Goal: Communication & Community: Answer question/provide support

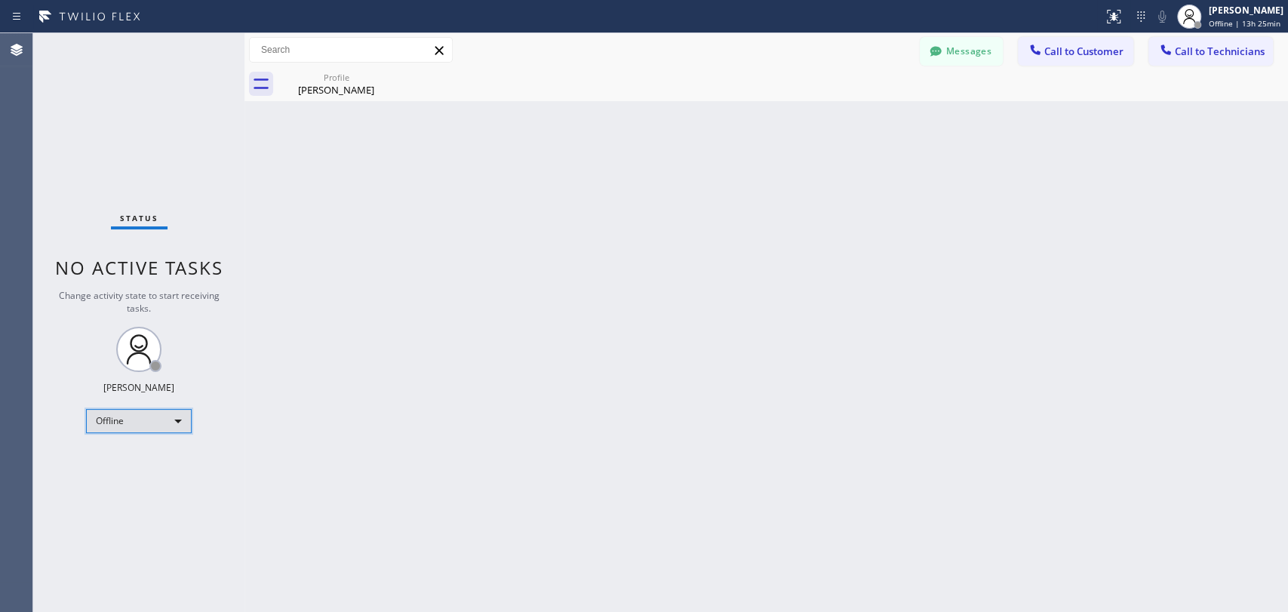
click at [157, 410] on div "Offline" at bounding box center [139, 421] width 106 height 24
click at [137, 456] on li "Available" at bounding box center [138, 459] width 103 height 18
click at [319, 459] on div "Back to Dashboard Change Sender ID Customers Technicians [PERSON_NAME] [DATE] 1…" at bounding box center [765, 322] width 1043 height 579
click at [359, 77] on div "Profile" at bounding box center [336, 77] width 114 height 11
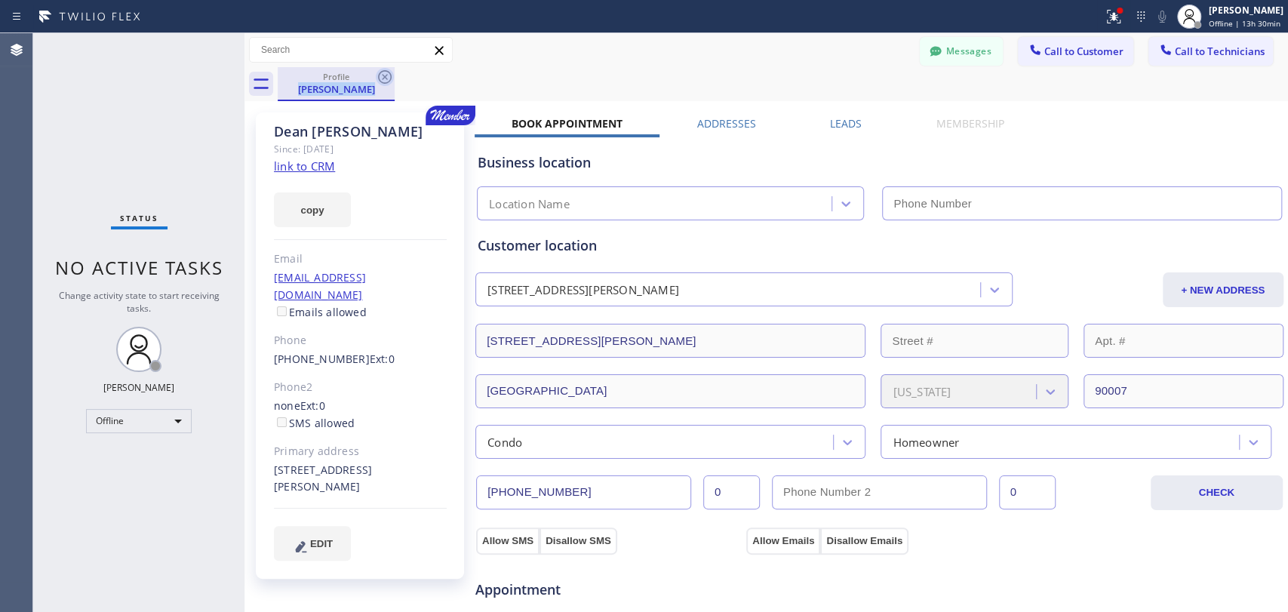
click at [379, 74] on div "Profile Dean Wilcox" at bounding box center [336, 84] width 117 height 34
click at [1158, 24] on span "Offline | 13h 30min" at bounding box center [1244, 23] width 72 height 11
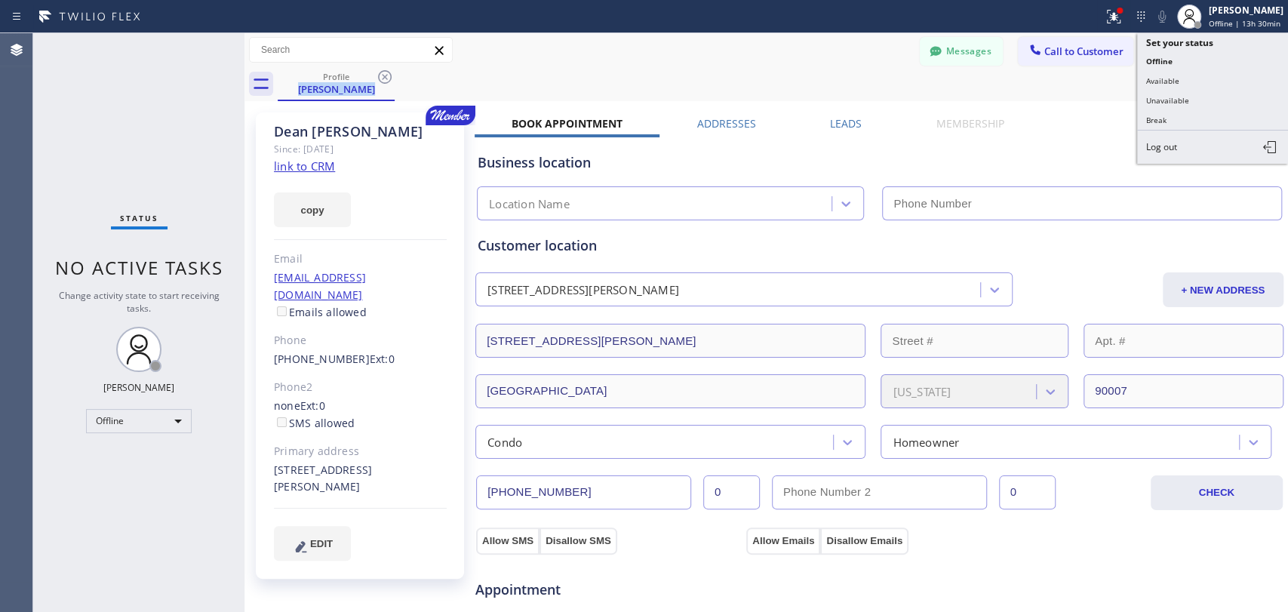
click at [1158, 76] on button "Available" at bounding box center [1212, 81] width 151 height 20
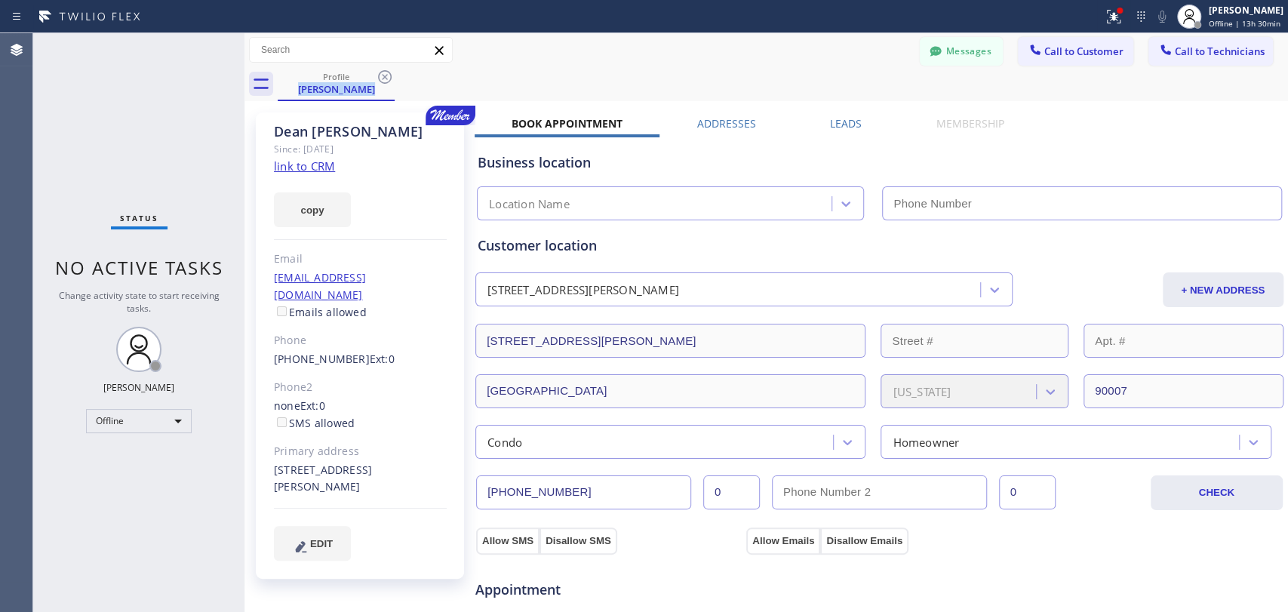
click at [979, 60] on button "Messages" at bounding box center [960, 51] width 83 height 29
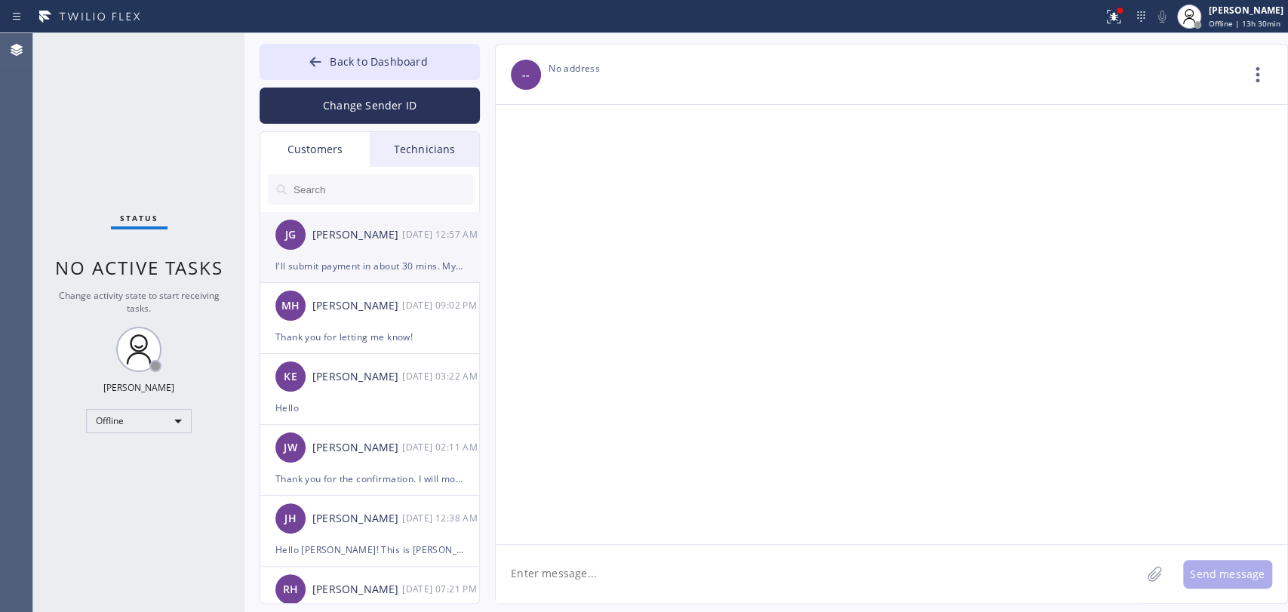
click at [372, 249] on div "JG Johannah Garcia 08/28 12:57 AM" at bounding box center [370, 234] width 220 height 45
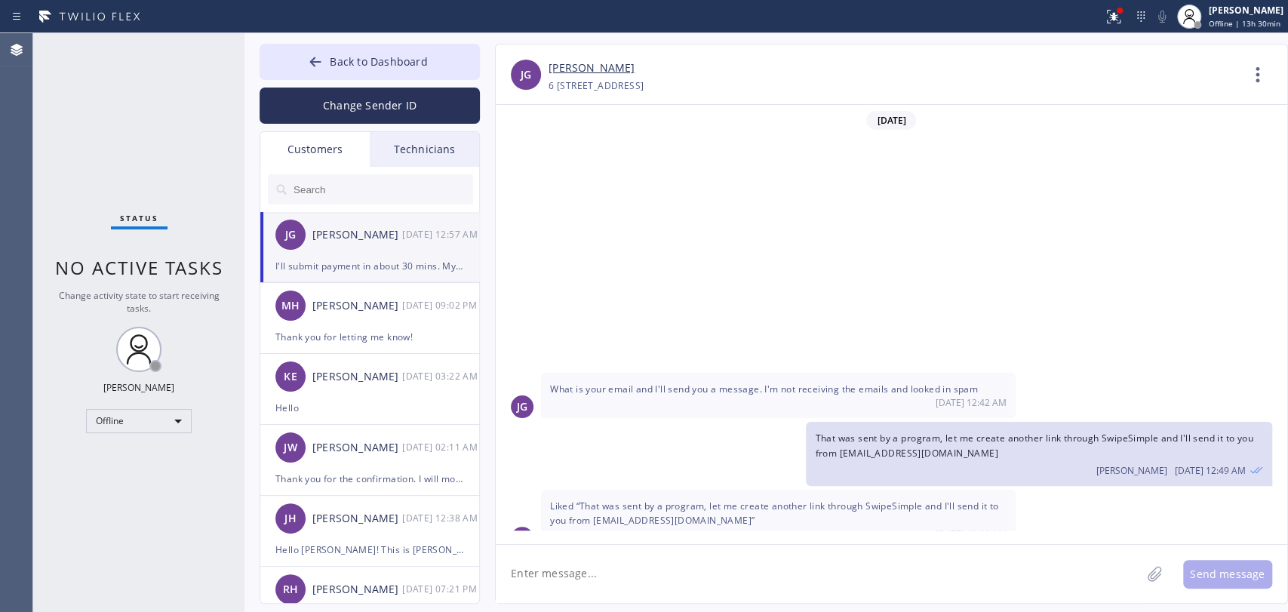
scroll to position [332, 0]
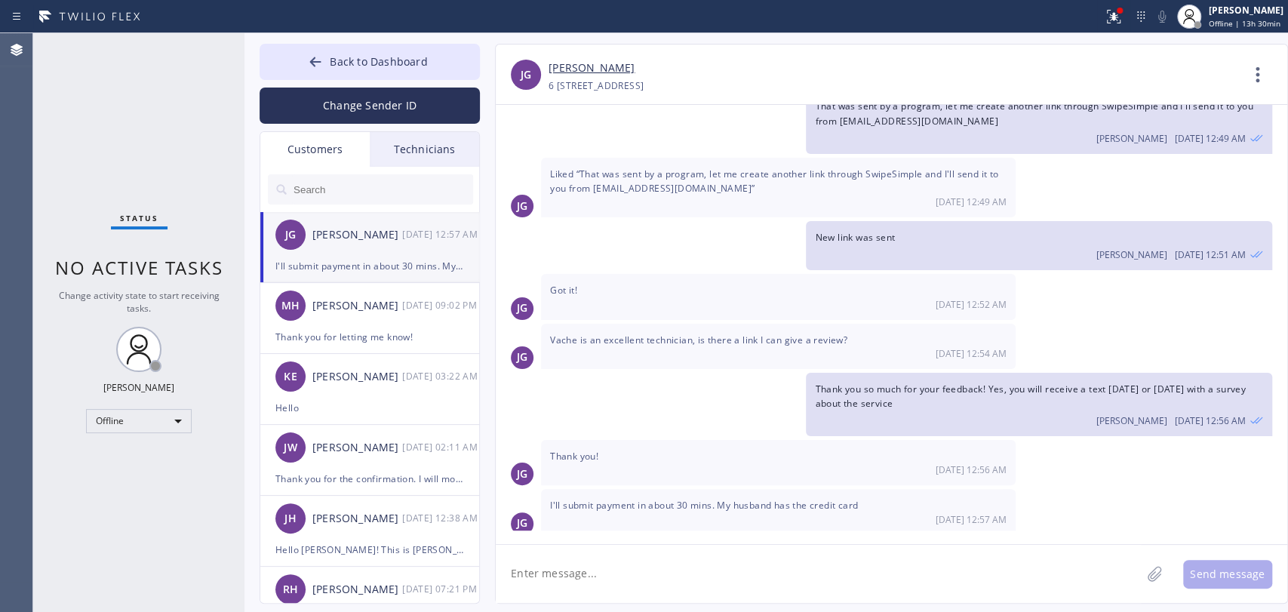
click at [429, 150] on div "Technicians" at bounding box center [424, 149] width 109 height 35
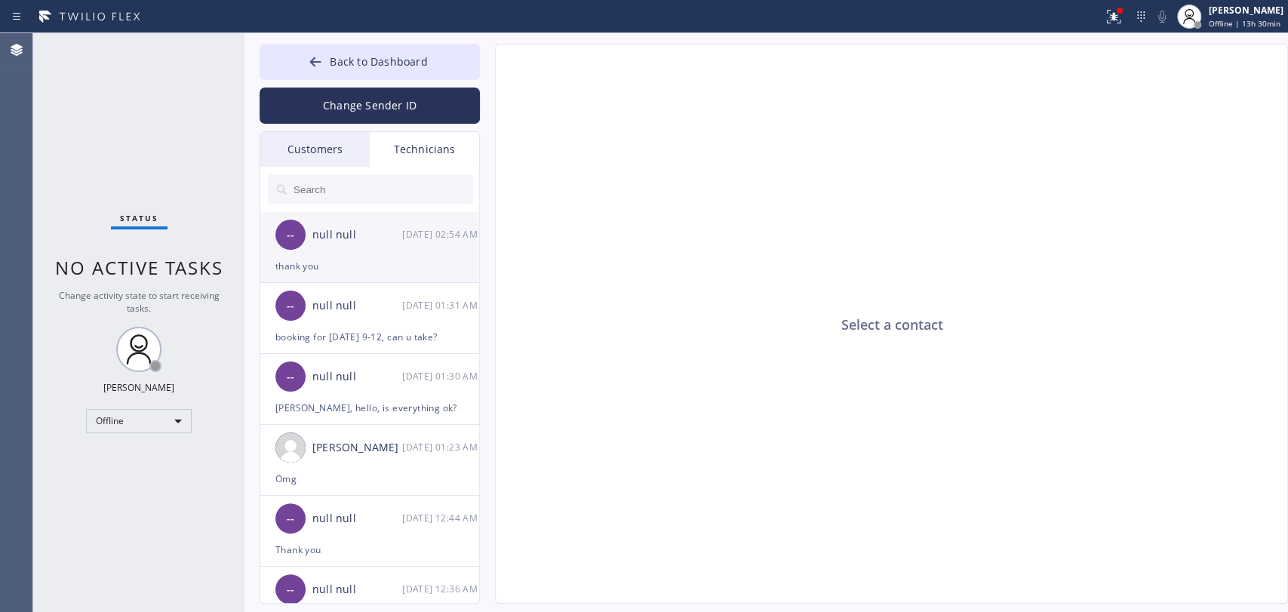
click at [329, 267] on div "thank you" at bounding box center [369, 265] width 189 height 17
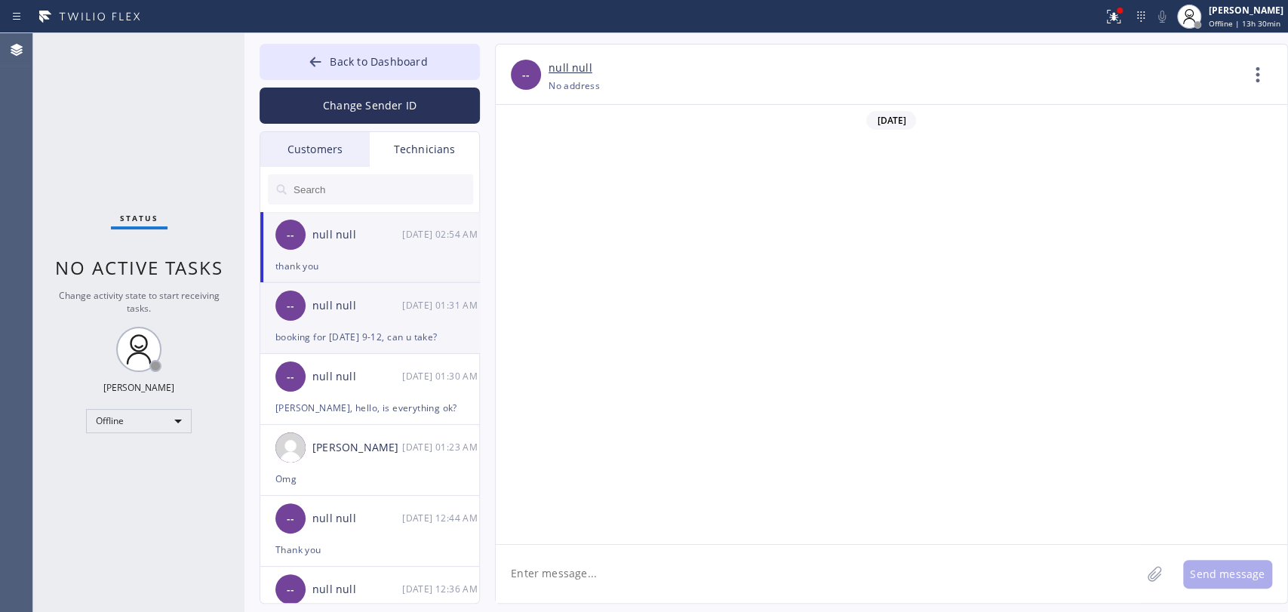
scroll to position [3334, 0]
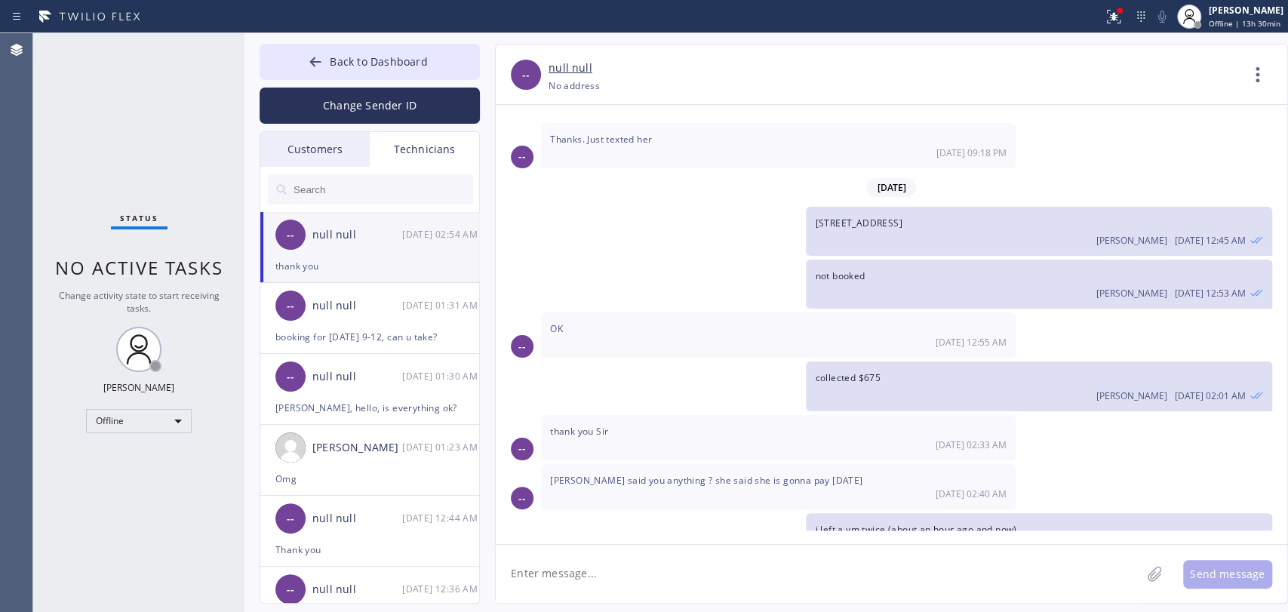
click at [333, 152] on div "Customers" at bounding box center [314, 149] width 109 height 35
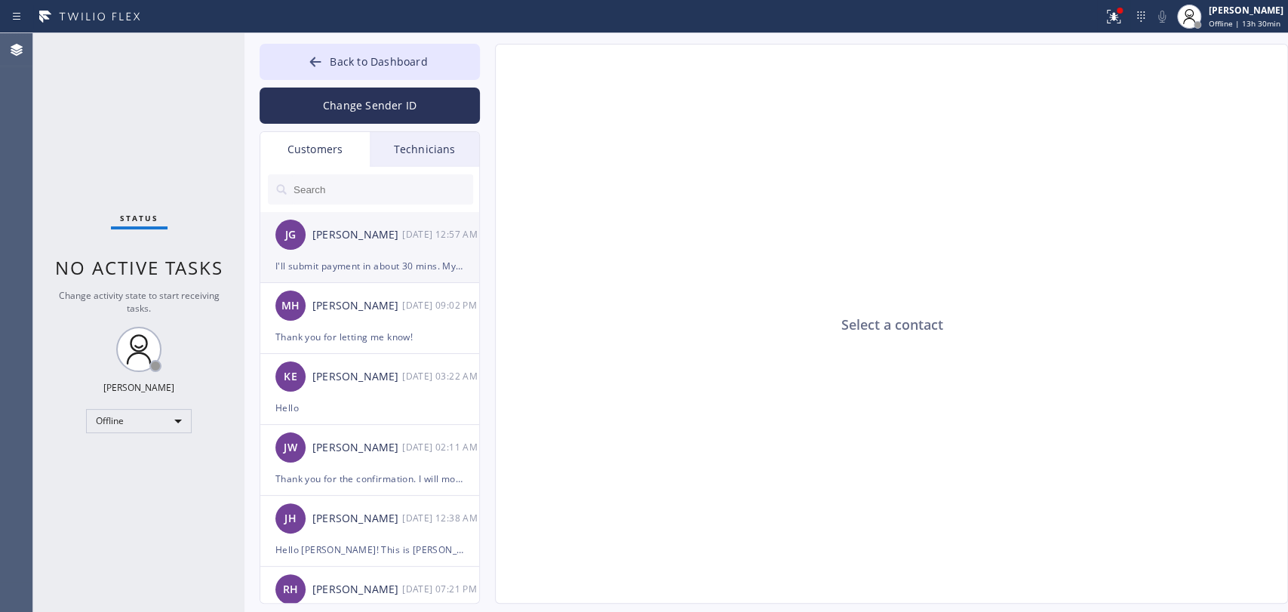
click at [329, 219] on div "JG Johannah Garcia 08/28 12:57 AM" at bounding box center [370, 234] width 220 height 45
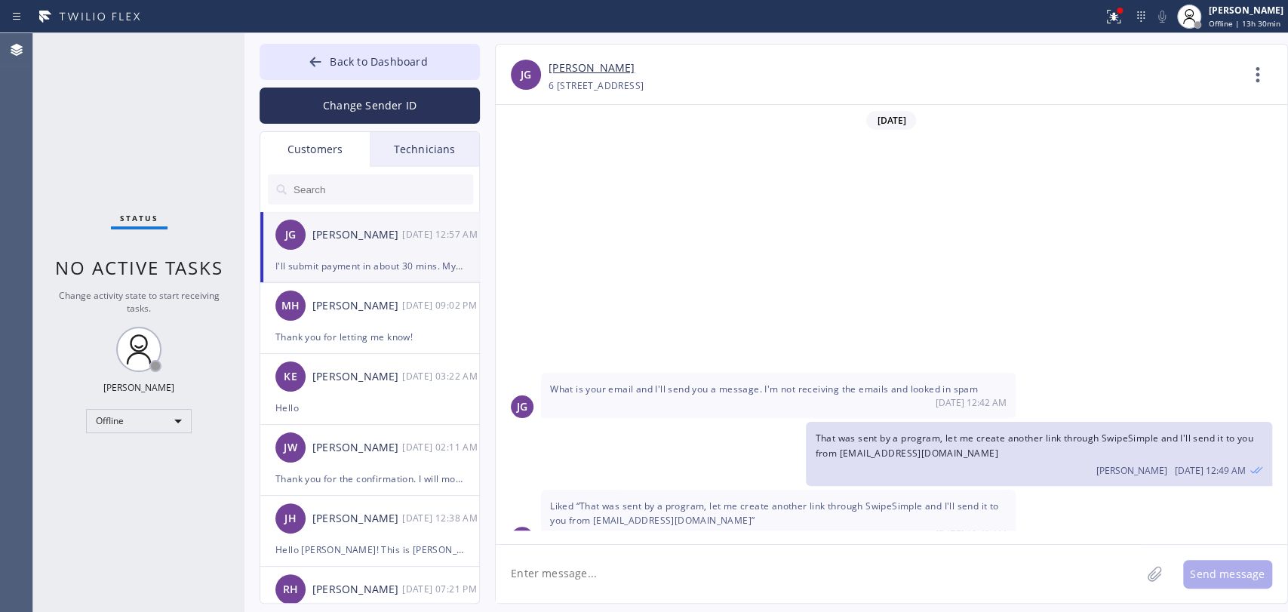
click at [582, 66] on link "[PERSON_NAME]" at bounding box center [591, 68] width 86 height 17
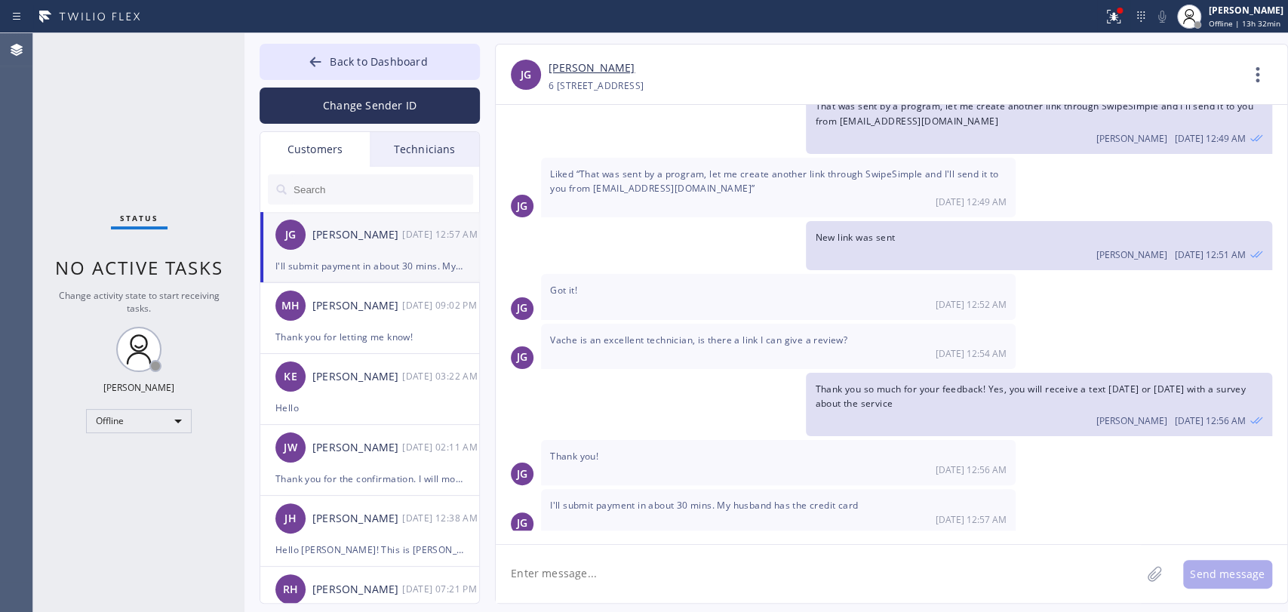
click at [401, 174] on input "text" at bounding box center [382, 189] width 181 height 30
click at [398, 161] on div "Technicians" at bounding box center [424, 149] width 109 height 35
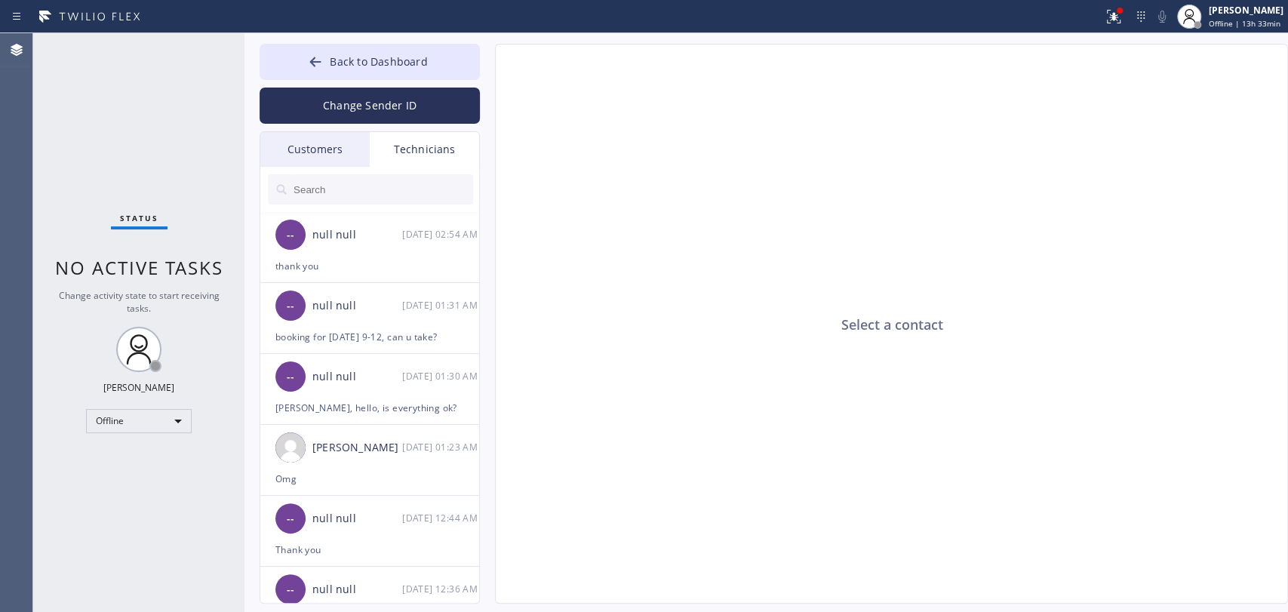
click at [329, 157] on div "Customers" at bounding box center [314, 149] width 109 height 35
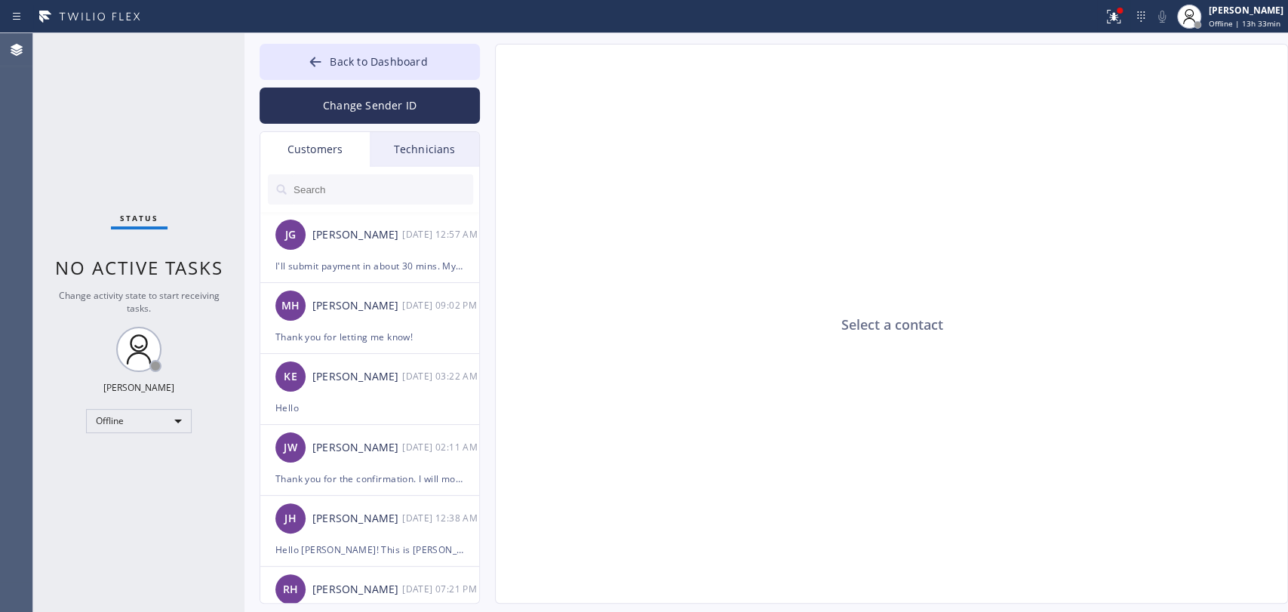
click at [429, 128] on div "Back to Dashboard Change Sender ID Customers Technicians [PERSON_NAME] [DATE] 1…" at bounding box center [369, 324] width 220 height 560
click at [428, 134] on div "Technicians" at bounding box center [424, 149] width 109 height 35
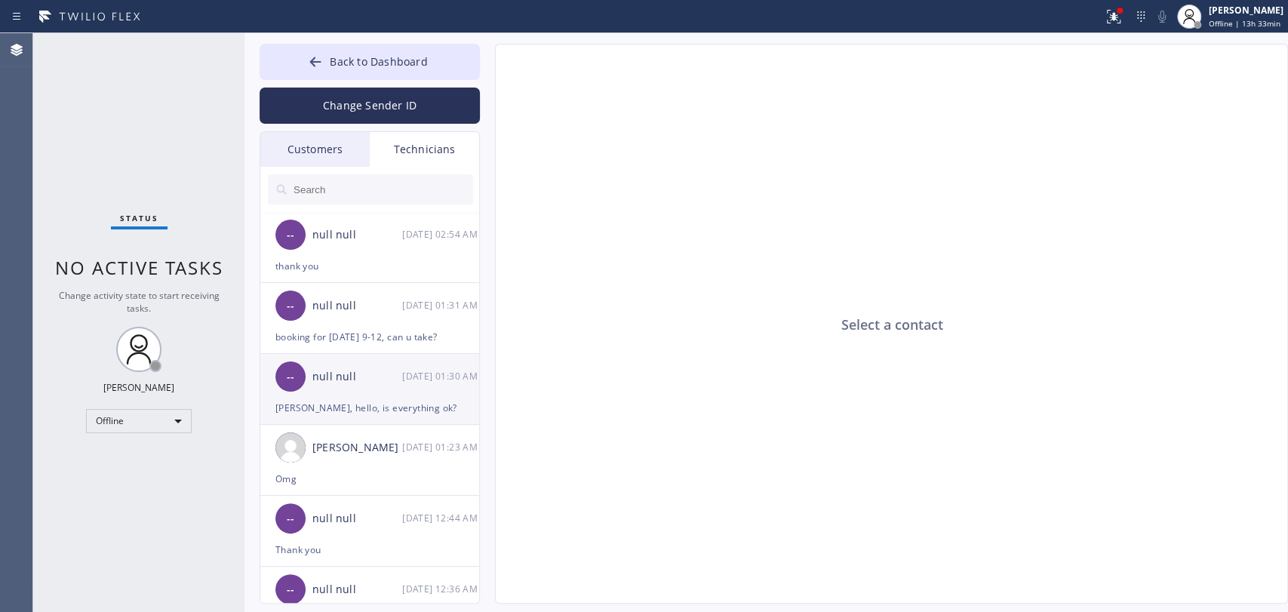
click at [340, 359] on div "-- null null 08/28 01:30 AM" at bounding box center [370, 376] width 220 height 45
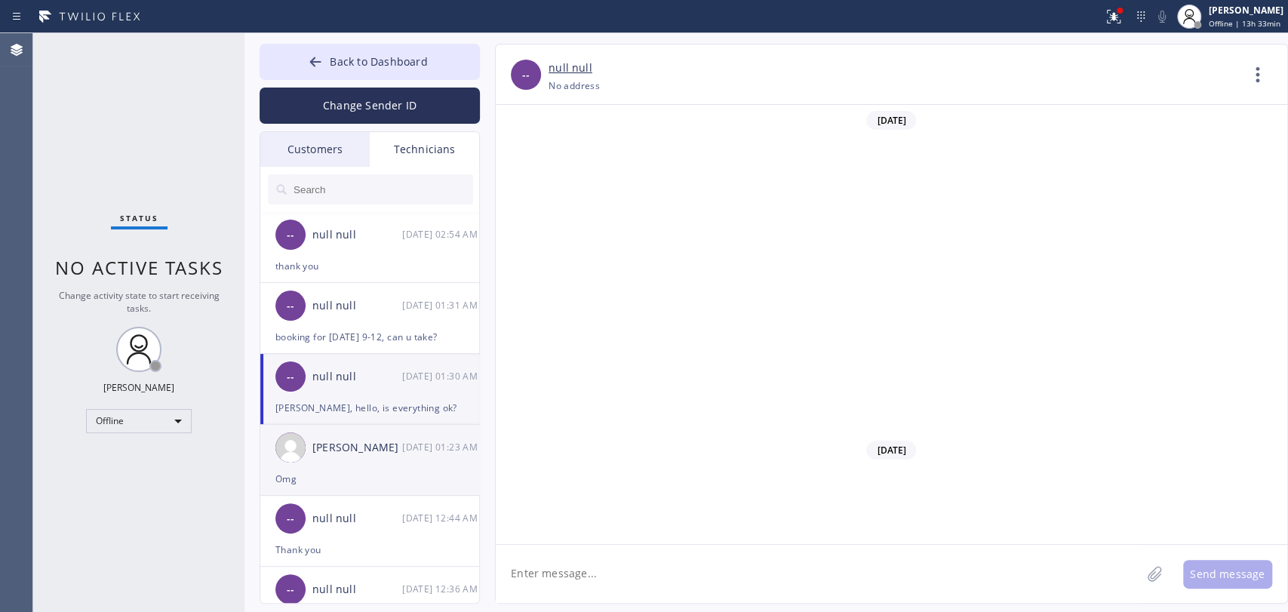
click at [370, 470] on div "Omg" at bounding box center [369, 478] width 189 height 17
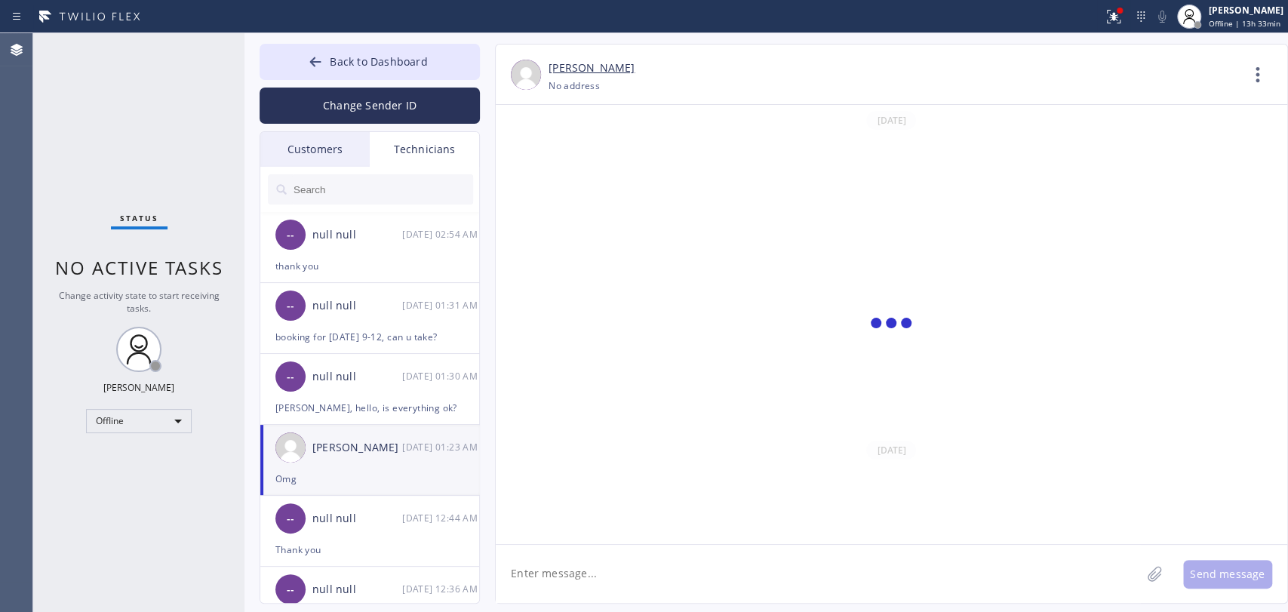
scroll to position [11200, 0]
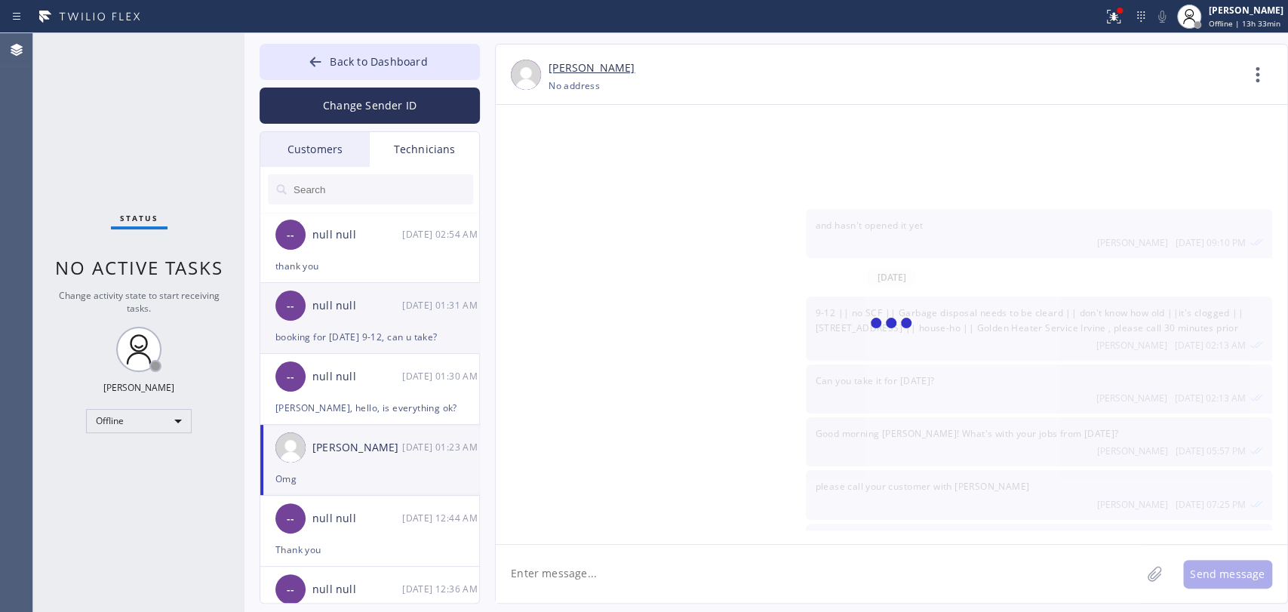
click at [338, 400] on div "[PERSON_NAME], hello, is everything ok?" at bounding box center [369, 407] width 189 height 17
click at [326, 324] on div "-- null null 08/28 01:31 AM" at bounding box center [370, 305] width 220 height 45
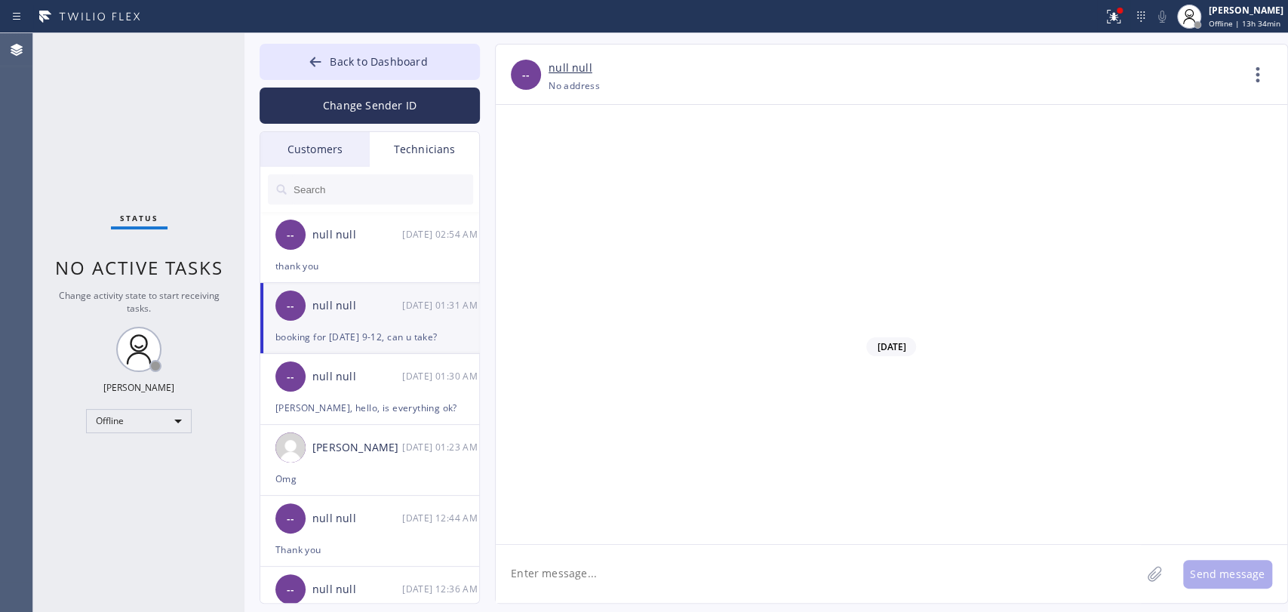
scroll to position [121820, 0]
click at [1158, 16] on div "Oleksiy Dmitriev Offline | 13h 35min" at bounding box center [1246, 16] width 82 height 26
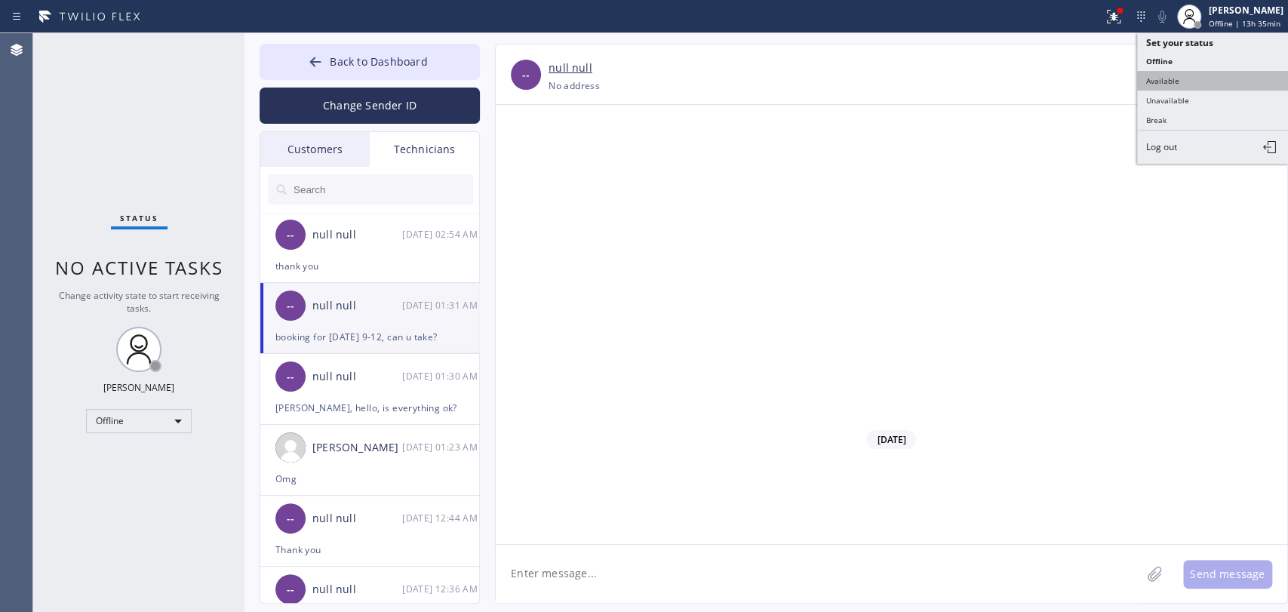
click at [1158, 74] on button "Available" at bounding box center [1212, 81] width 151 height 20
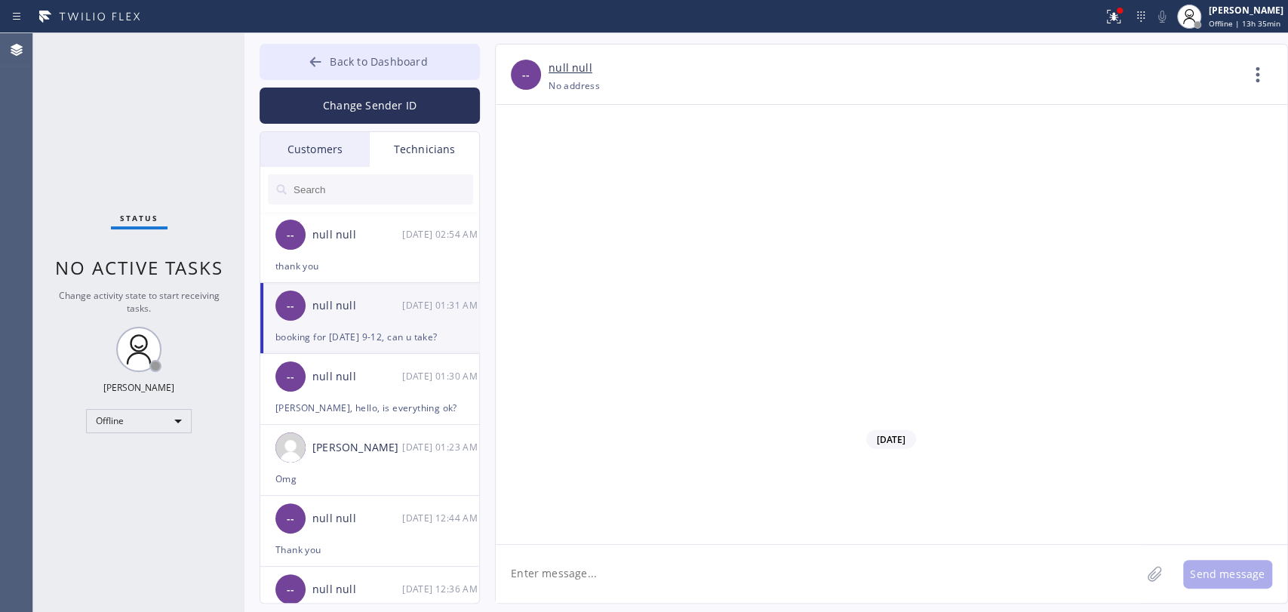
click at [422, 68] on span "Back to Dashboard" at bounding box center [378, 61] width 97 height 14
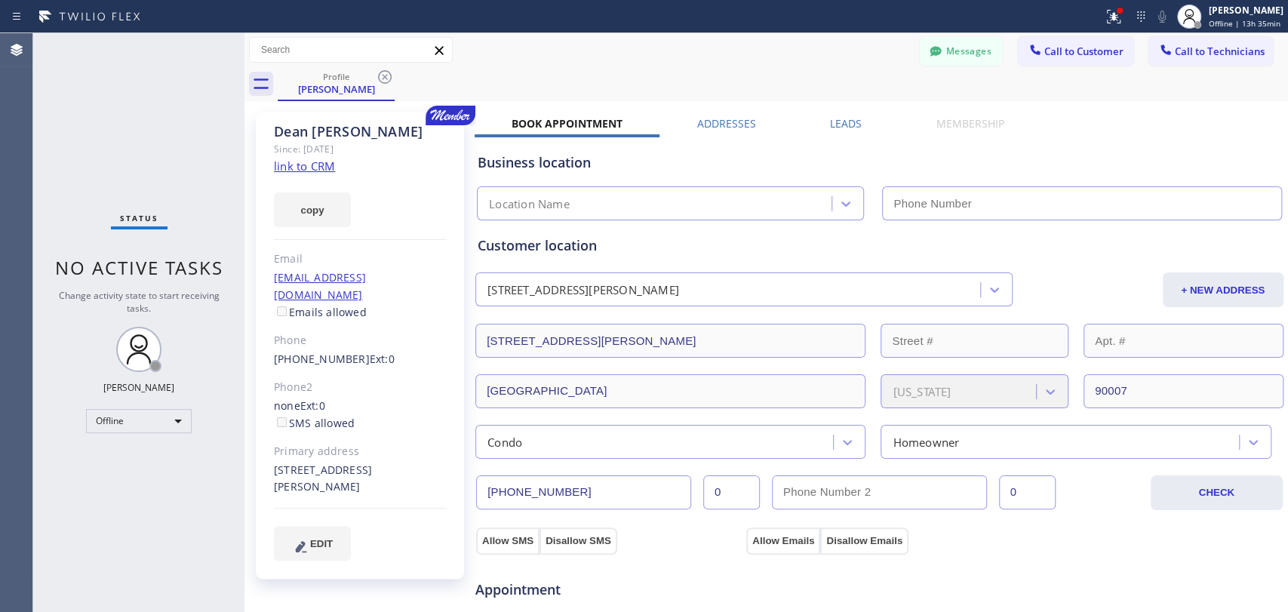
click at [1153, 117] on div "Book Appointment Addresses Leads Membership Business location Location Name Per…" at bounding box center [878, 614] width 809 height 996
click at [919, 44] on button "Messages" at bounding box center [960, 51] width 83 height 29
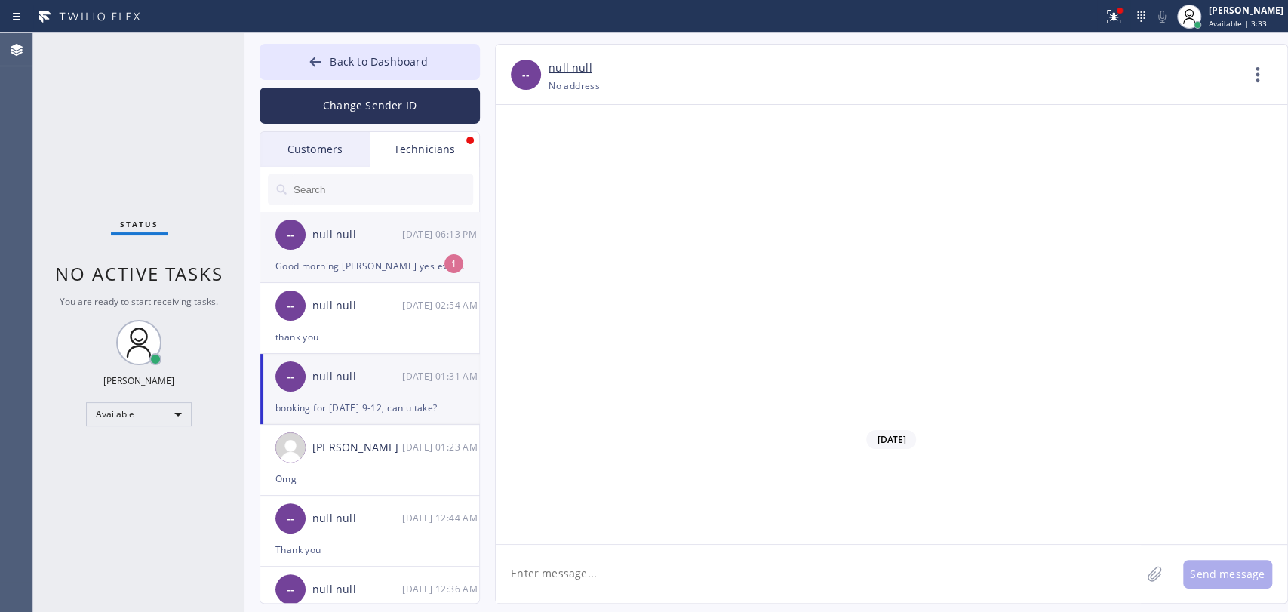
click at [333, 270] on div "Good morning [PERSON_NAME] yes everything is okay, I had a family emergency [DA…" at bounding box center [369, 265] width 189 height 17
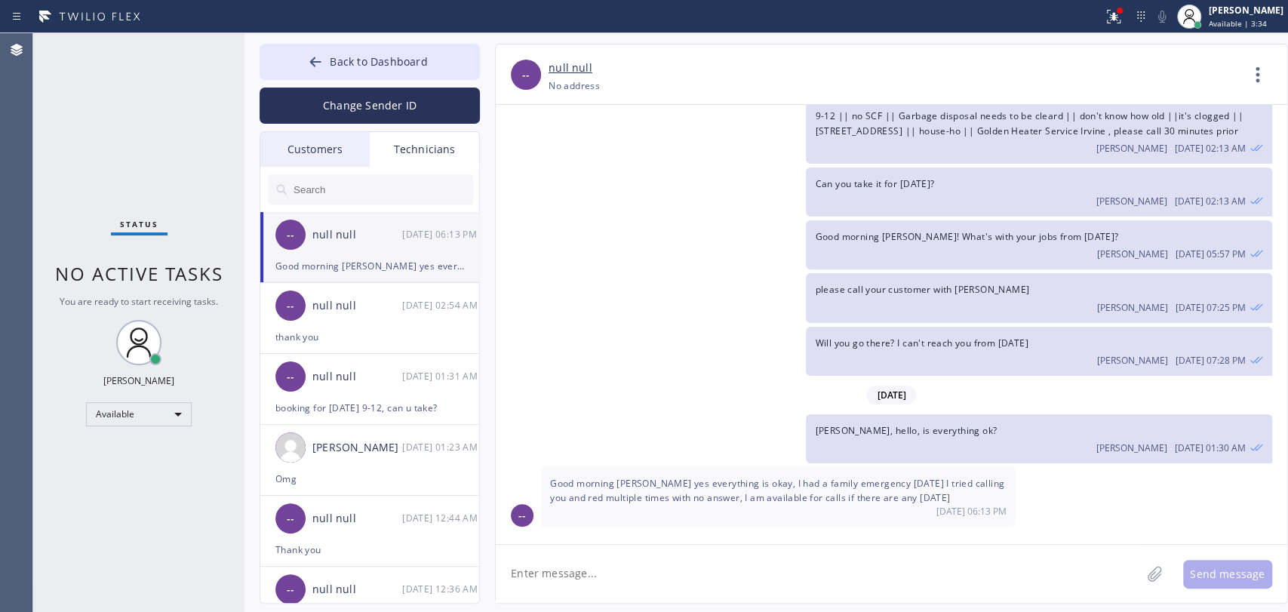
scroll to position [11263, 0]
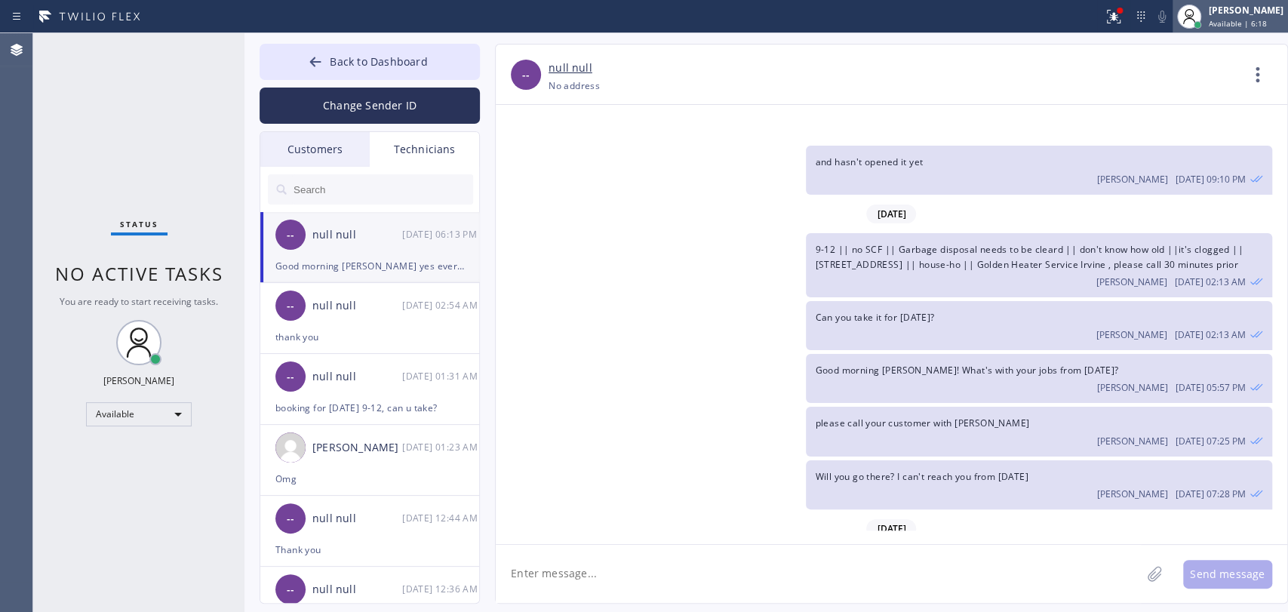
click at [1158, 14] on div "[PERSON_NAME]" at bounding box center [1245, 10] width 75 height 13
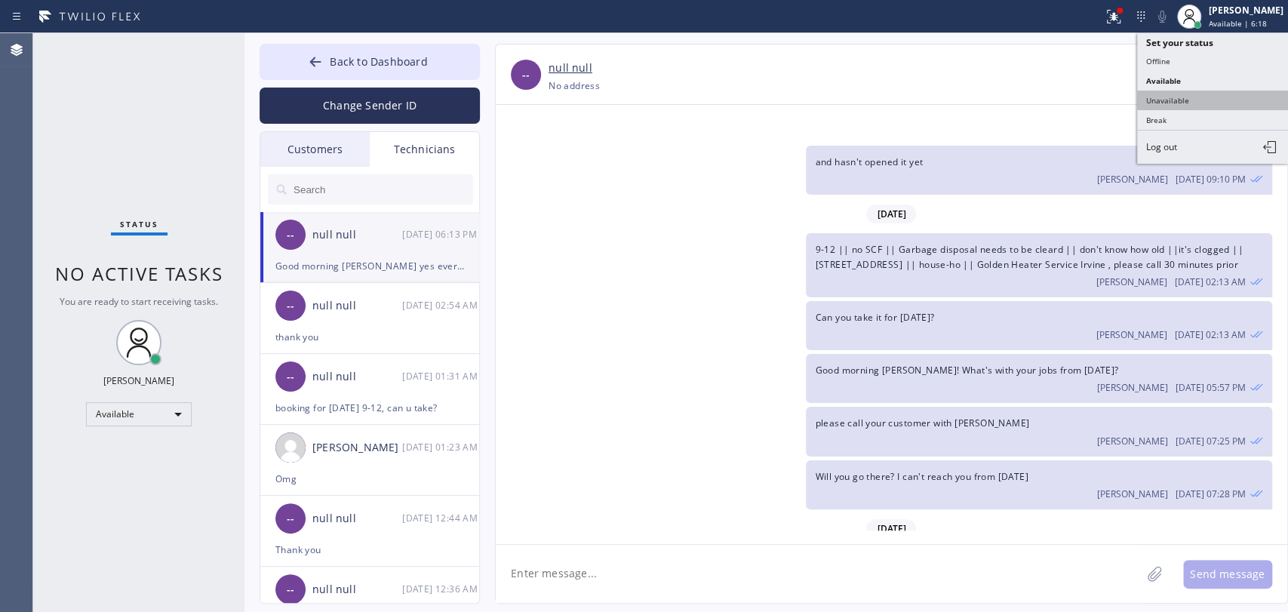
click at [1158, 96] on button "Unavailable" at bounding box center [1212, 101] width 151 height 20
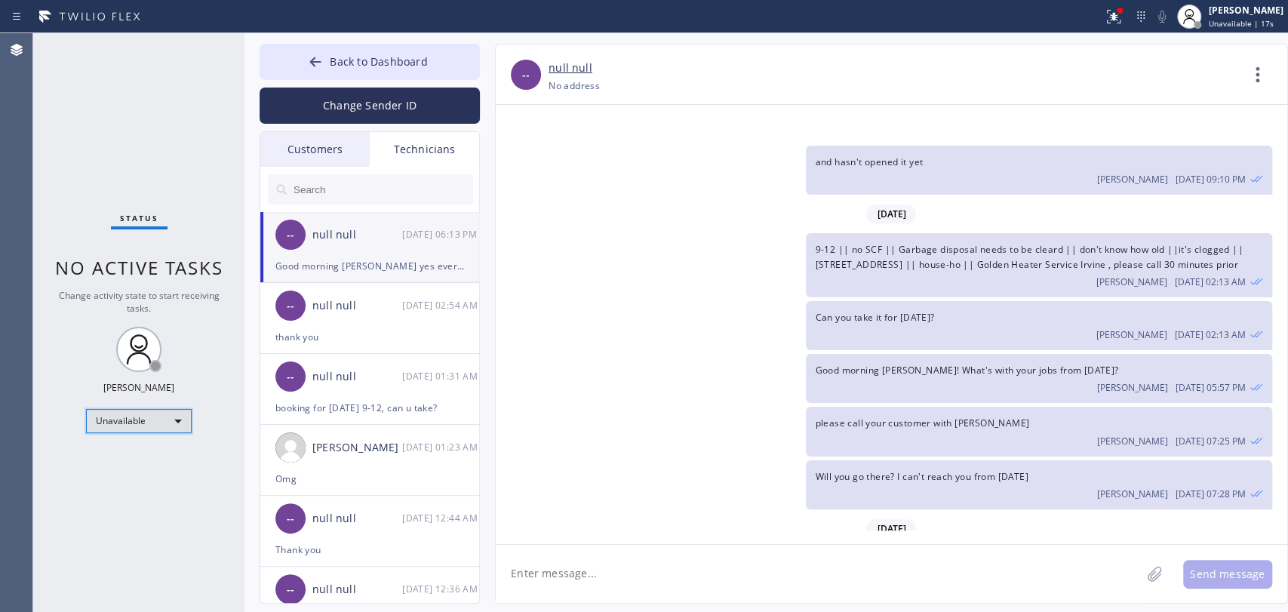
click at [150, 416] on div "Unavailable" at bounding box center [139, 421] width 106 height 24
click at [153, 457] on li "Available" at bounding box center [138, 459] width 103 height 18
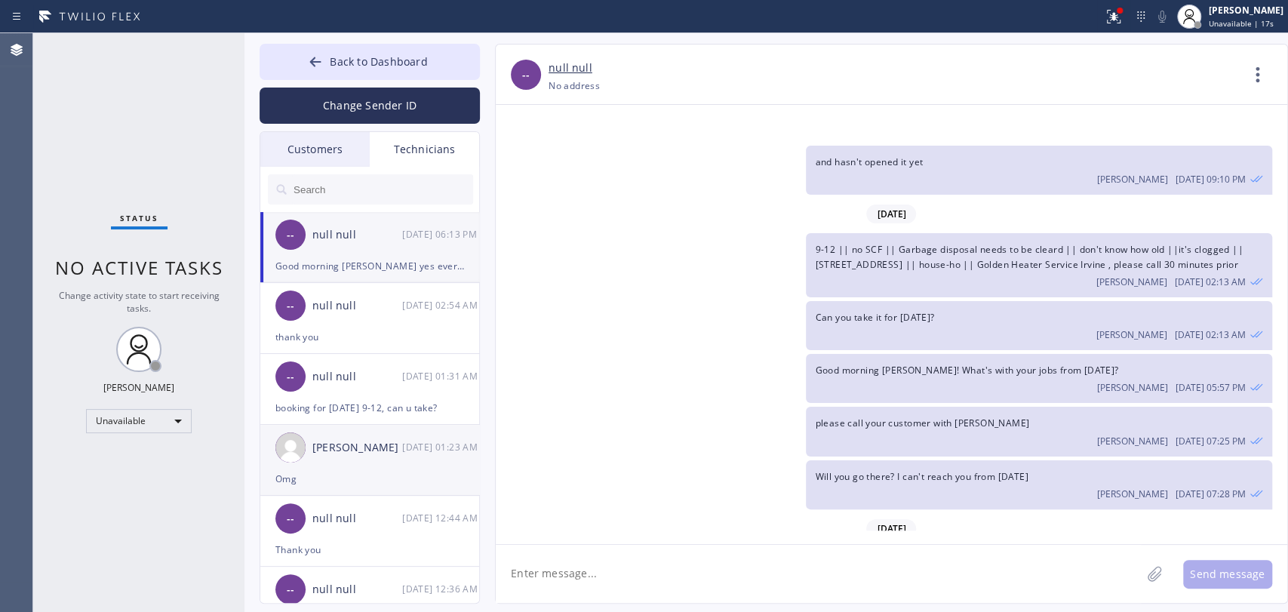
click at [199, 488] on div "Status No active tasks Change activity state to start receiving tasks. [PERSON_…" at bounding box center [138, 322] width 211 height 579
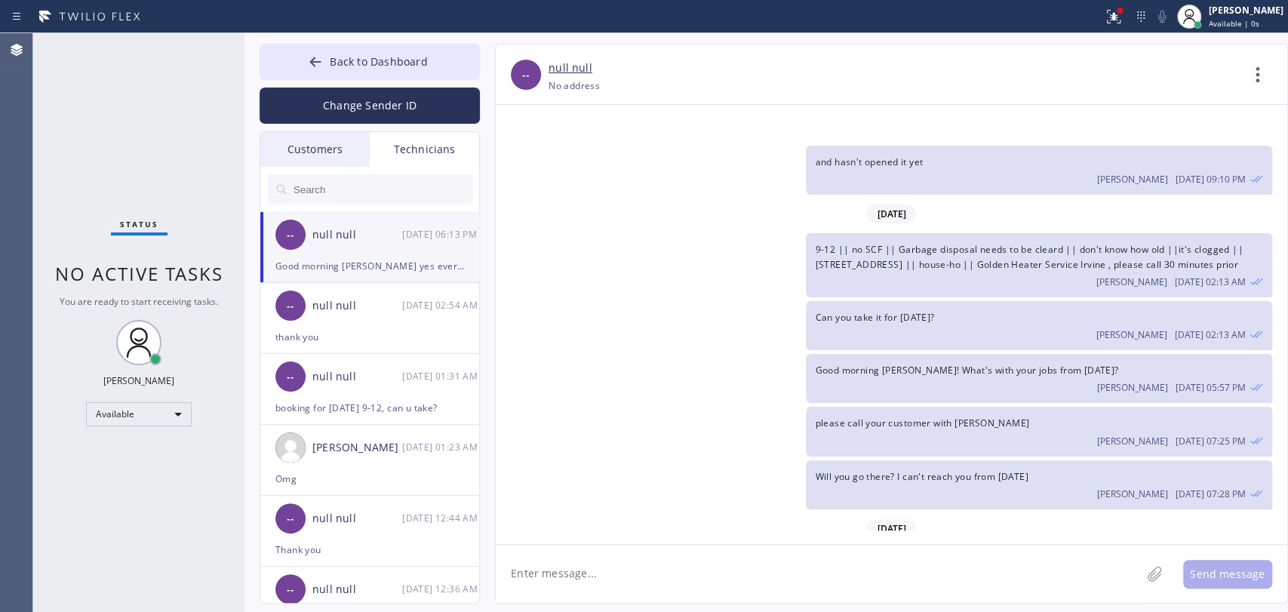
click at [548, 550] on textarea at bounding box center [818, 574] width 645 height 58
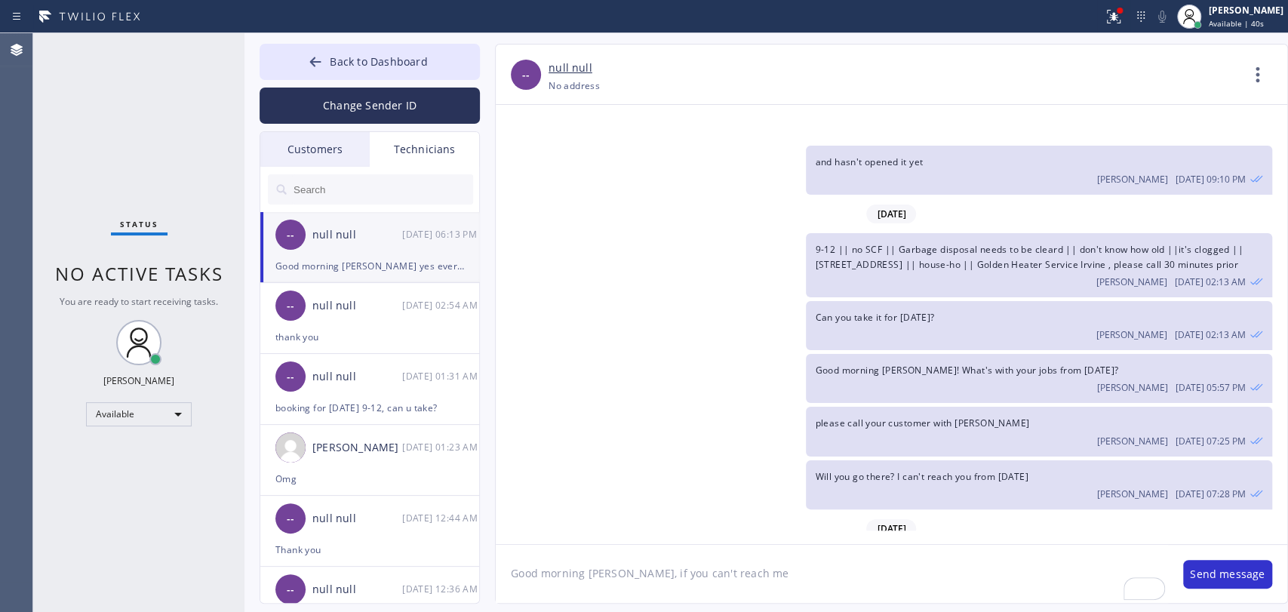
click at [704, 550] on span "Good morning [PERSON_NAME] yes everything is okay, I had a family emergency [DA…" at bounding box center [777, 623] width 454 height 27
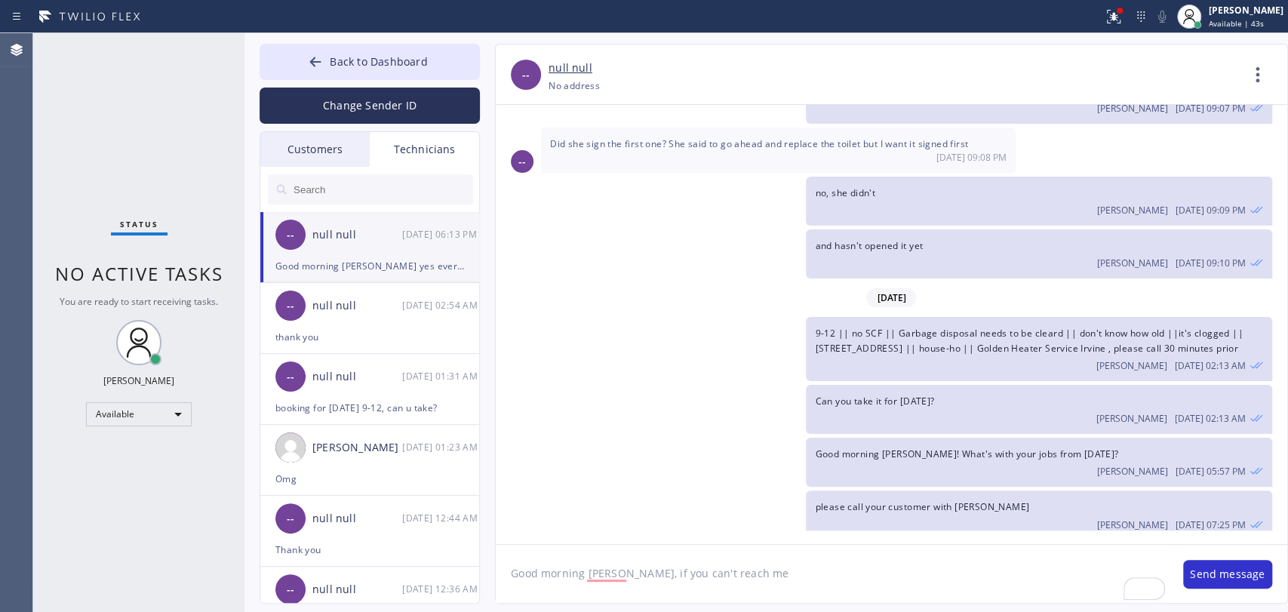
scroll to position [11012, 0]
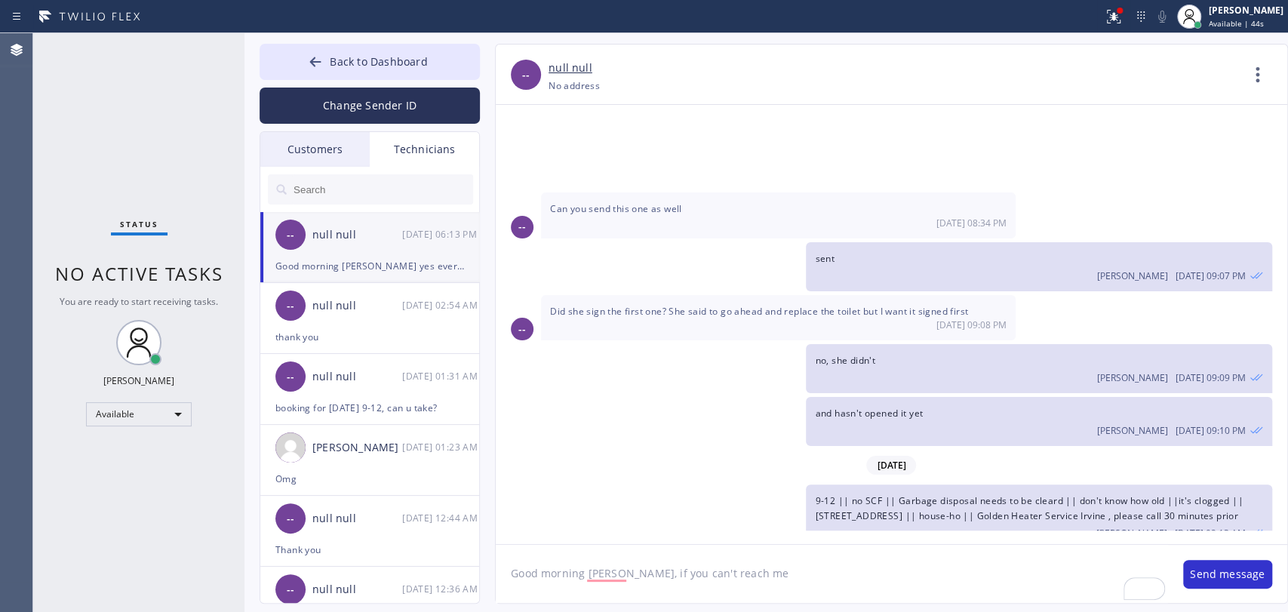
click at [872, 494] on span "9-12 || no SCF || Garbage disposal needs to be cleard || don't know how old ||i…" at bounding box center [1029, 507] width 428 height 27
click at [843, 407] on span "and hasn't opened it yet" at bounding box center [869, 413] width 108 height 13
click at [839, 407] on span "and hasn't opened it yet" at bounding box center [869, 413] width 108 height 13
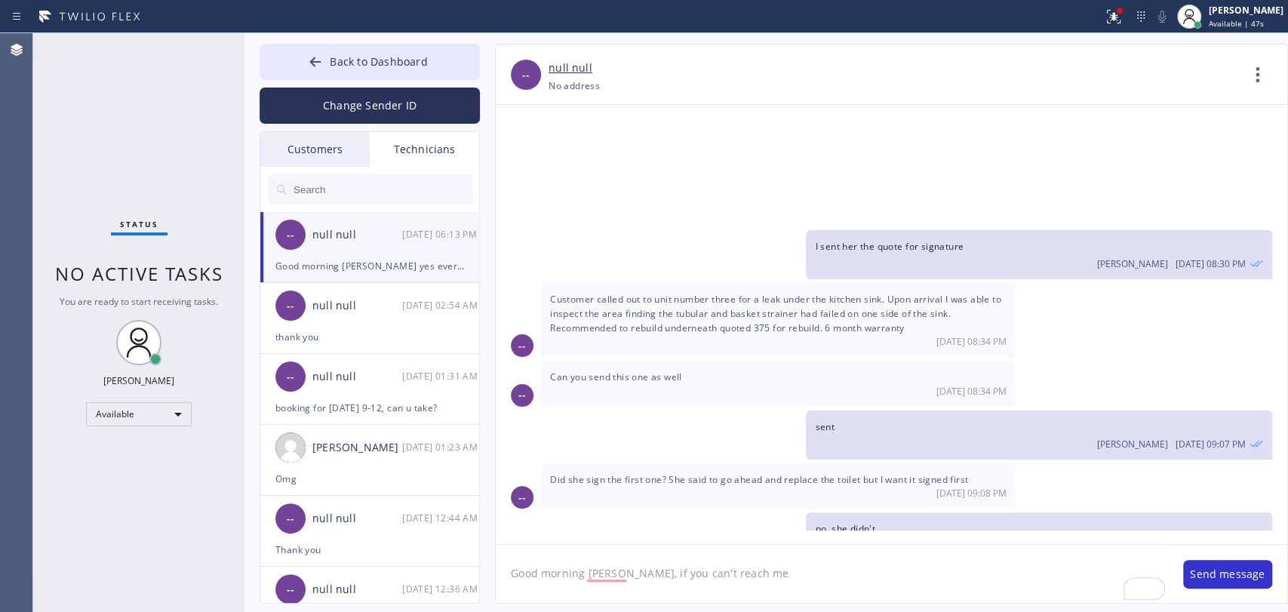
scroll to position [11263, 0]
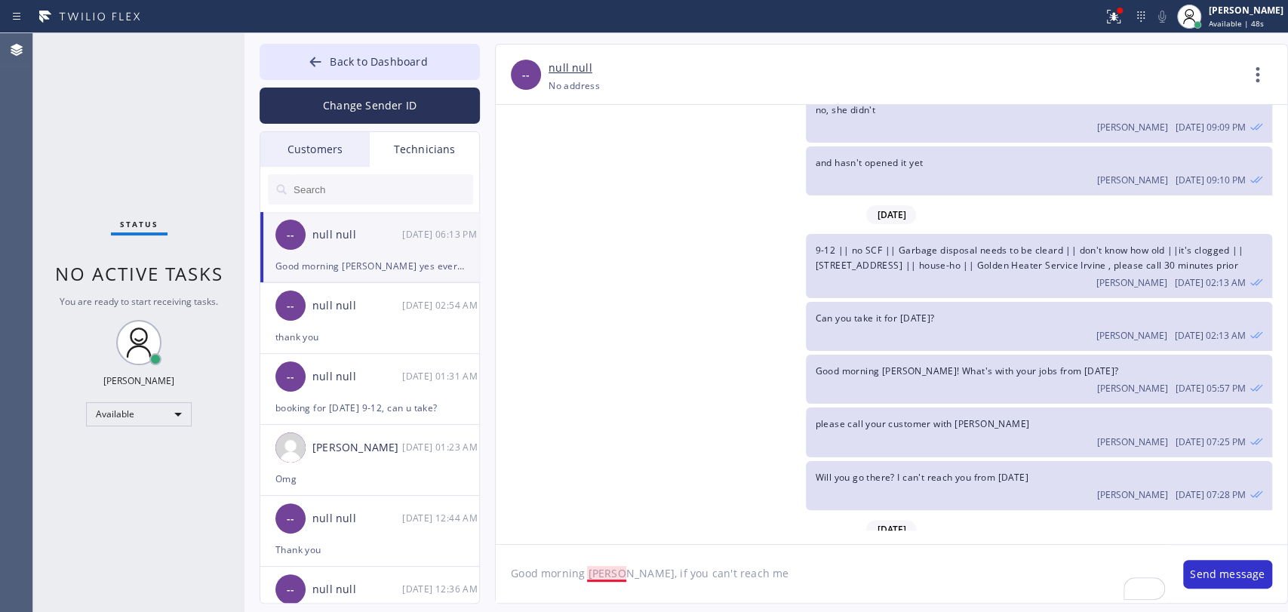
click at [611, 550] on textarea "Good morning Michael, if you can't reach me" at bounding box center [832, 574] width 672 height 58
click at [782, 550] on textarea "Good morning, Michael, if you can't reach me" at bounding box center [832, 574] width 672 height 58
type textarea "Good morning, [PERSON_NAME], thank you for texting me back"
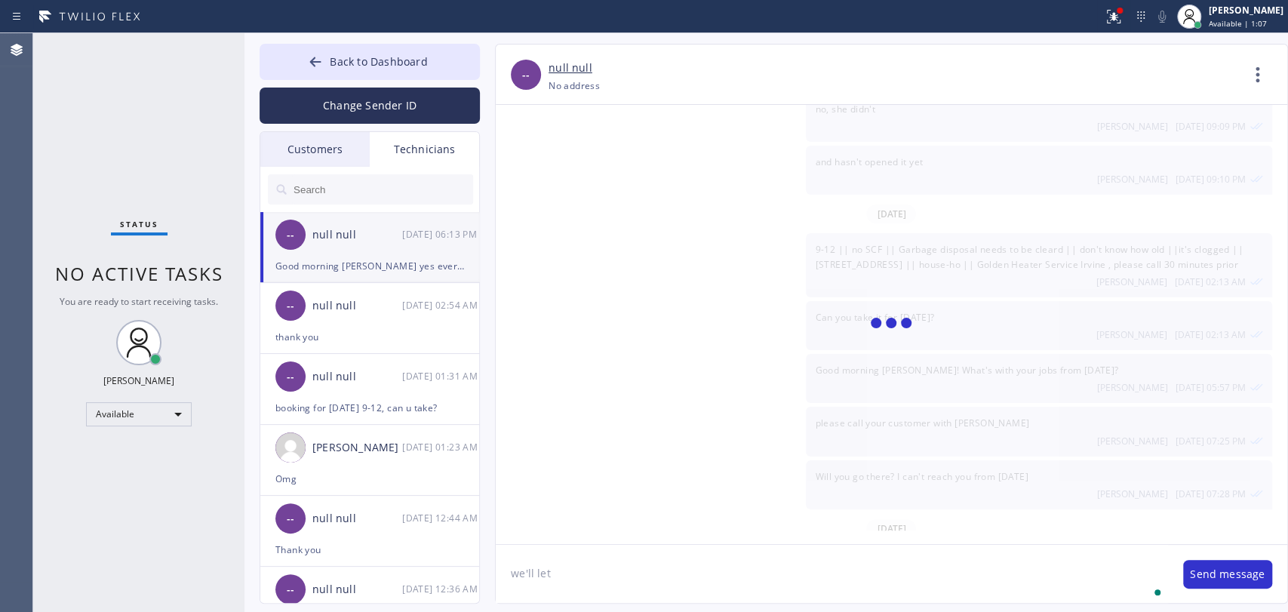
scroll to position [11315, 0]
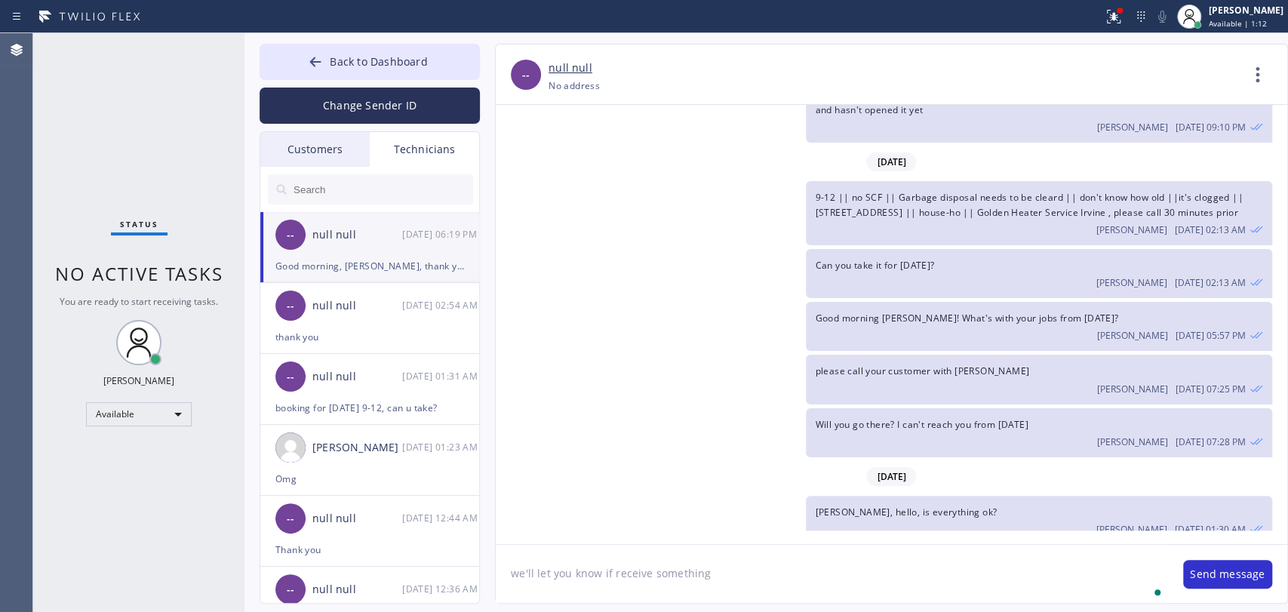
type textarea "we'll let you know if receive something"
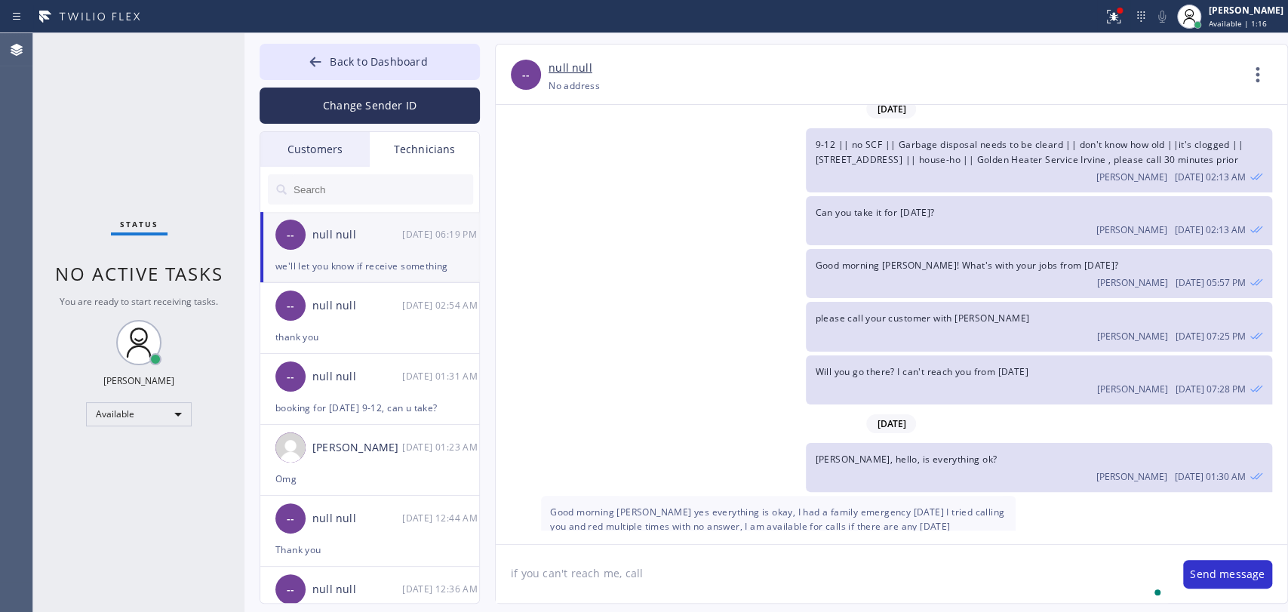
paste textarea "[PHONE_NUMBER]"
type textarea "if you can't reach me, call [PHONE_NUMBER] please, that's my second number"
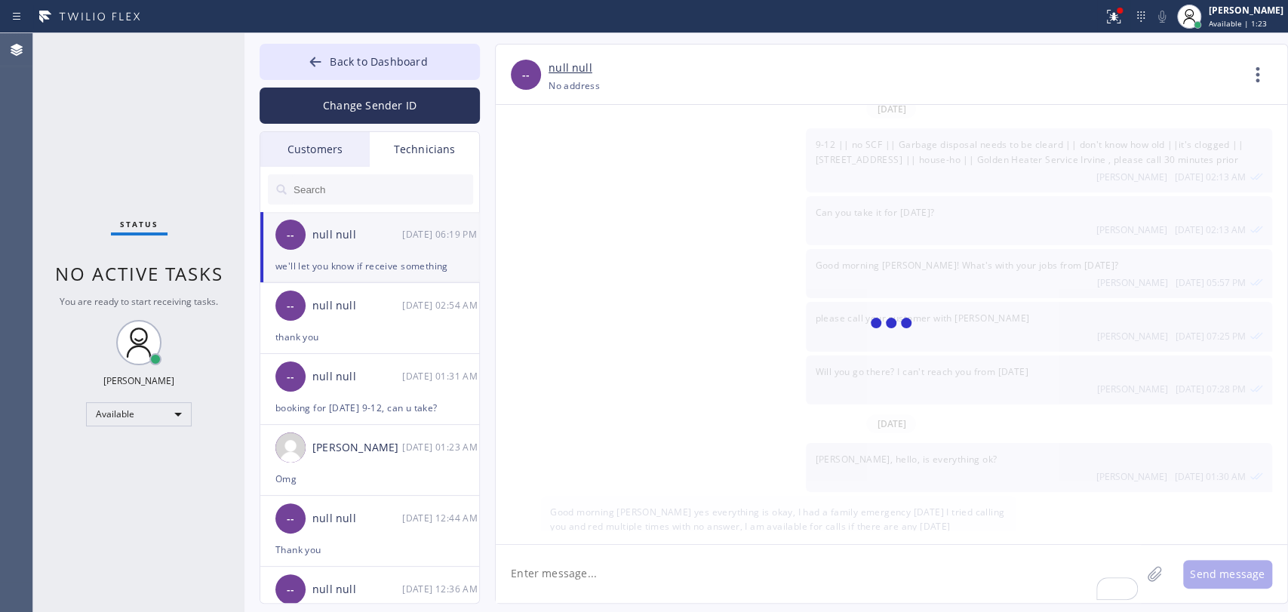
scroll to position [11421, 0]
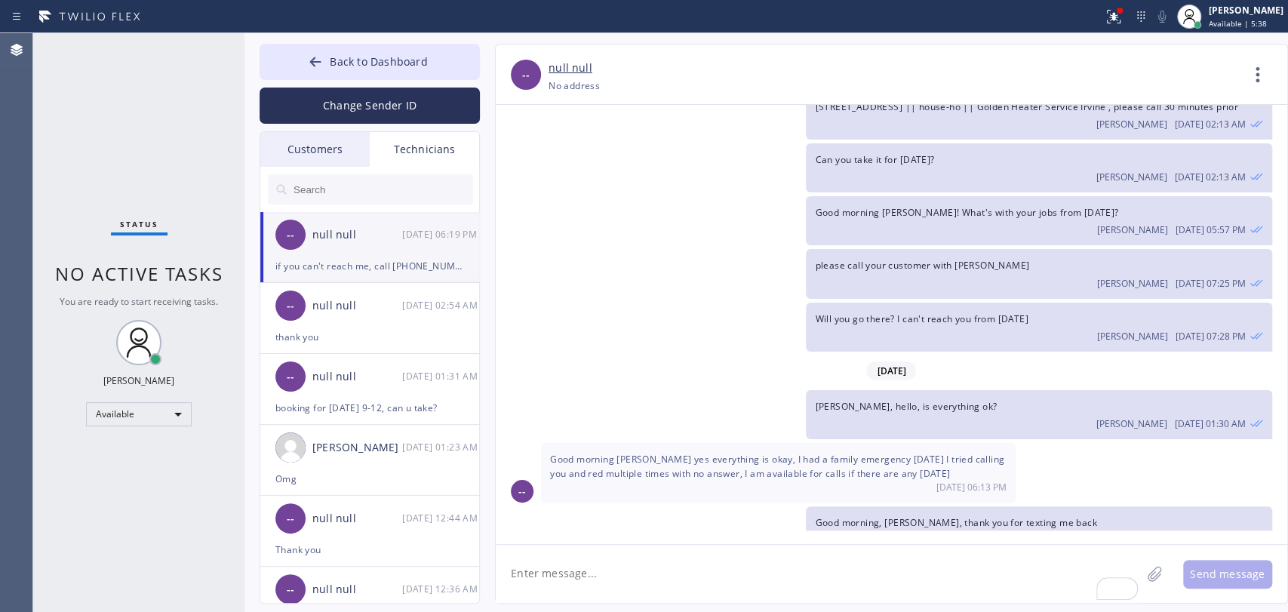
click at [560, 550] on textarea "To enrich screen reader interactions, please activate Accessibility in Grammarl…" at bounding box center [818, 574] width 645 height 58
click at [312, 223] on div "-- null null 08/28 06:19 PM" at bounding box center [370, 234] width 220 height 45
click at [563, 550] on textarea "To enrich screen reader interactions, please activate Accessibility in Grammarl…" at bounding box center [818, 574] width 645 height 58
type textarea "[PERSON_NAME] is asking to deposit checks and cash (if you have) so he can send…"
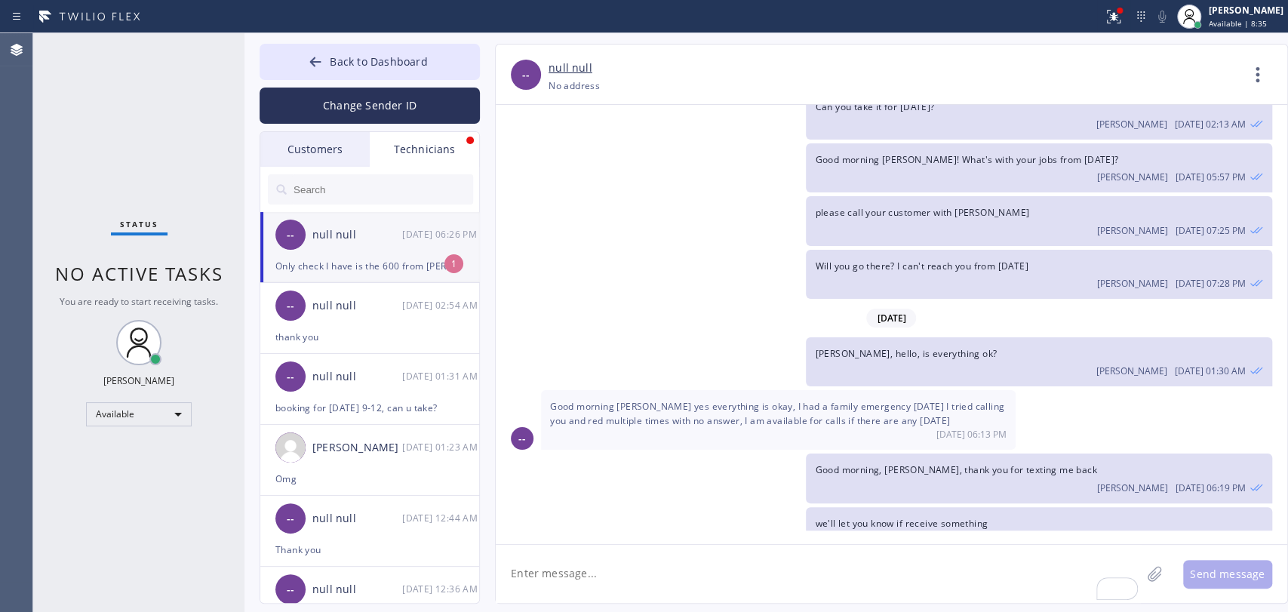
scroll to position [11522, 0]
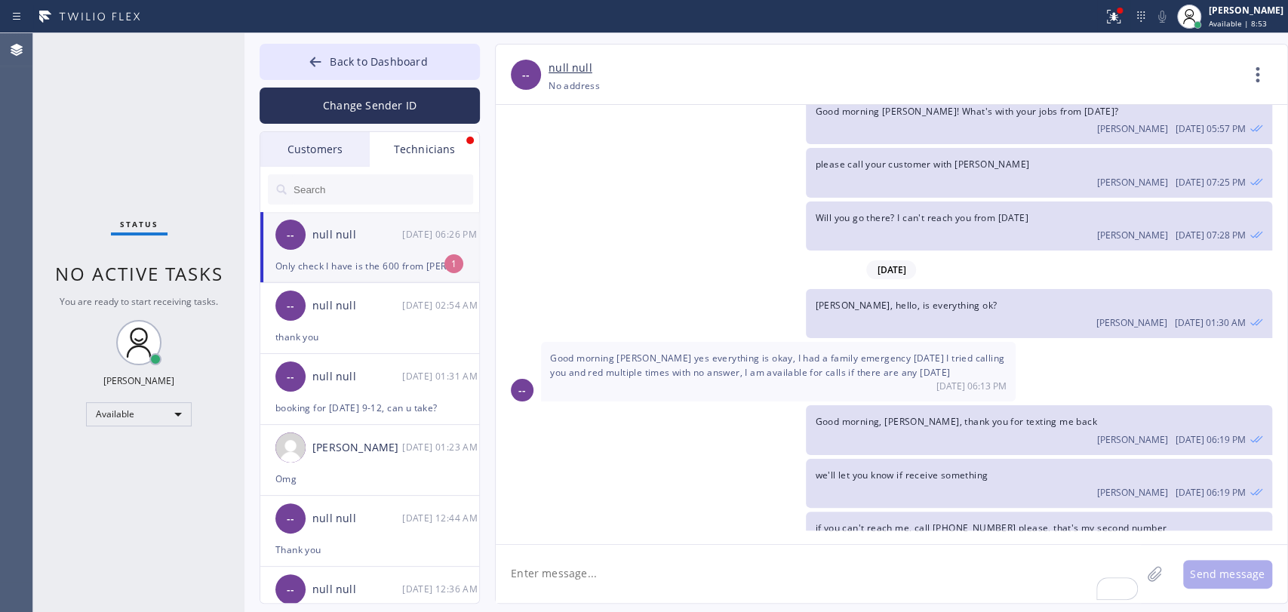
click at [397, 239] on div "null null" at bounding box center [357, 234] width 90 height 17
click at [591, 550] on textarea "To enrich screen reader interactions, please activate Accessibility in Grammarl…" at bounding box center [818, 574] width 645 height 58
click at [313, 155] on div "Customers" at bounding box center [314, 149] width 109 height 35
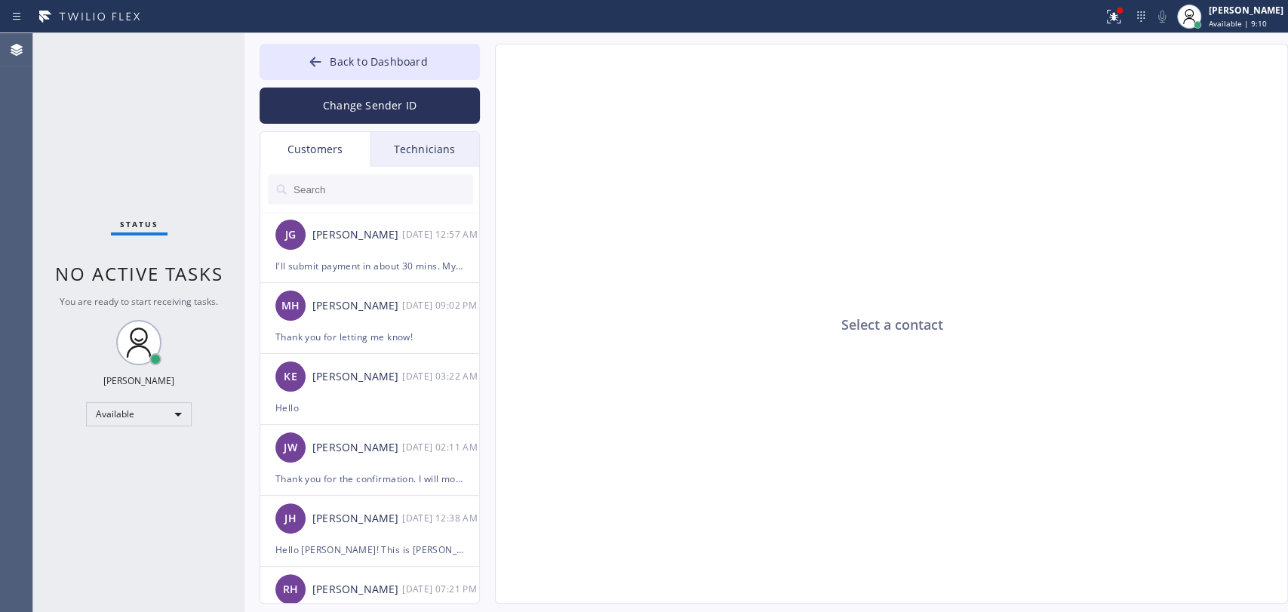
click at [407, 156] on div "Technicians" at bounding box center [424, 149] width 109 height 35
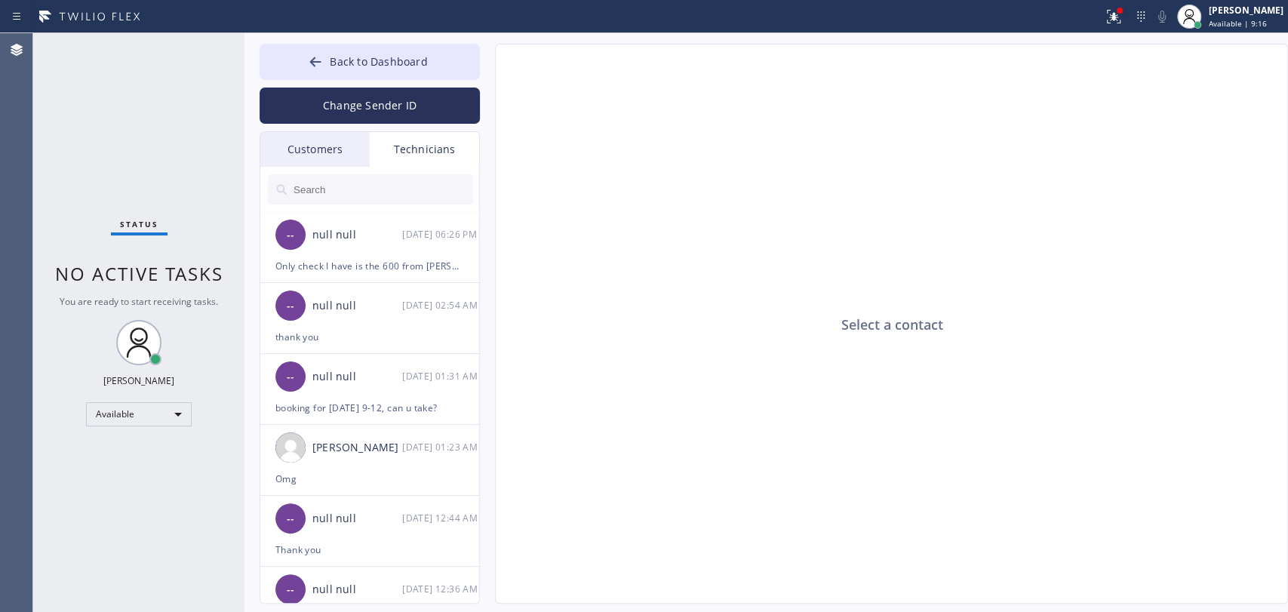
click at [375, 186] on input "text" at bounding box center [382, 189] width 181 height 30
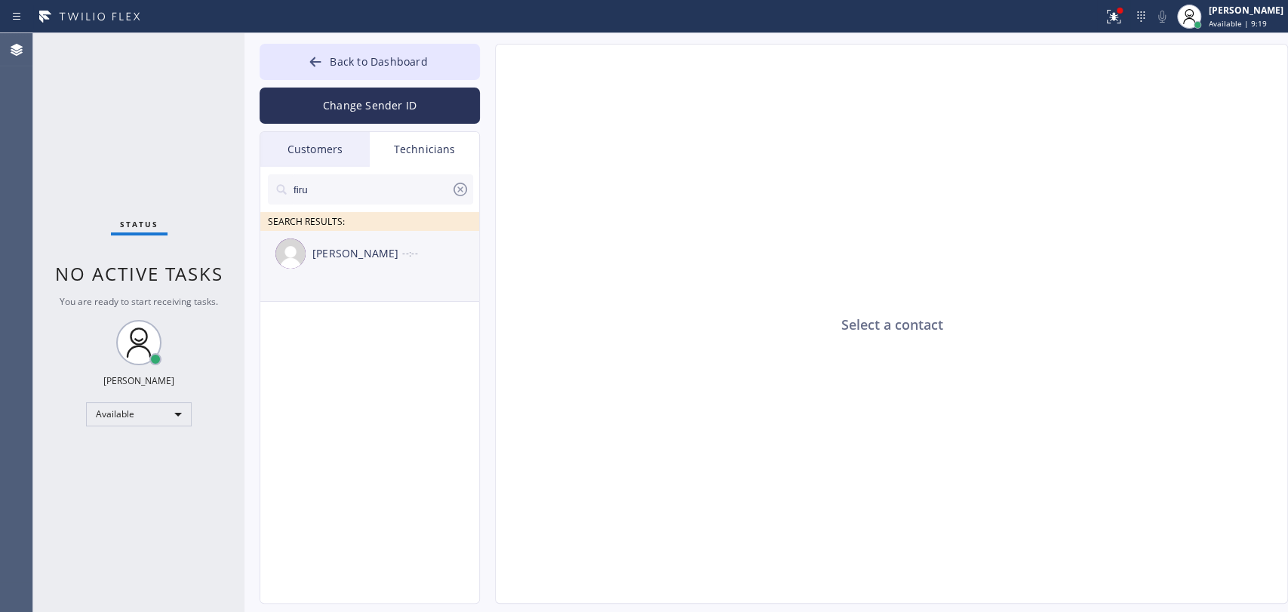
type input "firu"
drag, startPoint x: 349, startPoint y: 262, endPoint x: 355, endPoint y: 274, distance: 12.5
click at [349, 262] on div "Firuz Dadadzhanov --:--" at bounding box center [370, 253] width 220 height 45
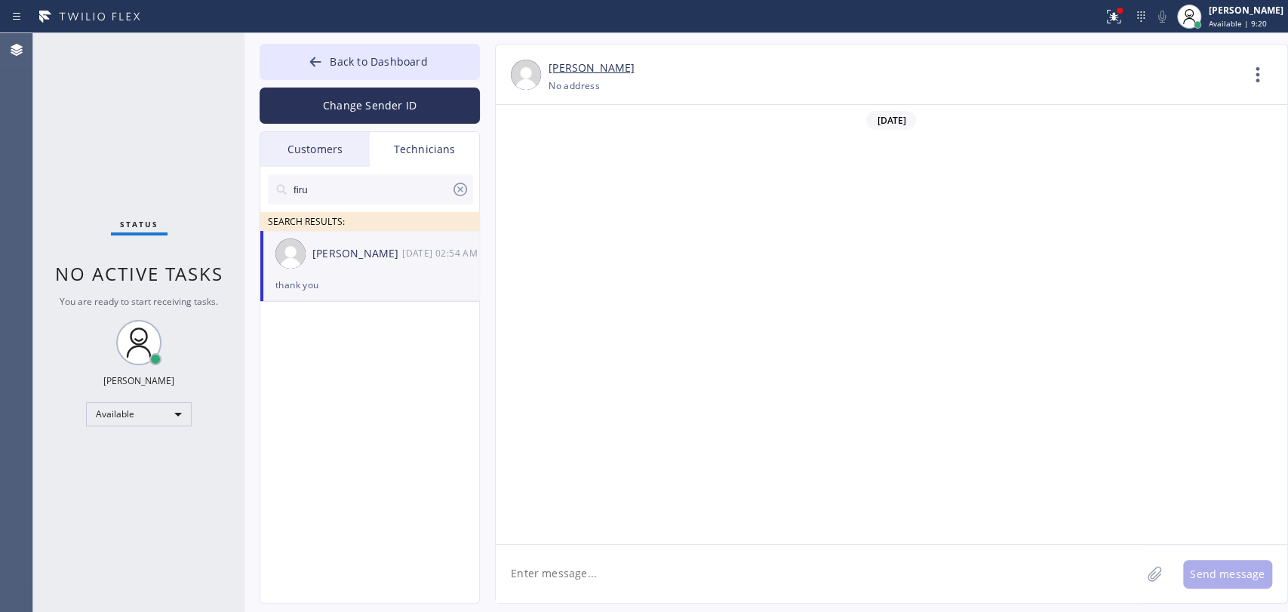
scroll to position [3334, 0]
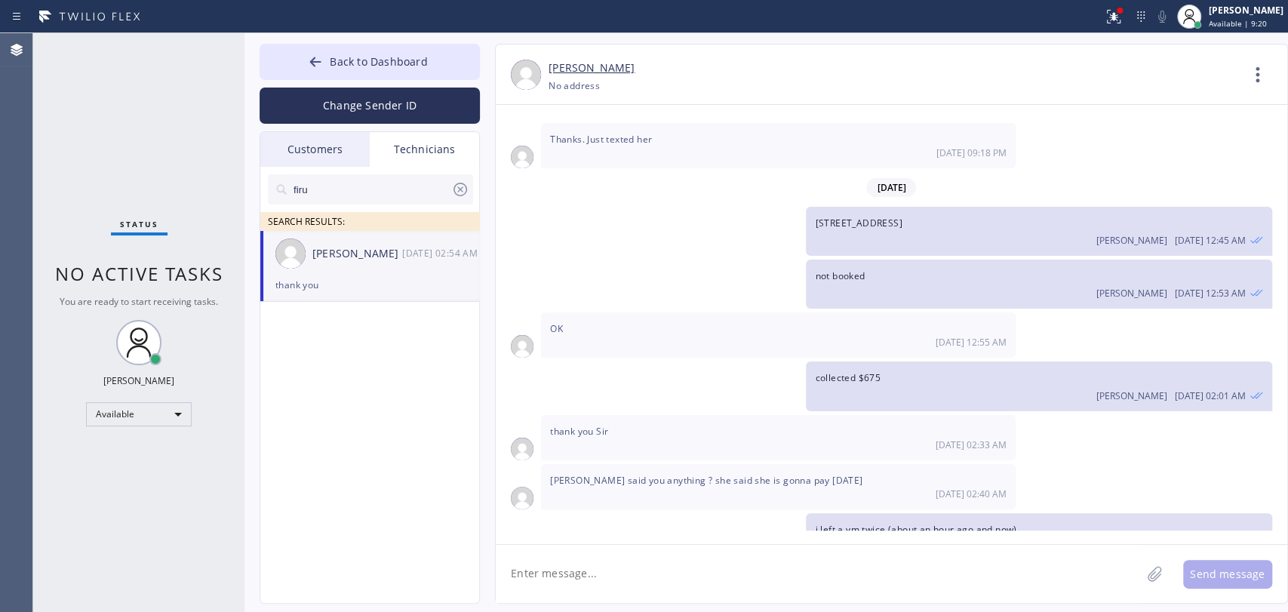
click at [532, 550] on textarea at bounding box center [818, 574] width 645 height 58
type textarea "added 3-6"
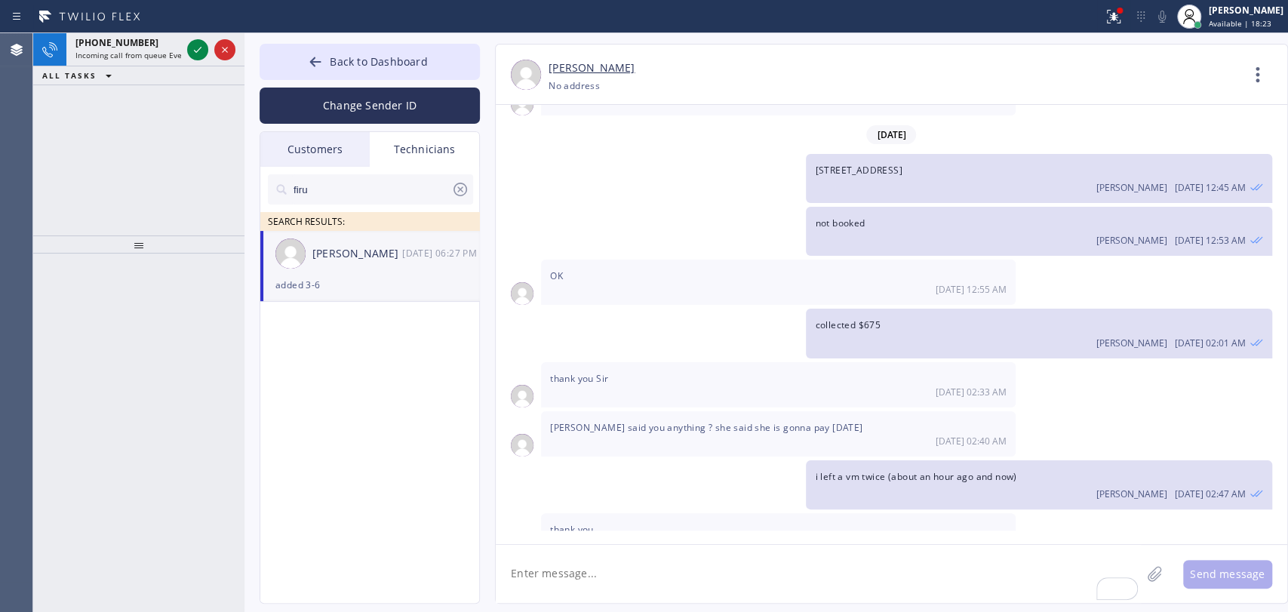
click at [143, 50] on span "Incoming call from queue Everybody" at bounding box center [140, 55] width 130 height 11
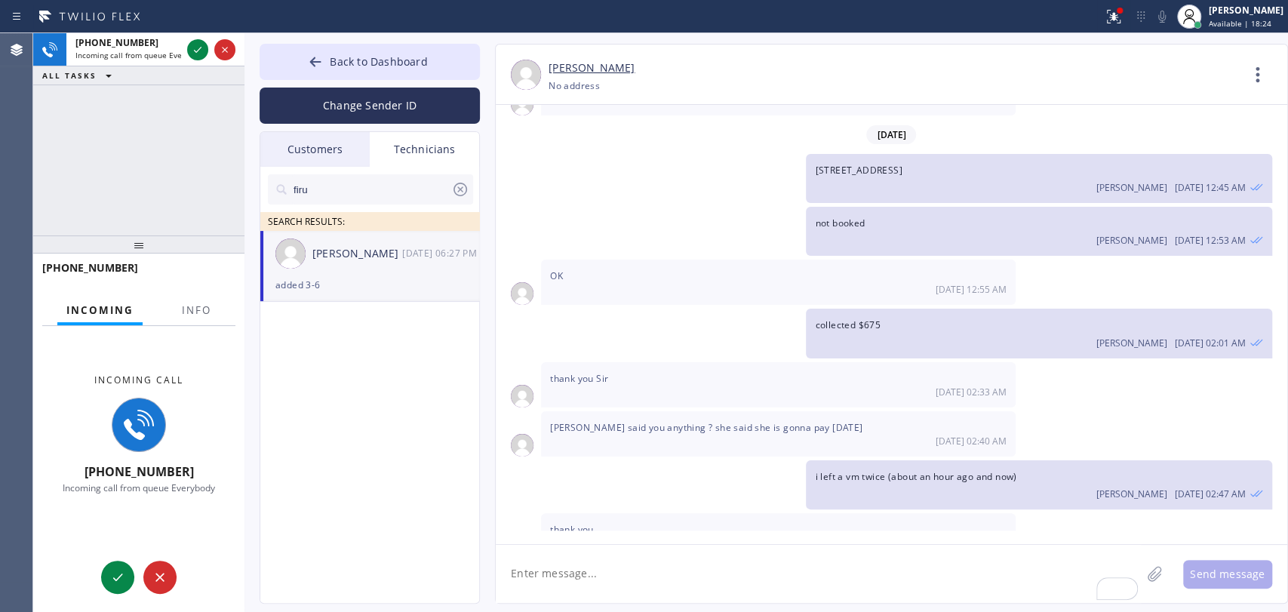
click at [402, 151] on div "Technicians" at bounding box center [424, 149] width 109 height 35
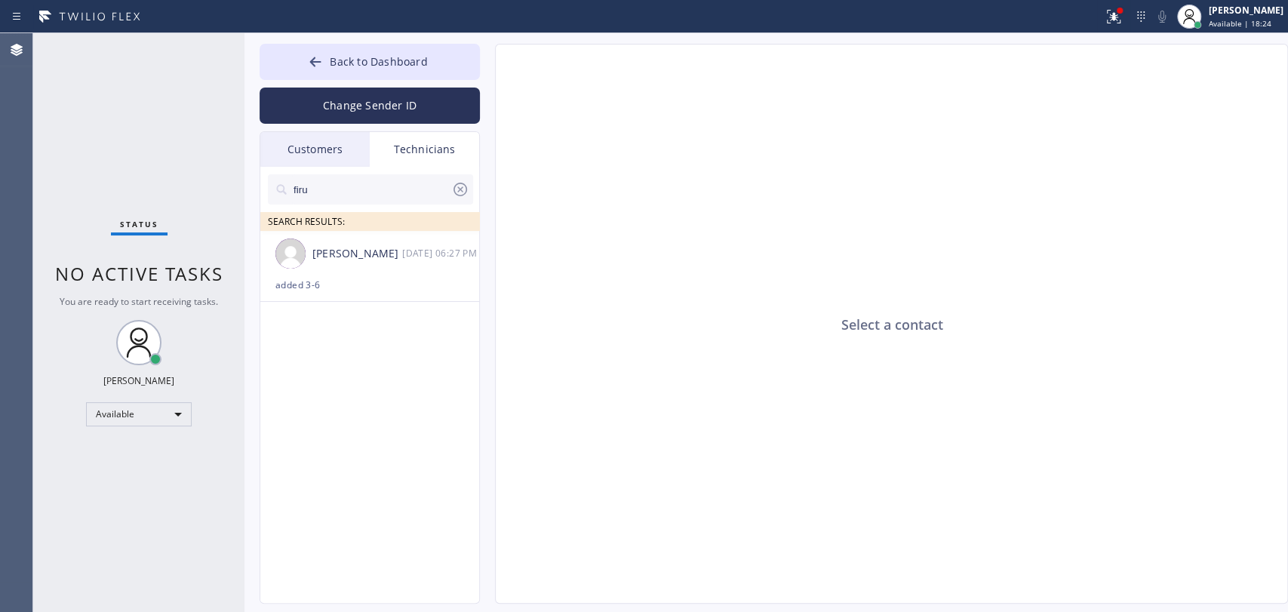
click at [462, 201] on div at bounding box center [460, 192] width 18 height 24
click at [462, 195] on input "text" at bounding box center [382, 189] width 181 height 30
click at [412, 198] on input "text" at bounding box center [382, 189] width 181 height 30
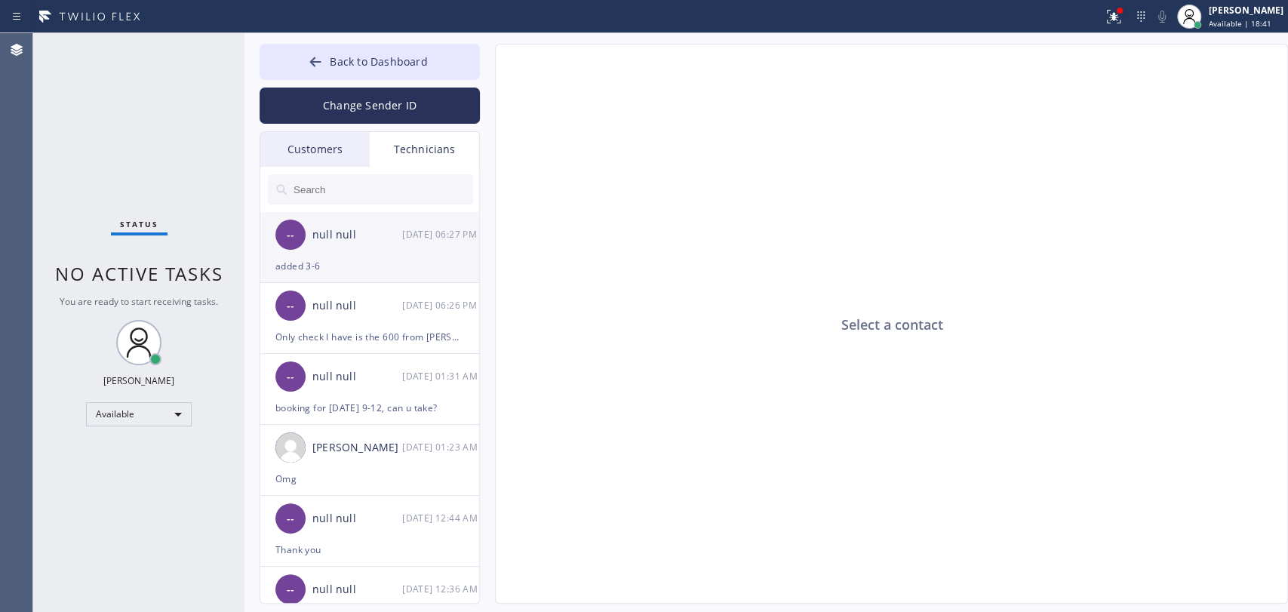
click at [375, 231] on div "null null" at bounding box center [357, 234] width 90 height 17
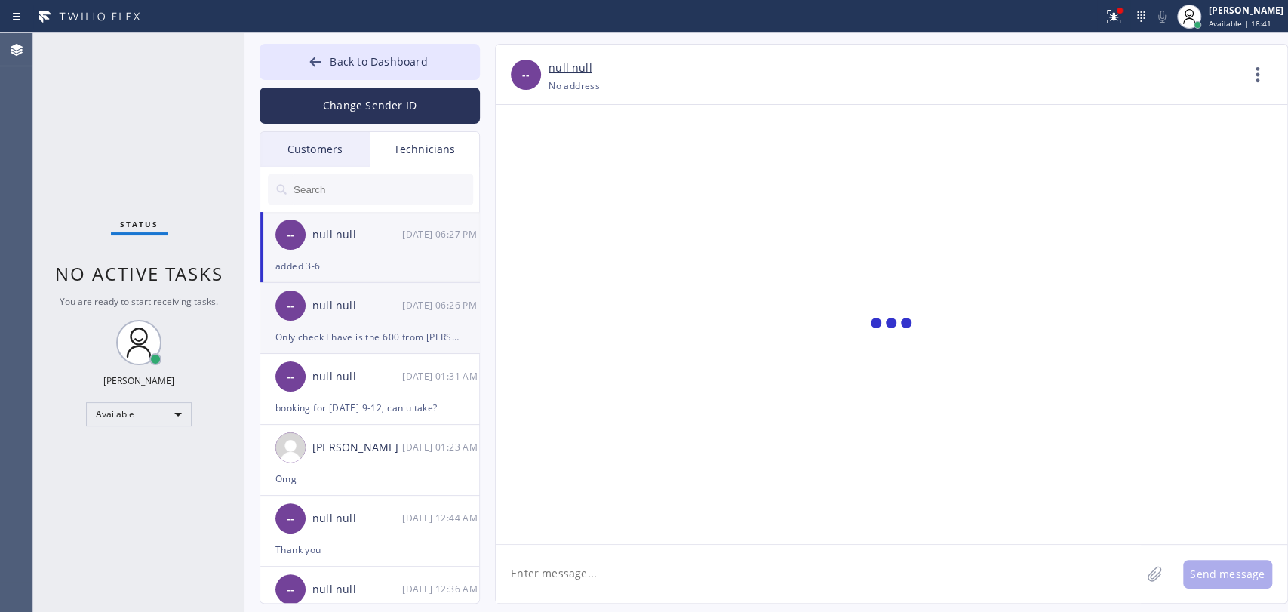
click at [382, 303] on div "null null" at bounding box center [357, 305] width 90 height 17
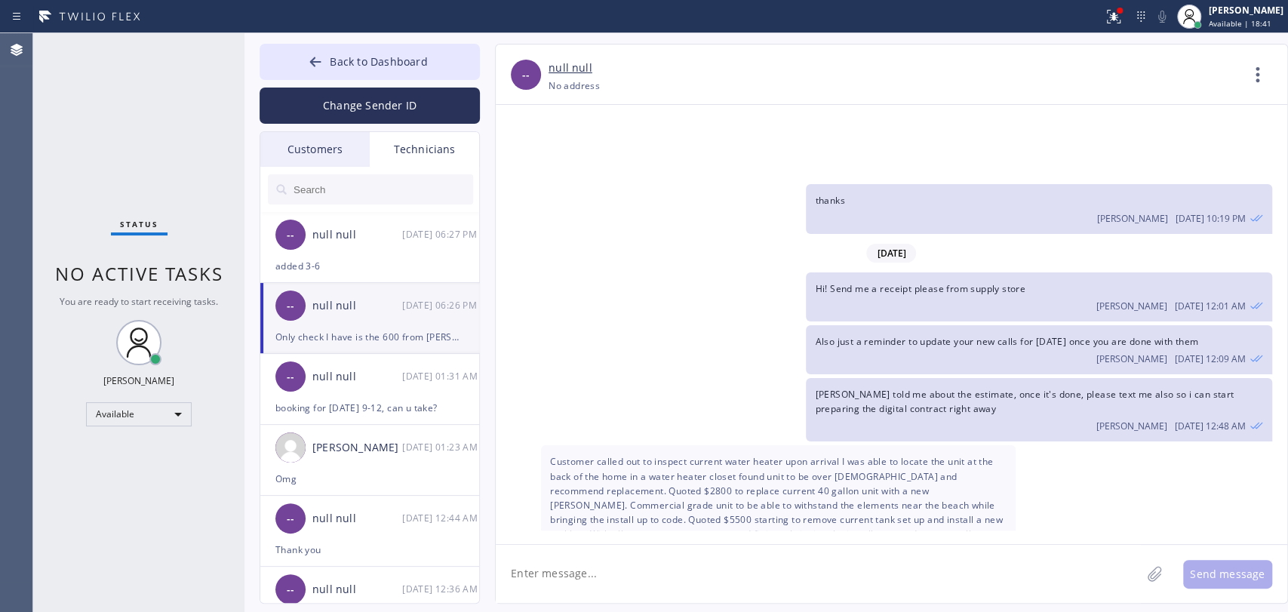
scroll to position [11522, 0]
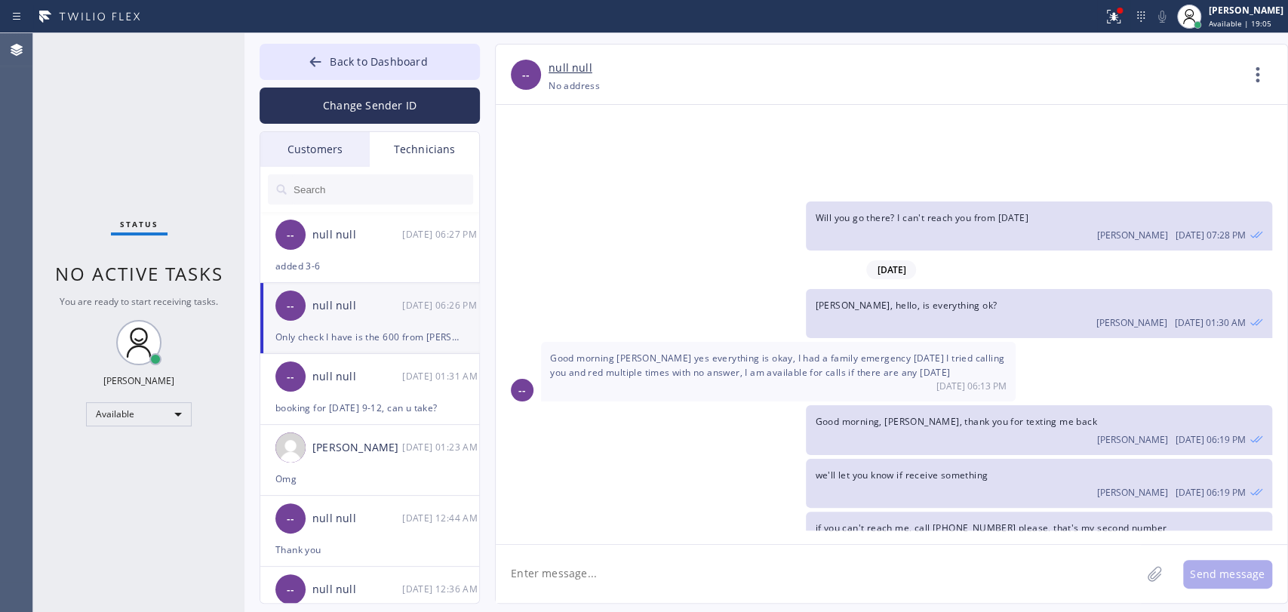
click at [592, 550] on textarea at bounding box center [818, 574] width 645 height 58
type textarea "b"
paste textarea "Cheryl Day"
type textarea "Got it, by the way, did you complete the job for [PERSON_NAME]?"
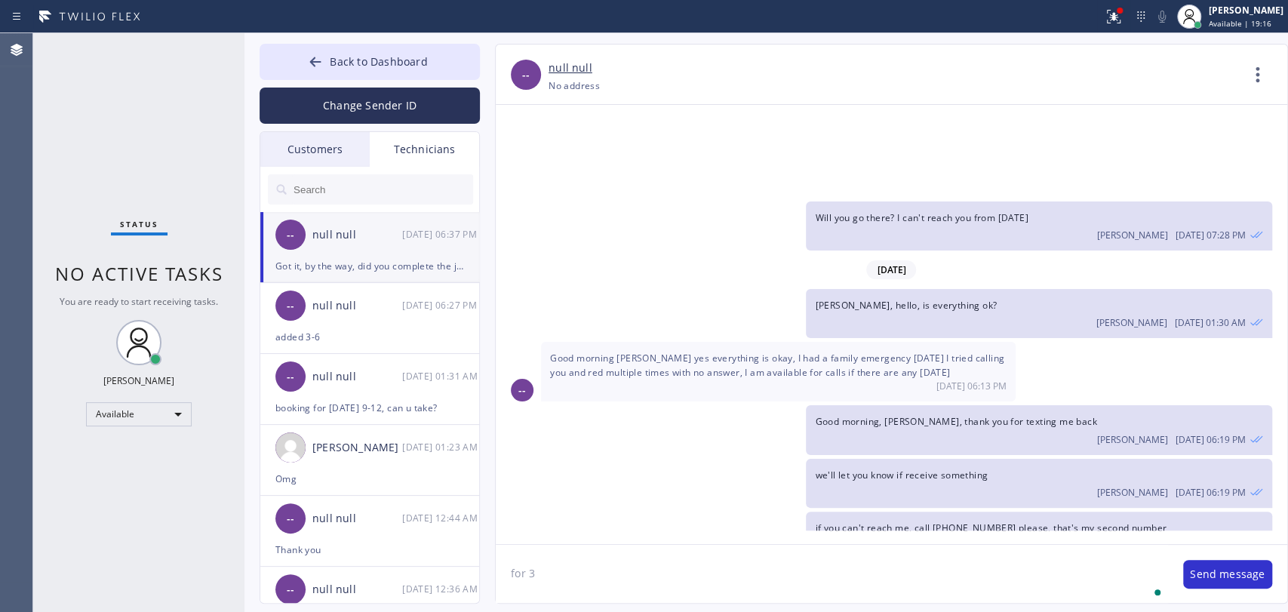
scroll to position [11575, 0]
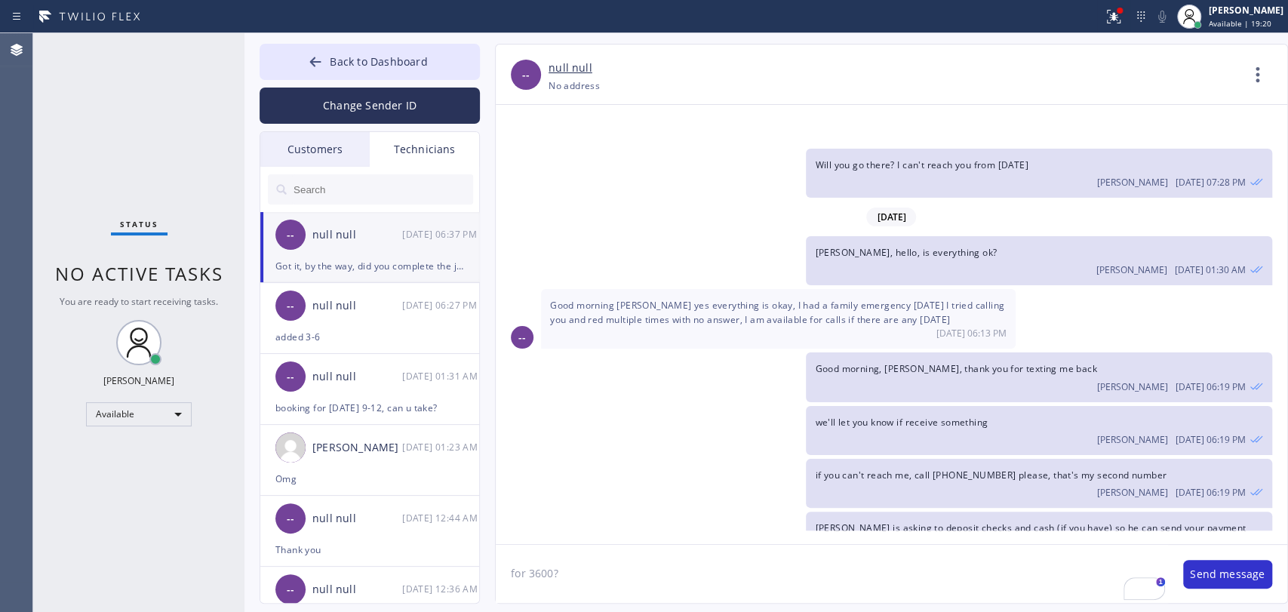
type textarea "for 3600?"
click at [613, 550] on textarea "for 3600?" at bounding box center [832, 574] width 672 height 58
click at [1158, 550] on button "Send message" at bounding box center [1227, 574] width 89 height 29
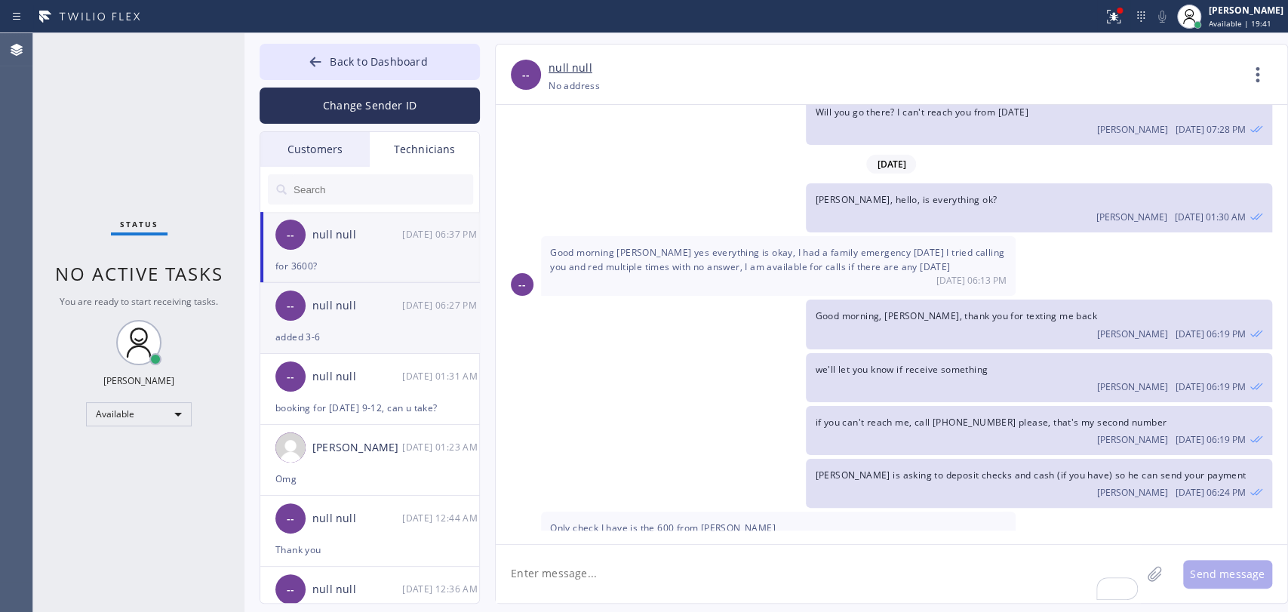
click at [344, 299] on div "null null" at bounding box center [357, 305] width 90 height 17
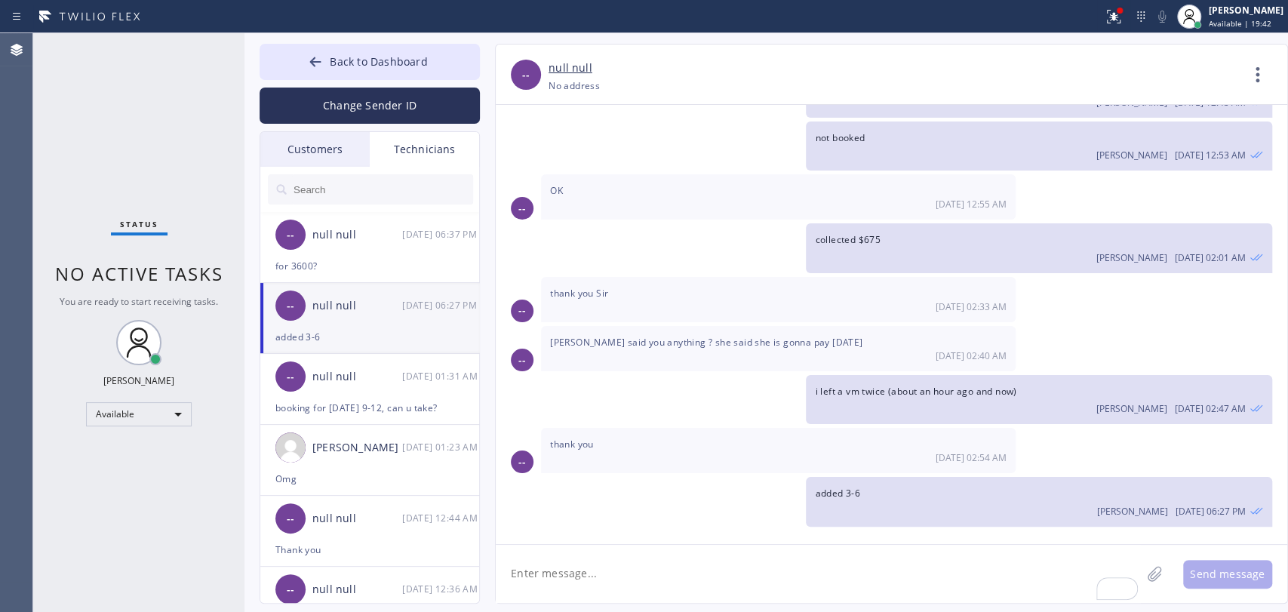
scroll to position [3387, 0]
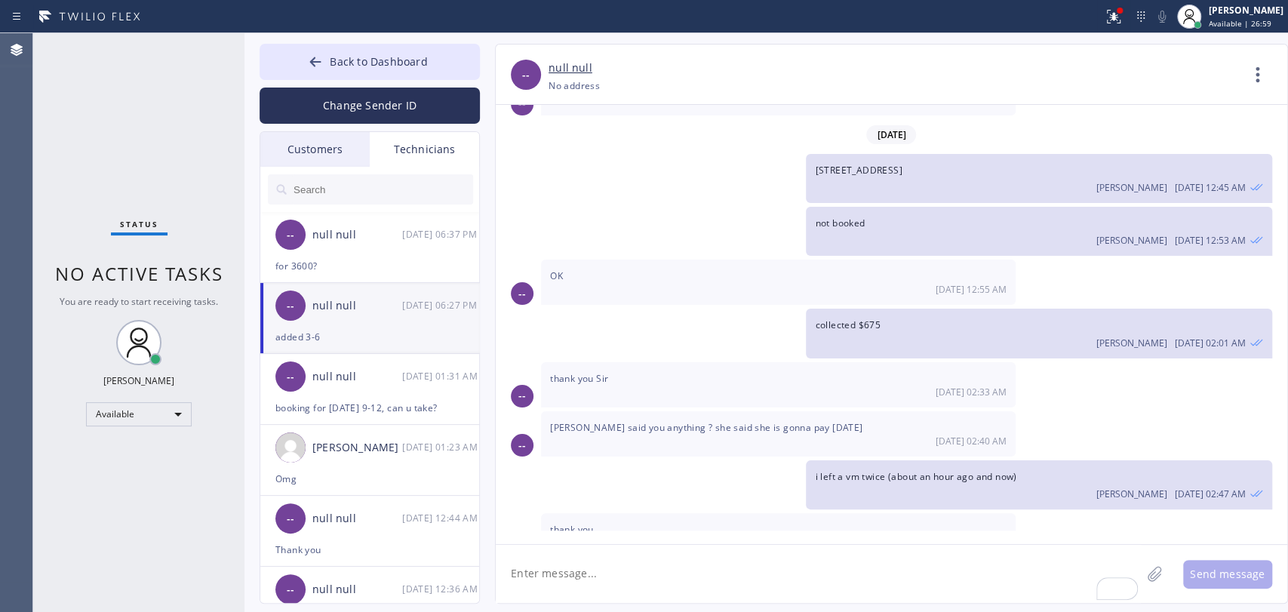
click at [551, 550] on textarea "To enrich screen reader interactions, please activate Accessibility in Grammarl…" at bounding box center [818, 574] width 645 height 58
type textarea "it got cancelled, they can't be there, will call back to reschedule"
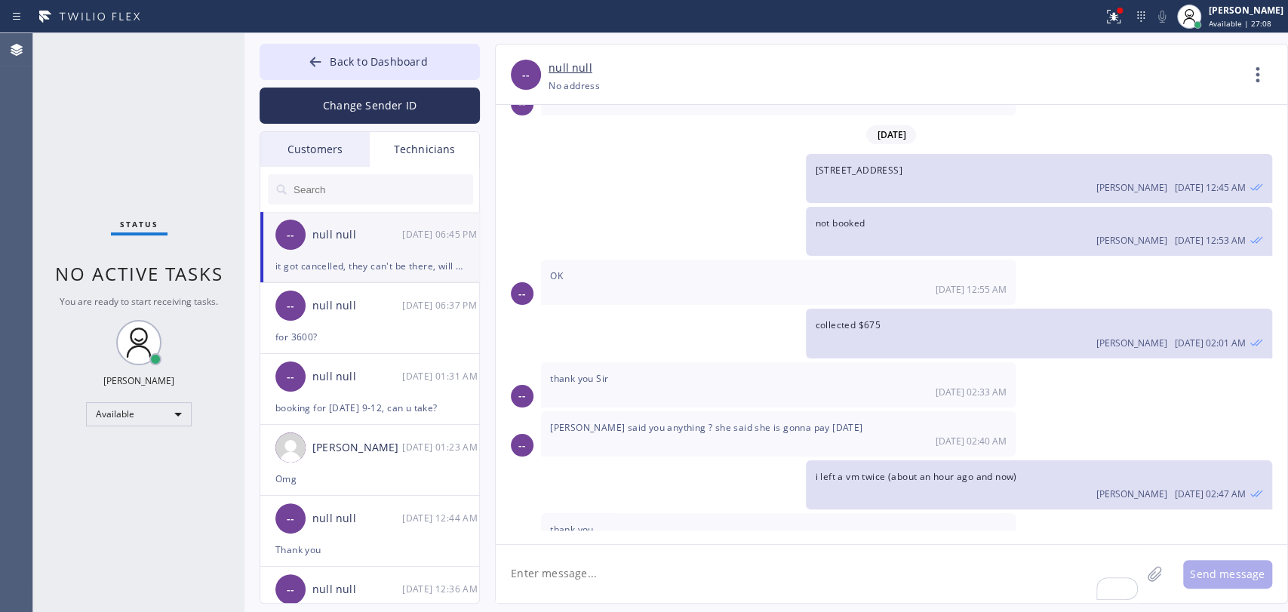
scroll to position [3439, 0]
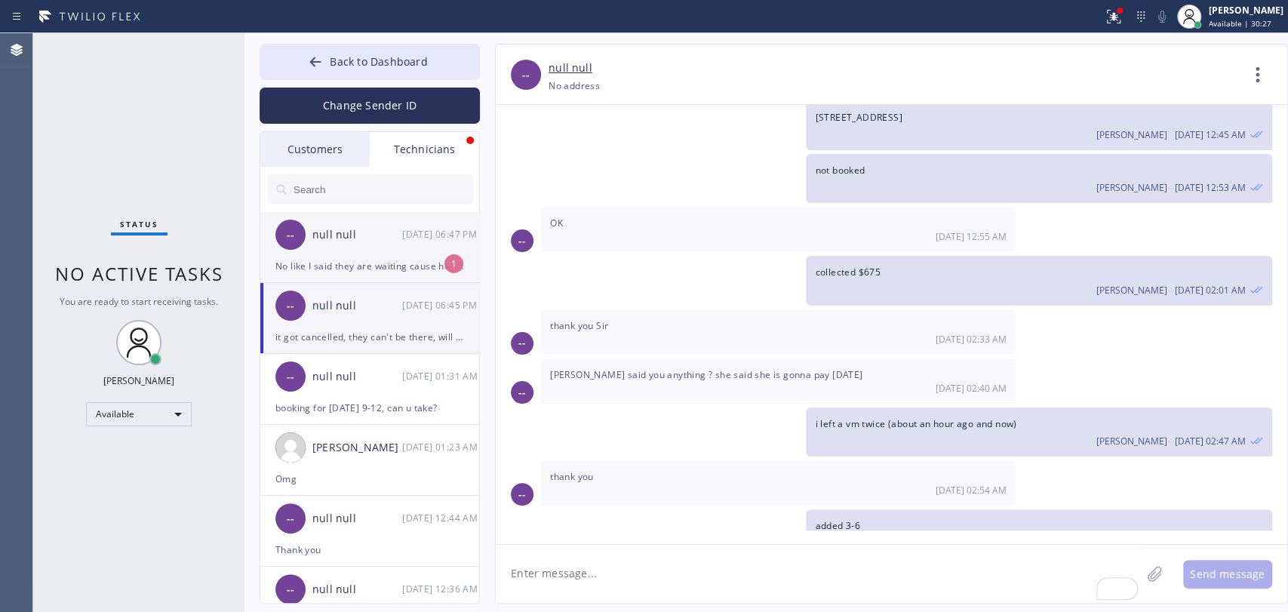
click at [300, 241] on div "--" at bounding box center [290, 234] width 30 height 30
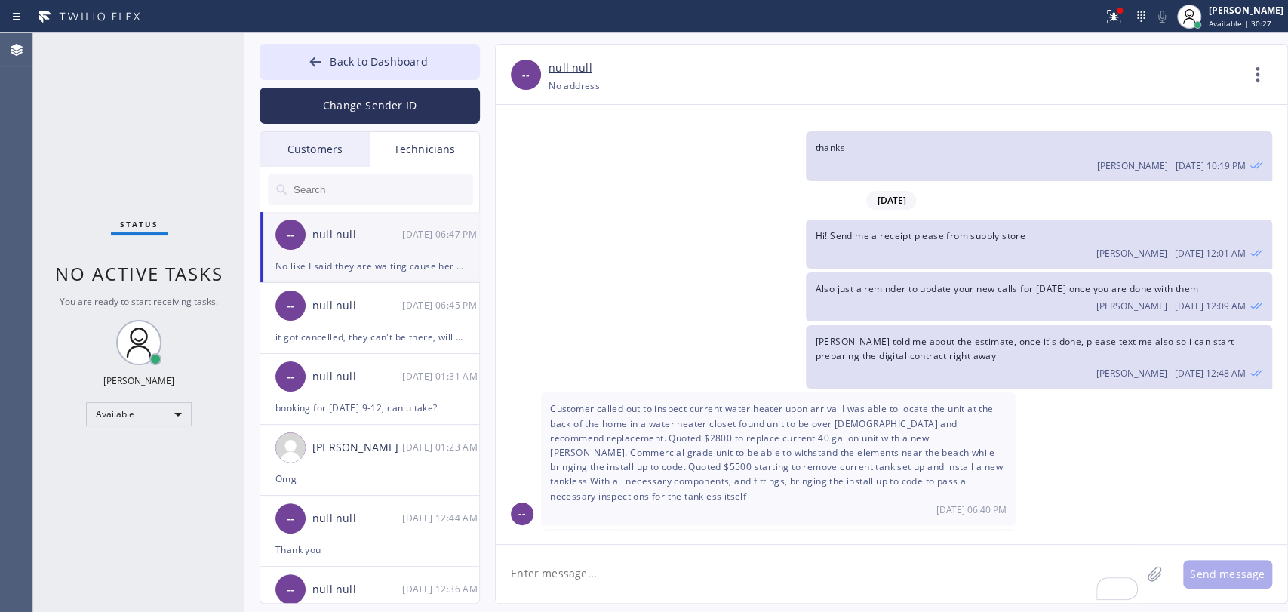
scroll to position [11705, 0]
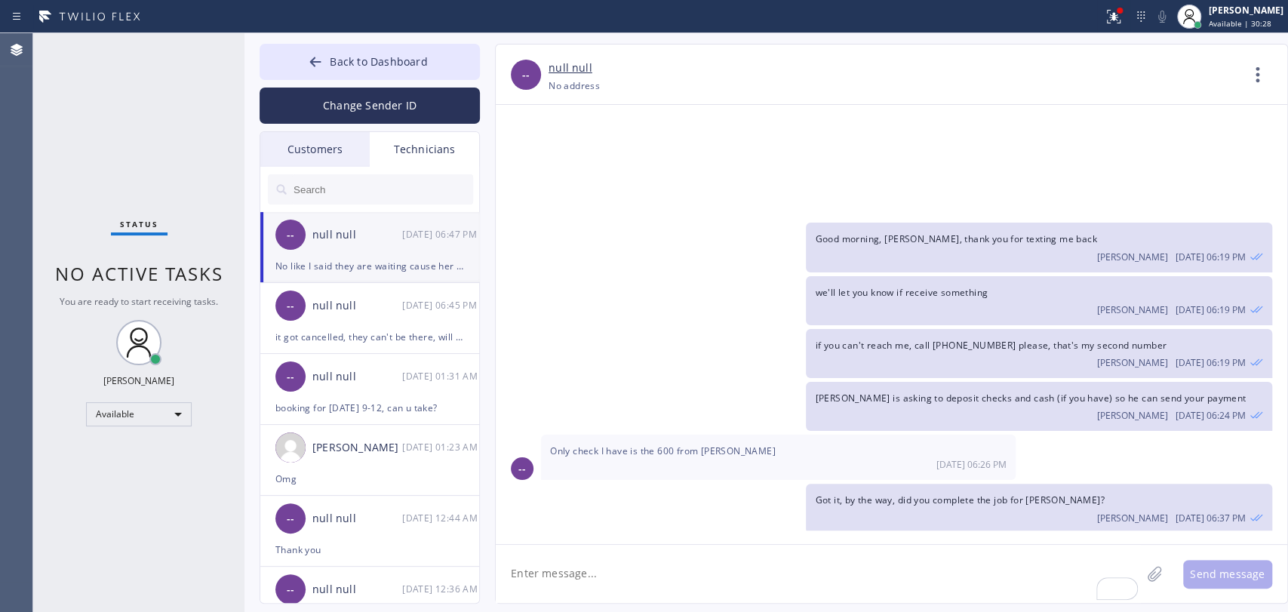
drag, startPoint x: 729, startPoint y: 480, endPoint x: 793, endPoint y: 484, distance: 65.0
click at [793, 550] on span "No like I said they are waiting cause her husband had gotten laid off a couple …" at bounding box center [760, 620] width 420 height 41
click at [797, 550] on span "No like I said they are waiting cause her husband had gotten laid off a couple …" at bounding box center [760, 620] width 420 height 41
click at [811, 550] on span "No like I said they are waiting cause her husband had gotten laid off a couple …" at bounding box center [760, 620] width 420 height 41
click at [815, 550] on span "No like I said they are waiting cause her husband had gotten laid off a couple …" at bounding box center [760, 620] width 420 height 41
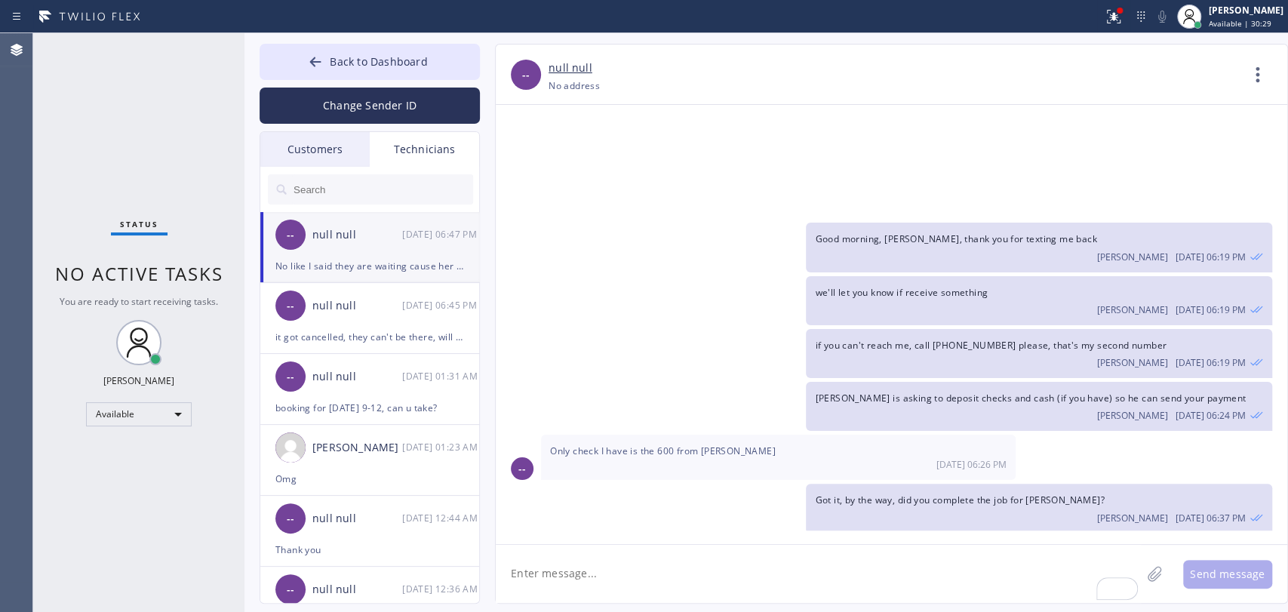
click at [815, 550] on span "No like I said they are waiting cause her husband had gotten laid off a couple …" at bounding box center [760, 620] width 420 height 41
click at [832, 550] on span "No like I said they are waiting cause her husband had gotten laid off a couple …" at bounding box center [760, 620] width 420 height 41
drag, startPoint x: 640, startPoint y: 477, endPoint x: 951, endPoint y: 487, distance: 310.9
click at [951, 550] on span "No like I said they are waiting cause her husband had gotten laid off a couple …" at bounding box center [760, 620] width 420 height 41
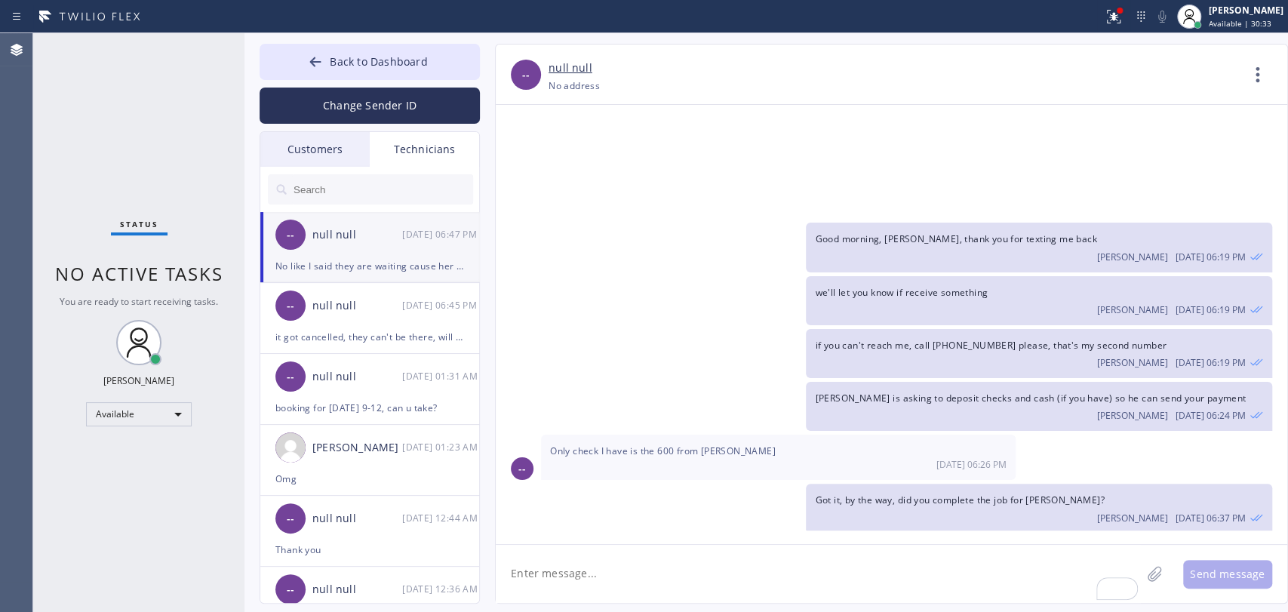
click at [952, 550] on span "No like I said they are waiting cause her husband had gotten laid off a couple …" at bounding box center [760, 620] width 420 height 41
click at [718, 550] on span "No like I said they are waiting cause her husband had gotten laid off a couple …" at bounding box center [760, 620] width 420 height 41
click at [712, 550] on span "No like I said they are waiting cause her husband had gotten laid off a couple …" at bounding box center [760, 620] width 420 height 41
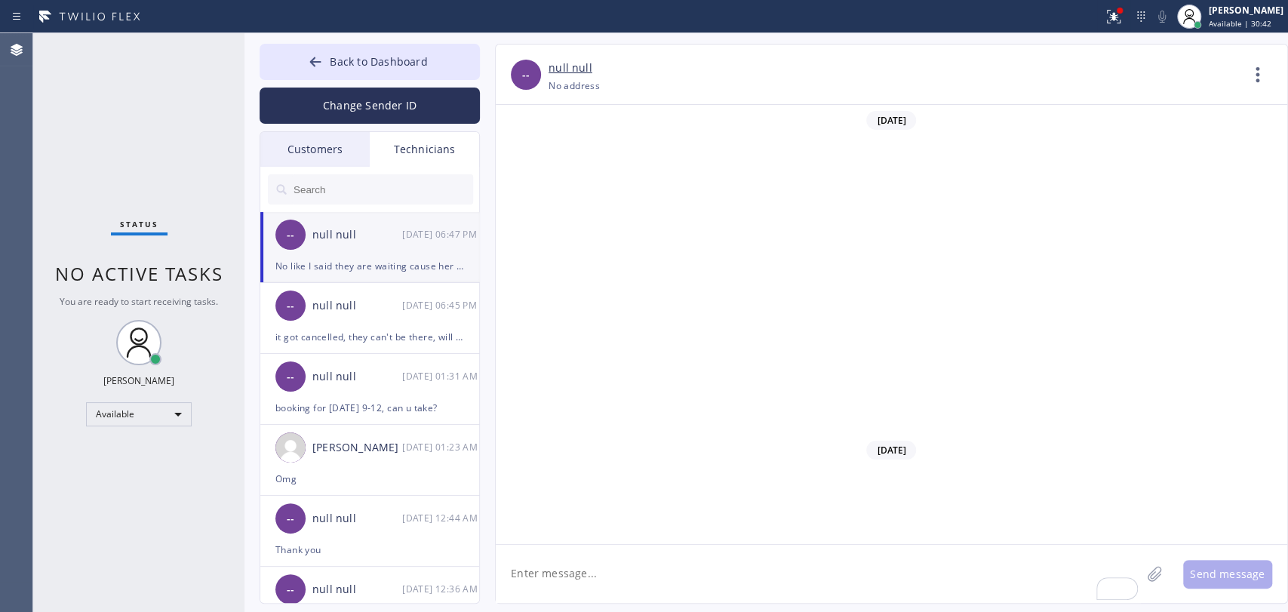
scroll to position [11705, 0]
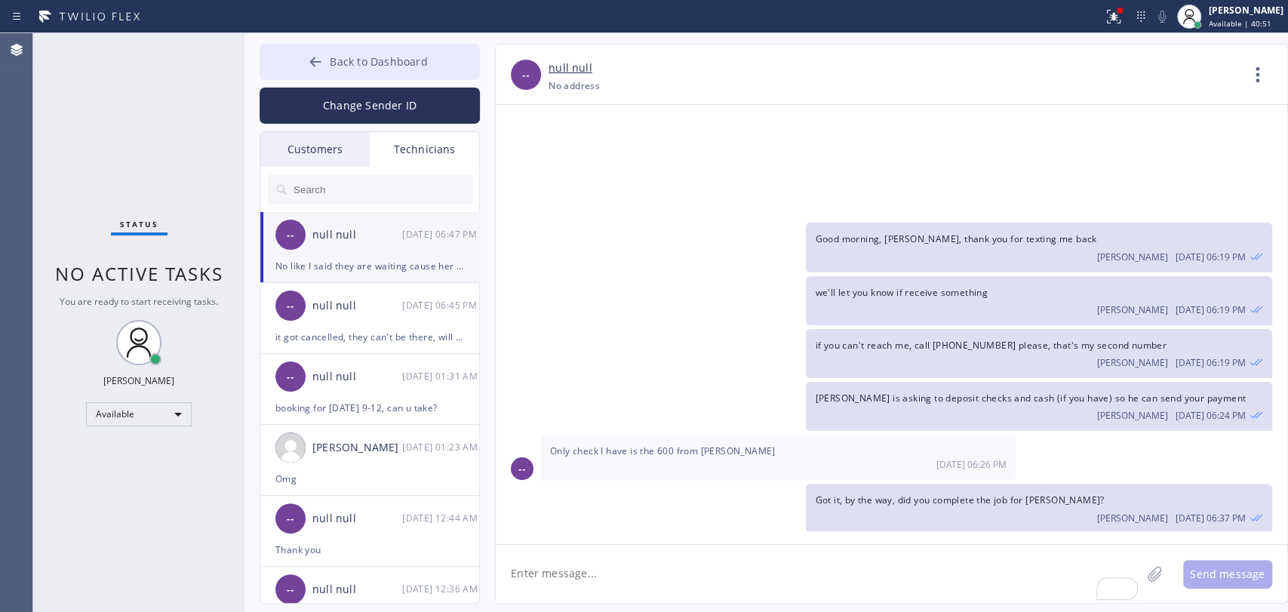
click at [351, 55] on span "Back to Dashboard" at bounding box center [378, 61] width 97 height 14
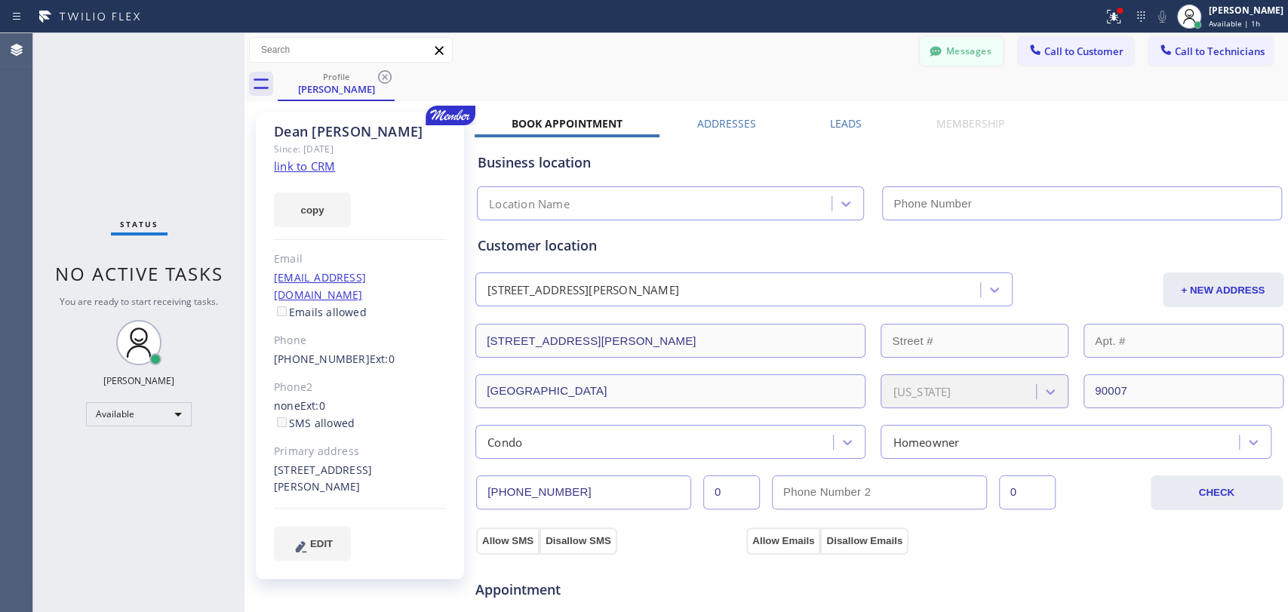
click at [941, 48] on button "Messages" at bounding box center [960, 51] width 83 height 29
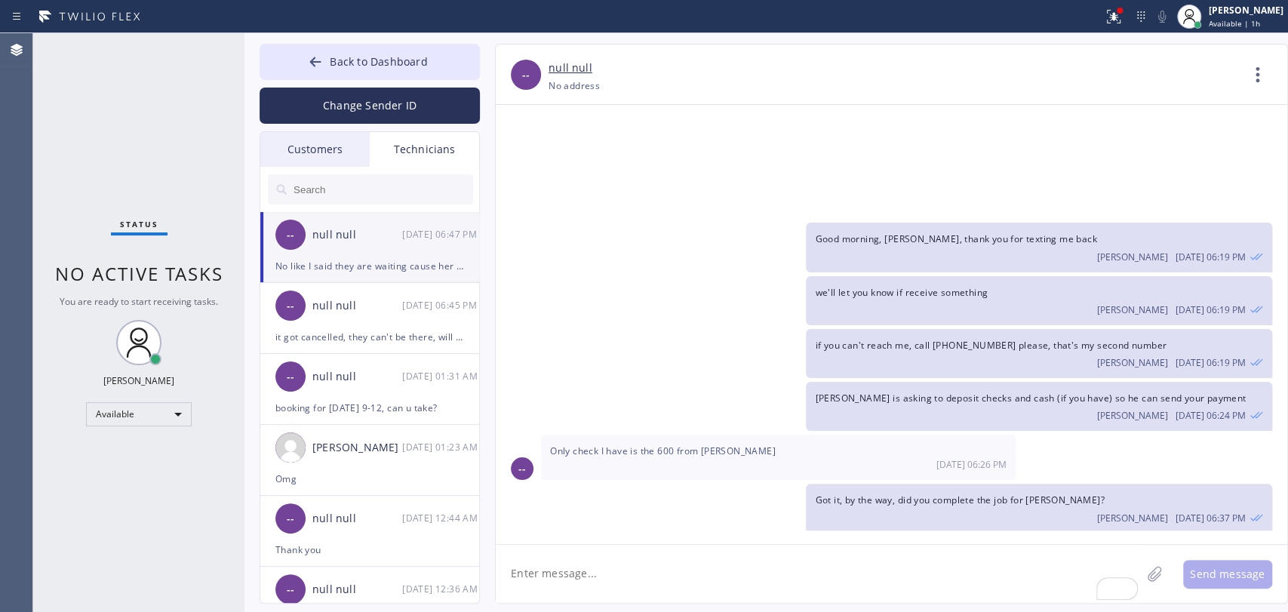
click at [343, 250] on div "-- null null [DATE] 06:47 PM" at bounding box center [370, 234] width 220 height 45
click at [368, 180] on input "text" at bounding box center [382, 189] width 181 height 30
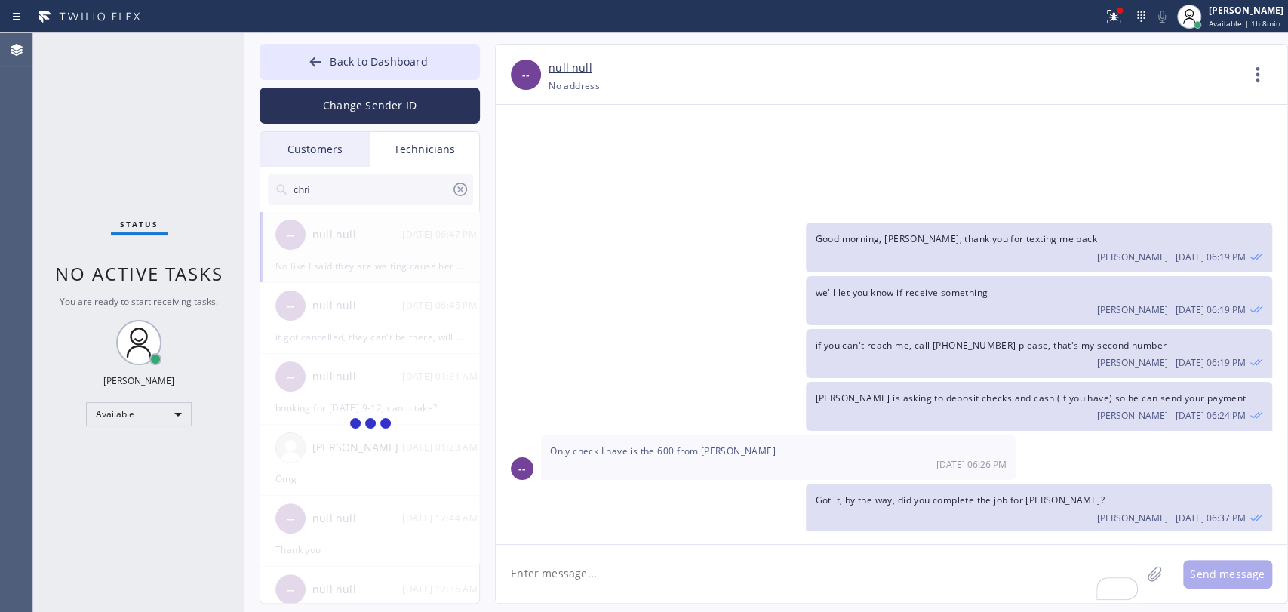
type input "chri"
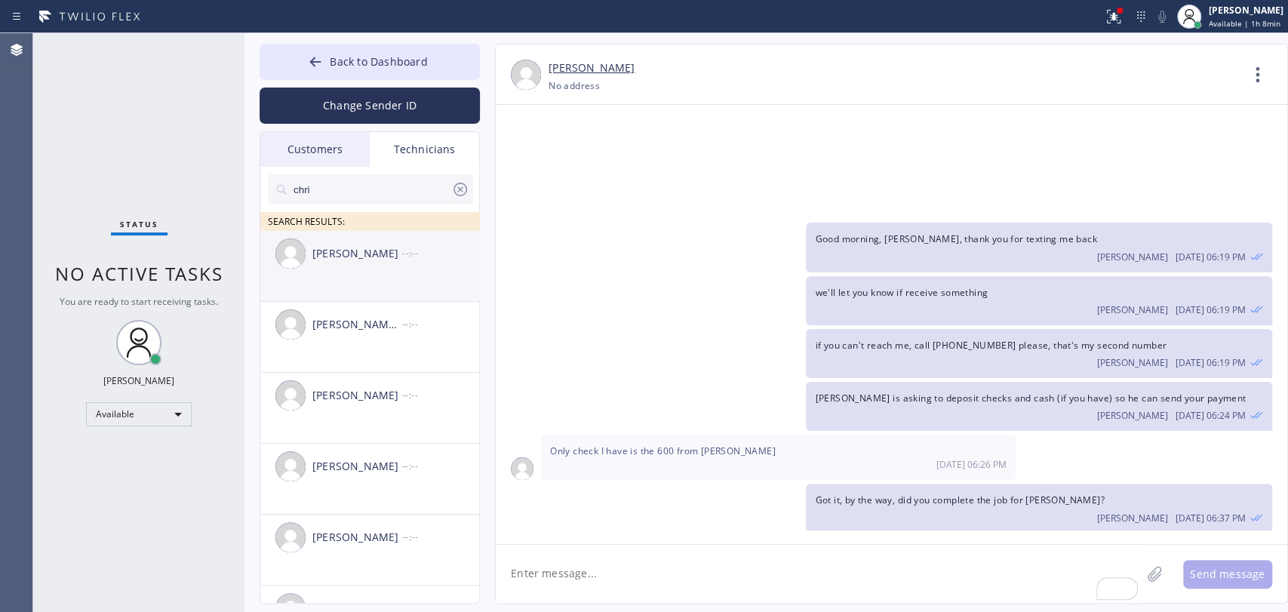
click at [378, 273] on div "[PERSON_NAME] --:--" at bounding box center [370, 253] width 220 height 45
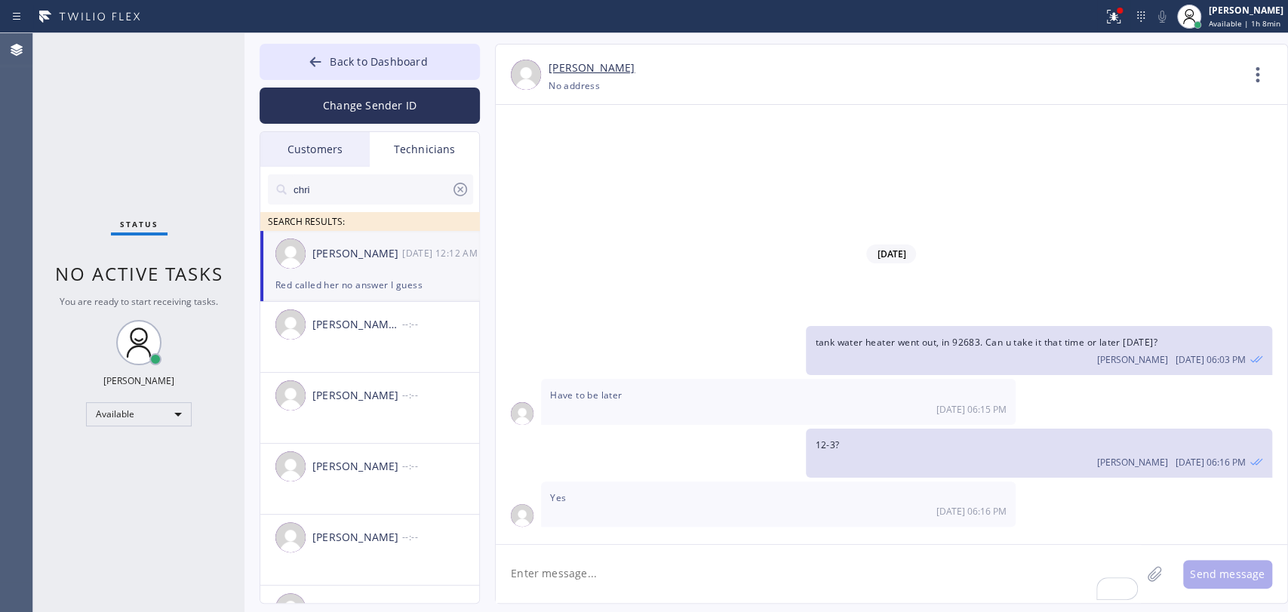
scroll to position [18324, 0]
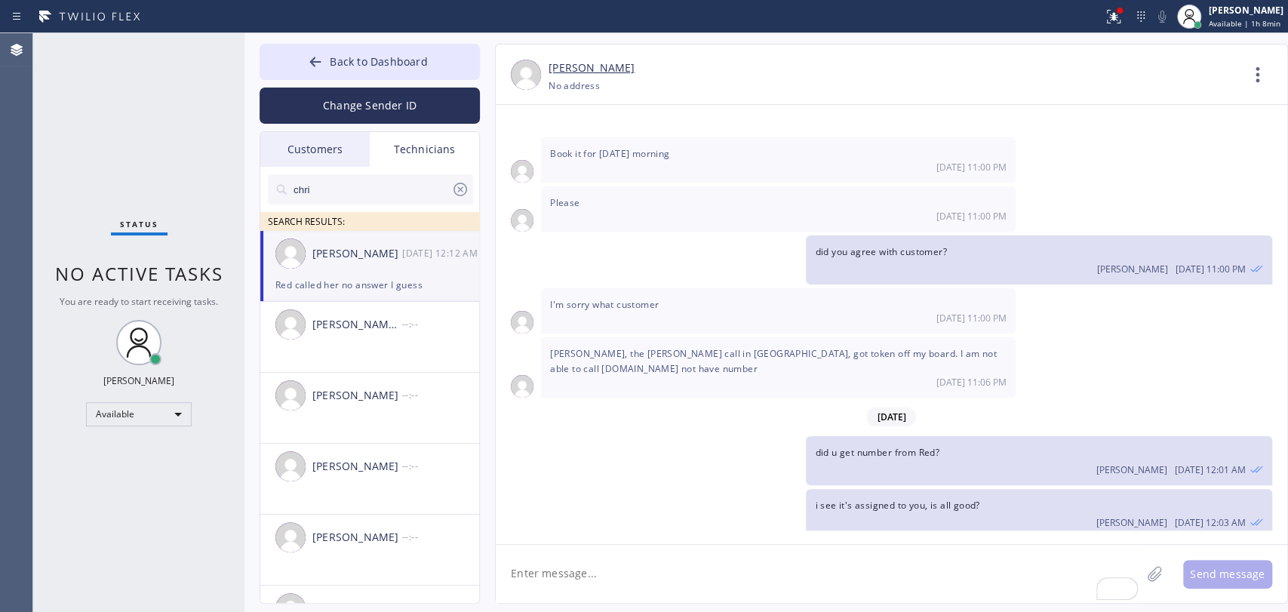
click at [589, 606] on div "Back to Dashboard Change Sender ID Customers Technicians [PERSON_NAME] [DATE] 1…" at bounding box center [765, 322] width 1043 height 579
click at [591, 588] on textarea "To enrich screen reader interactions, please activate Accessibility in Grammarl…" at bounding box center [818, 574] width 645 height 58
type textarea "added 1-4"
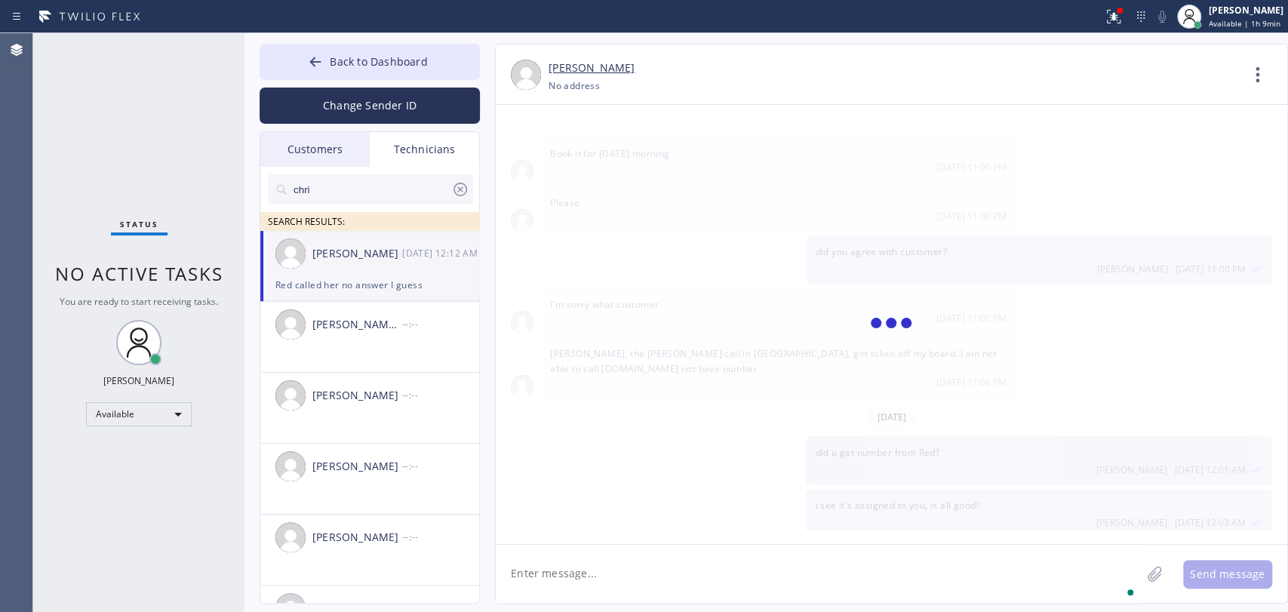
scroll to position [18376, 0]
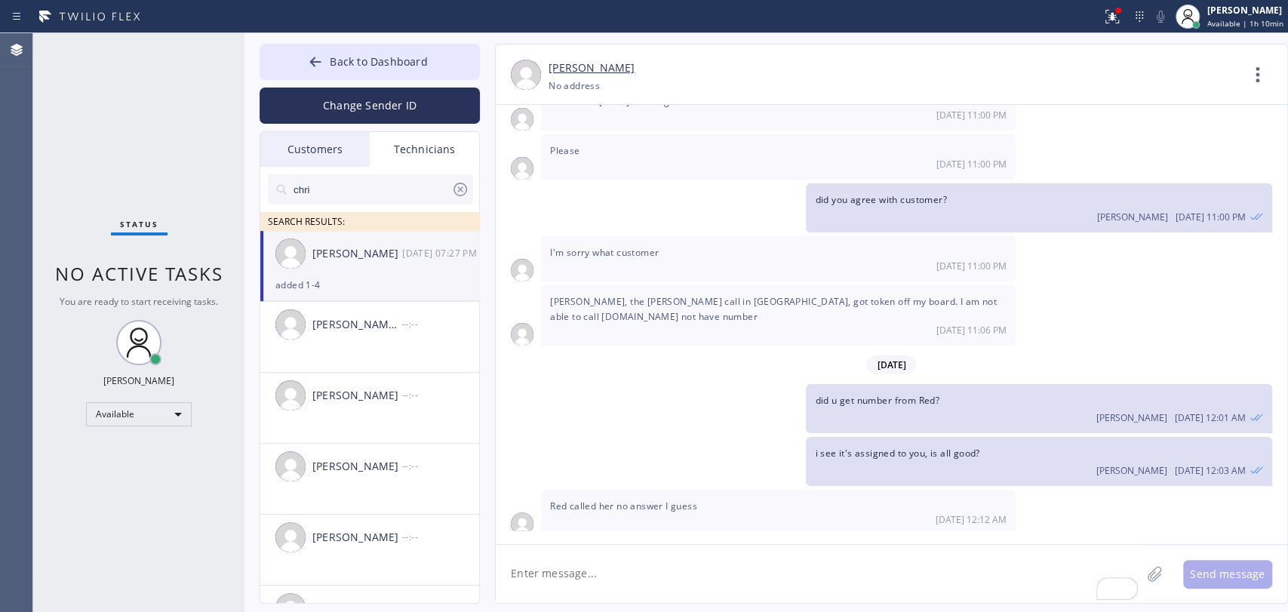
click at [151, 281] on span "No active tasks" at bounding box center [139, 273] width 168 height 25
click at [420, 54] on span "Back to Dashboard" at bounding box center [378, 61] width 97 height 14
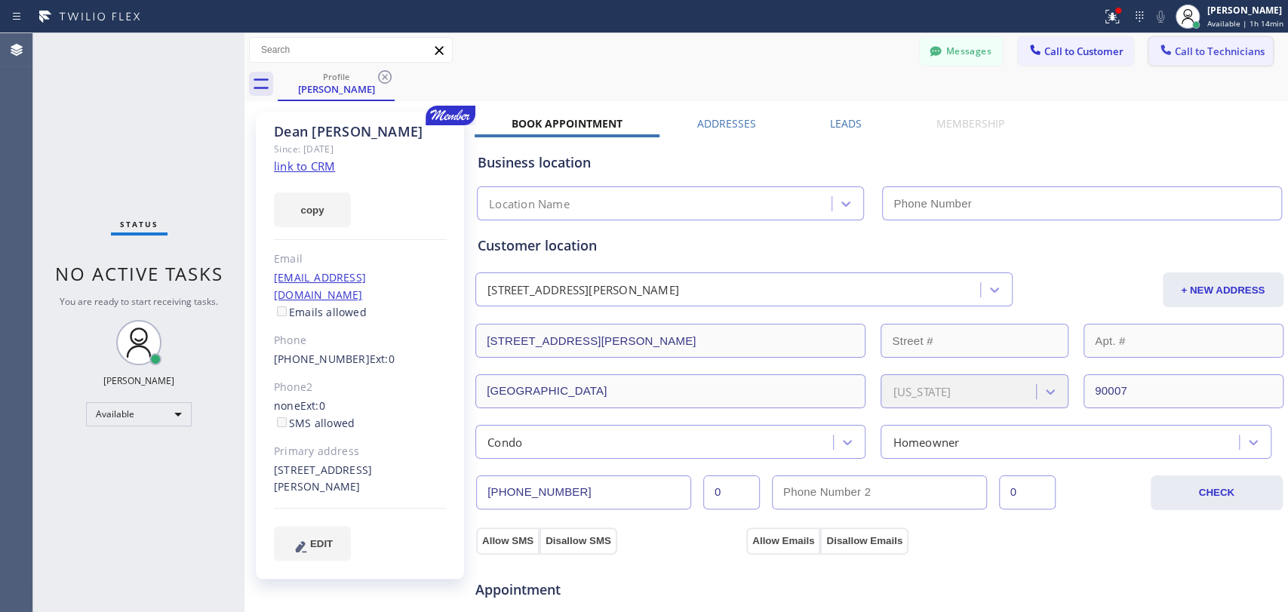
click at [1174, 49] on span "Call to Technicians" at bounding box center [1219, 52] width 90 height 14
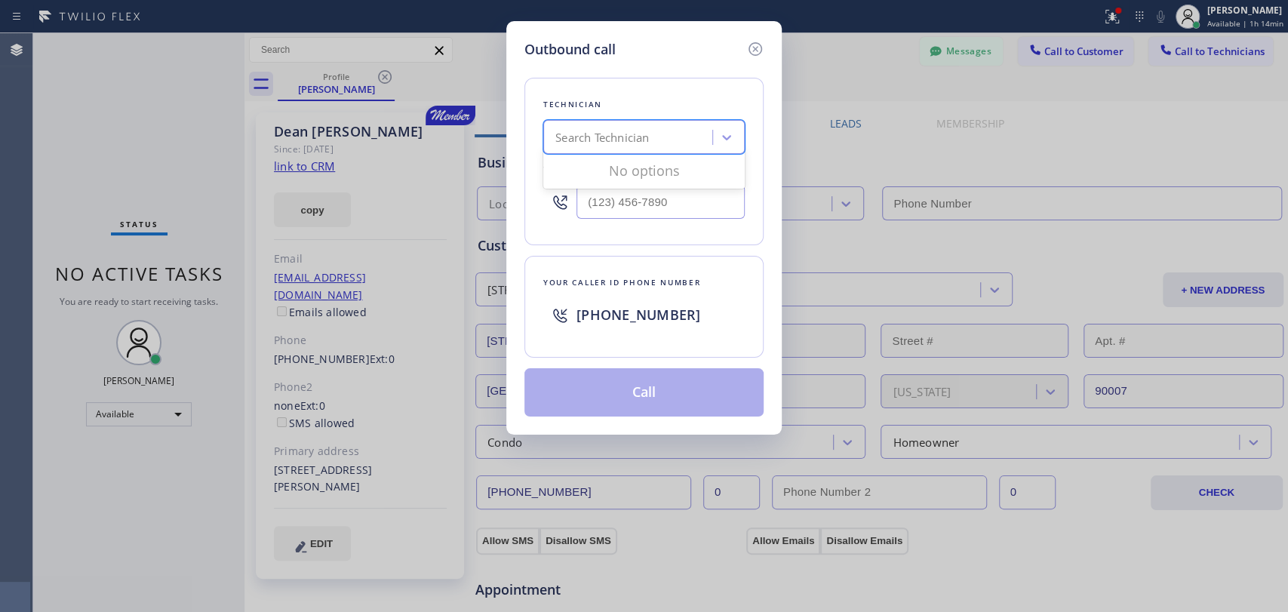
click at [602, 140] on div "Search Technician" at bounding box center [602, 137] width 94 height 17
type input "[PERSON_NAME]"
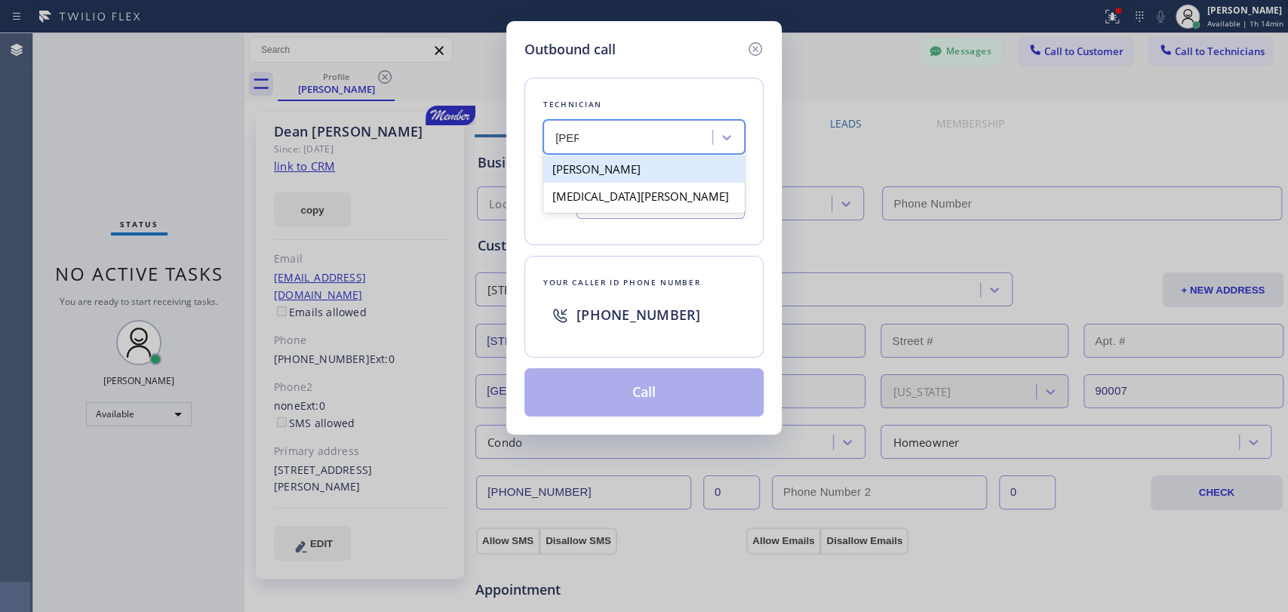
click at [601, 167] on div "[PERSON_NAME]" at bounding box center [643, 168] width 201 height 27
type input "[PHONE_NUMBER]"
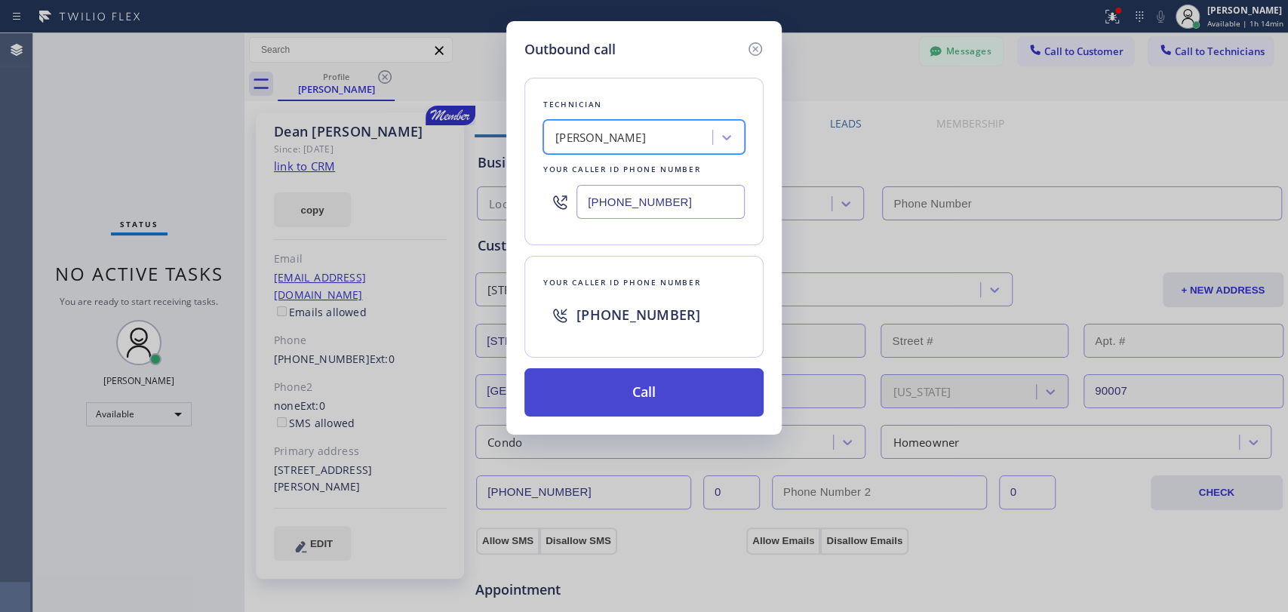
click at [588, 376] on button "Call" at bounding box center [643, 392] width 239 height 48
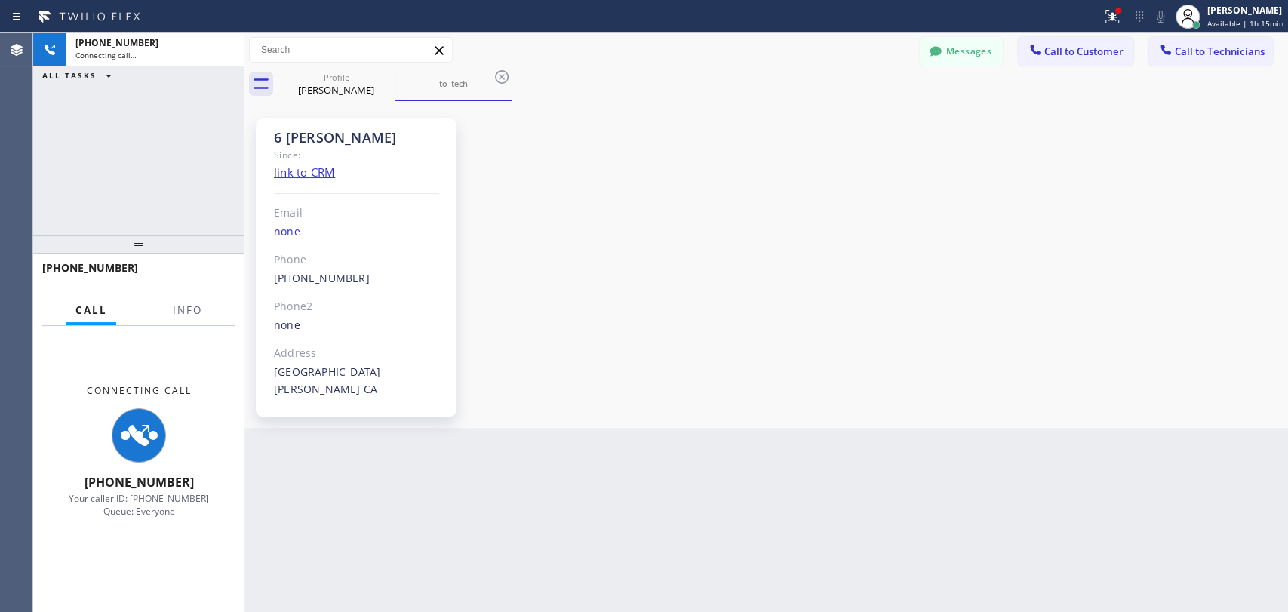
scroll to position [162389, 0]
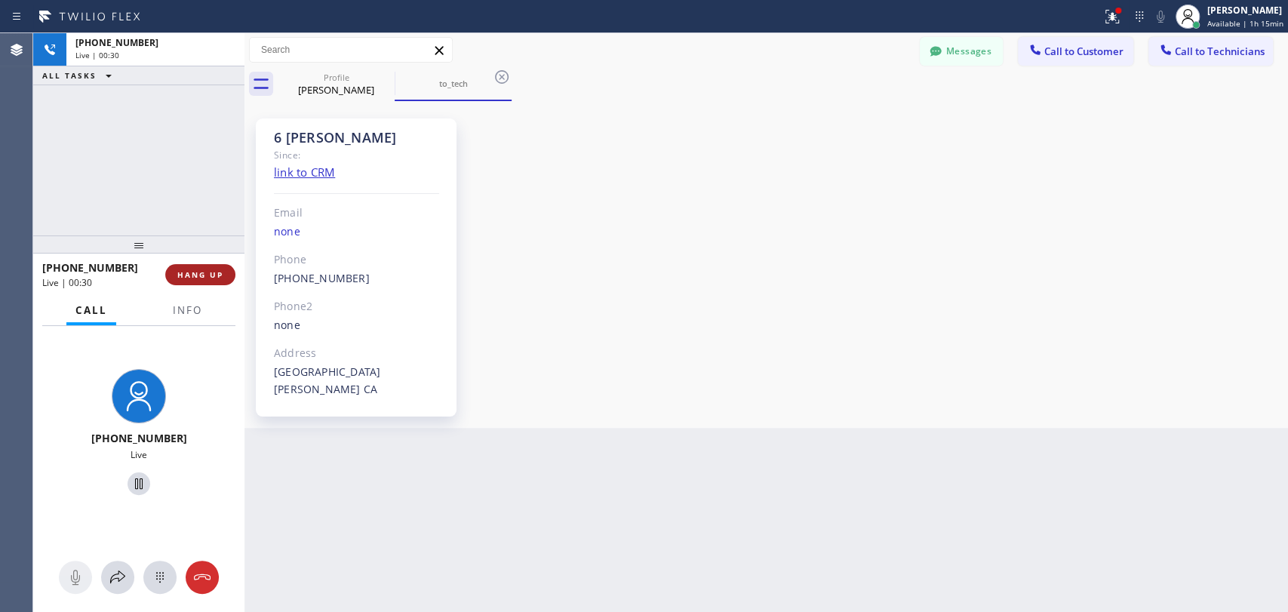
click at [224, 277] on button "HANG UP" at bounding box center [200, 274] width 70 height 21
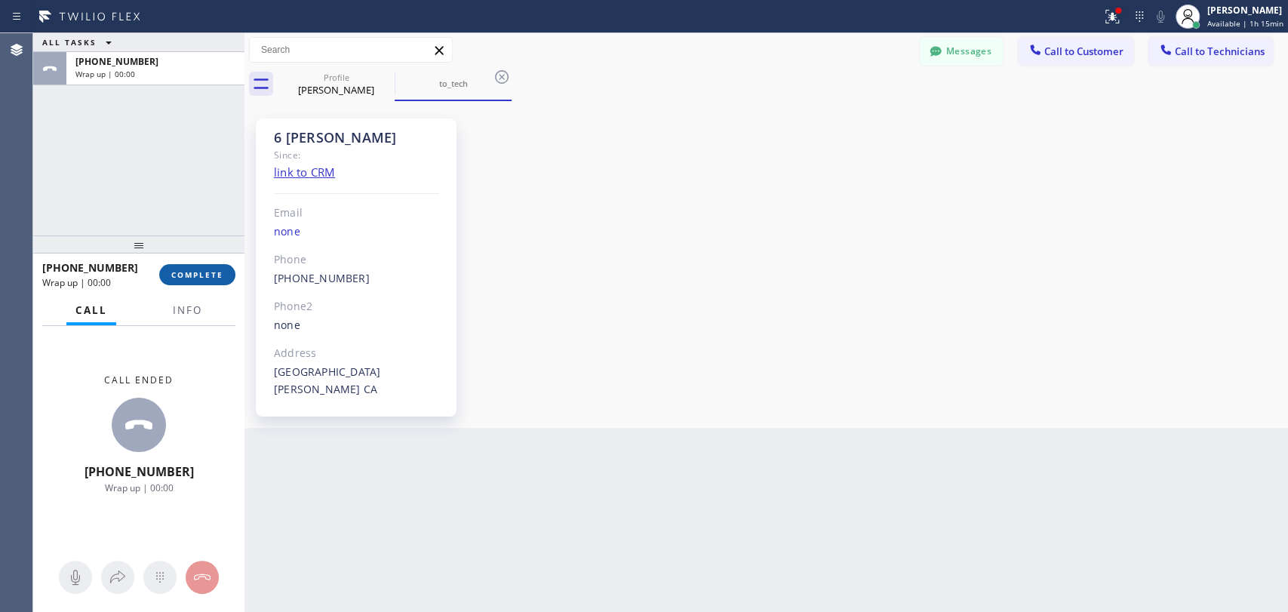
click at [199, 276] on span "COMPLETE" at bounding box center [197, 274] width 52 height 11
click at [219, 156] on div "ALL TASKS ALL TASKS ACTIVE TASKS TASKS IN WRAP UP [PHONE_NUMBER] Wrap up | 00:00" at bounding box center [138, 134] width 211 height 202
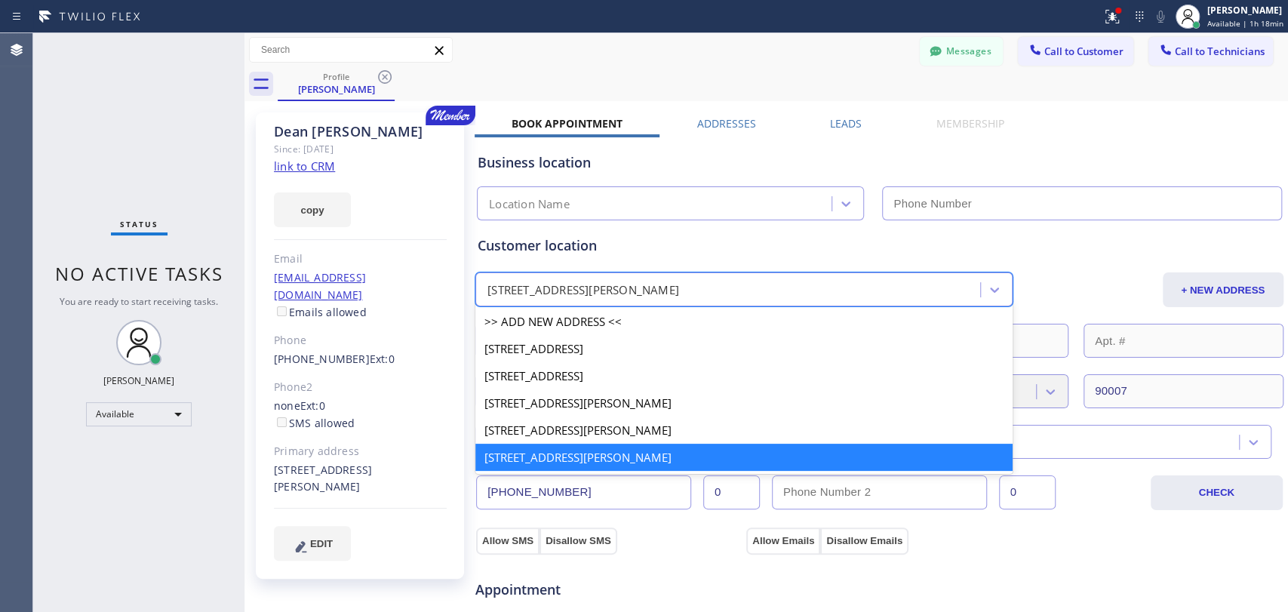
click at [658, 295] on div "[STREET_ADDRESS][PERSON_NAME]" at bounding box center [583, 289] width 192 height 17
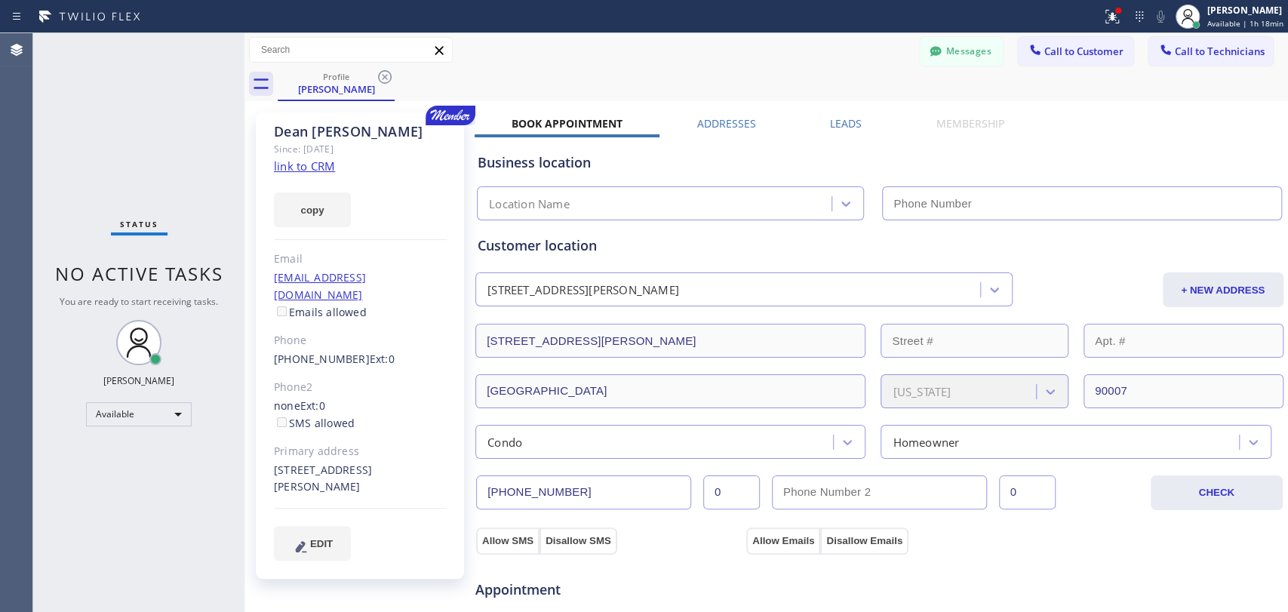
click at [653, 229] on div "Customer location [STREET_ADDRESS][PERSON_NAME] + NEW ADDRESS [STREET_ADDRESS][…" at bounding box center [878, 339] width 809 height 238
drag, startPoint x: 391, startPoint y: 77, endPoint x: 312, endPoint y: 102, distance: 82.3
click at [391, 78] on icon at bounding box center [385, 77] width 18 height 18
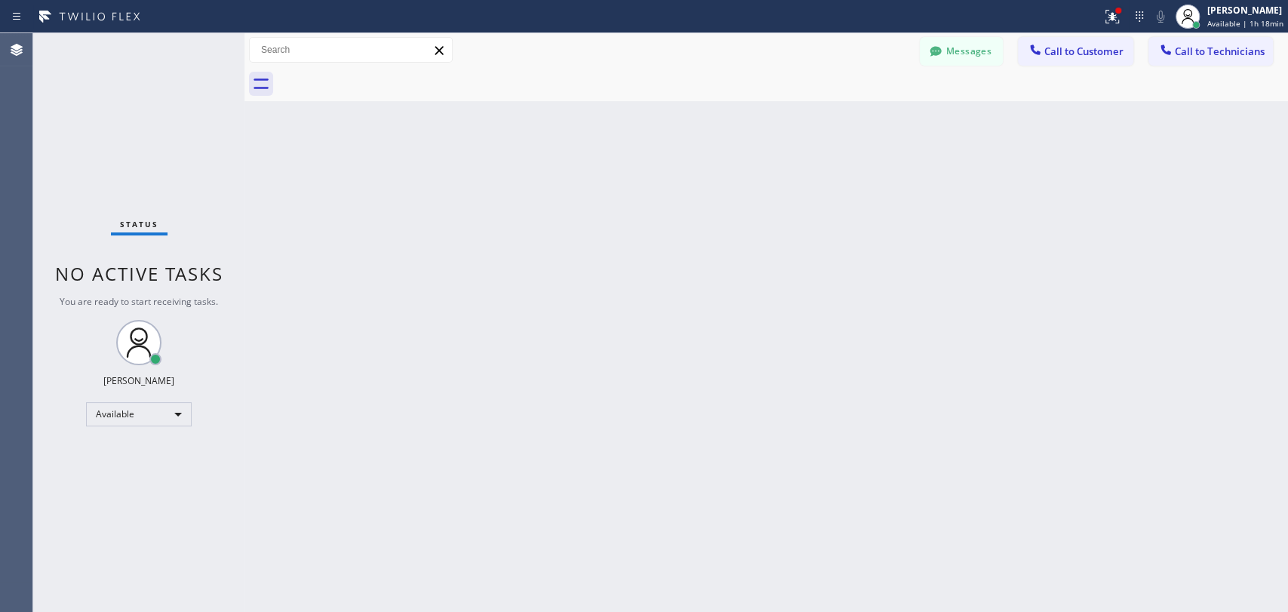
click at [178, 186] on div "Status No active tasks You are ready to start receiving tasks. [PERSON_NAME] Av…" at bounding box center [138, 322] width 211 height 579
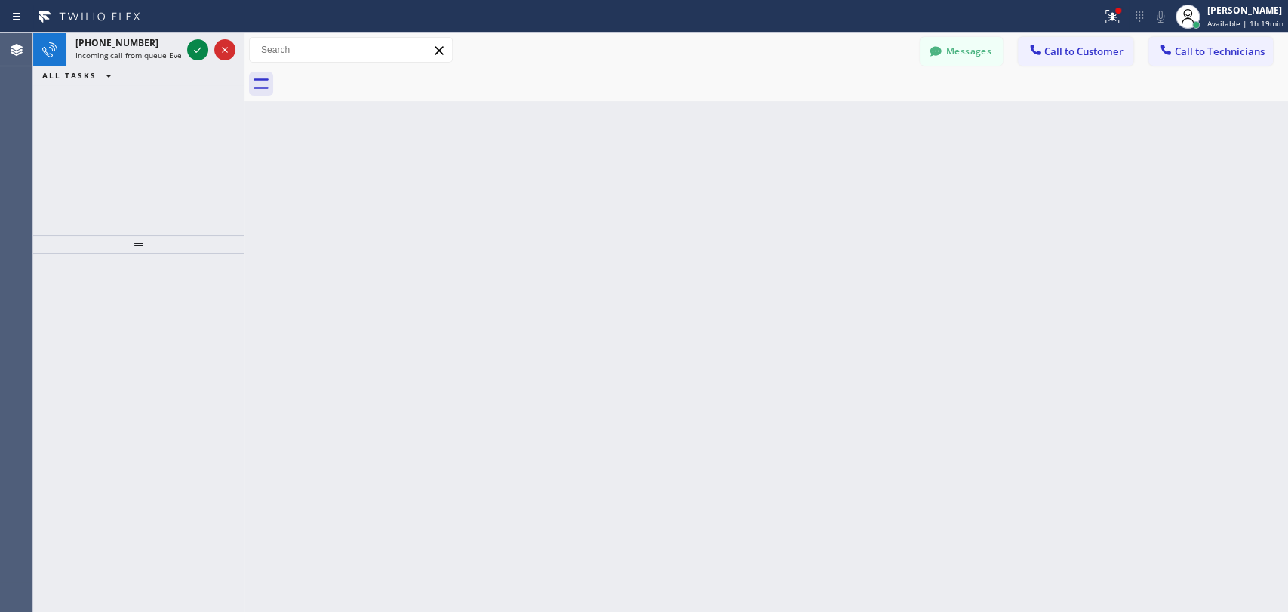
click at [340, 207] on div "Back to Dashboard Change Sender ID Customers Technicians [PERSON_NAME] [DATE] 1…" at bounding box center [765, 322] width 1043 height 579
click at [961, 47] on button "Messages" at bounding box center [960, 51] width 83 height 29
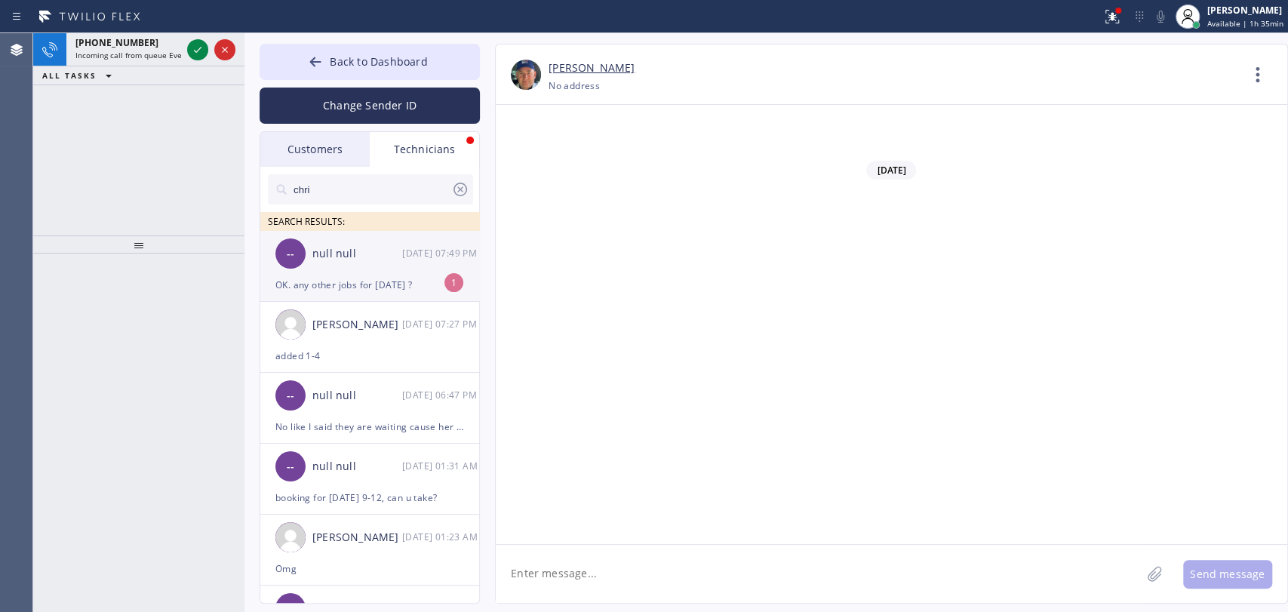
click at [402, 255] on div "[DATE] 07:49 PM" at bounding box center [441, 252] width 78 height 17
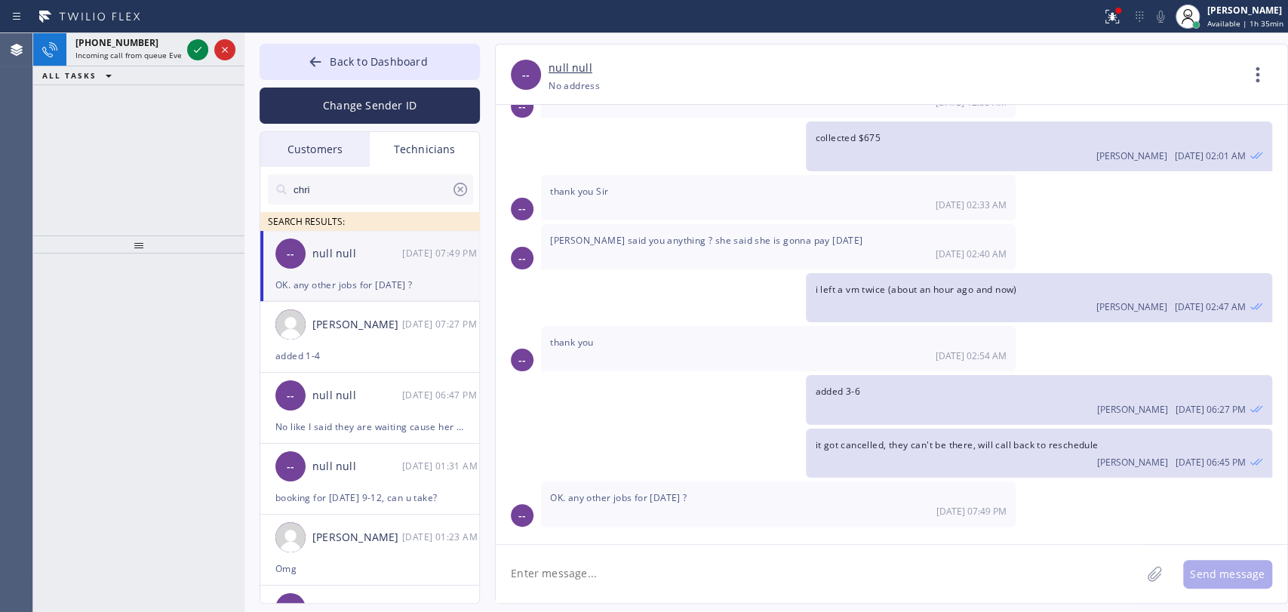
scroll to position [3488, 0]
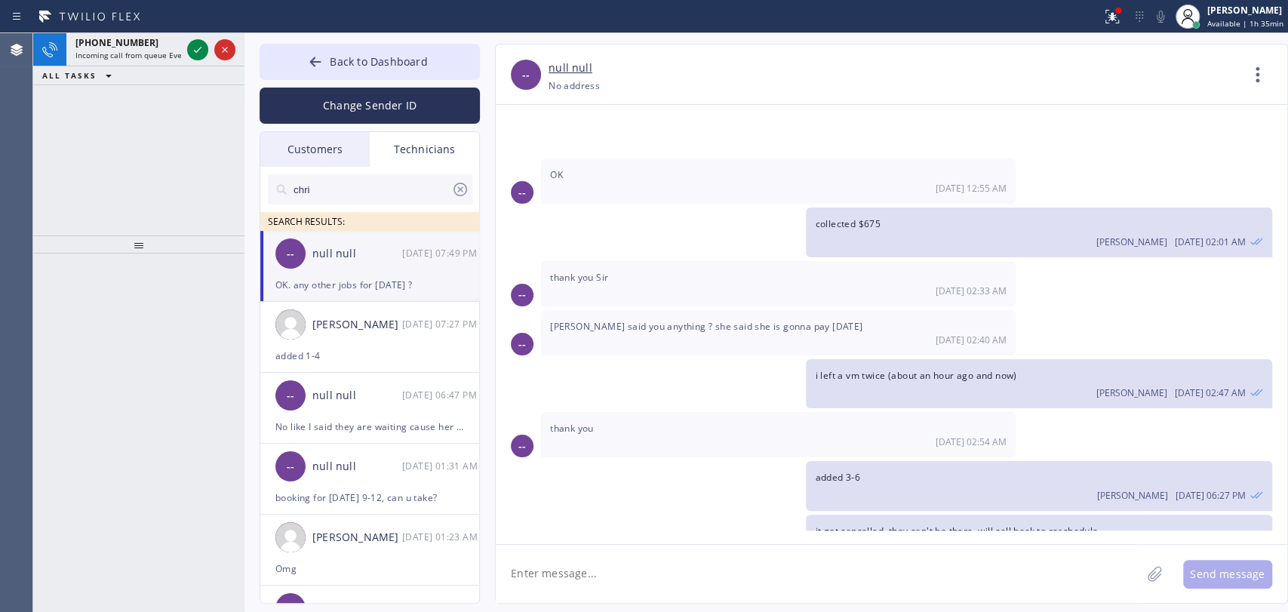
click at [549, 579] on textarea at bounding box center [818, 574] width 645 height 58
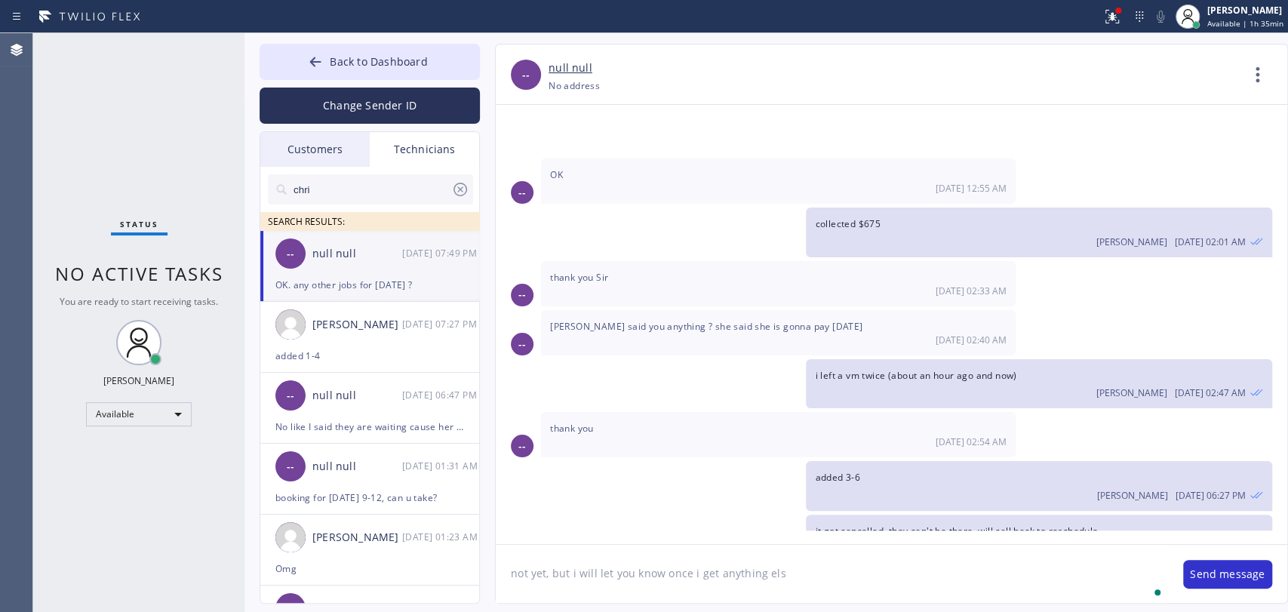
type textarea "not yet, but i will let you know once i get anything else"
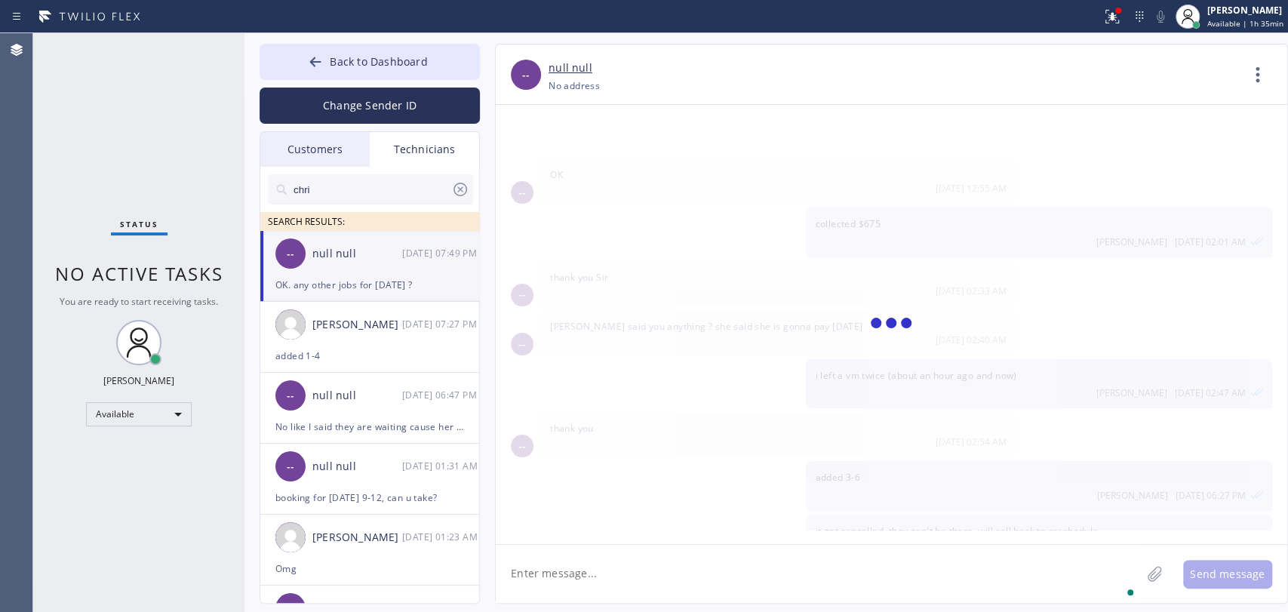
scroll to position [3541, 0]
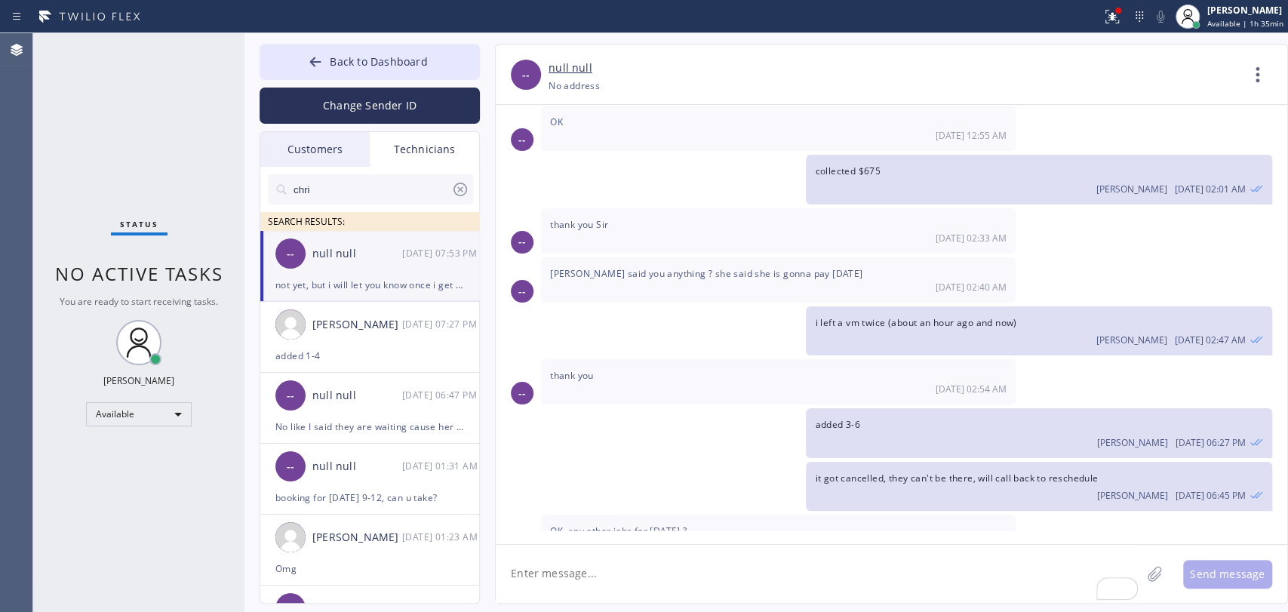
click at [1005, 408] on div "added 3-6 [PERSON_NAME] [DATE] 06:27 PM" at bounding box center [1038, 432] width 465 height 49
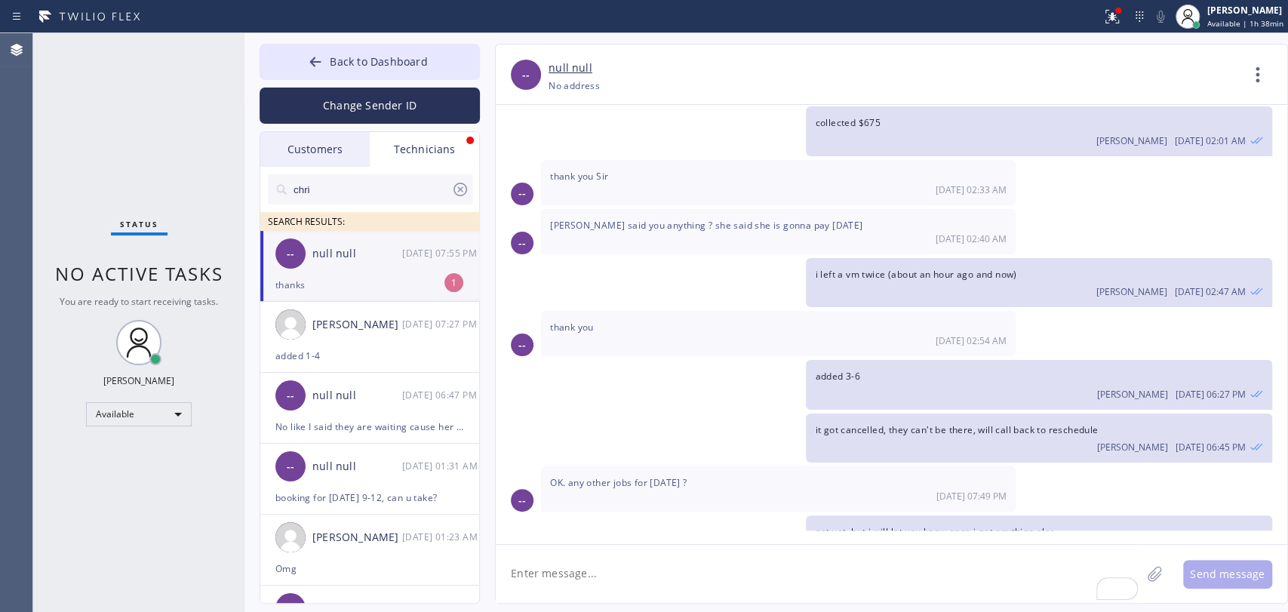
click at [313, 272] on div "-- null null [DATE] 07:55 PM" at bounding box center [370, 253] width 220 height 45
click at [907, 602] on textarea "To enrich screen reader interactions, please activate Accessibility in Grammarl…" at bounding box center [818, 574] width 645 height 58
click at [184, 196] on div "Status No active tasks You are ready to start receiving tasks. [PERSON_NAME] Av…" at bounding box center [138, 322] width 211 height 579
click at [1026, 360] on div "added 3-6 [PERSON_NAME] [DATE] 06:27 PM" at bounding box center [1038, 384] width 465 height 49
drag, startPoint x: 413, startPoint y: 69, endPoint x: 2, endPoint y: 147, distance: 417.8
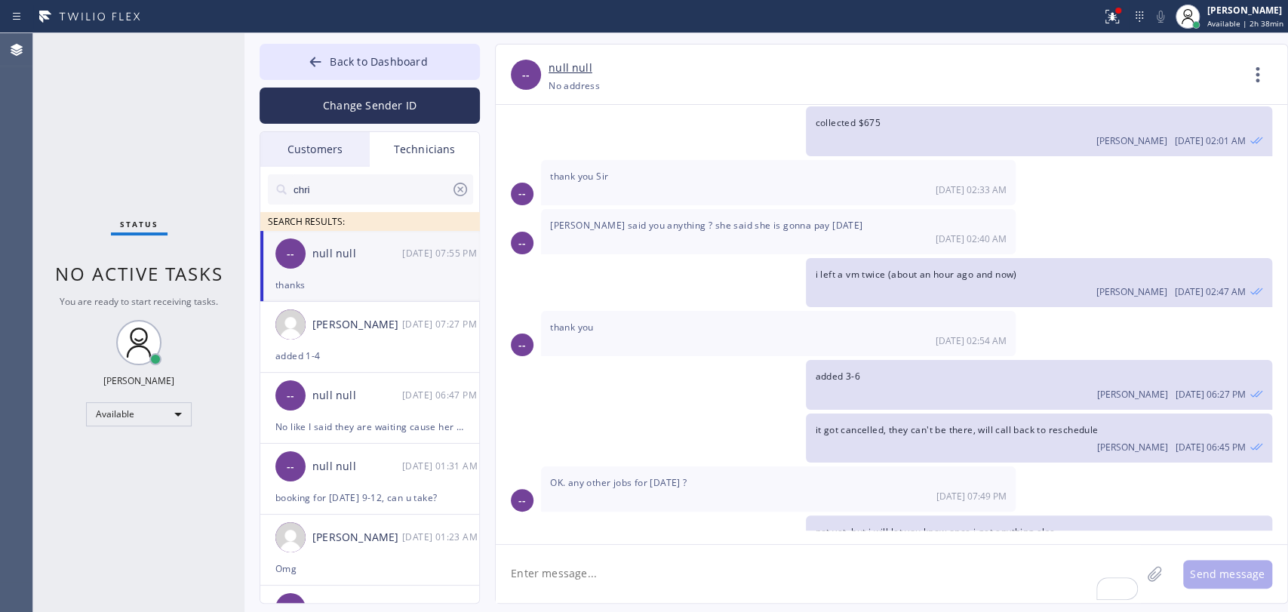
click at [412, 69] on button "Back to Dashboard" at bounding box center [369, 62] width 220 height 36
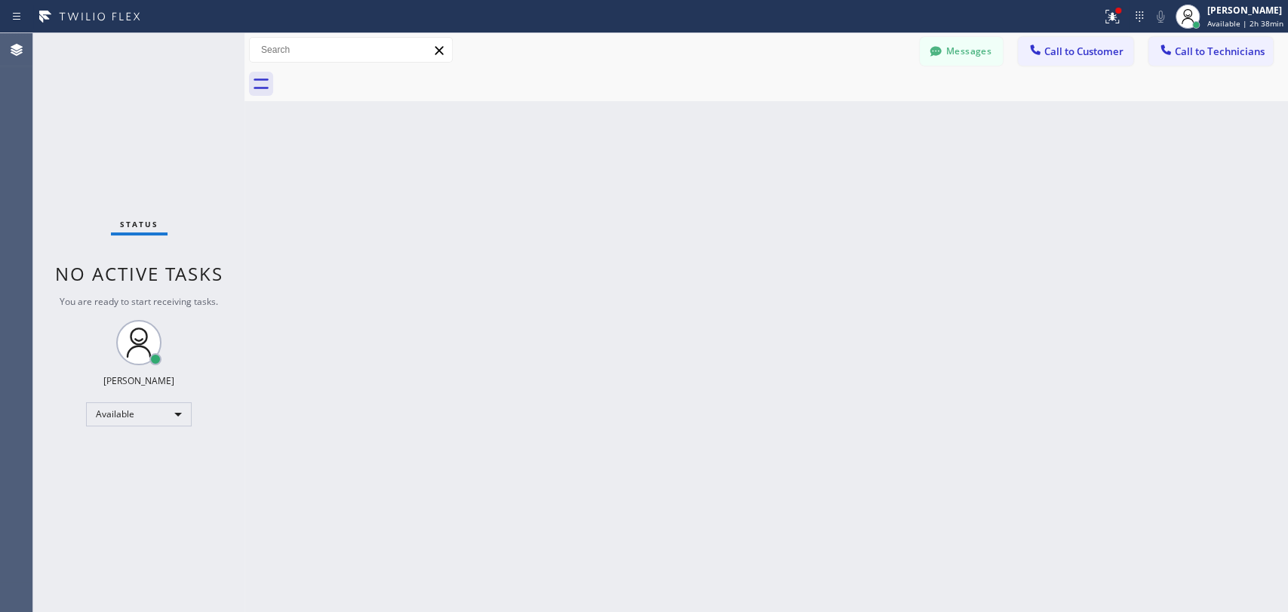
drag, startPoint x: 1198, startPoint y: 45, endPoint x: 741, endPoint y: 112, distance: 461.4
click at [1198, 45] on span "Call to Technicians" at bounding box center [1219, 52] width 90 height 14
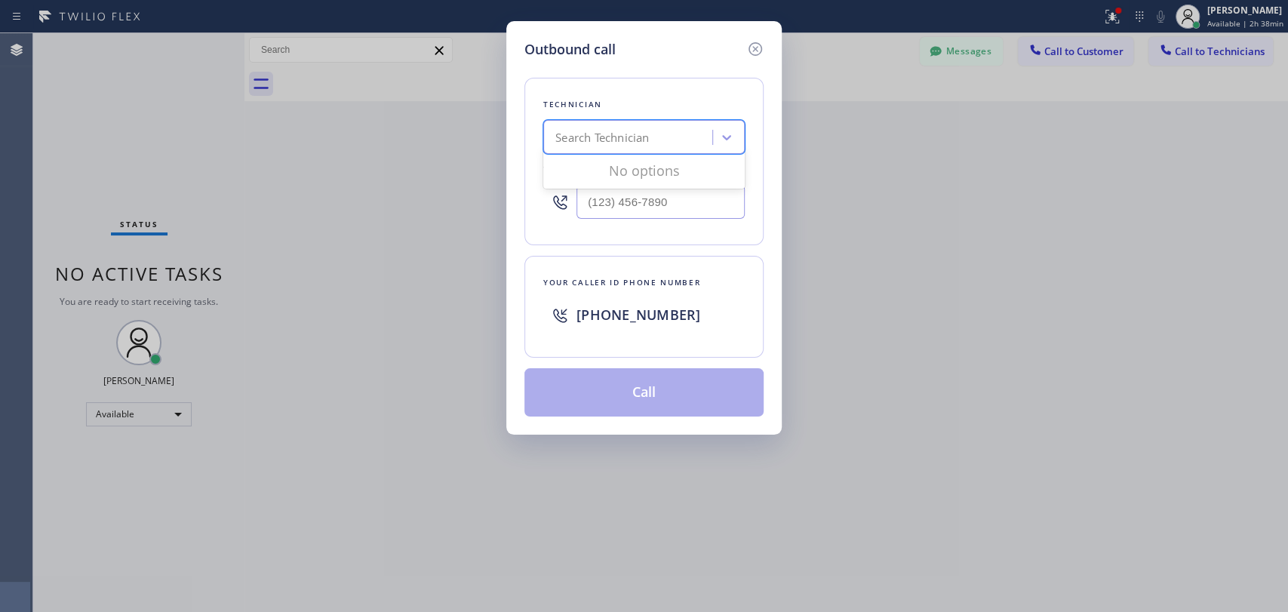
click at [564, 143] on div "Search Technician" at bounding box center [602, 137] width 94 height 17
type input "[PERSON_NAME]"
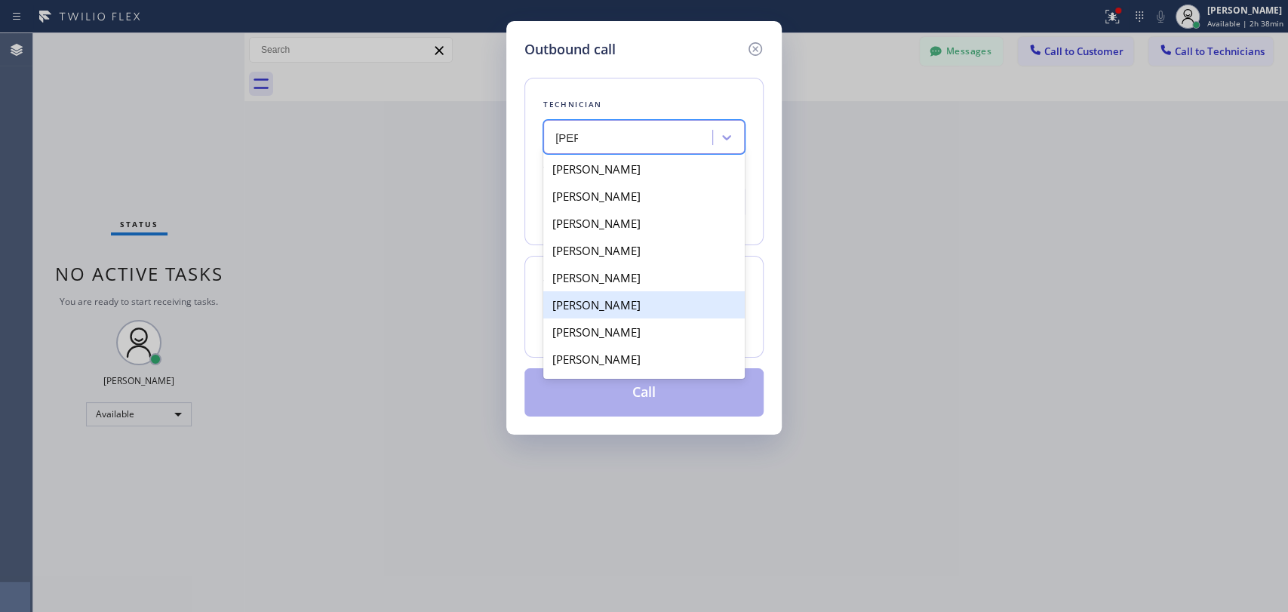
scroll to position [26, 0]
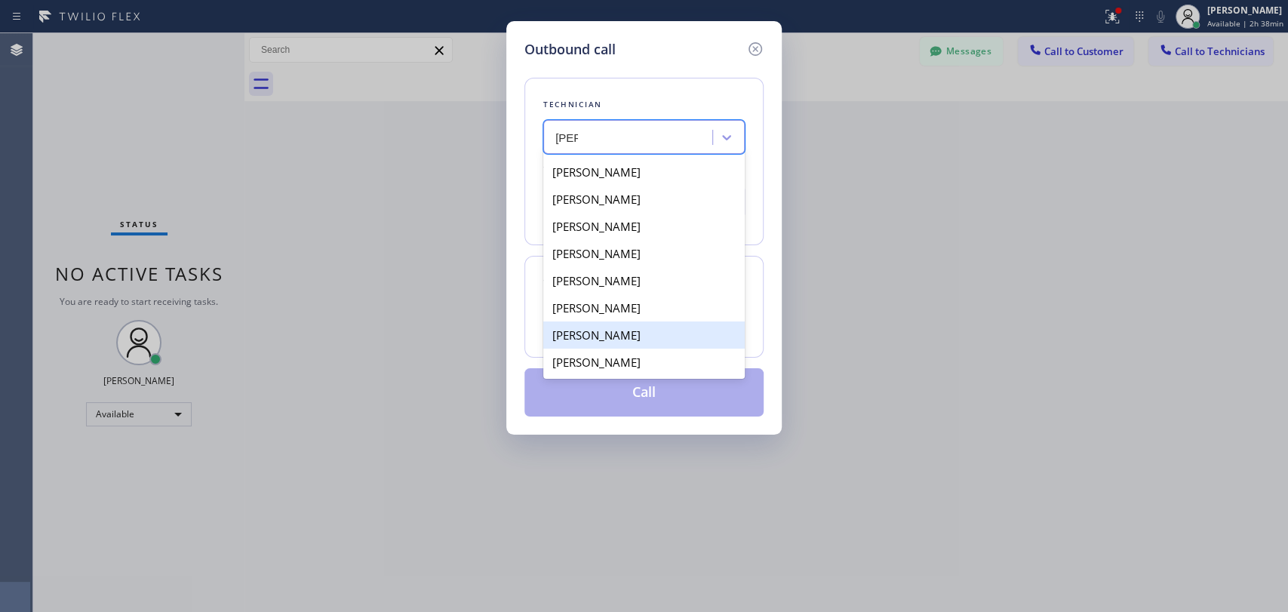
click at [613, 323] on div "[PERSON_NAME]" at bounding box center [643, 334] width 201 height 27
type input "[PHONE_NUMBER]"
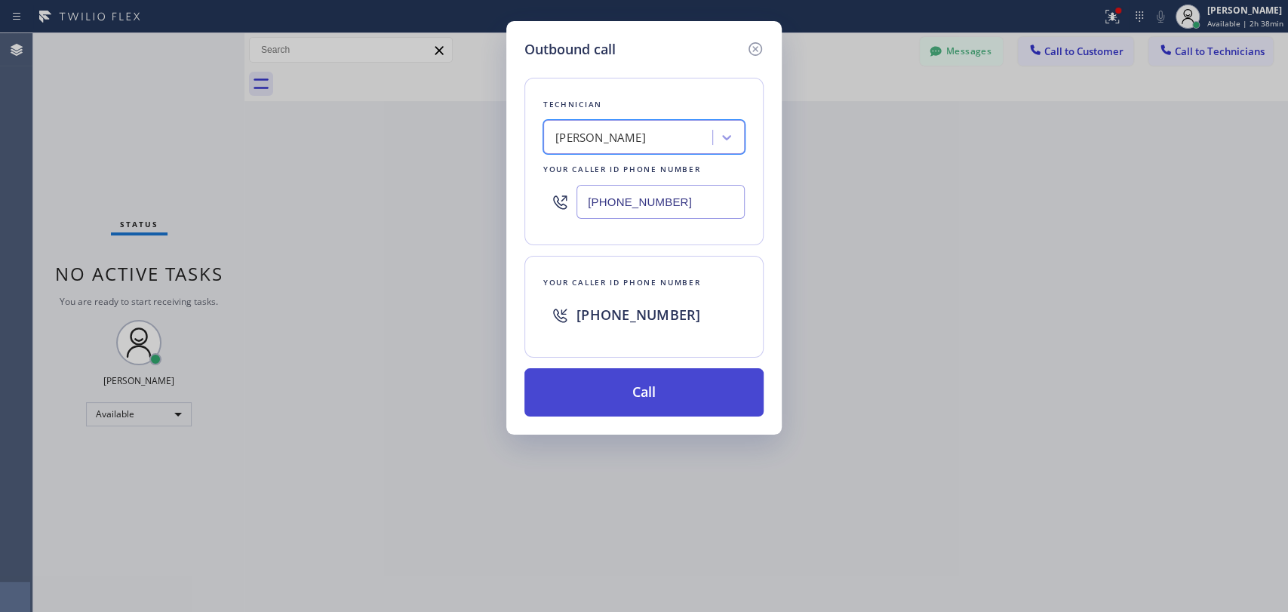
click at [609, 387] on button "Call" at bounding box center [643, 392] width 239 height 48
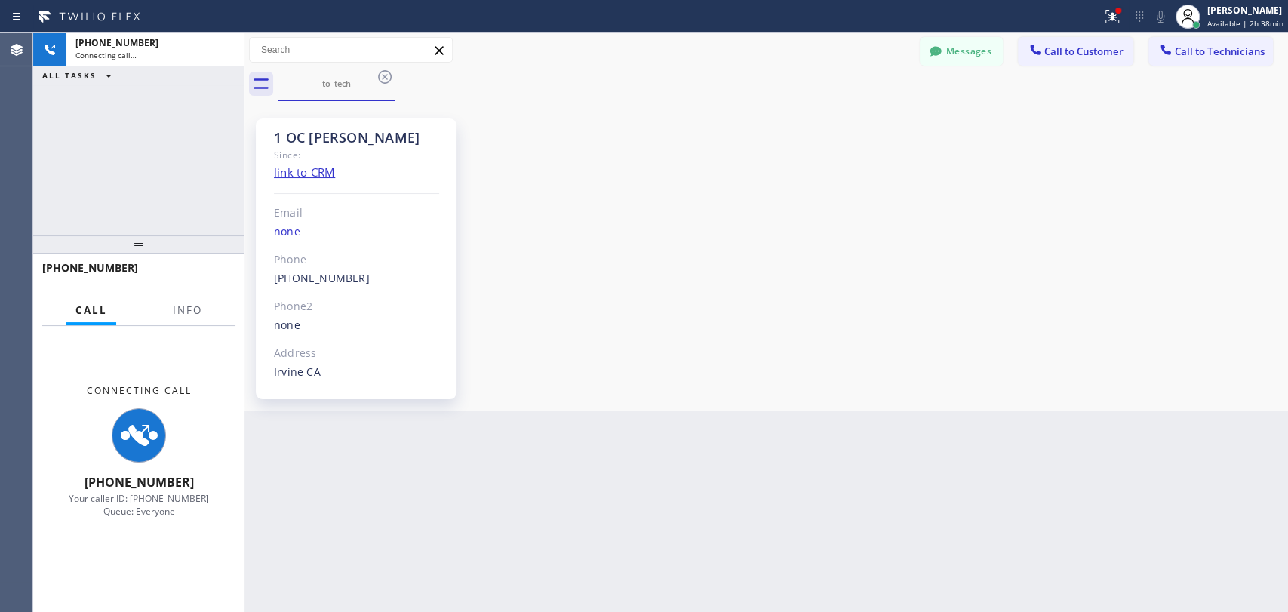
scroll to position [978, 0]
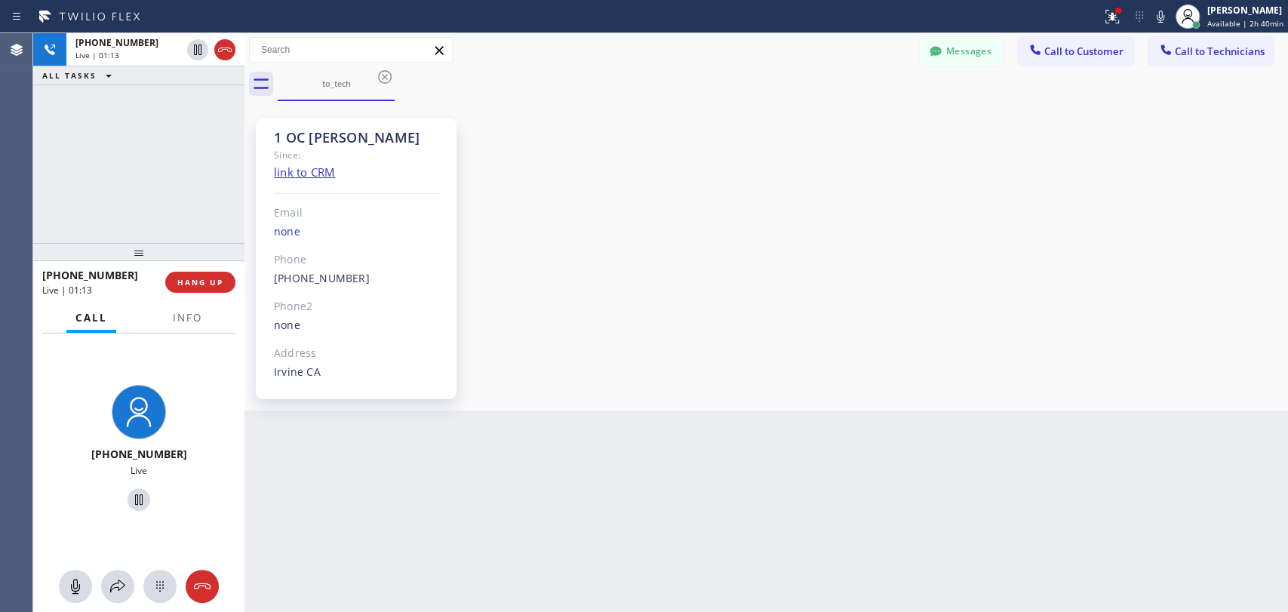
drag, startPoint x: 112, startPoint y: 240, endPoint x: 109, endPoint y: 250, distance: 10.1
click at [109, 250] on div at bounding box center [138, 252] width 211 height 18
drag, startPoint x: 310, startPoint y: 134, endPoint x: 377, endPoint y: 134, distance: 67.1
click at [377, 134] on div "1 OC [PERSON_NAME] Since: link to CRM Email none Phone [PHONE_NUMBER] Outbound …" at bounding box center [356, 258] width 201 height 281
click at [377, 134] on div "1 OC [PERSON_NAME]" at bounding box center [356, 137] width 165 height 17
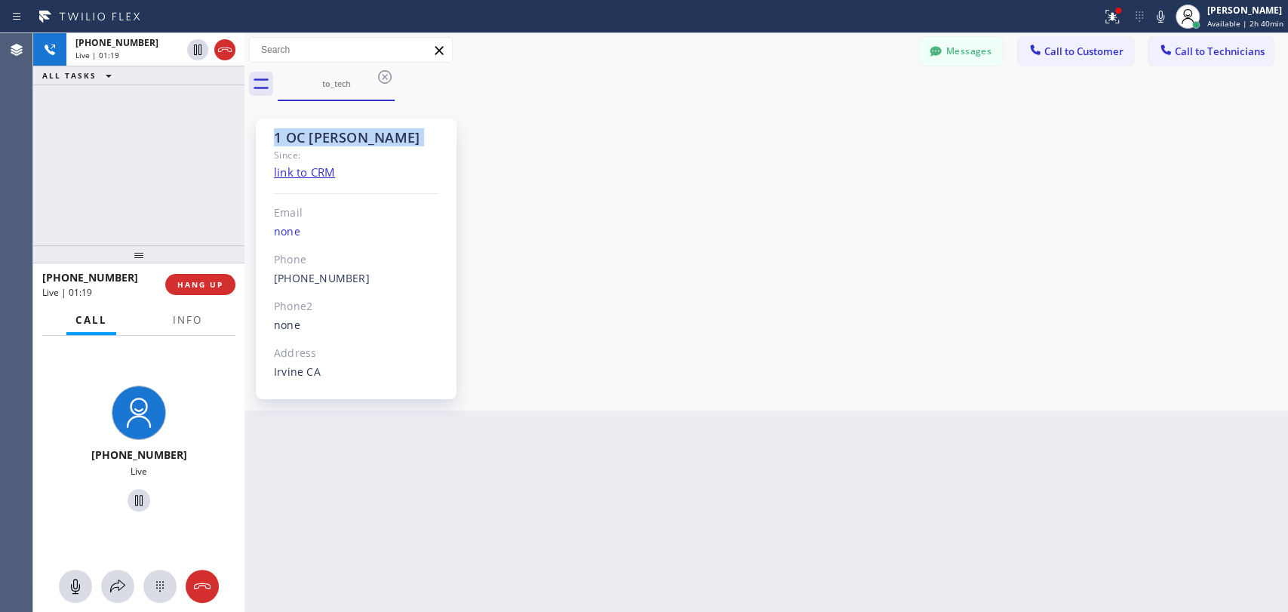
drag, startPoint x: 377, startPoint y: 134, endPoint x: 252, endPoint y: 124, distance: 125.6
click at [253, 125] on div "1 OC [PERSON_NAME] Since: link to CRM Email none Phone [PHONE_NUMBER] Outbound …" at bounding box center [361, 256] width 226 height 302
click at [252, 124] on div "1 OC [PERSON_NAME] Since: link to CRM Email none Phone [PHONE_NUMBER] Outbound …" at bounding box center [361, 256] width 226 height 302
drag, startPoint x: 252, startPoint y: 124, endPoint x: 326, endPoint y: 135, distance: 74.7
click at [326, 135] on div "1 OC [PERSON_NAME] Since: link to CRM Email none Phone [PHONE_NUMBER] Outbound …" at bounding box center [361, 256] width 226 height 302
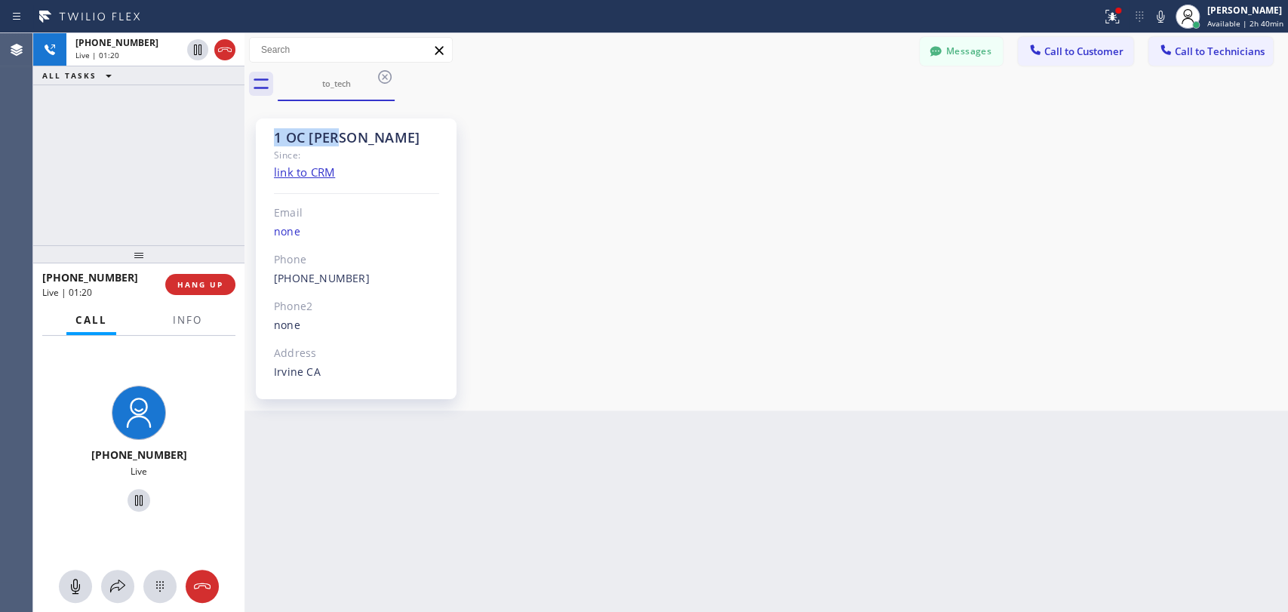
click at [326, 135] on div "1 OC [PERSON_NAME]" at bounding box center [356, 137] width 165 height 17
click at [323, 136] on div "1 OC [PERSON_NAME]" at bounding box center [356, 137] width 165 height 17
drag, startPoint x: 201, startPoint y: 287, endPoint x: 9, endPoint y: 176, distance: 221.4
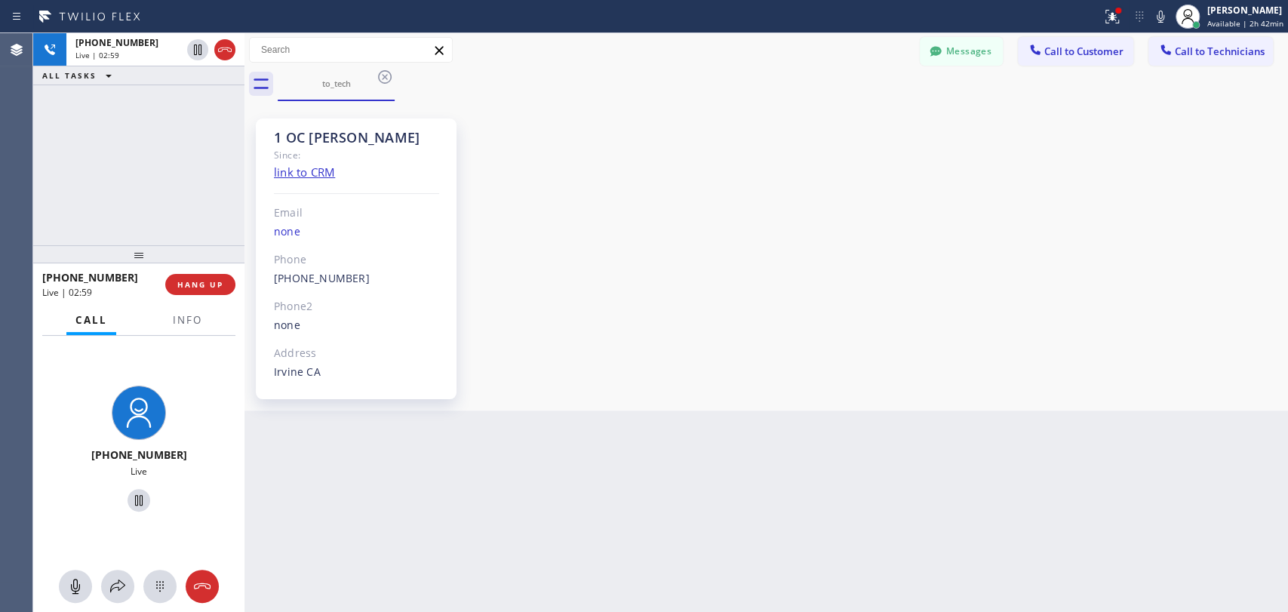
click at [202, 287] on span "HANG UP" at bounding box center [200, 284] width 46 height 11
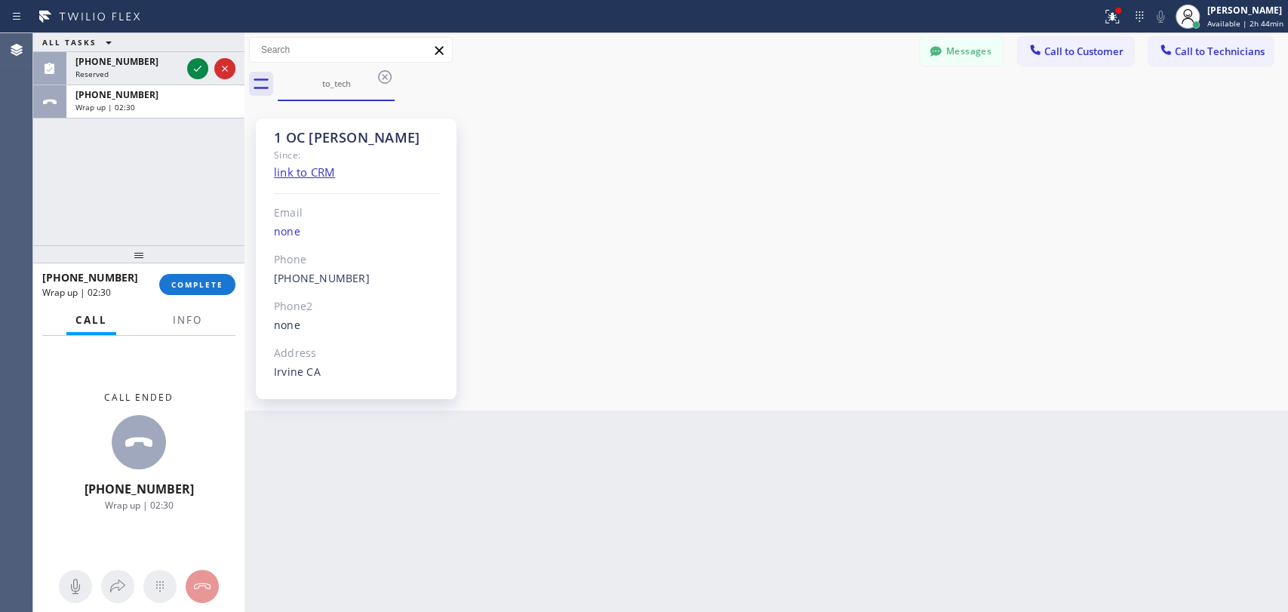
click at [183, 263] on div at bounding box center [138, 254] width 211 height 18
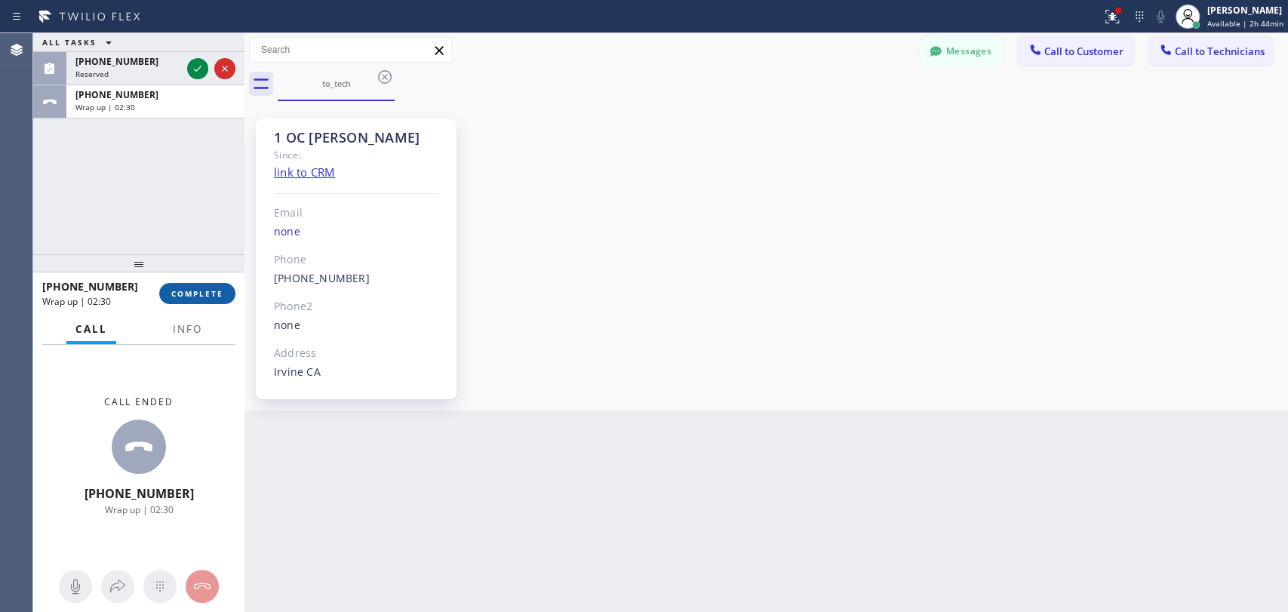
click at [187, 290] on span "COMPLETE" at bounding box center [197, 293] width 52 height 11
click at [1157, 45] on div at bounding box center [1165, 51] width 18 height 18
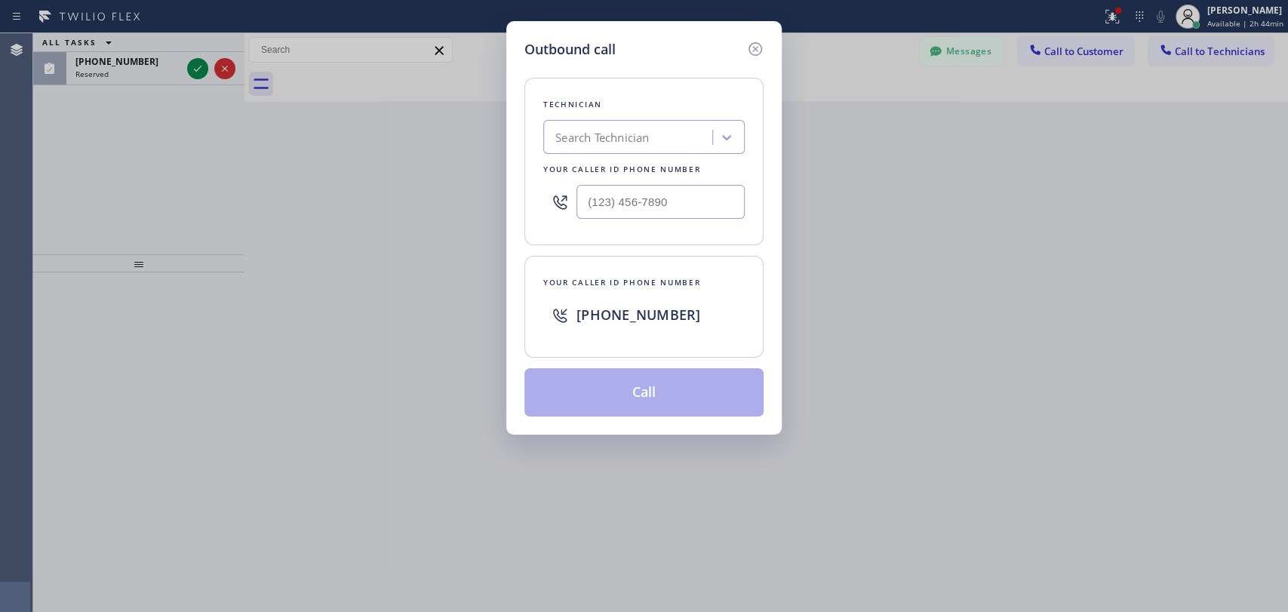
click at [741, 112] on div "Technician" at bounding box center [643, 105] width 201 height 16
click at [654, 142] on div "Search Technician" at bounding box center [630, 137] width 164 height 26
type input "Hovik"
click at [598, 164] on div "[PERSON_NAME]" at bounding box center [643, 168] width 201 height 27
type input "[PHONE_NUMBER]"
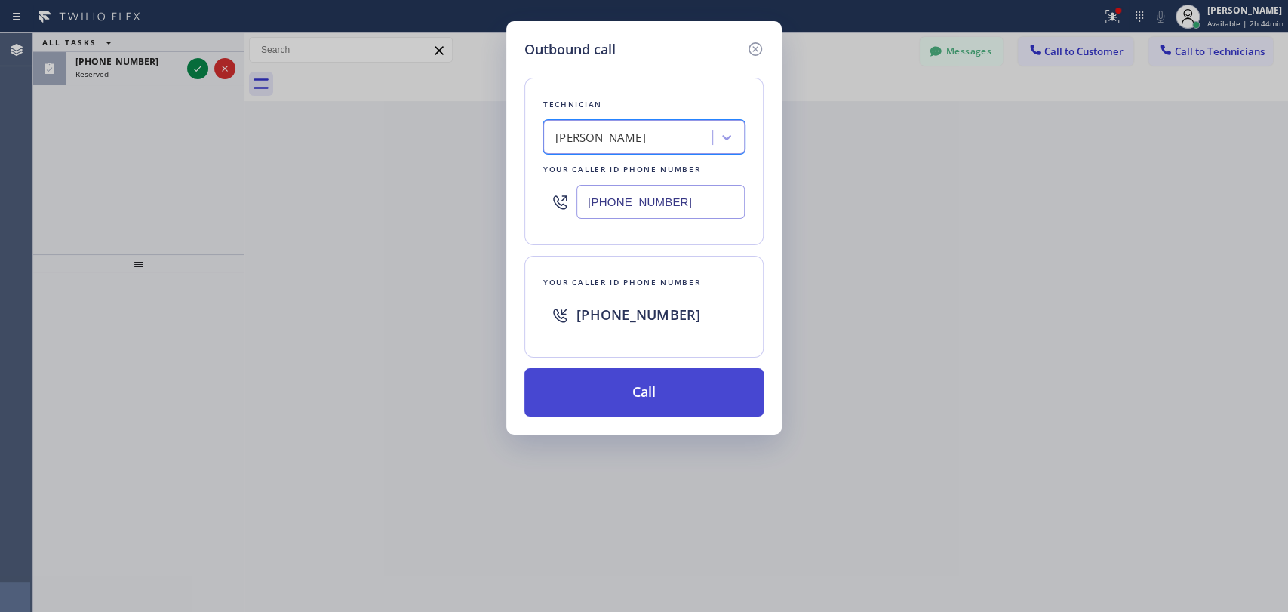
click at [600, 400] on button "Call" at bounding box center [643, 392] width 239 height 48
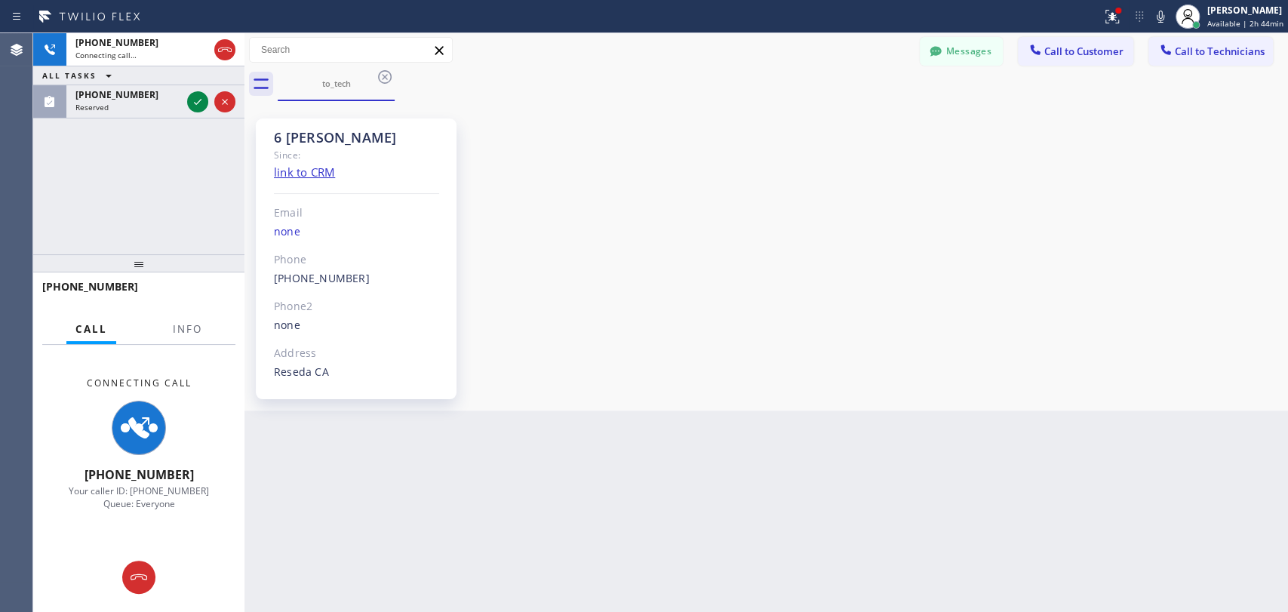
scroll to position [121820, 0]
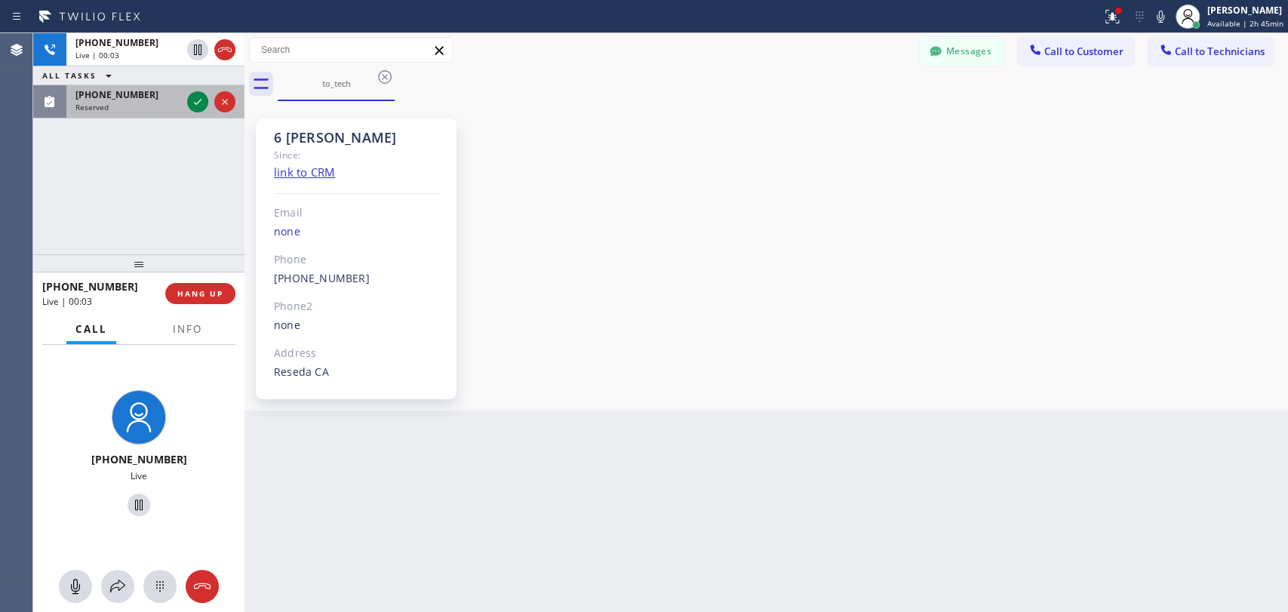
click at [110, 103] on div "Reserved" at bounding box center [128, 107] width 106 height 11
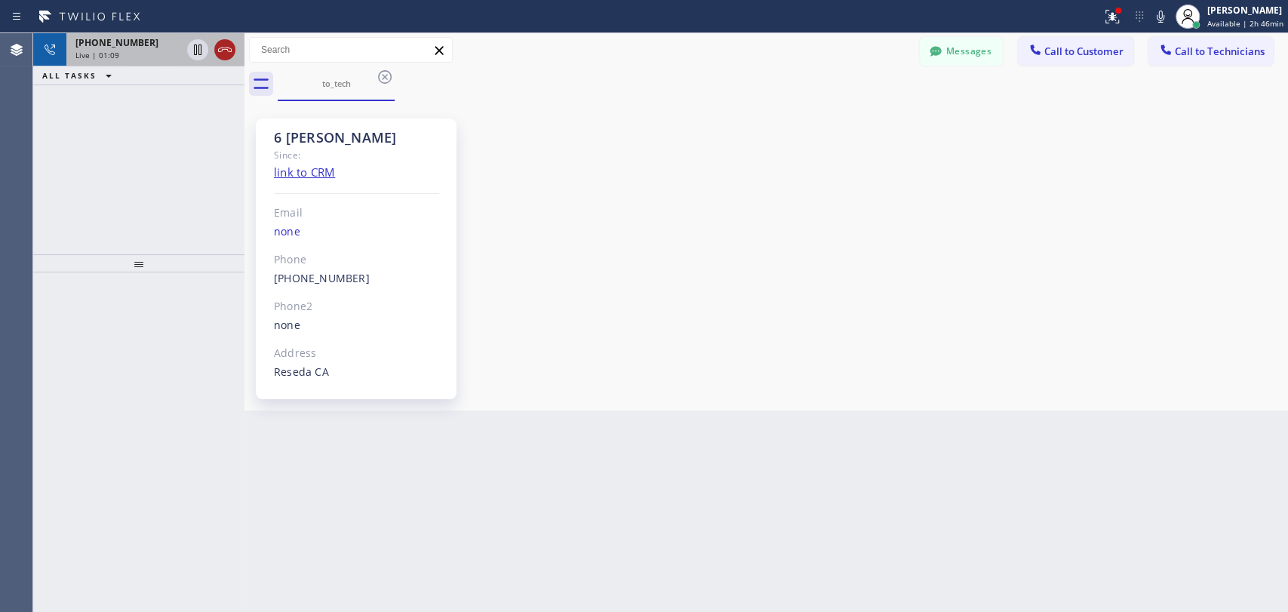
click at [226, 55] on icon at bounding box center [225, 50] width 18 height 18
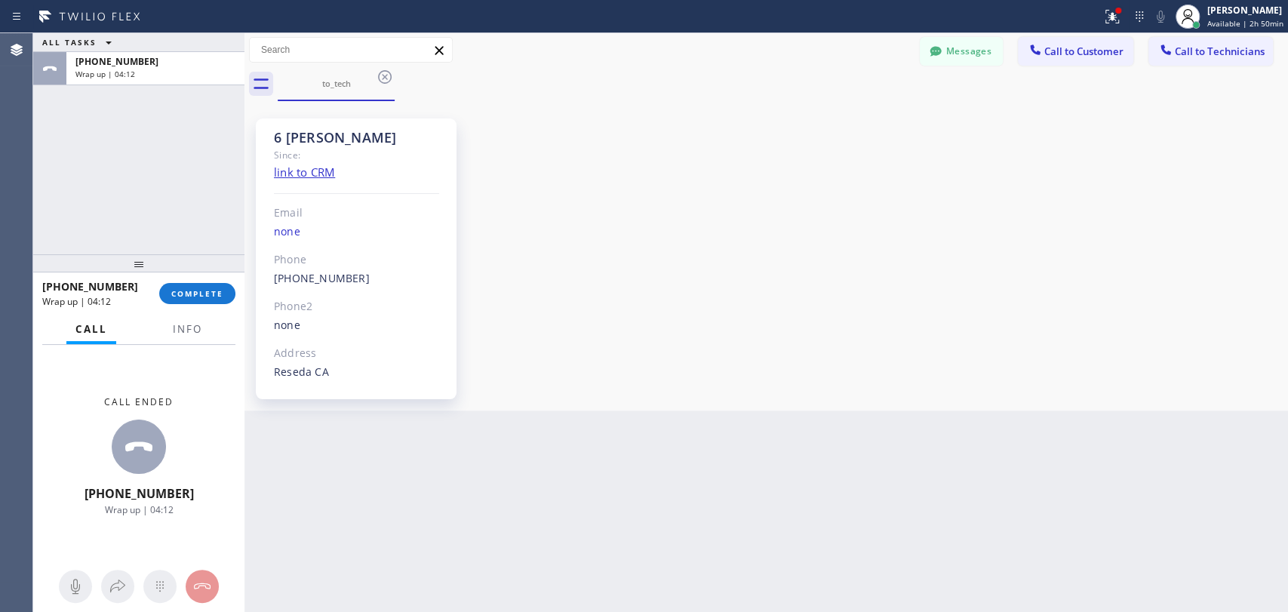
click at [221, 306] on div "[PHONE_NUMBER] Wrap up | 04:12 COMPLETE" at bounding box center [138, 293] width 193 height 39
click at [218, 300] on button "COMPLETE" at bounding box center [197, 293] width 76 height 21
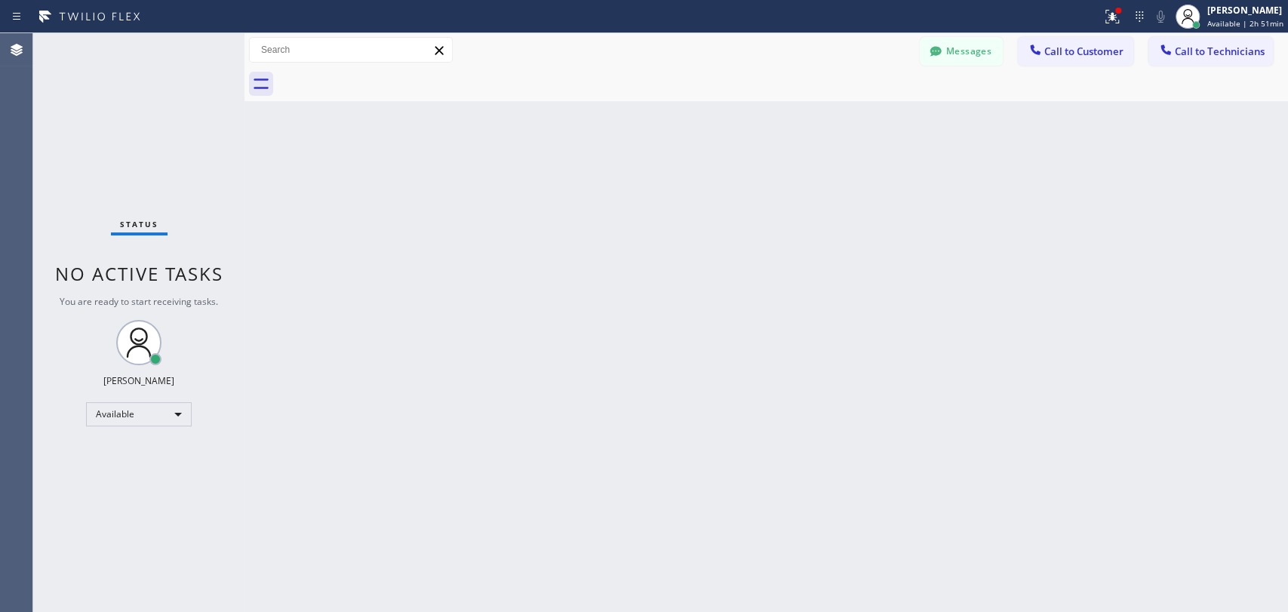
click at [664, 366] on div "Back to Dashboard Change Sender ID Customers Technicians [PERSON_NAME] [DATE] 1…" at bounding box center [765, 322] width 1043 height 579
drag, startPoint x: 537, startPoint y: 210, endPoint x: 855, endPoint y: 63, distance: 351.0
click at [540, 211] on div "Back to Dashboard Change Sender ID Customers Technicians [PERSON_NAME] [DATE] 1…" at bounding box center [765, 322] width 1043 height 579
click at [966, 48] on button "Messages" at bounding box center [960, 51] width 83 height 29
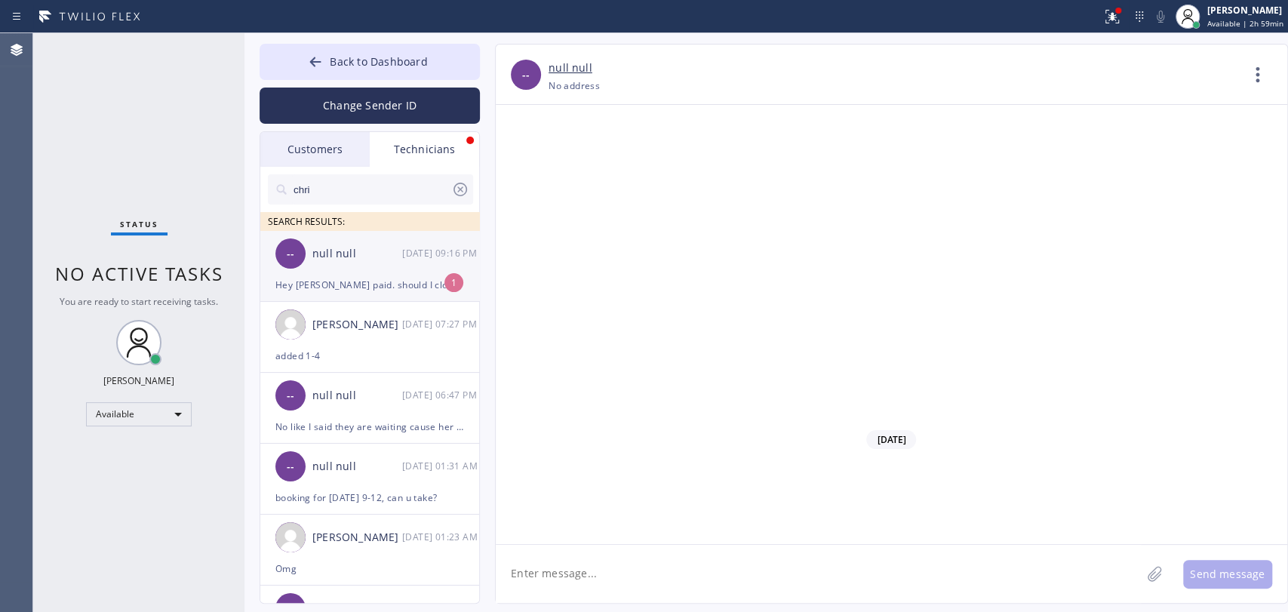
click at [365, 243] on div "-- null null [DATE] 09:16 PM" at bounding box center [370, 253] width 220 height 45
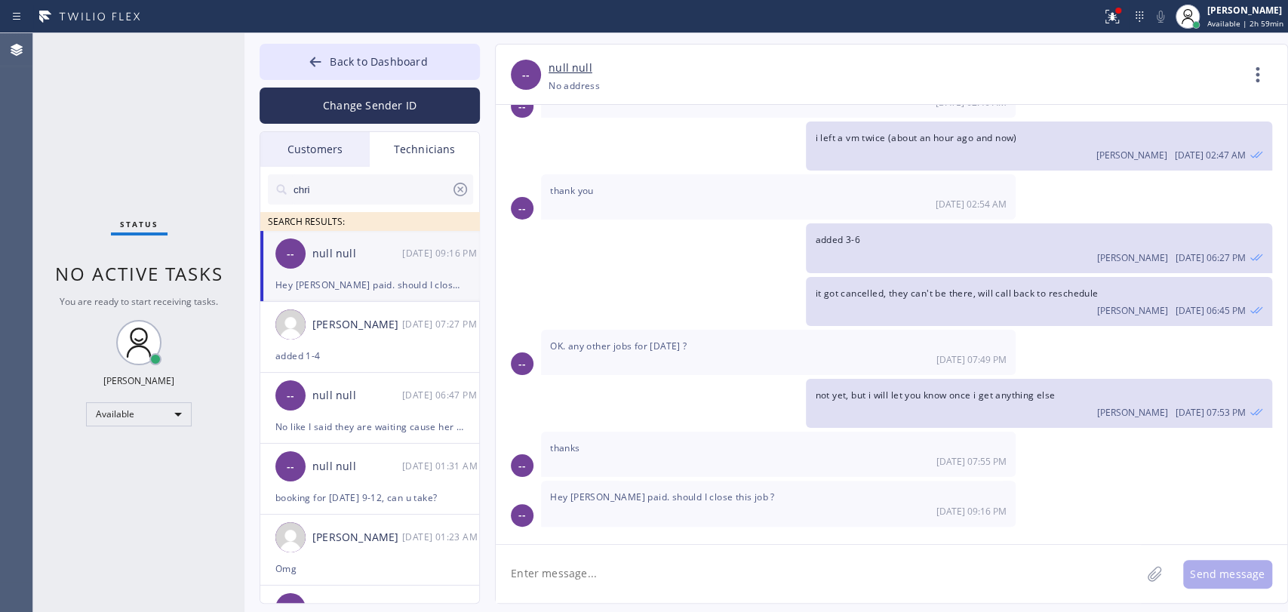
scroll to position [3638, 0]
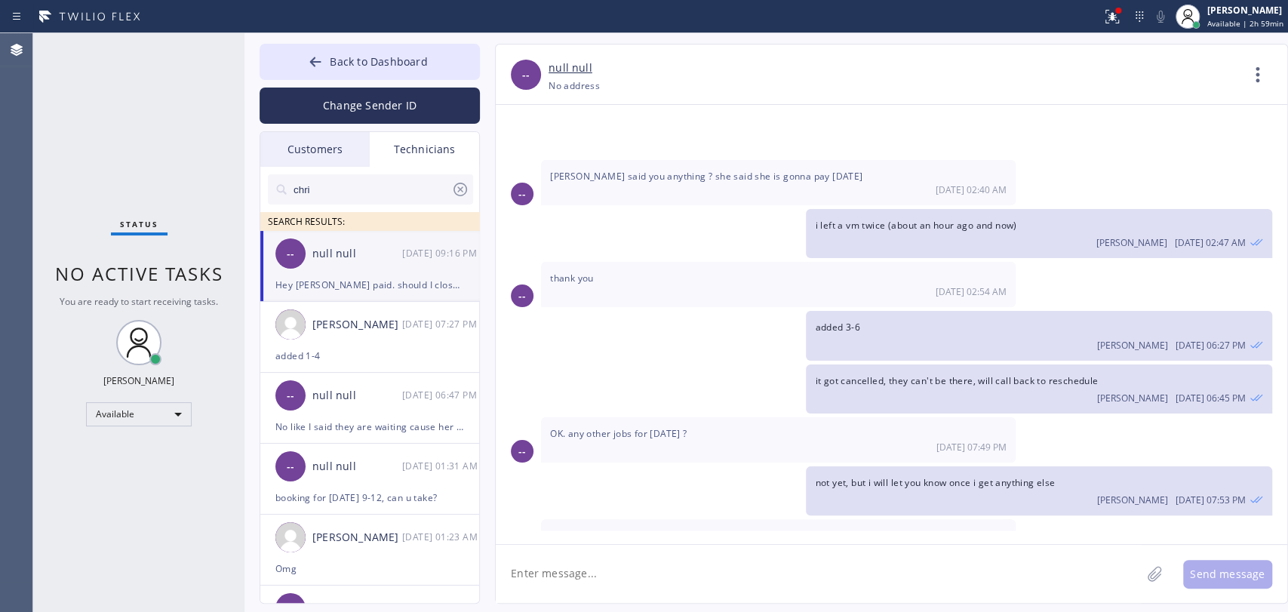
click at [547, 580] on textarea at bounding box center [818, 574] width 645 height 58
type textarea "yes"
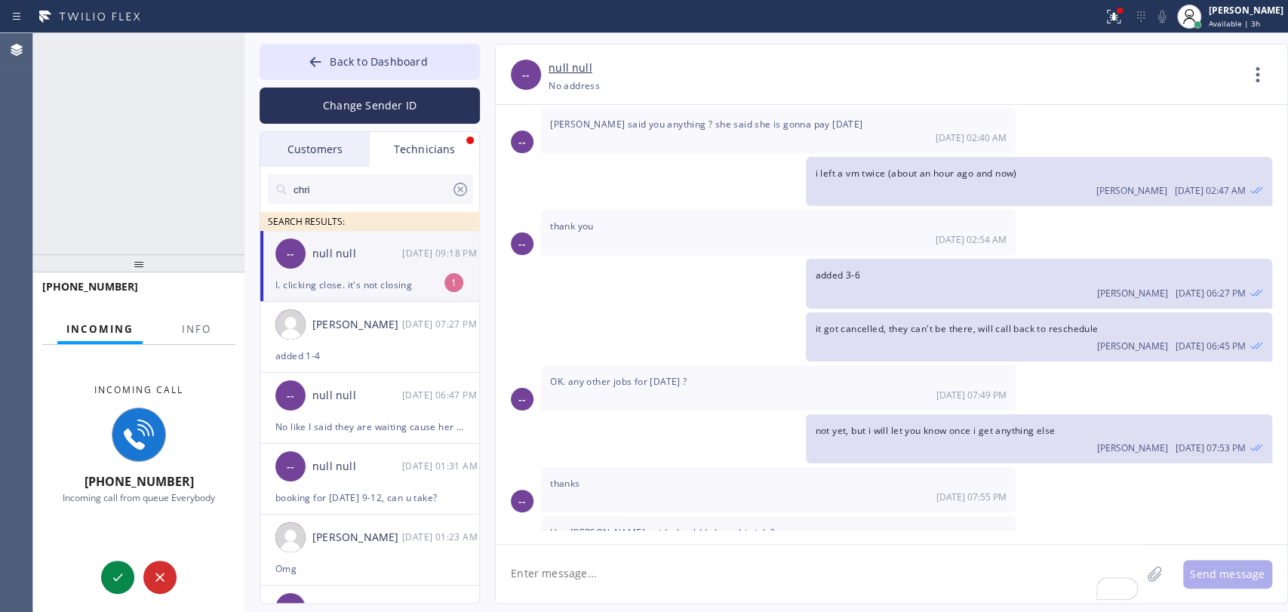
scroll to position [3738, 0]
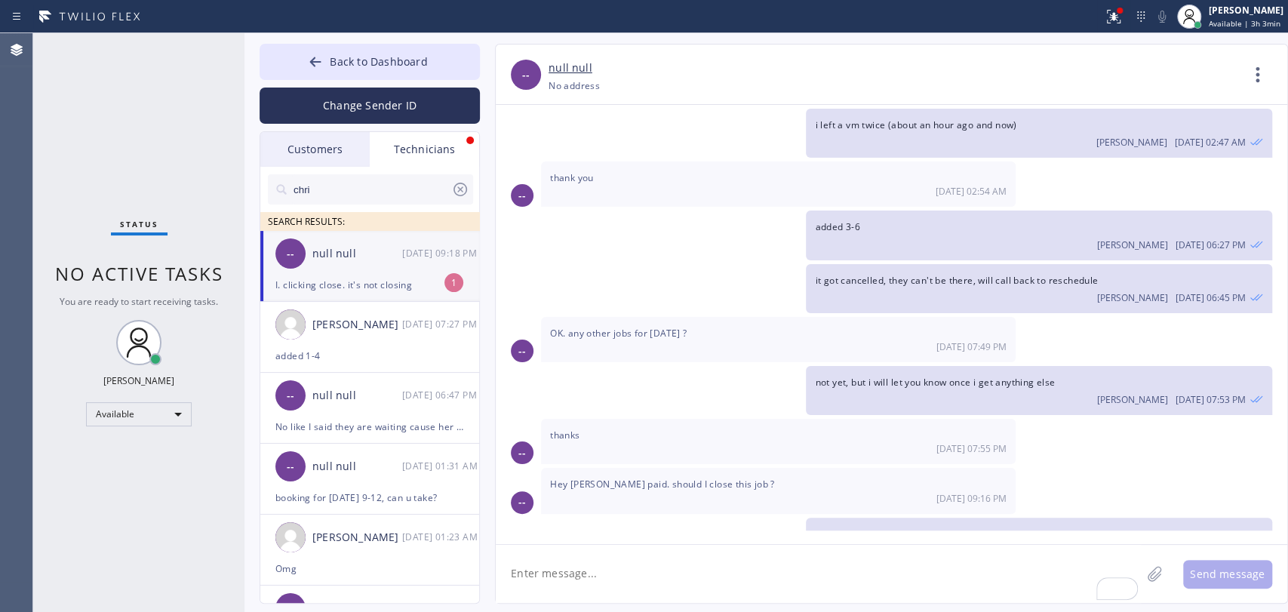
drag, startPoint x: 545, startPoint y: 597, endPoint x: 547, endPoint y: 583, distance: 14.4
click at [546, 589] on textarea "To enrich screen reader interactions, please activate Accessibility in Grammarl…" at bounding box center [818, 574] width 645 height 58
click at [547, 583] on textarea "To enrich screen reader interactions, please activate Accessibility in Grammarl…" at bounding box center [818, 574] width 645 height 58
type textarea "oh, invoice is needed to close it"
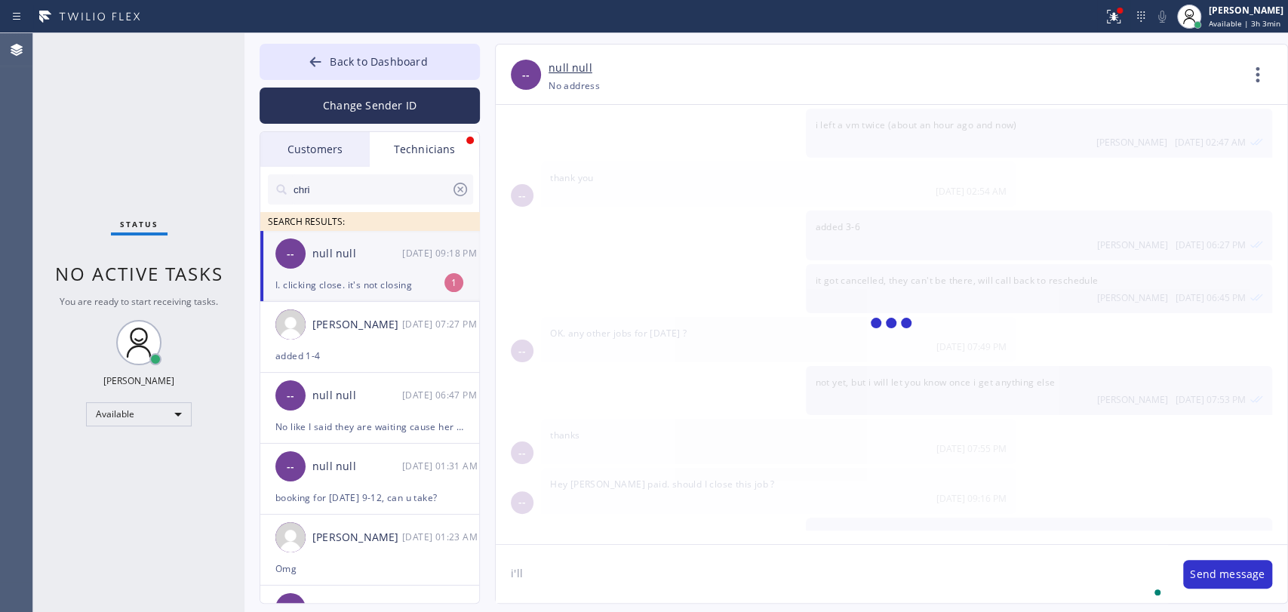
scroll to position [3791, 0]
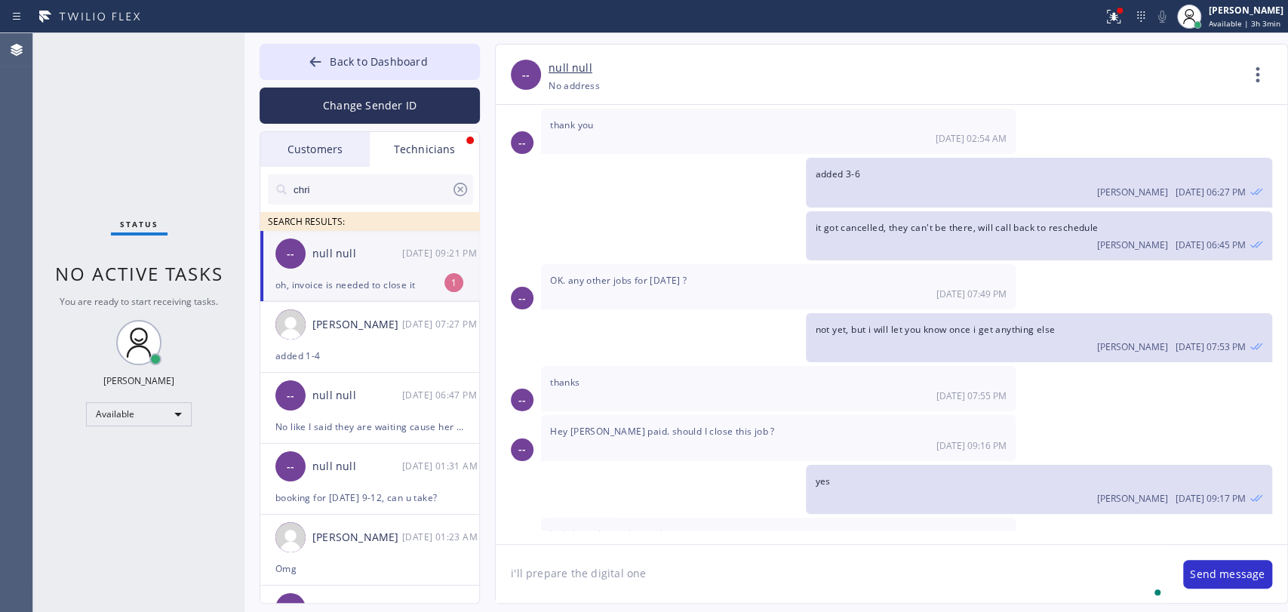
type textarea "i'll prepare the digital one"
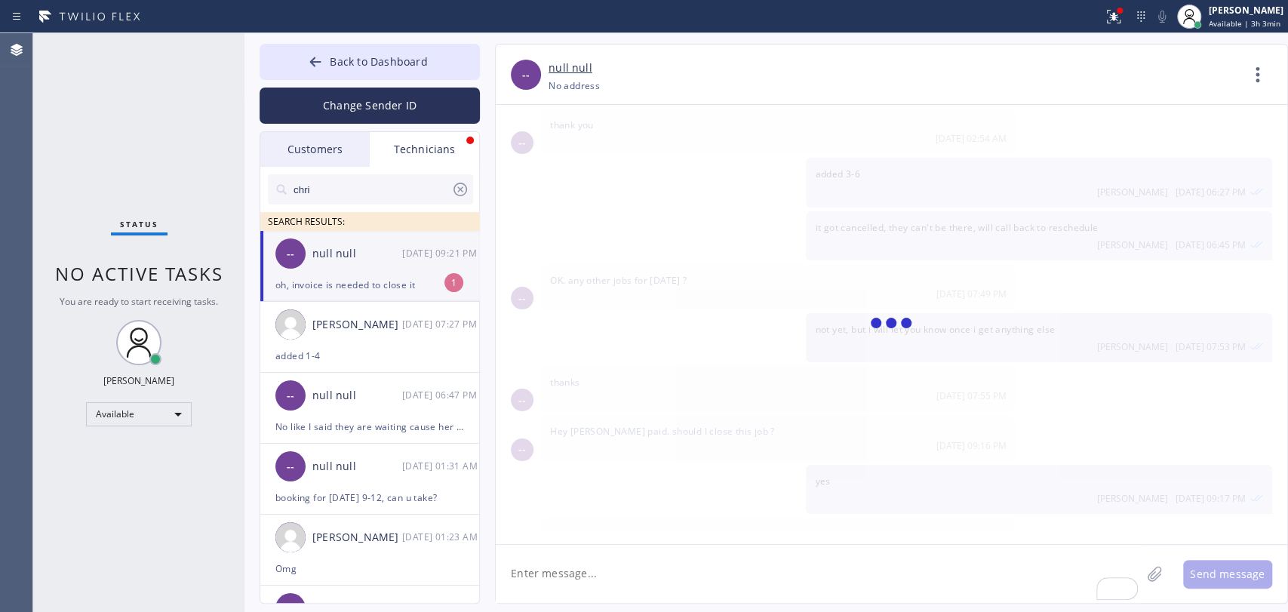
scroll to position [3844, 0]
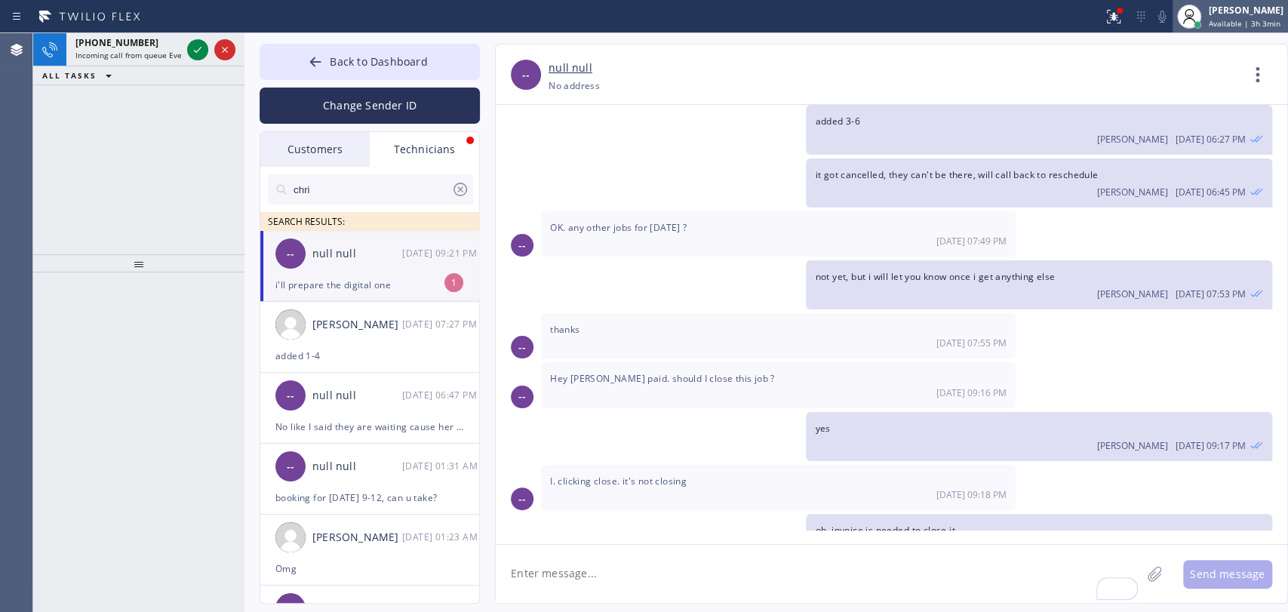
click at [1238, 7] on div "[PERSON_NAME]" at bounding box center [1245, 10] width 75 height 13
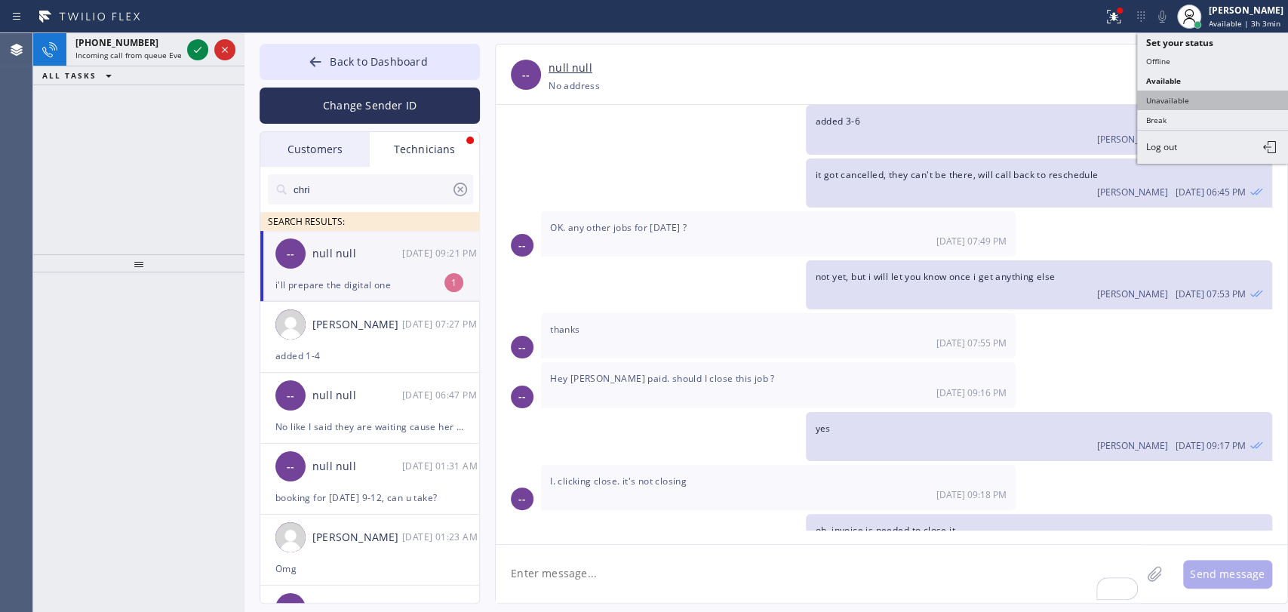
click at [1183, 94] on button "Unavailable" at bounding box center [1212, 101] width 151 height 20
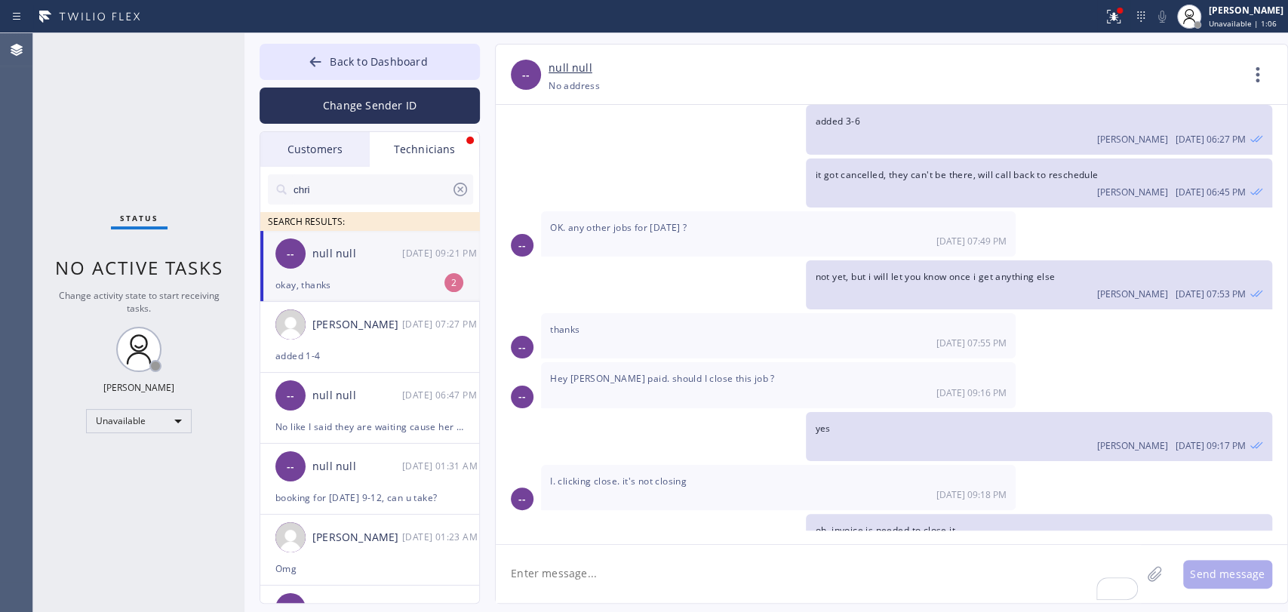
scroll to position [3892, 0]
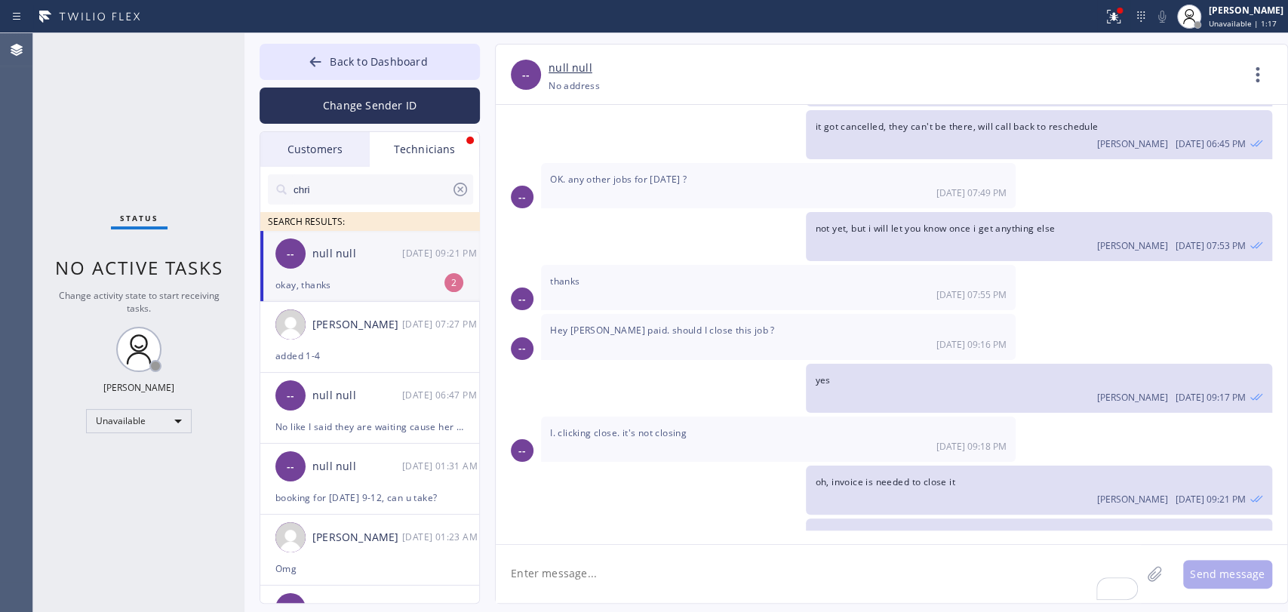
click at [196, 231] on div "Status No active tasks Change activity state to start receiving tasks. [PERSON_…" at bounding box center [138, 322] width 211 height 579
click at [325, 49] on button "Back to Dashboard" at bounding box center [369, 62] width 220 height 36
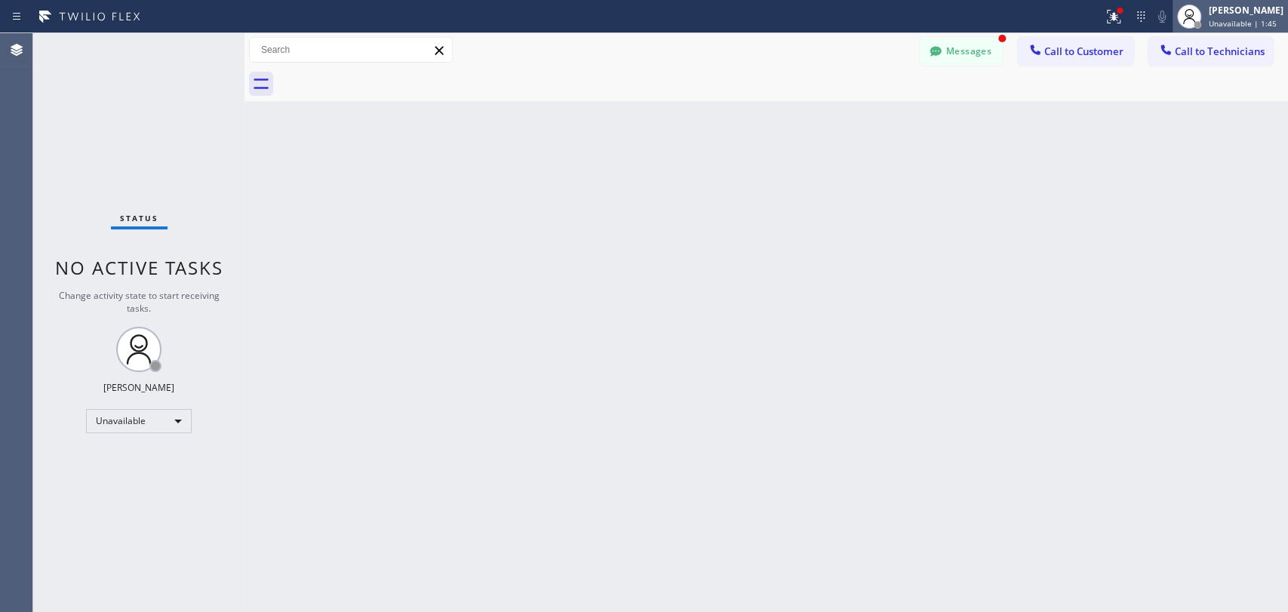
click at [1195, 24] on div at bounding box center [1197, 25] width 8 height 8
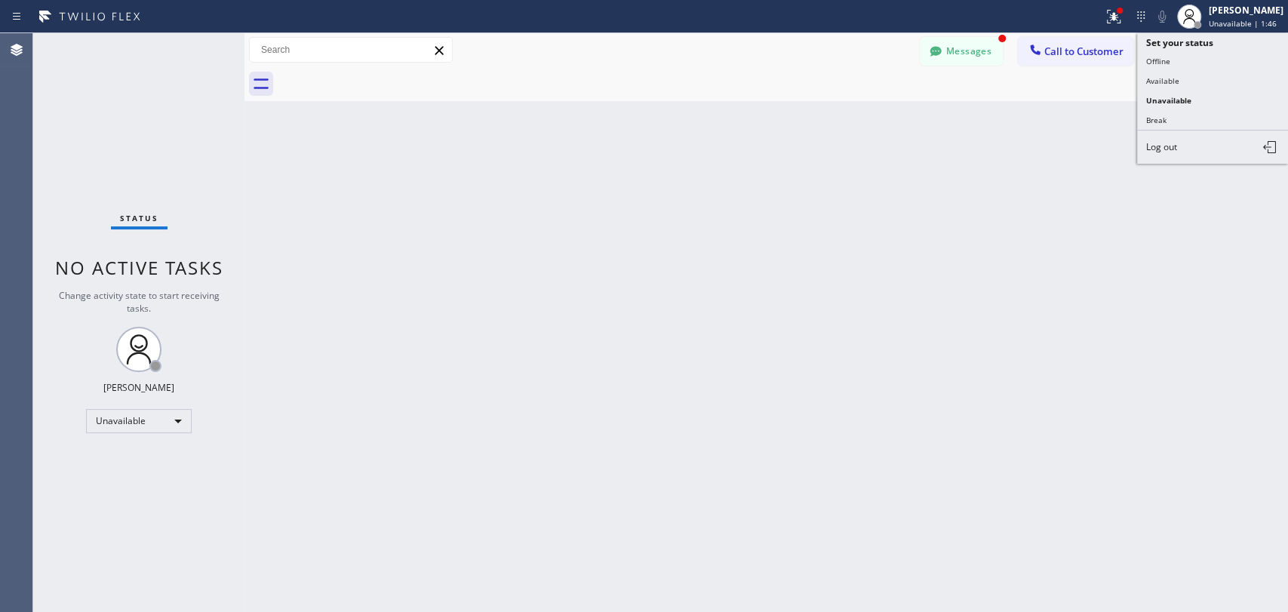
click at [726, 249] on div "Back to Dashboard Change Sender ID Customers Technicians [PERSON_NAME] [DATE] 1…" at bounding box center [765, 322] width 1043 height 579
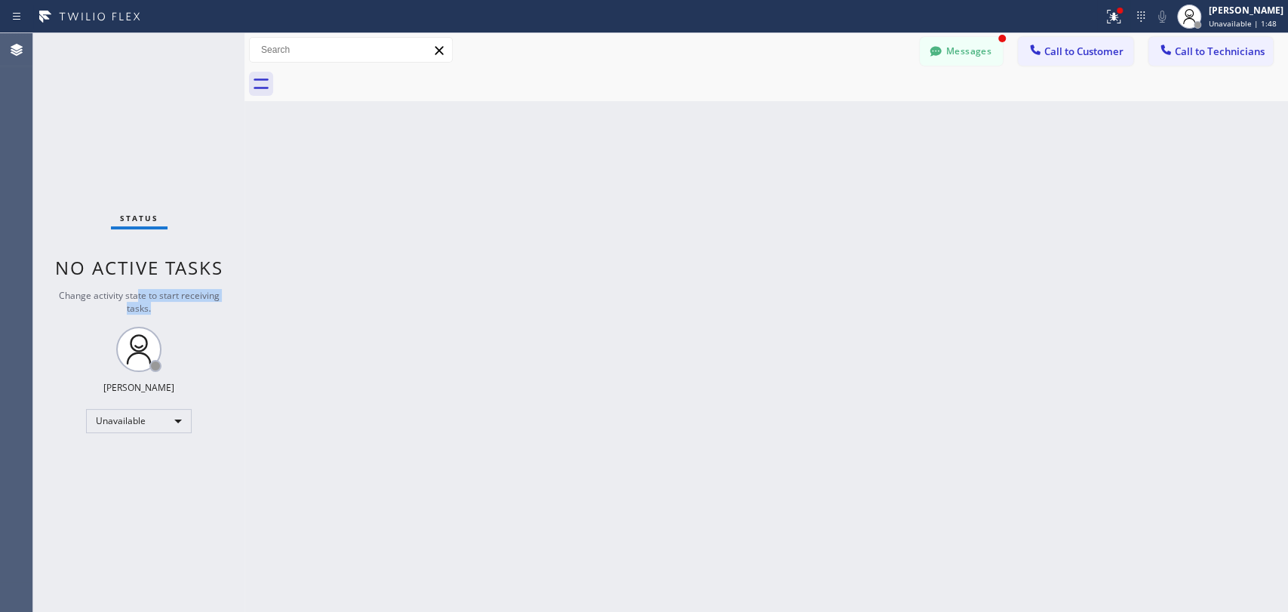
drag, startPoint x: 193, startPoint y: 299, endPoint x: 138, endPoint y: 296, distance: 55.2
click at [138, 296] on div "Change activity state to start receiving tasks." at bounding box center [138, 302] width 181 height 26
click at [937, 41] on button "Messages" at bounding box center [960, 51] width 83 height 29
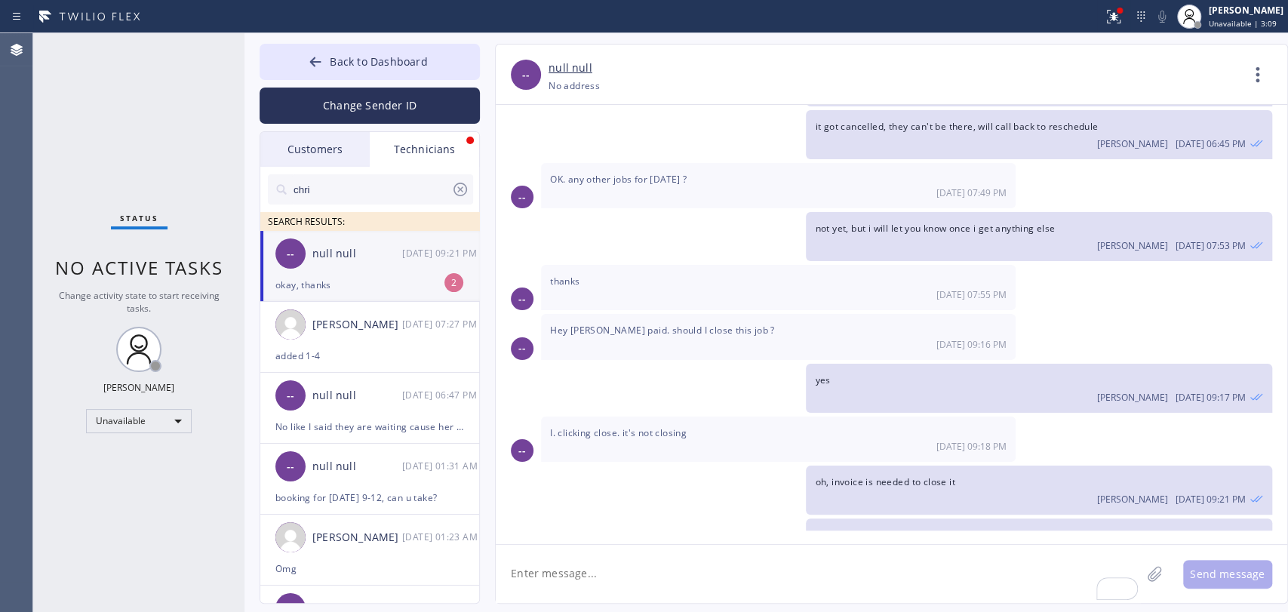
click at [320, 249] on div "null null" at bounding box center [357, 253] width 90 height 17
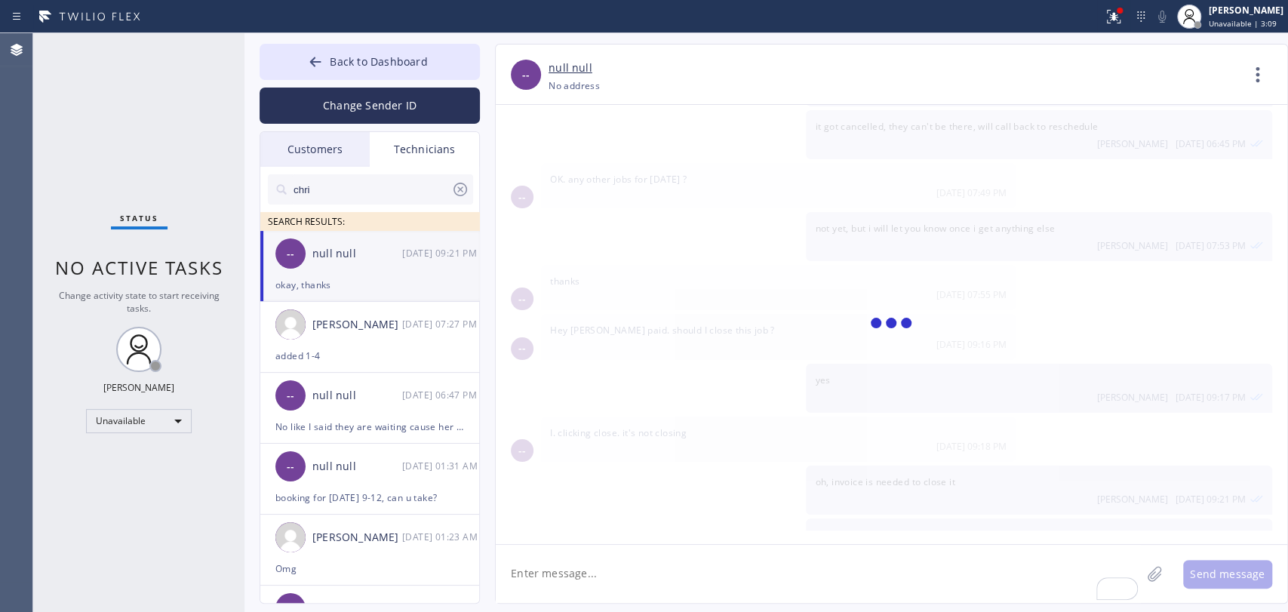
click at [139, 433] on div "Status No active tasks Change activity state to start receiving tasks. [PERSON_…" at bounding box center [138, 322] width 211 height 579
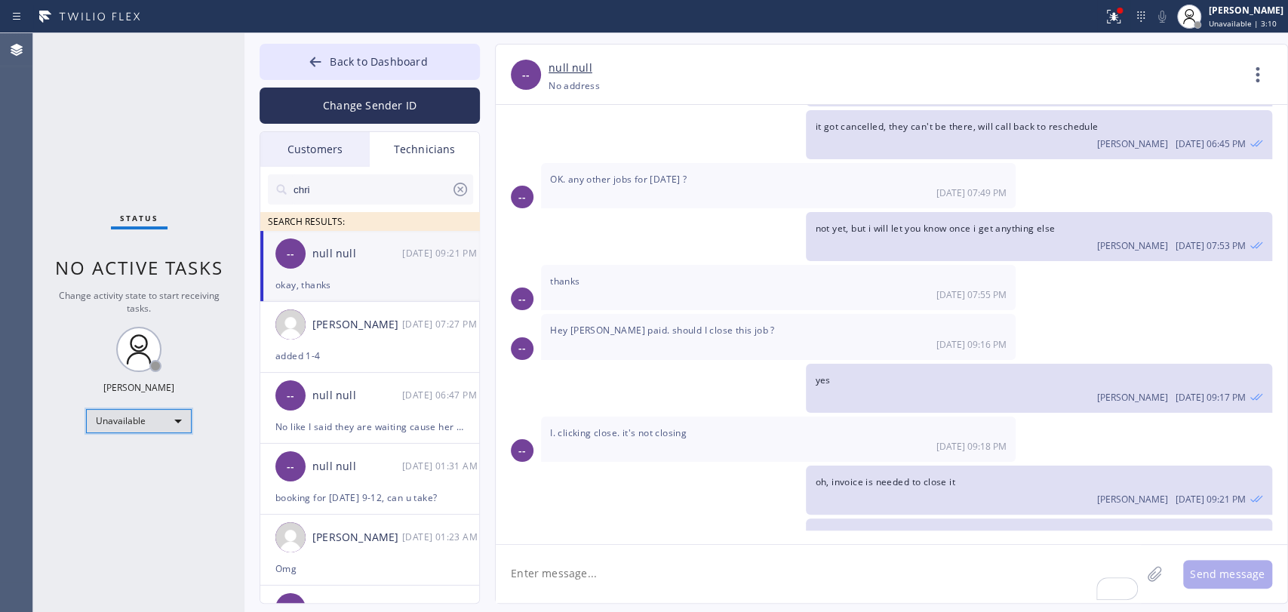
click at [139, 424] on div "Unavailable" at bounding box center [139, 421] width 106 height 24
click at [129, 460] on li "Available" at bounding box center [138, 459] width 103 height 18
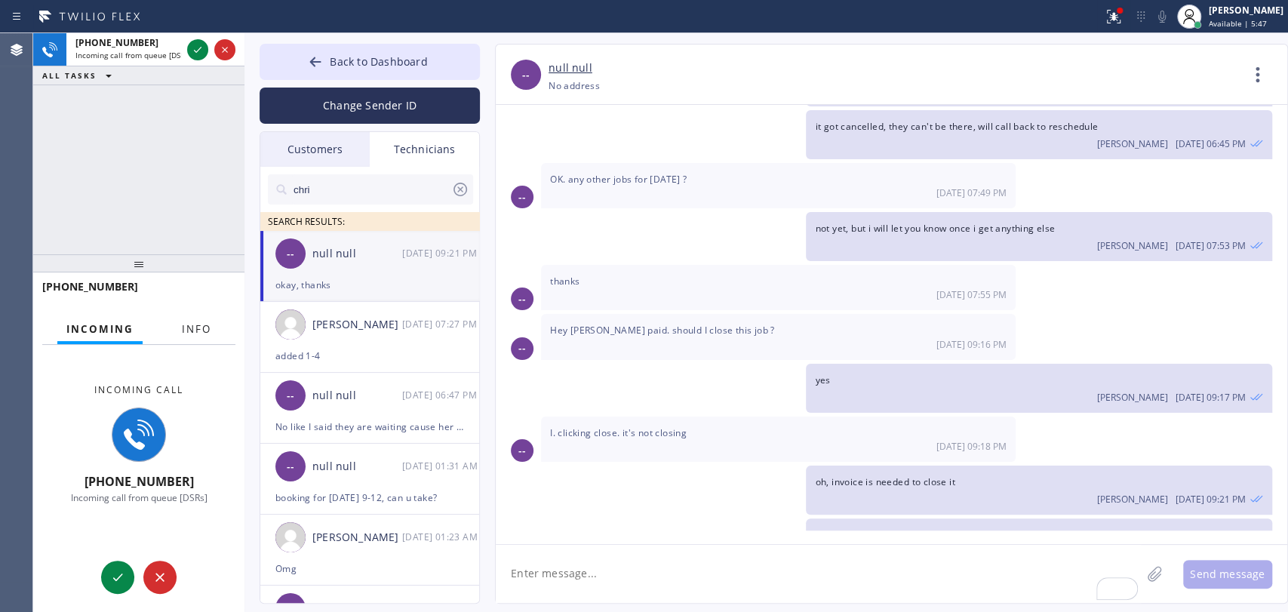
click at [186, 327] on span "Info" at bounding box center [196, 329] width 29 height 14
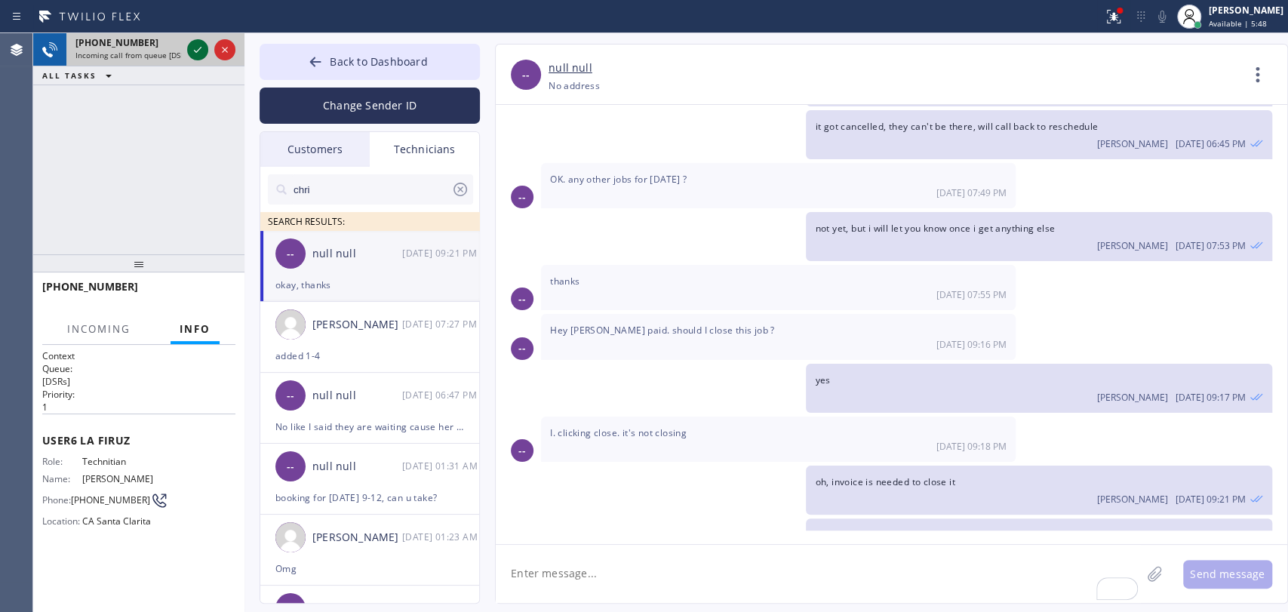
click at [198, 52] on icon at bounding box center [198, 50] width 18 height 18
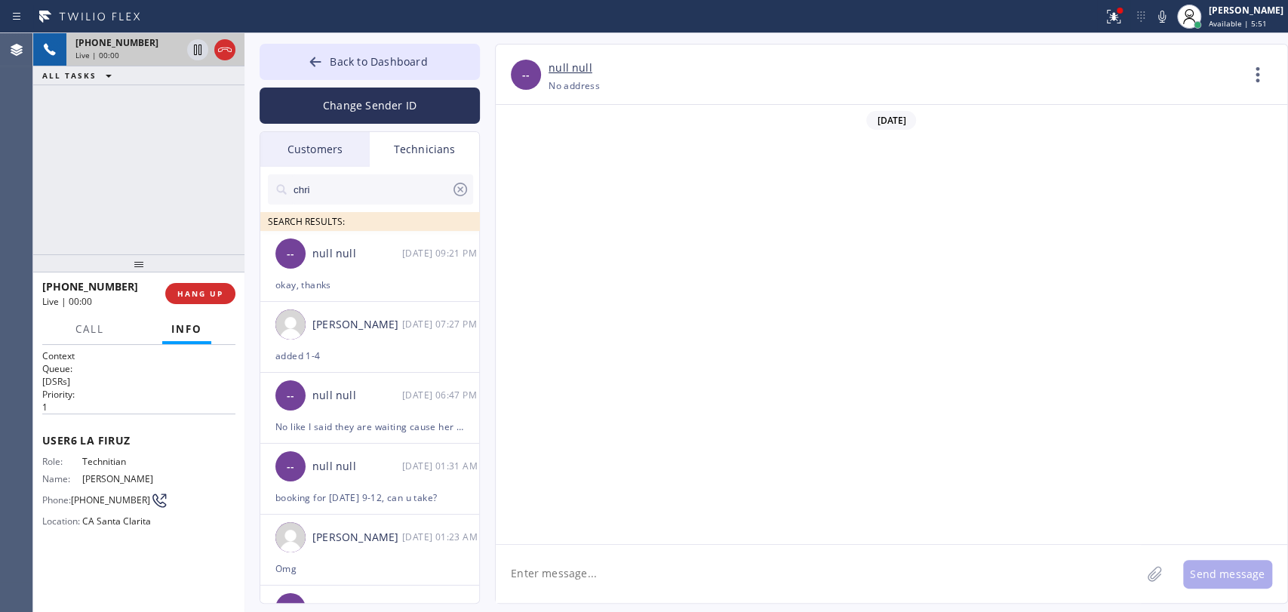
scroll to position [3892, 0]
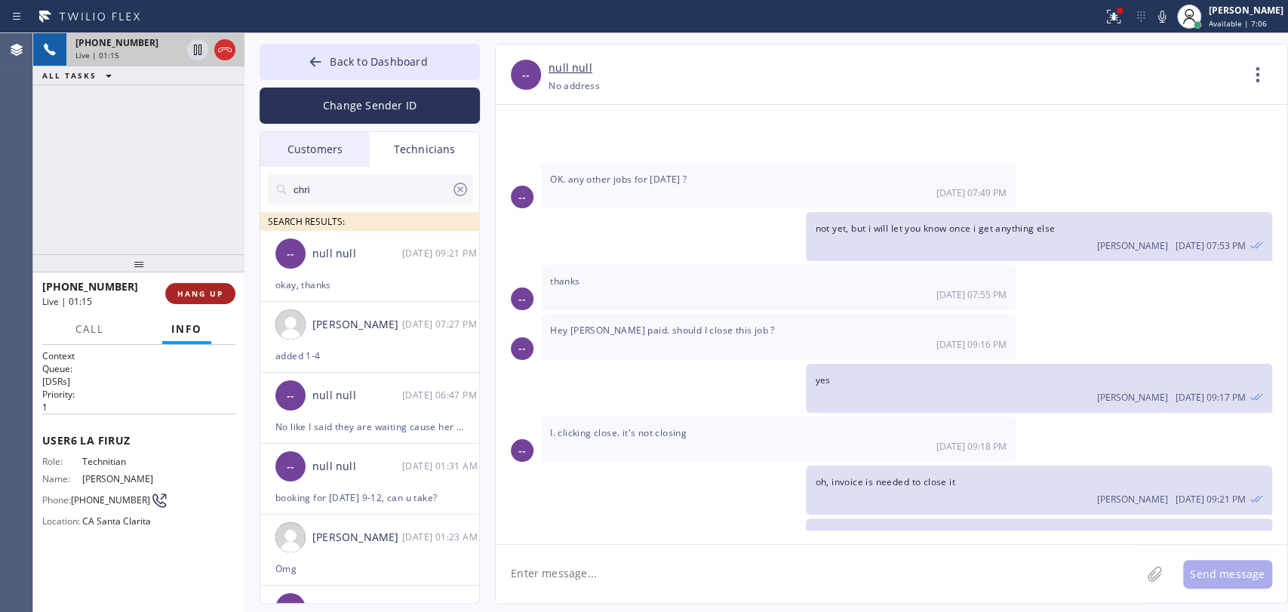
click at [201, 293] on span "HANG UP" at bounding box center [200, 293] width 46 height 11
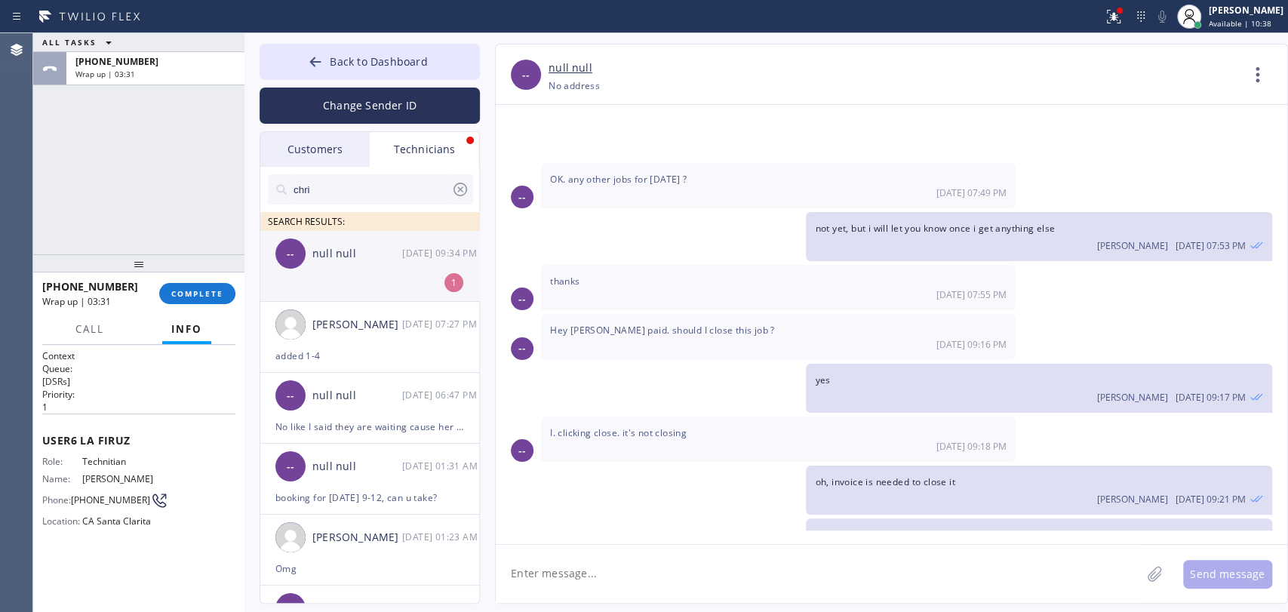
click at [356, 267] on div "-- null null [DATE] 09:34 PM" at bounding box center [370, 253] width 220 height 45
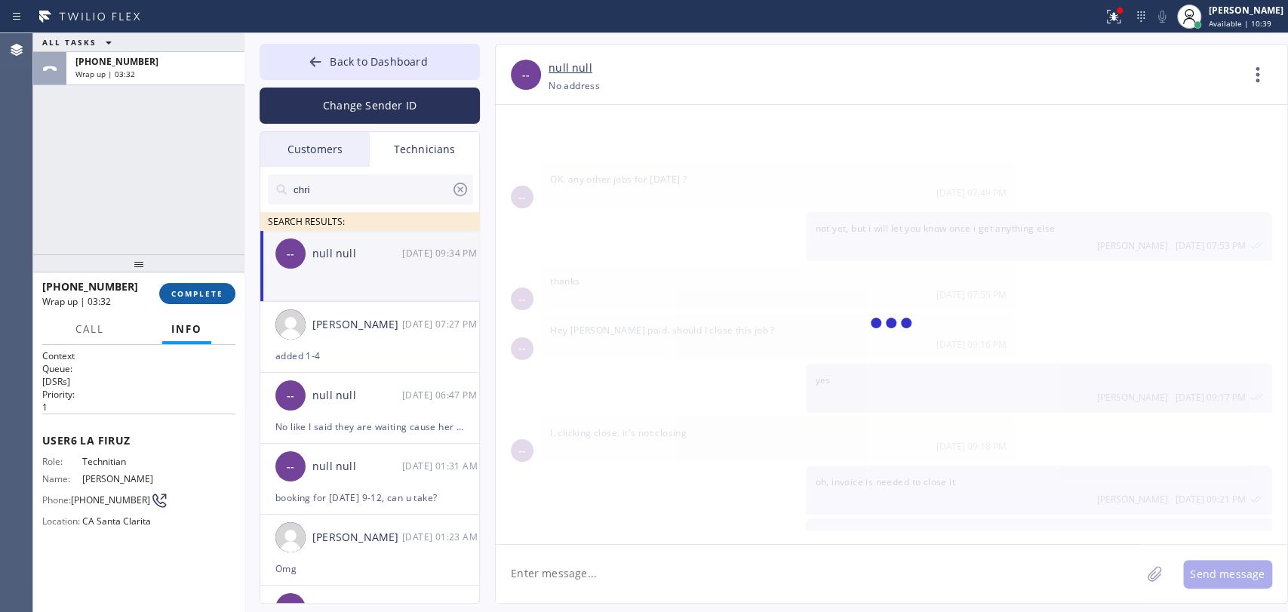
click at [230, 290] on button "COMPLETE" at bounding box center [197, 293] width 76 height 21
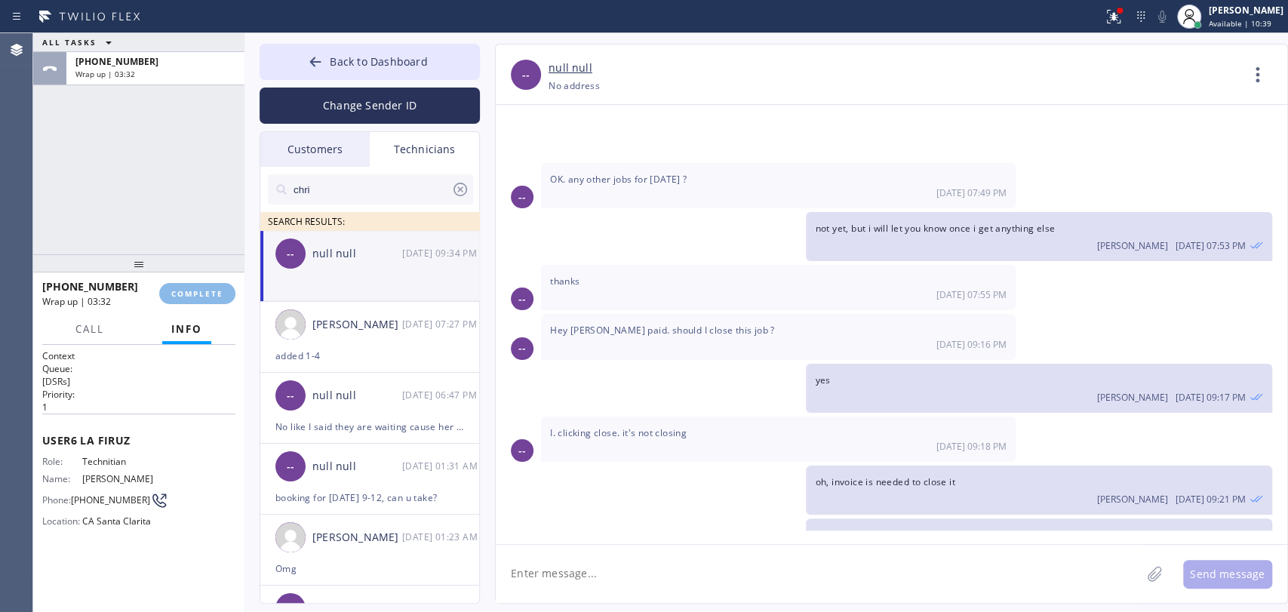
scroll to position [4016, 0]
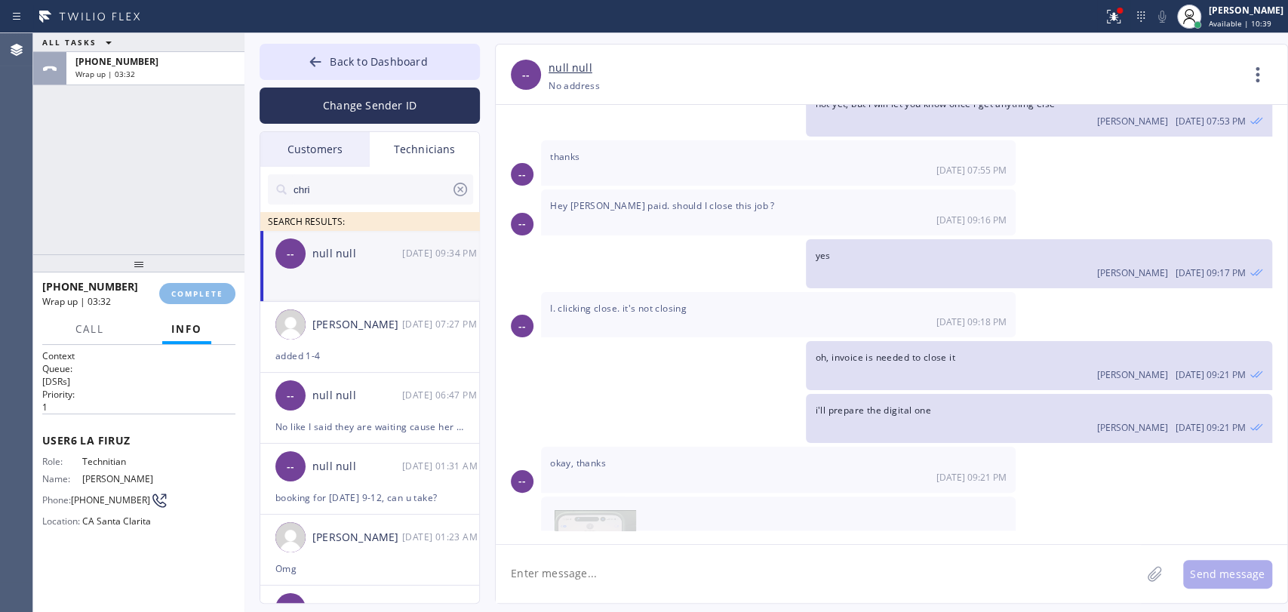
click at [168, 244] on div "ALL TASKS ALL TASKS ACTIVE TASKS TASKS IN WRAP UP [PHONE_NUMBER] Wrap up | 03:32" at bounding box center [138, 143] width 211 height 221
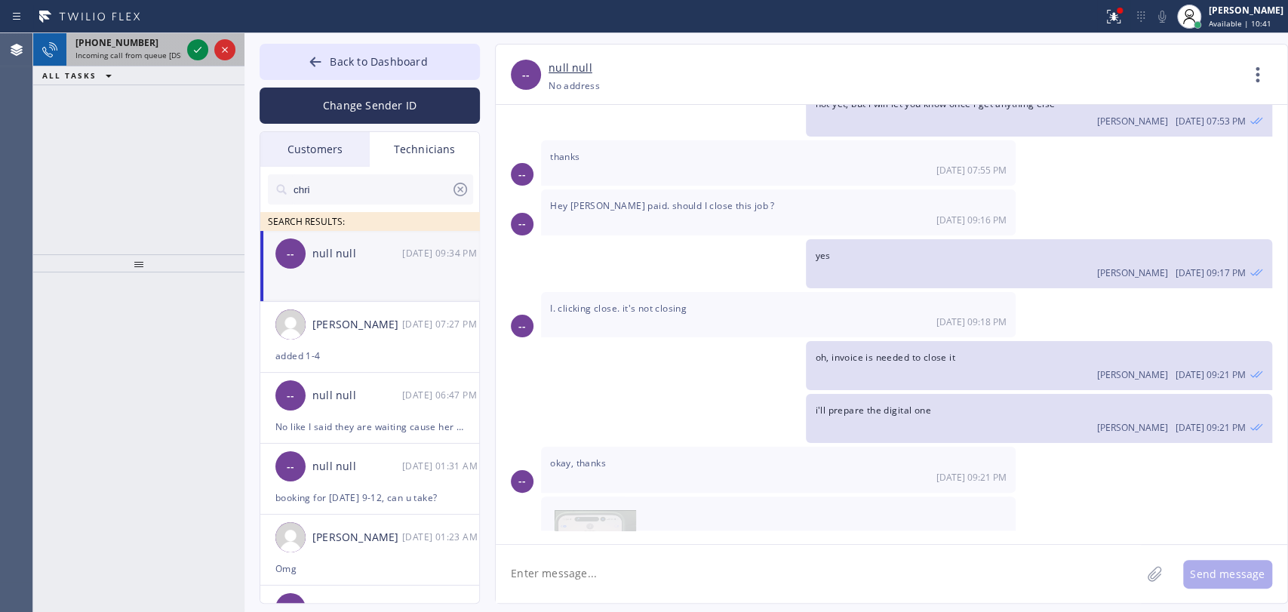
click at [140, 46] on div "[PHONE_NUMBER]" at bounding box center [128, 42] width 106 height 13
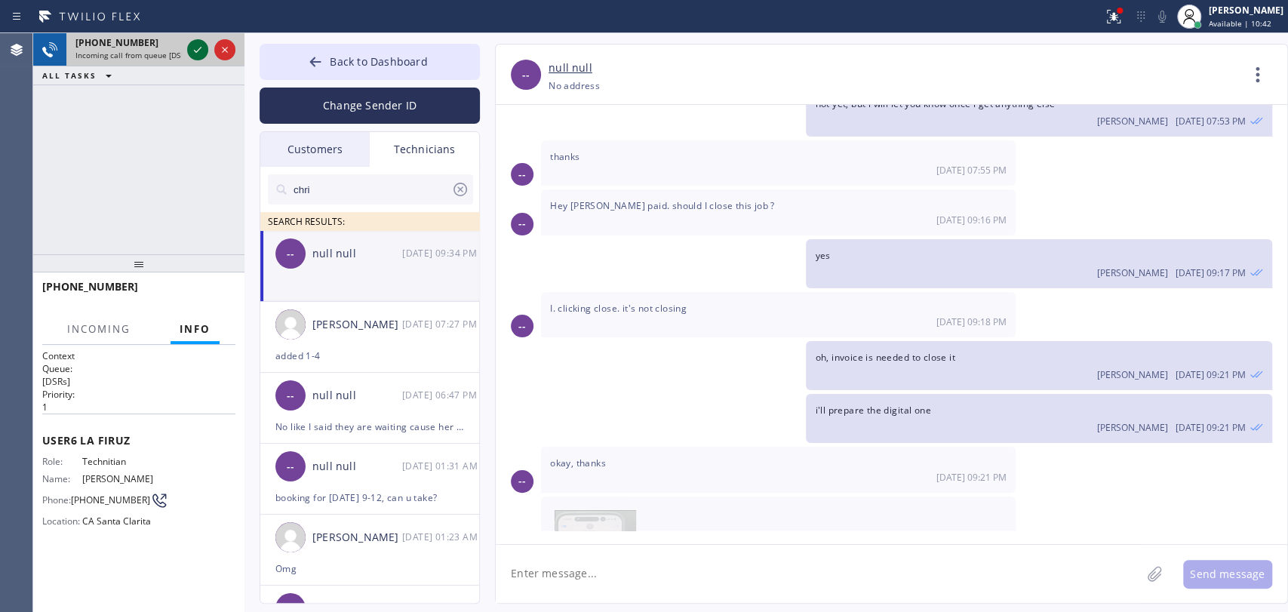
click at [194, 50] on icon at bounding box center [198, 50] width 8 height 6
drag, startPoint x: 574, startPoint y: 473, endPoint x: 550, endPoint y: 333, distance: 141.6
click at [574, 510] on img at bounding box center [594, 555] width 81 height 91
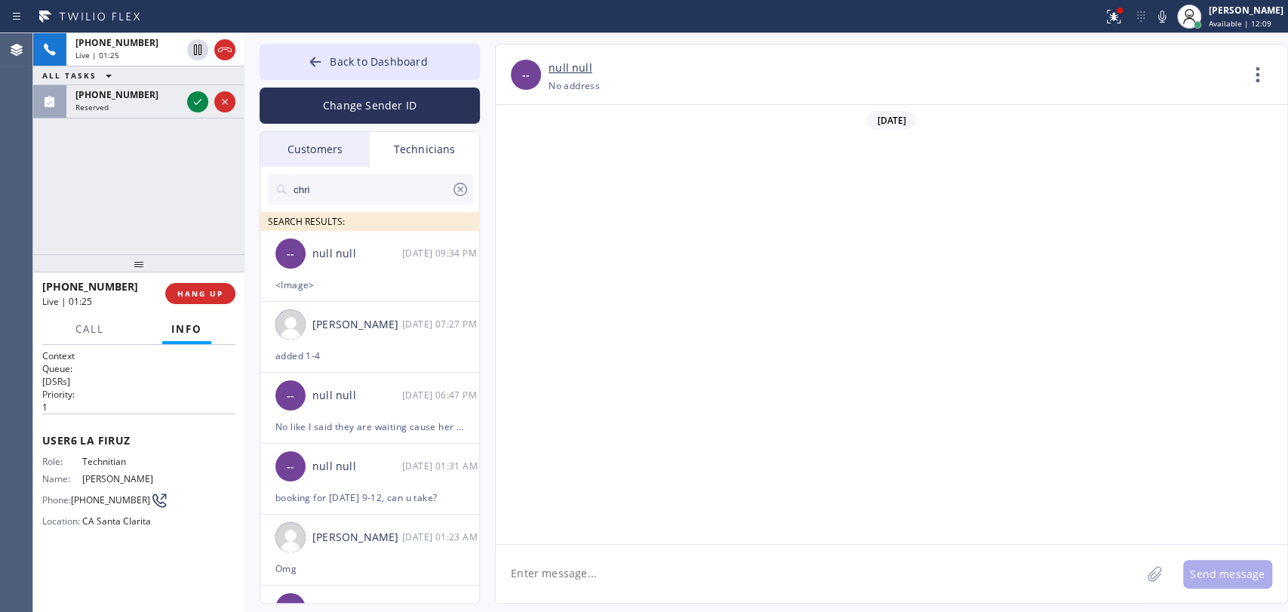
scroll to position [4016, 0]
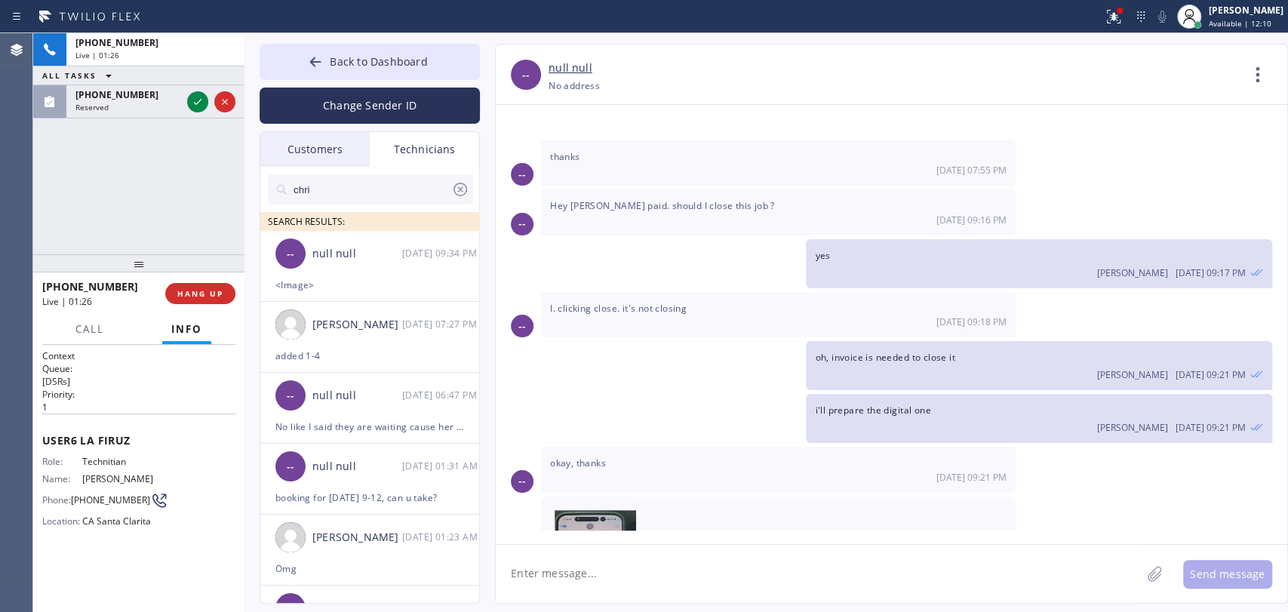
drag, startPoint x: 195, startPoint y: 287, endPoint x: 144, endPoint y: 122, distance: 172.2
click at [195, 287] on button "HANG UP" at bounding box center [200, 293] width 70 height 21
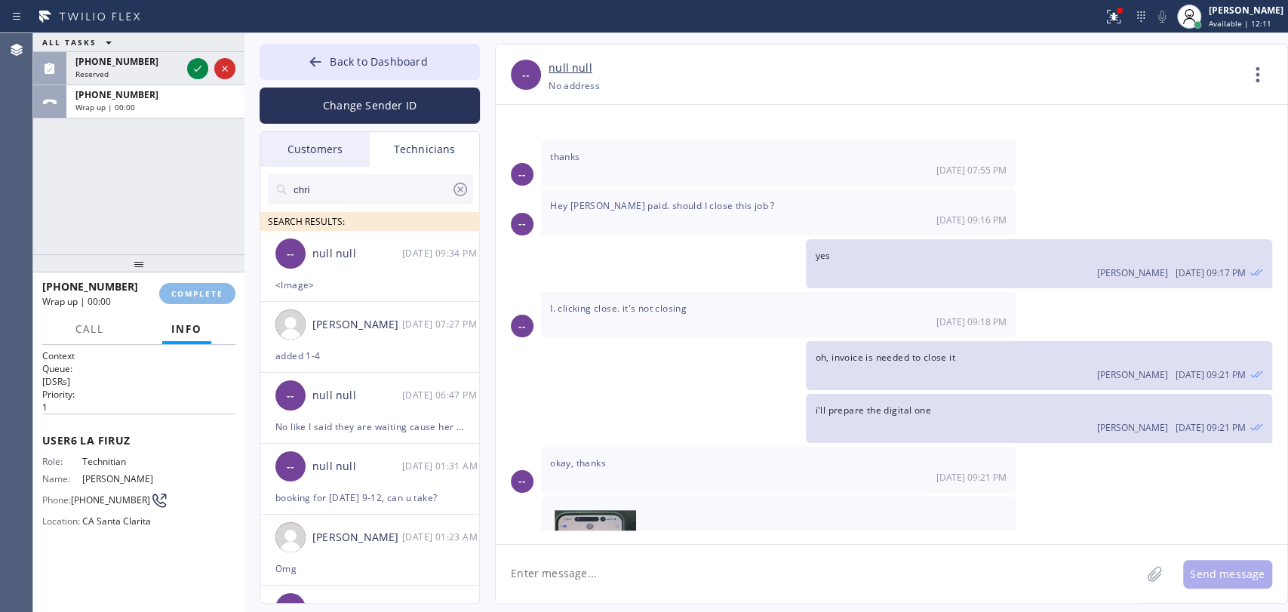
click at [181, 272] on div at bounding box center [138, 263] width 211 height 18
click at [182, 283] on div "[PHONE_NUMBER] Wrap up | 00:00 COMPLETE" at bounding box center [138, 293] width 193 height 39
click at [109, 91] on span "[PHONE_NUMBER]" at bounding box center [116, 94] width 83 height 13
click at [167, 303] on button "COMPLETE" at bounding box center [197, 293] width 76 height 21
click at [303, 52] on button "Back to Dashboard" at bounding box center [369, 62] width 220 height 36
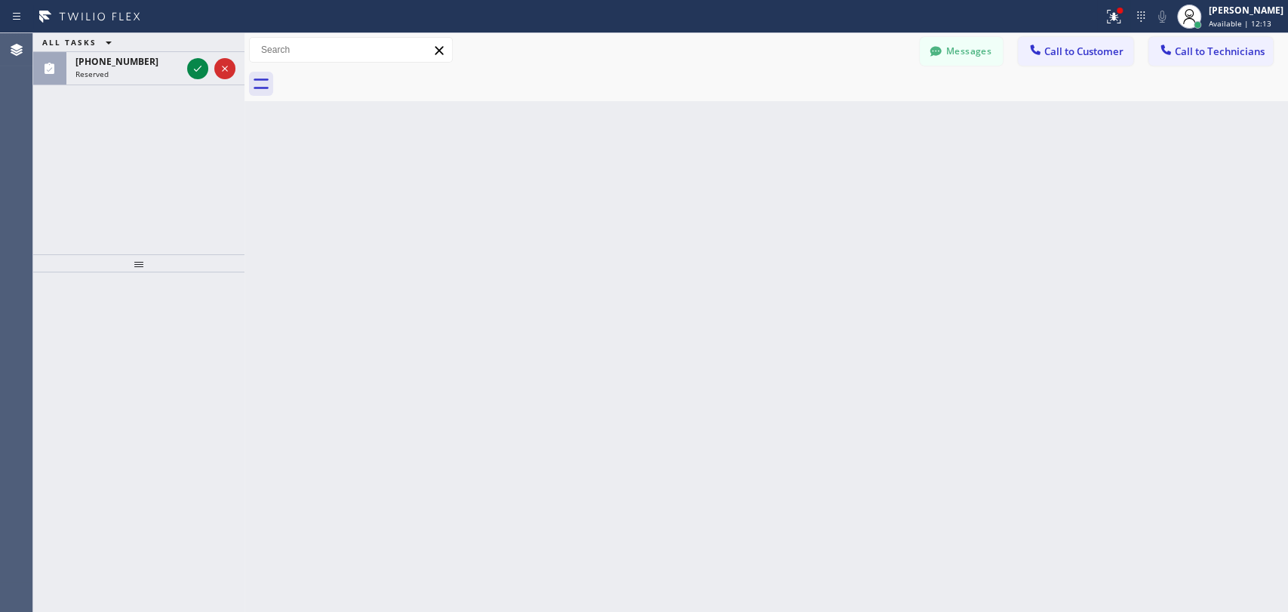
drag, startPoint x: 1251, startPoint y: 55, endPoint x: 1242, endPoint y: 54, distance: 9.1
click at [1248, 55] on span "Call to Technicians" at bounding box center [1219, 52] width 90 height 14
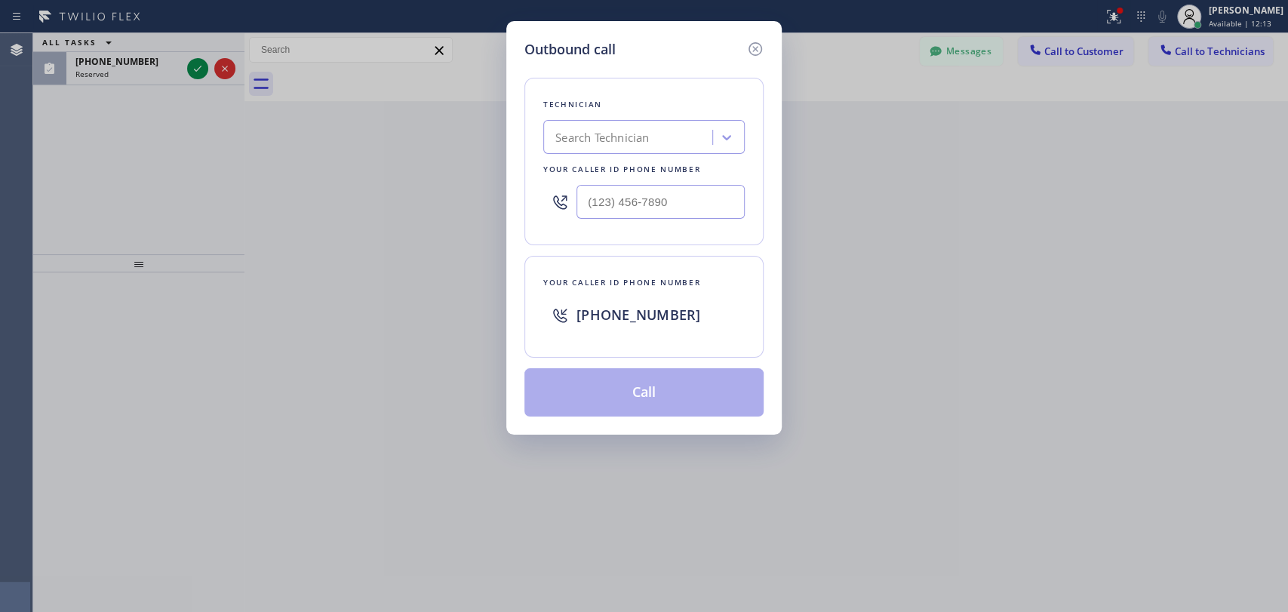
click at [680, 108] on div "Technician" at bounding box center [643, 105] width 201 height 16
click at [660, 121] on div "Technician Search Technician Your caller id phone number" at bounding box center [643, 161] width 239 height 167
click at [655, 127] on div "Search Technician" at bounding box center [630, 137] width 164 height 26
type input "Hovik"
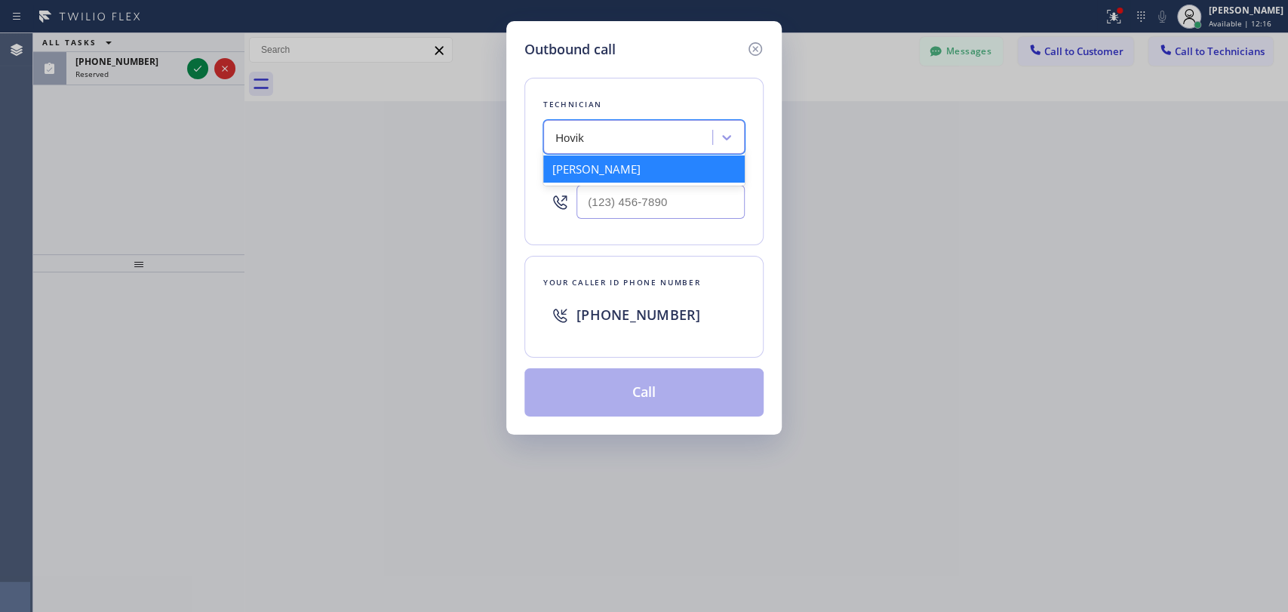
click at [622, 183] on div "[PERSON_NAME]" at bounding box center [643, 168] width 201 height 33
click at [610, 158] on div "[PERSON_NAME]" at bounding box center [643, 168] width 201 height 27
type input "[PHONE_NUMBER]"
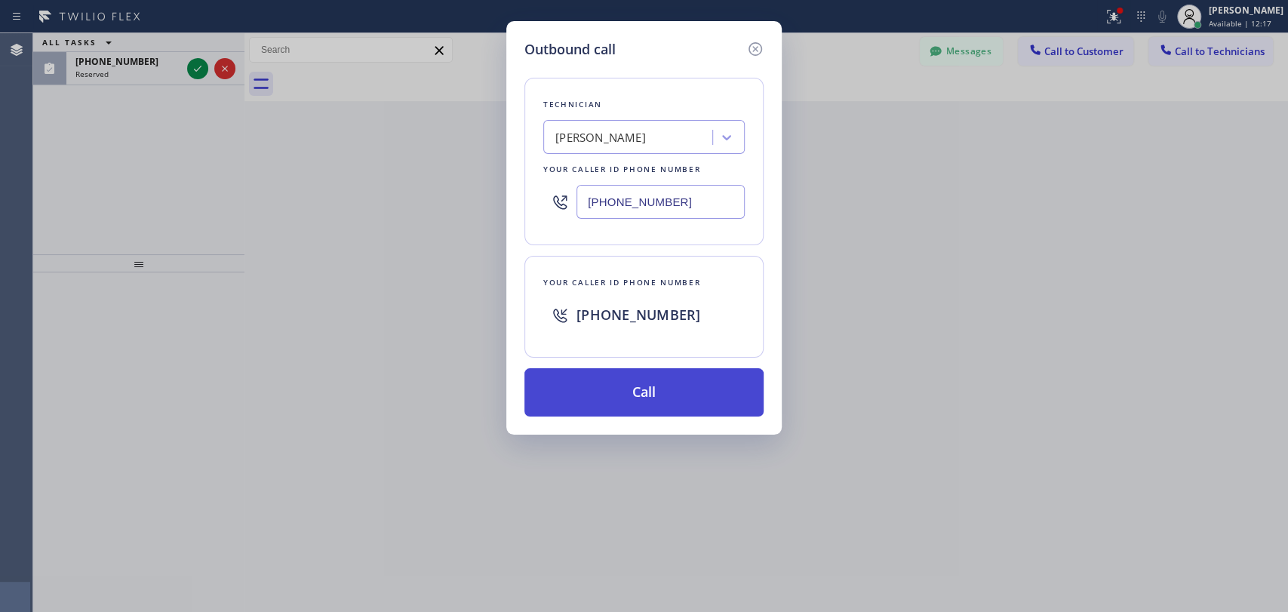
click at [615, 370] on button "Call" at bounding box center [643, 392] width 239 height 48
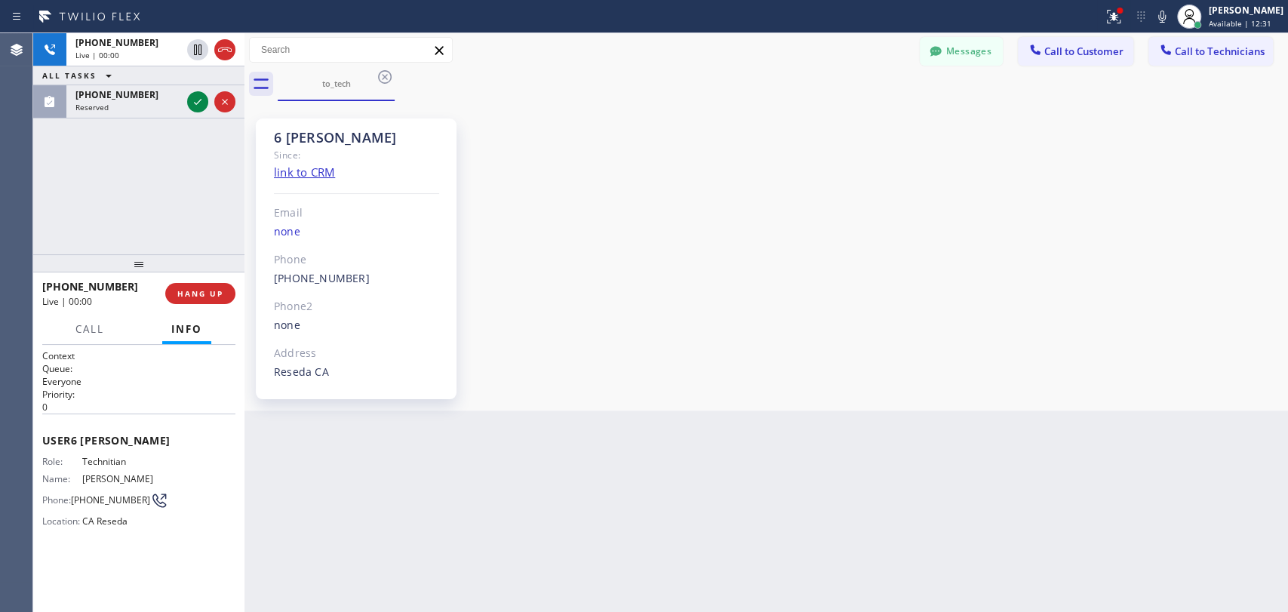
scroll to position [121820, 0]
click at [91, 115] on div "(818) 966-9606 Reserved" at bounding box center [125, 101] width 118 height 33
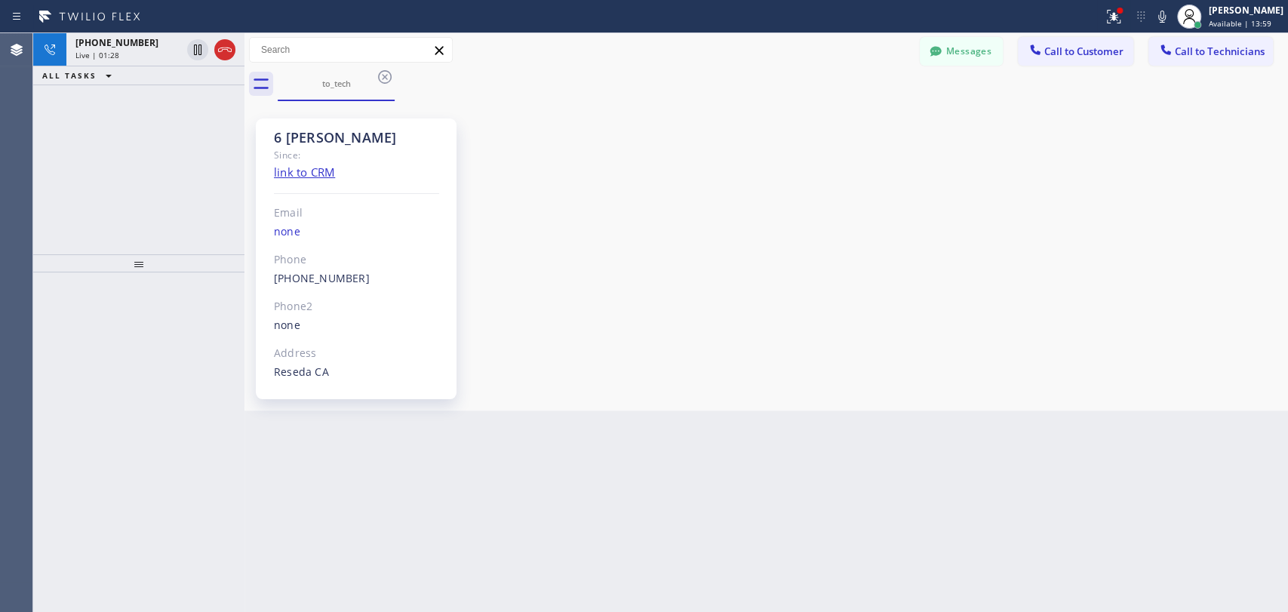
click at [345, 134] on div "6 [PERSON_NAME]" at bounding box center [356, 137] width 165 height 17
click at [336, 134] on div "6 [PERSON_NAME]" at bounding box center [356, 137] width 165 height 17
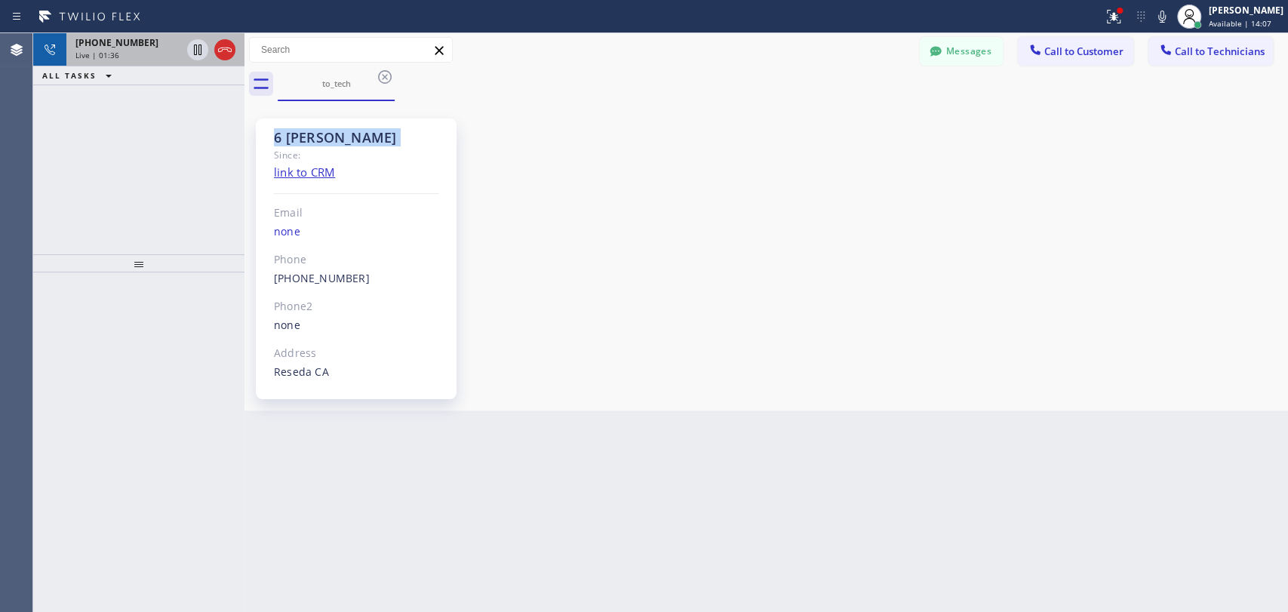
click at [159, 56] on div "Live | 01:36" at bounding box center [128, 55] width 106 height 11
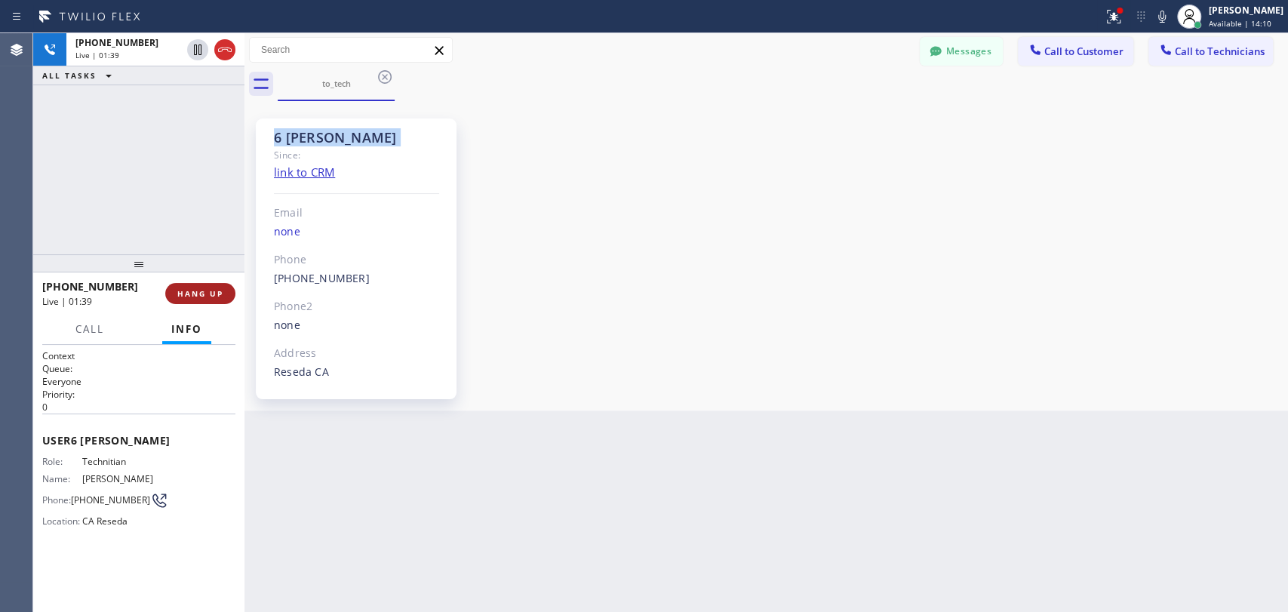
click at [200, 292] on span "HANG UP" at bounding box center [200, 293] width 46 height 11
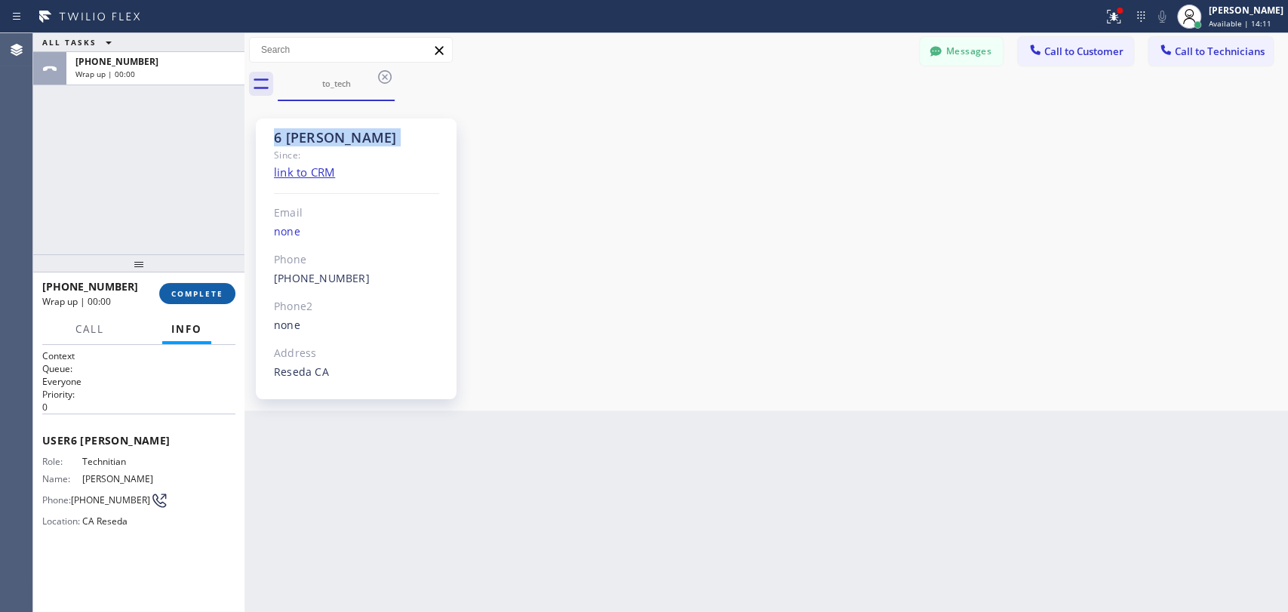
click at [221, 287] on button "COMPLETE" at bounding box center [197, 293] width 76 height 21
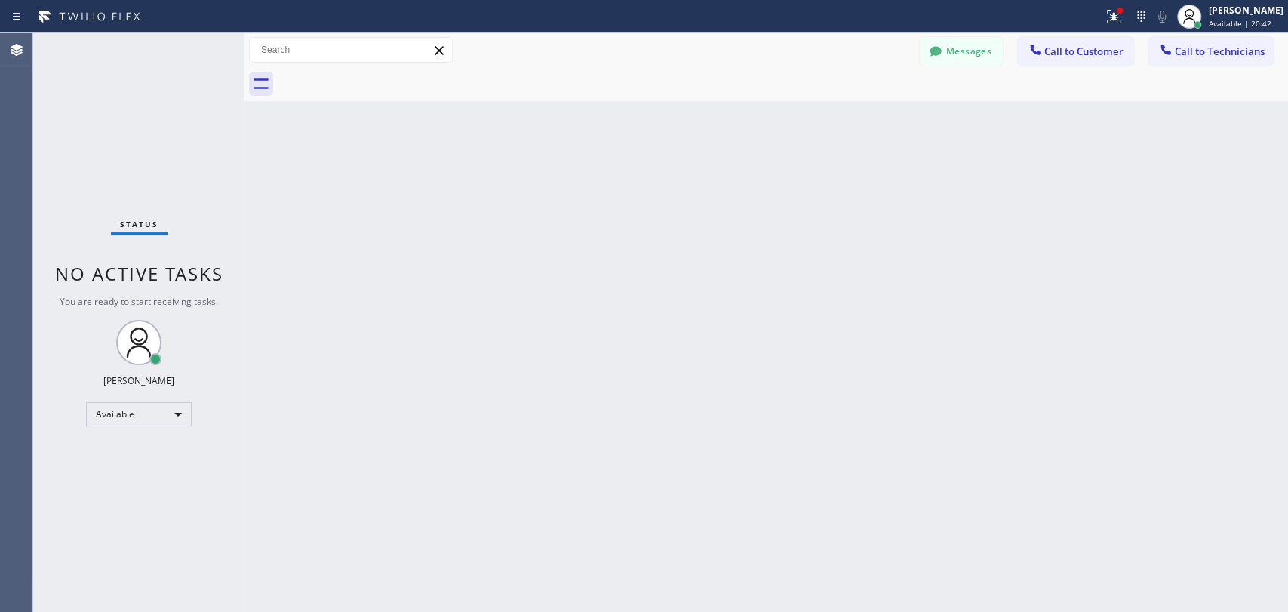
click at [582, 273] on div "Back to Dashboard Change Sender ID Customers Technicians [PERSON_NAME] [DATE] 1…" at bounding box center [765, 322] width 1043 height 579
click at [984, 49] on button "Messages" at bounding box center [960, 51] width 83 height 29
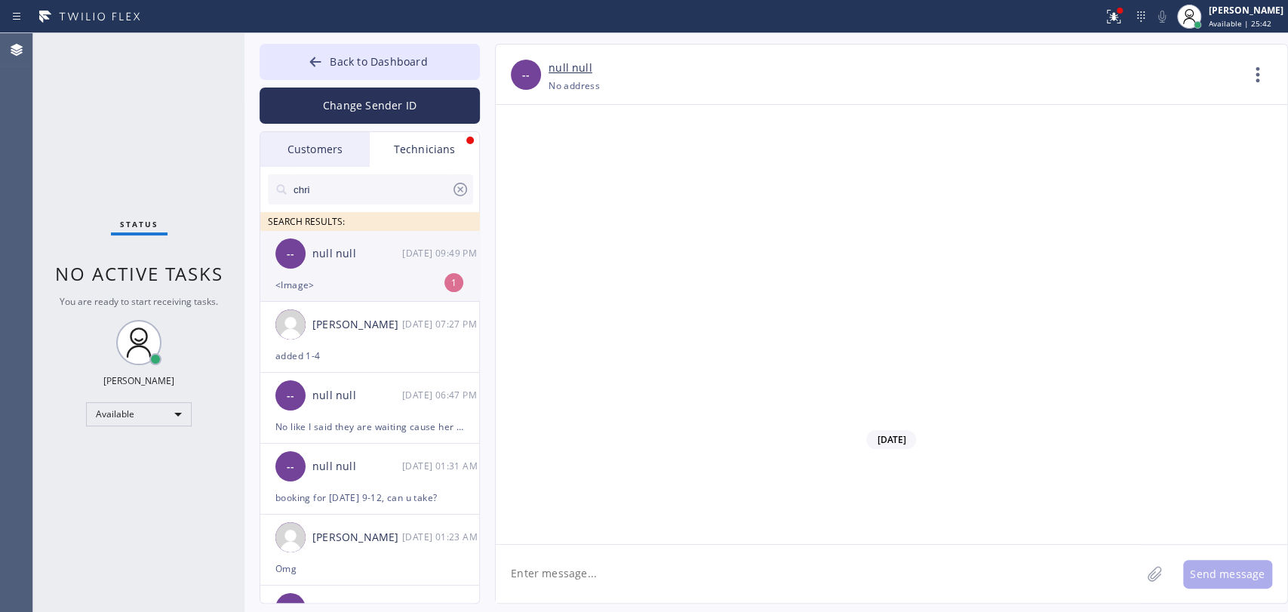
click at [331, 245] on div "null null" at bounding box center [357, 253] width 90 height 17
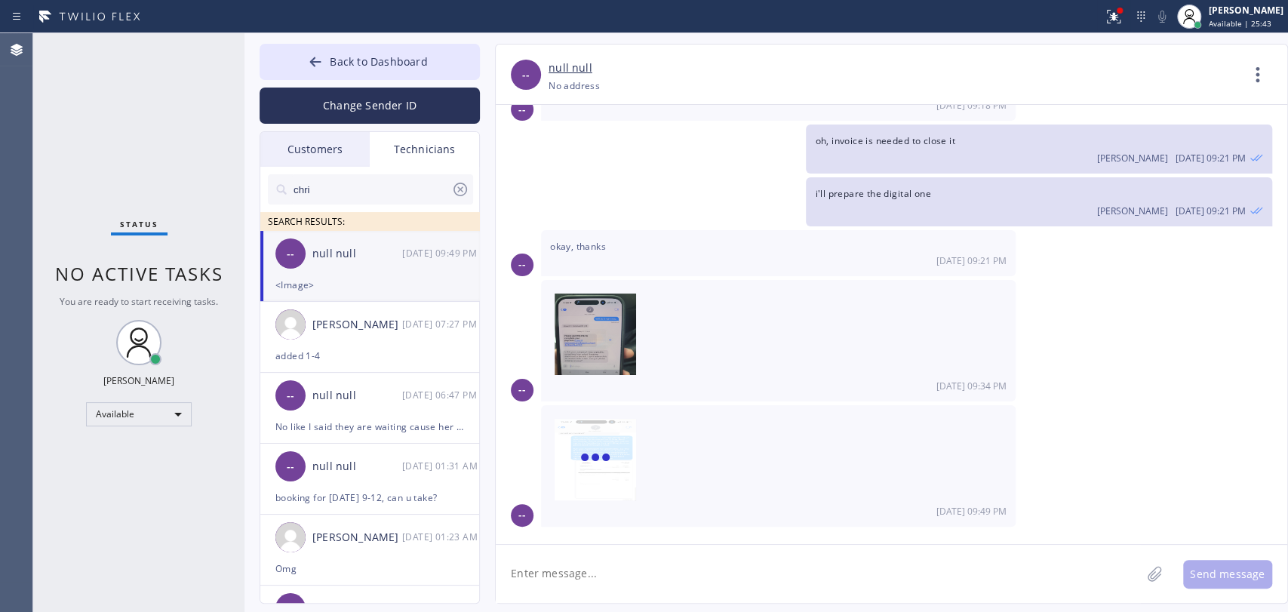
scroll to position [4141, 0]
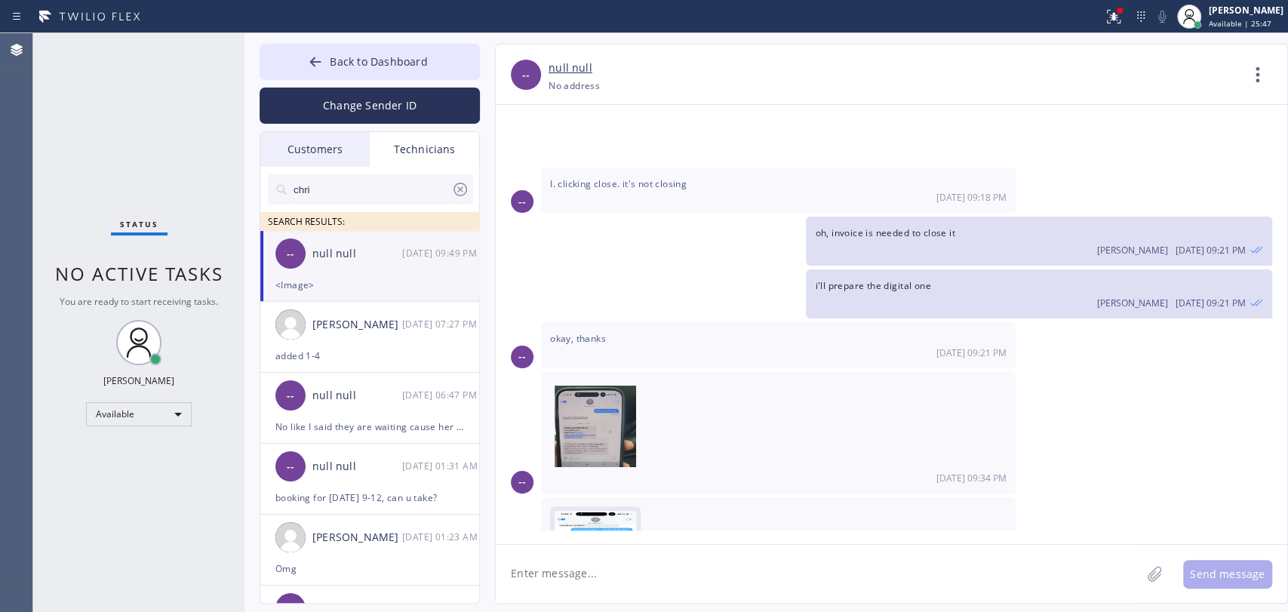
click at [592, 511] on img at bounding box center [594, 556] width 81 height 91
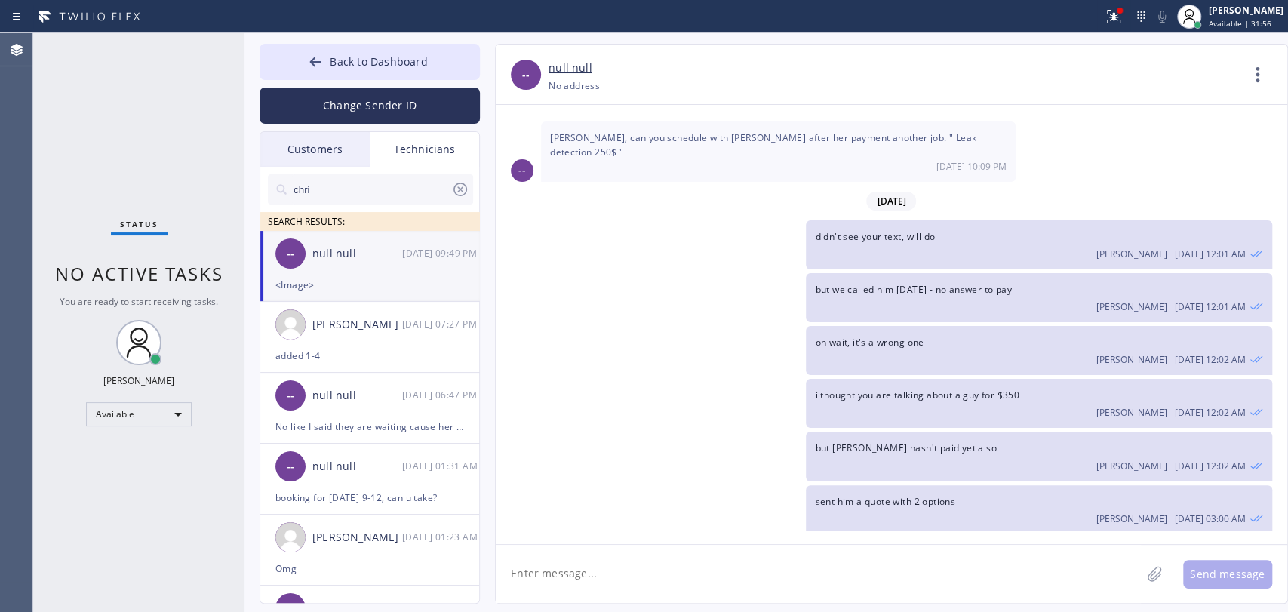
scroll to position [2046, 0]
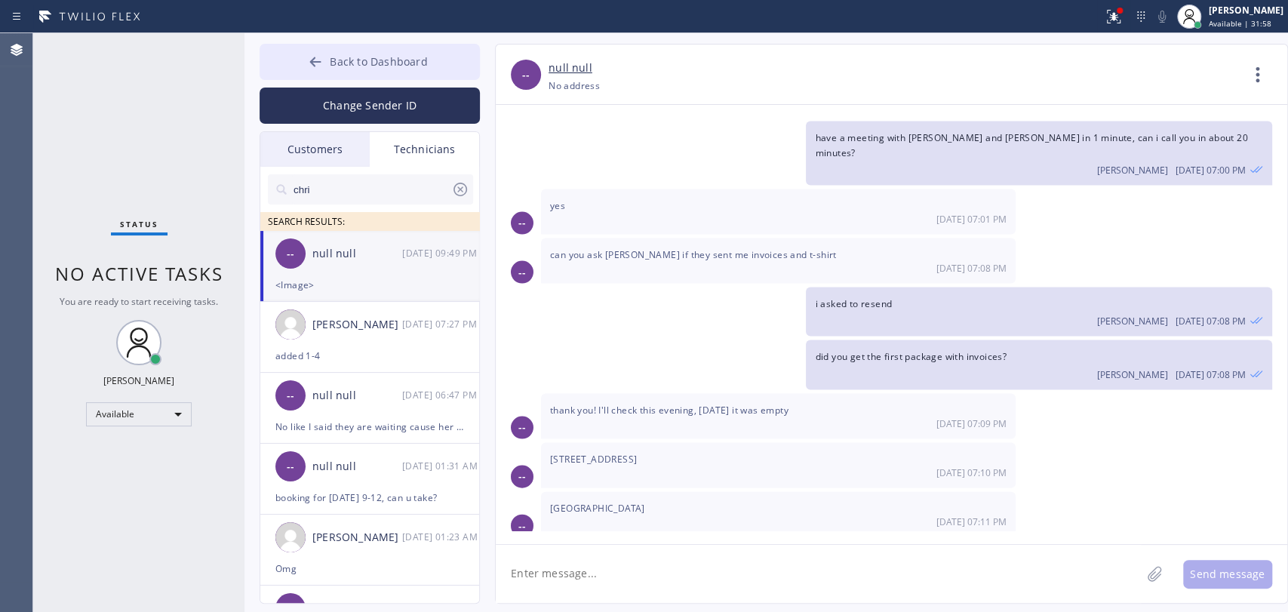
click at [411, 73] on button "Back to Dashboard" at bounding box center [369, 62] width 220 height 36
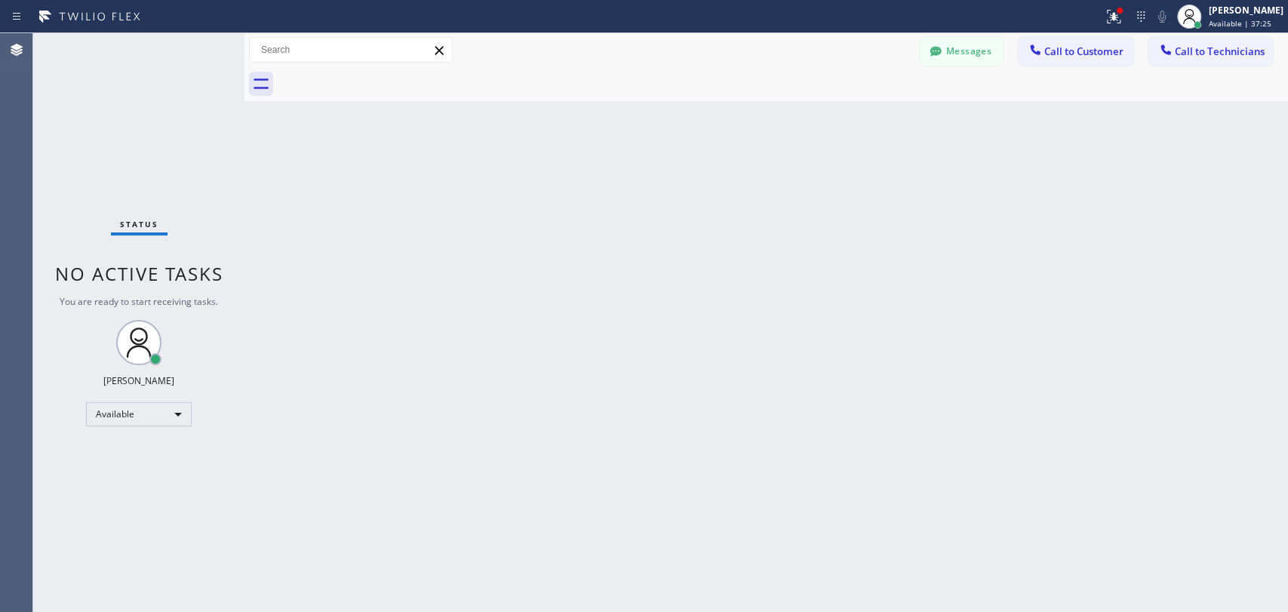
click at [748, 430] on div "Back to Dashboard Change Sender ID Customers Technicians [PERSON_NAME] [DATE] 1…" at bounding box center [765, 322] width 1043 height 579
click at [621, 76] on div at bounding box center [783, 84] width 1010 height 34
click at [547, 405] on div "Back to Dashboard Change Sender ID Customers Technicians [PERSON_NAME] [DATE] 1…" at bounding box center [765, 322] width 1043 height 579
click at [419, 431] on div "Back to Dashboard Change Sender ID Customers Technicians [PERSON_NAME] [DATE] 1…" at bounding box center [765, 322] width 1043 height 579
click at [405, 242] on div "Back to Dashboard Change Sender ID Customers Technicians [PERSON_NAME] [DATE] 1…" at bounding box center [765, 322] width 1043 height 579
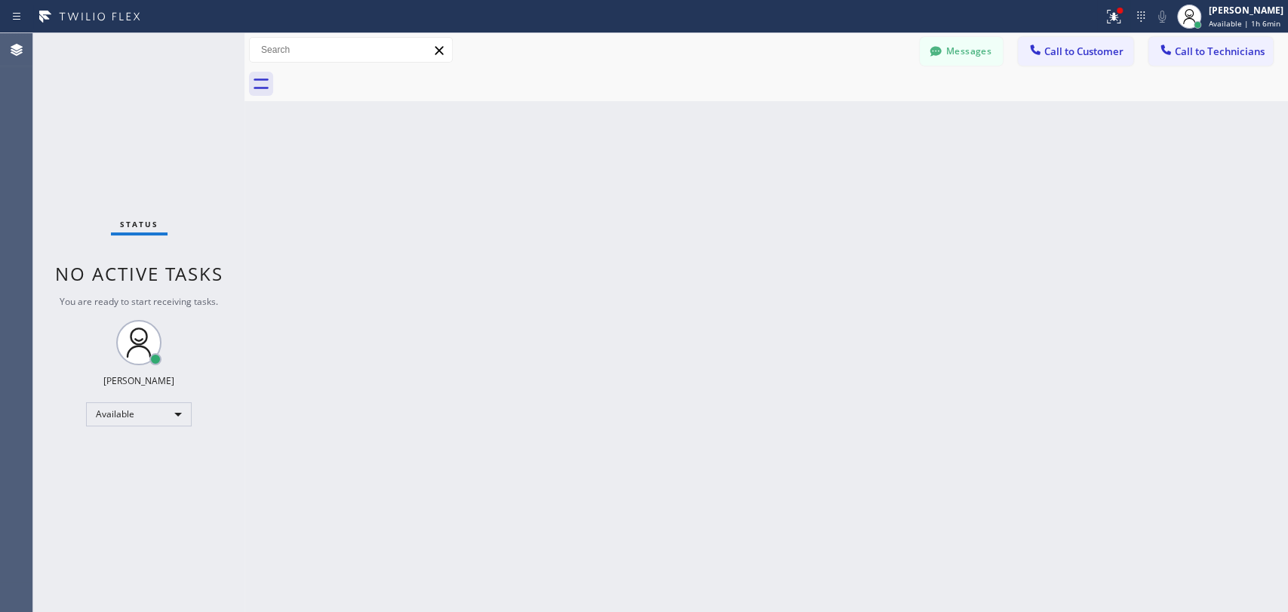
click at [516, 330] on div "Back to Dashboard Change Sender ID Customers Technicians [PERSON_NAME] [DATE] 1…" at bounding box center [765, 322] width 1043 height 579
drag, startPoint x: 751, startPoint y: 0, endPoint x: 1146, endPoint y: 211, distance: 448.1
click at [1169, 212] on div "Back to Dashboard Change Sender ID Customers Technicians [PERSON_NAME] [DATE] 1…" at bounding box center [765, 322] width 1043 height 579
click at [797, 159] on div "Back to Dashboard Change Sender ID Customers Technicians [PERSON_NAME] [DATE] 1…" at bounding box center [765, 322] width 1043 height 579
click at [940, 60] on div at bounding box center [935, 53] width 18 height 18
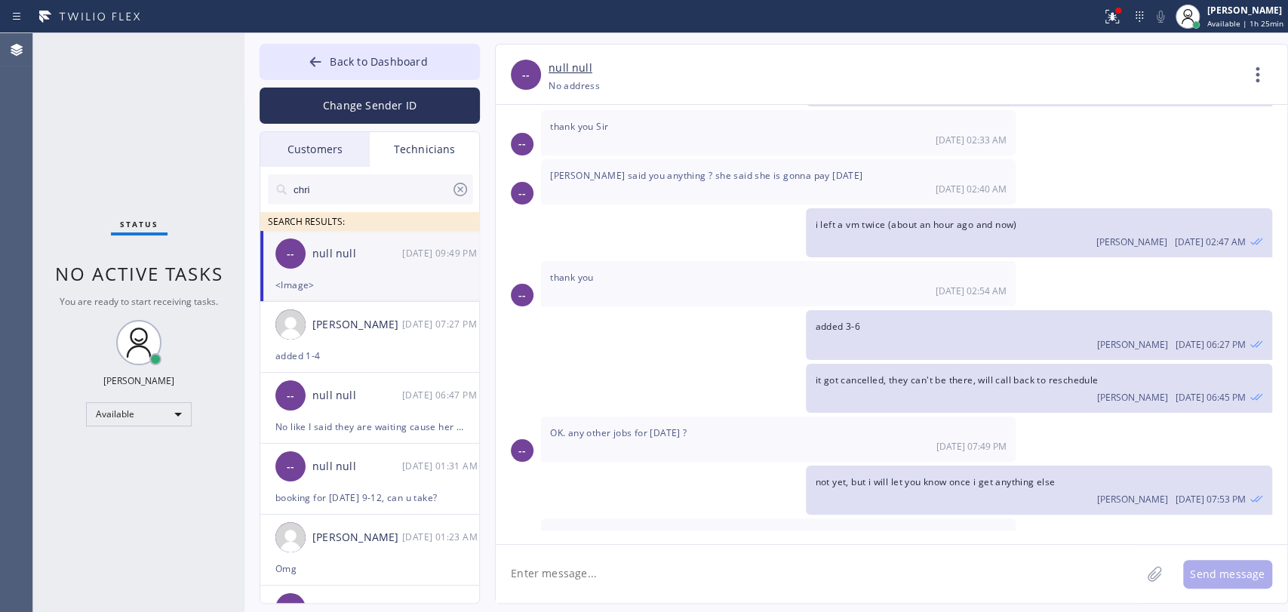
scroll to position [4140, 0]
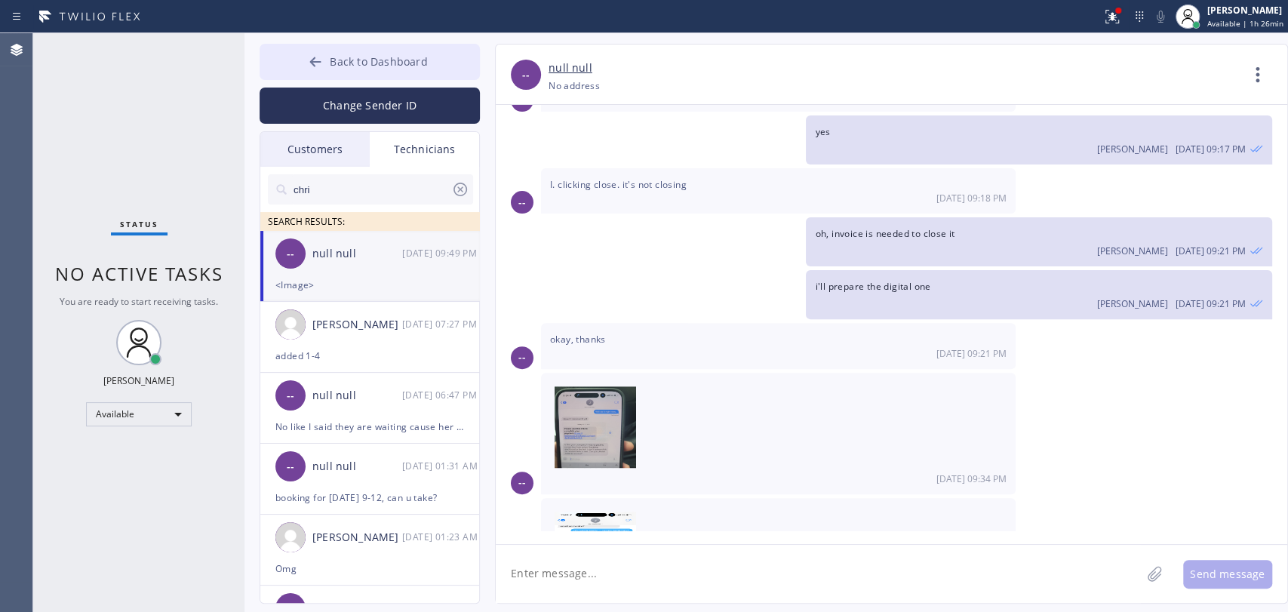
click at [437, 51] on button "Back to Dashboard" at bounding box center [369, 62] width 220 height 36
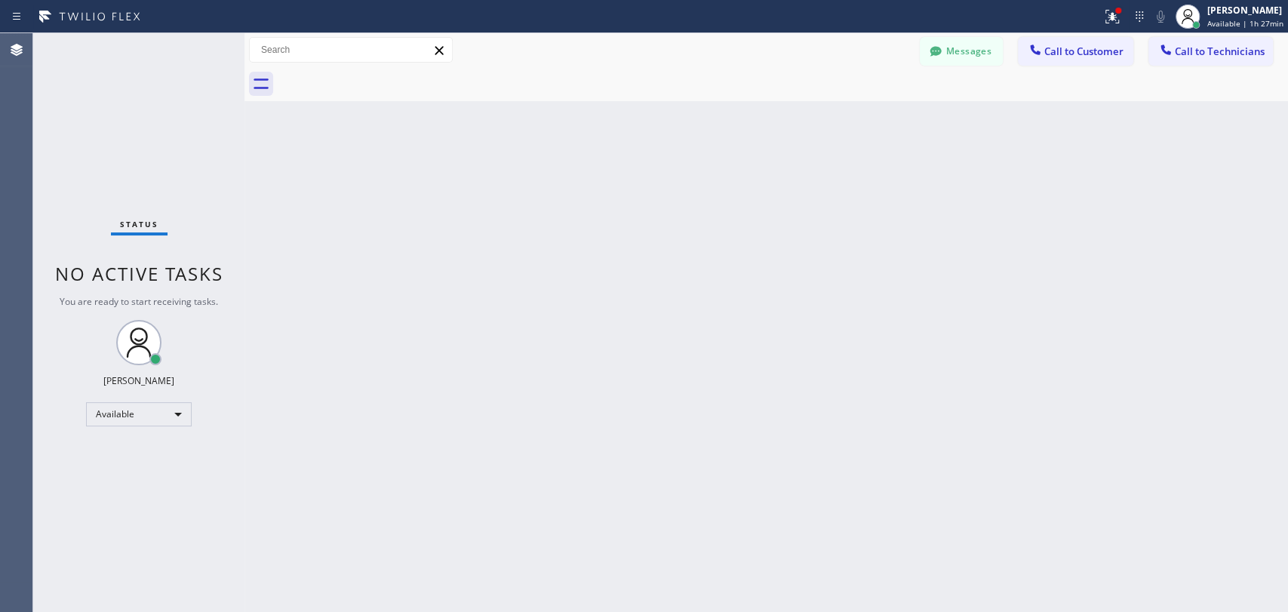
click at [456, 332] on div "Back to Dashboard Change Sender ID Customers Technicians [PERSON_NAME] [DATE] 1…" at bounding box center [765, 322] width 1043 height 579
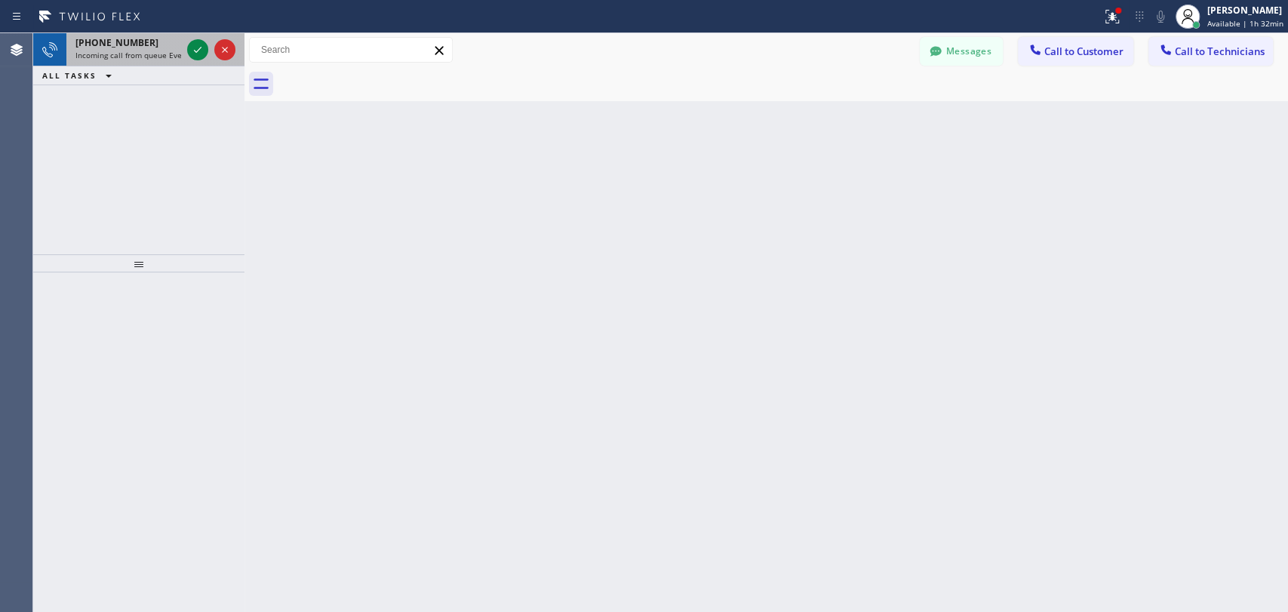
click at [127, 38] on span "[PHONE_NUMBER]" at bounding box center [116, 42] width 83 height 13
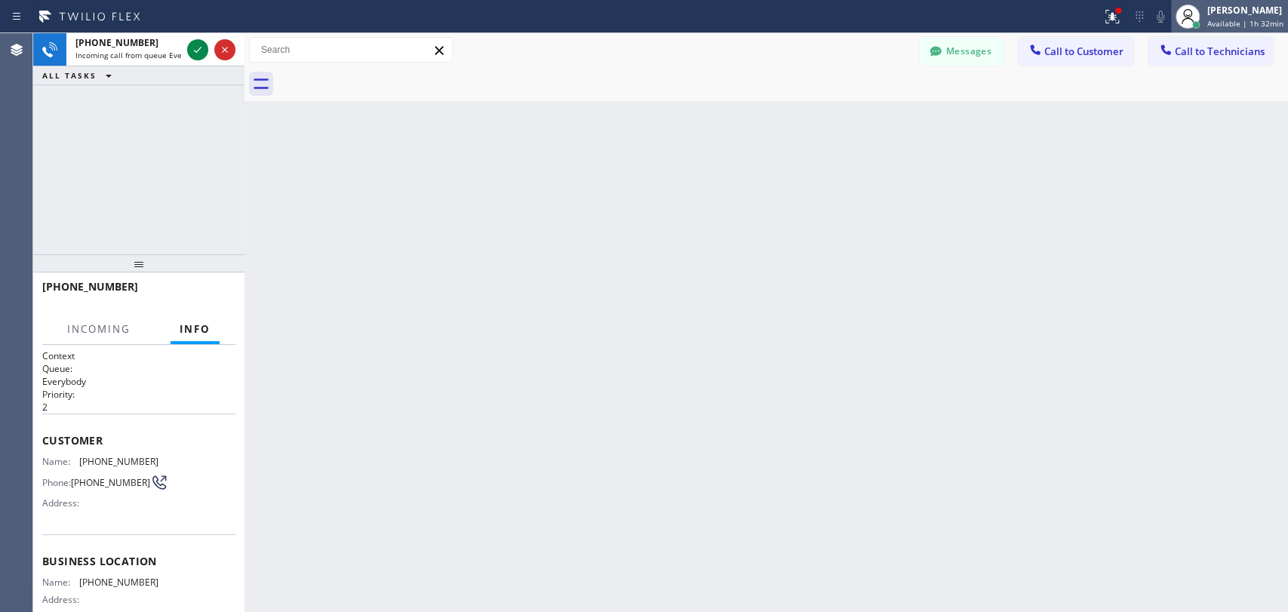
click at [1279, 24] on span "Available | 1h 32min" at bounding box center [1245, 23] width 76 height 11
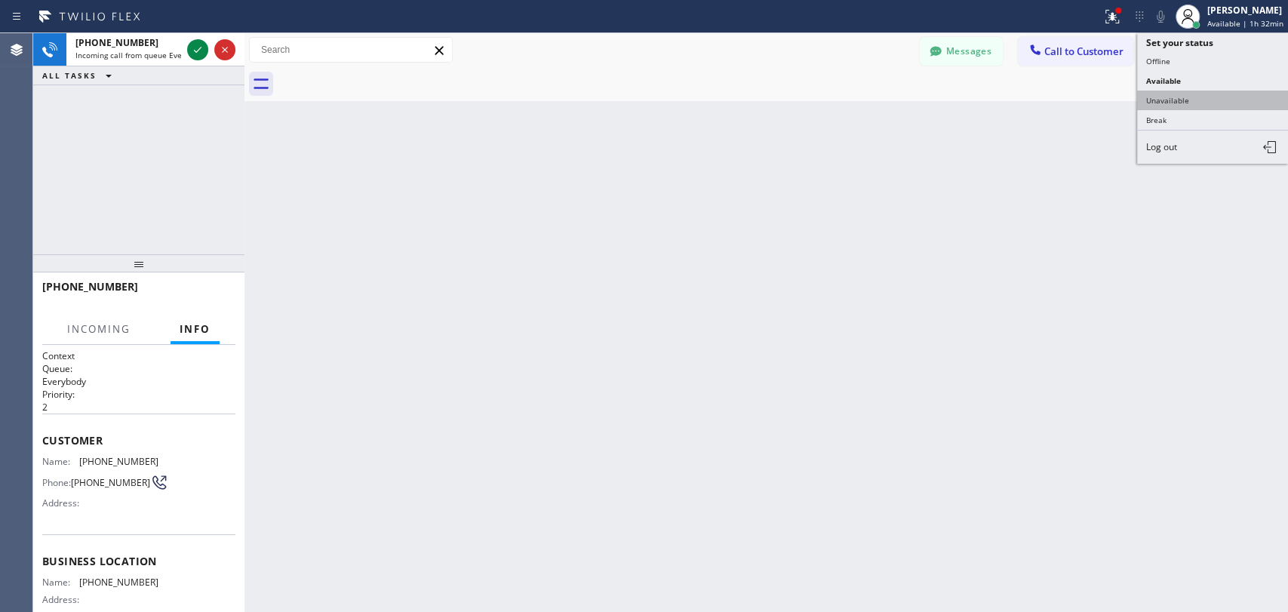
click at [1190, 91] on button "Unavailable" at bounding box center [1212, 101] width 151 height 20
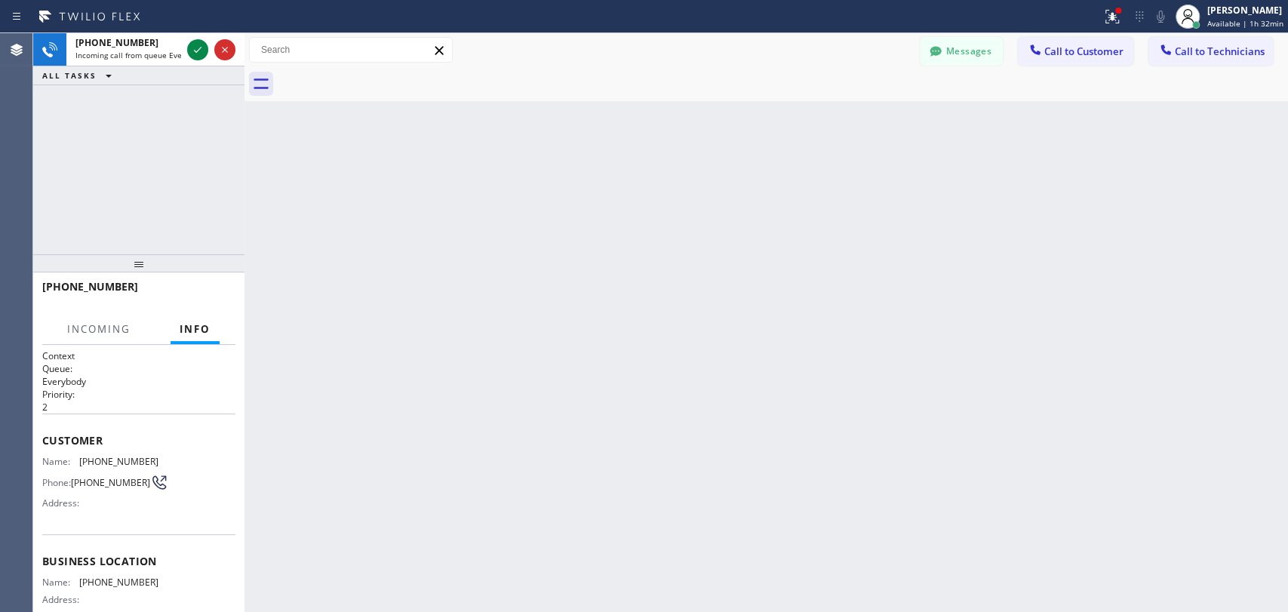
click at [680, 266] on div "Back to Dashboard Change Sender ID Customers Technicians [PERSON_NAME] [DATE] 1…" at bounding box center [765, 322] width 1043 height 579
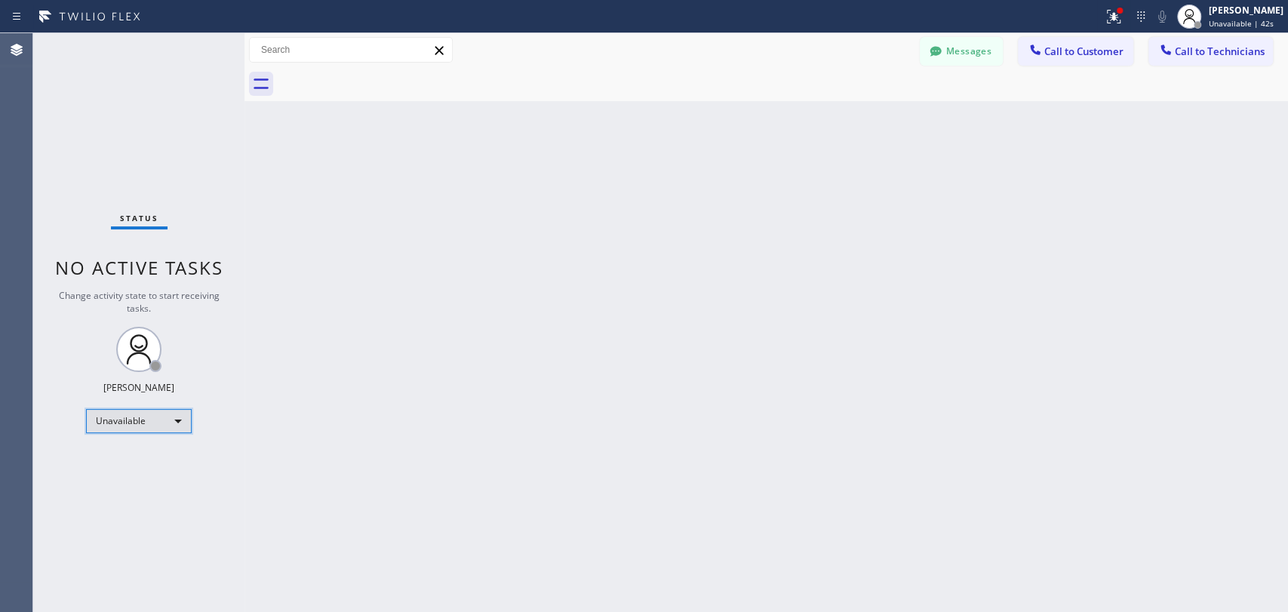
click at [105, 413] on div "Unavailable" at bounding box center [139, 421] width 106 height 24
click at [118, 456] on li "Available" at bounding box center [138, 459] width 103 height 18
click at [750, 192] on div "Back to Dashboard Change Sender ID Customers Technicians [PERSON_NAME] [DATE] 1…" at bounding box center [765, 322] width 1043 height 579
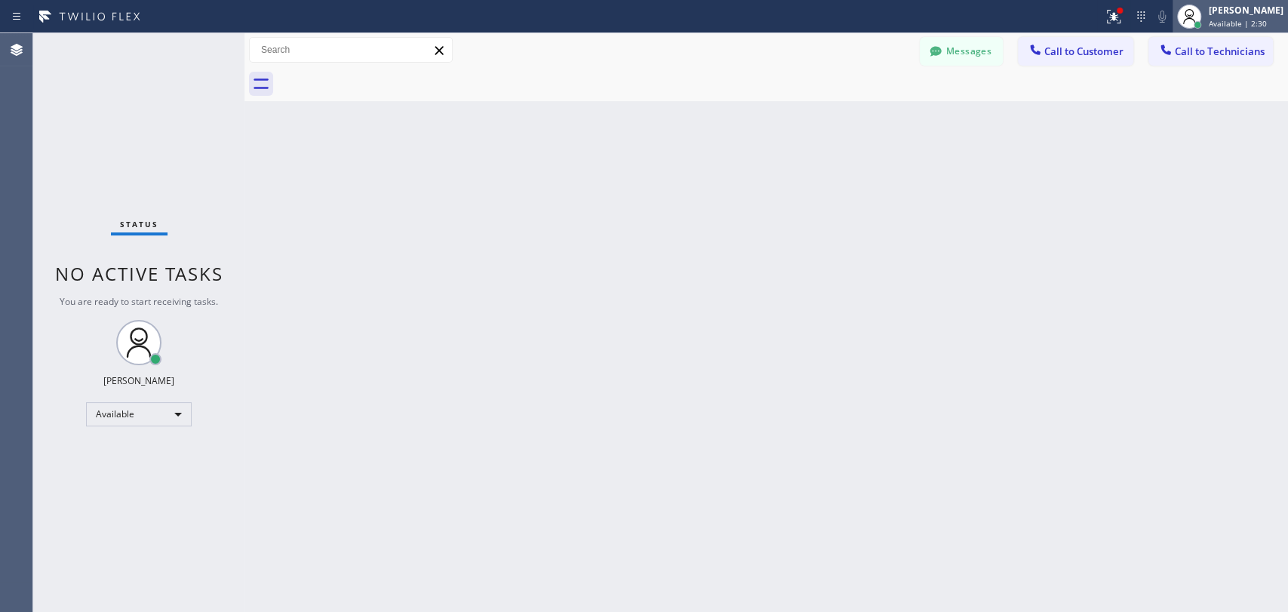
click at [1251, 10] on div "[PERSON_NAME]" at bounding box center [1245, 10] width 75 height 13
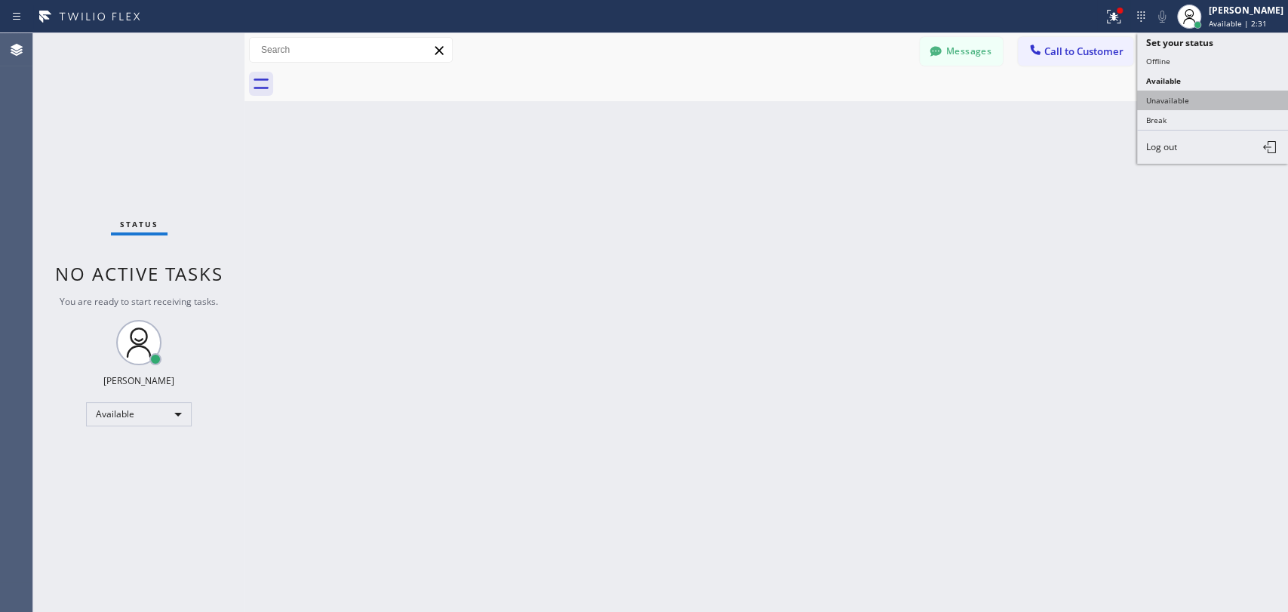
click at [1187, 97] on button "Unavailable" at bounding box center [1212, 101] width 151 height 20
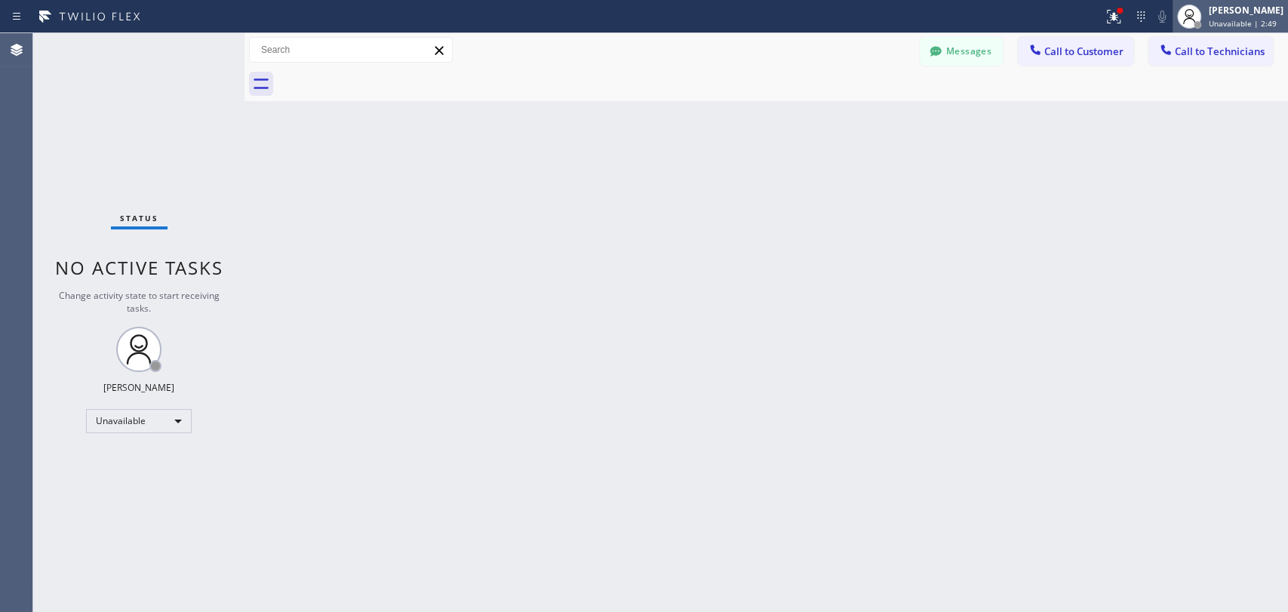
click at [1241, 14] on div "[PERSON_NAME]" at bounding box center [1245, 10] width 75 height 13
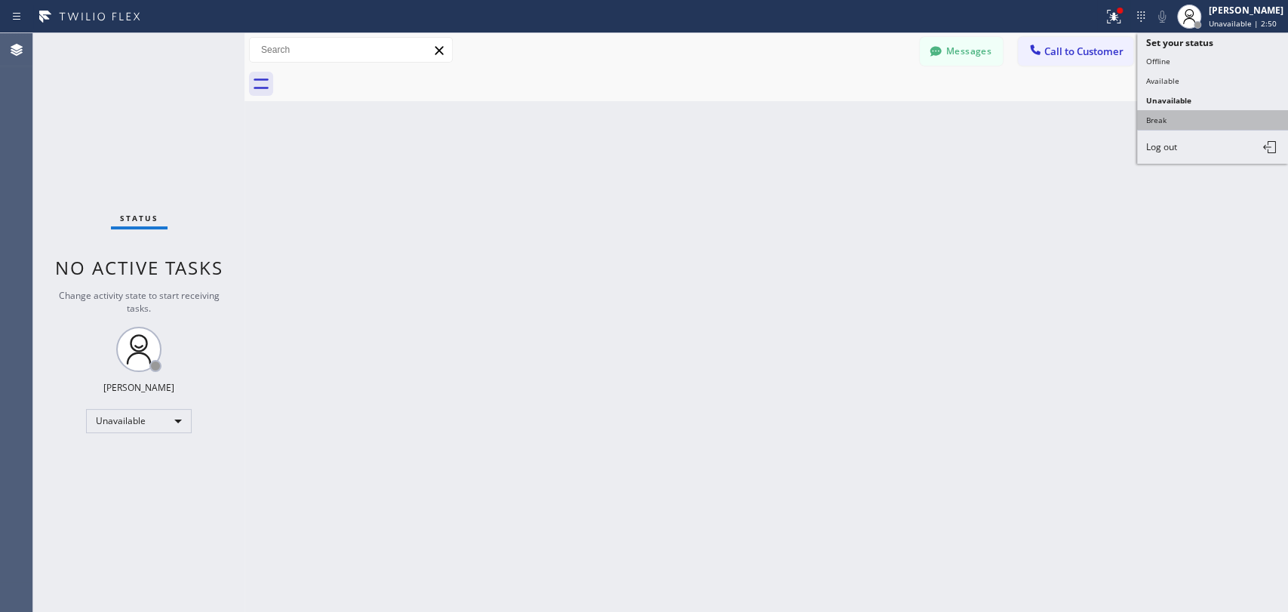
click at [1164, 110] on button "Break" at bounding box center [1212, 120] width 151 height 20
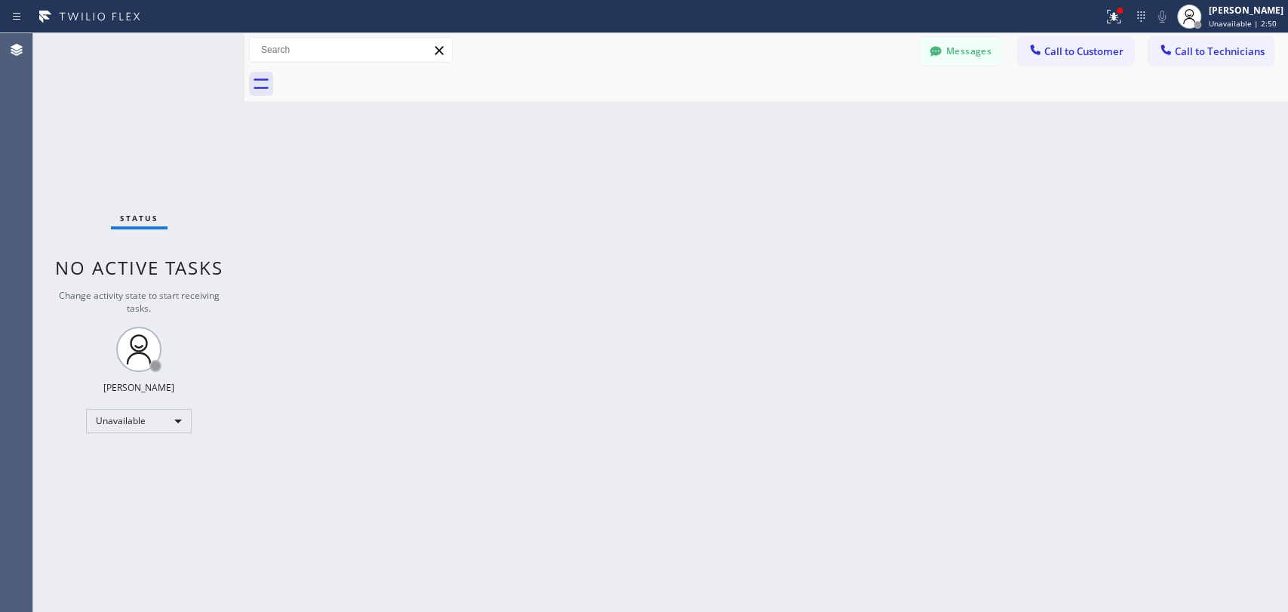
click at [1107, 149] on div "Back to Dashboard Change Sender ID Customers Technicians [PERSON_NAME] [DATE] 1…" at bounding box center [765, 322] width 1043 height 579
click at [1283, 63] on div "Messages Call to Customer Call to Technicians Outbound call Location Seattle Ki…" at bounding box center [765, 50] width 1043 height 34
